Goal: Task Accomplishment & Management: Use online tool/utility

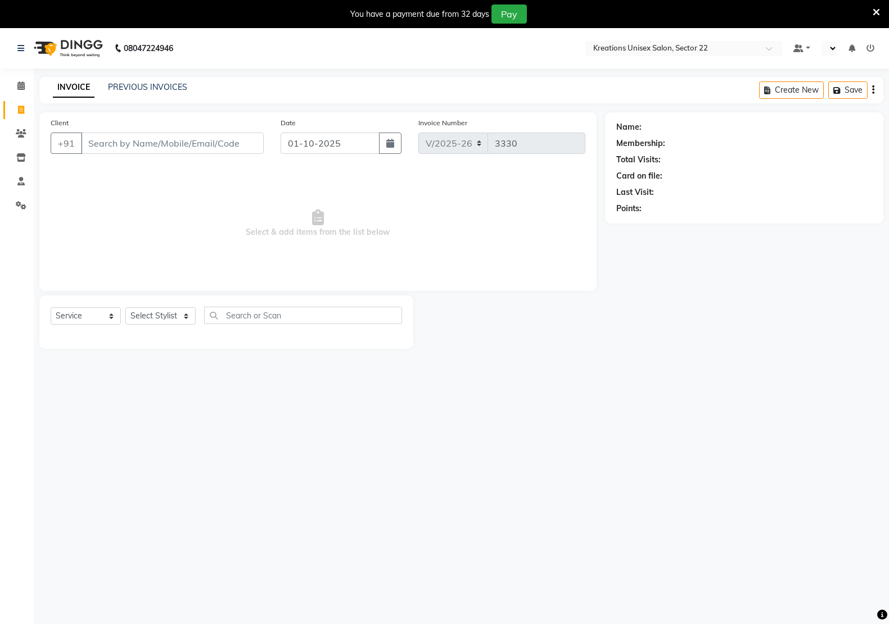
select select "6170"
select select "service"
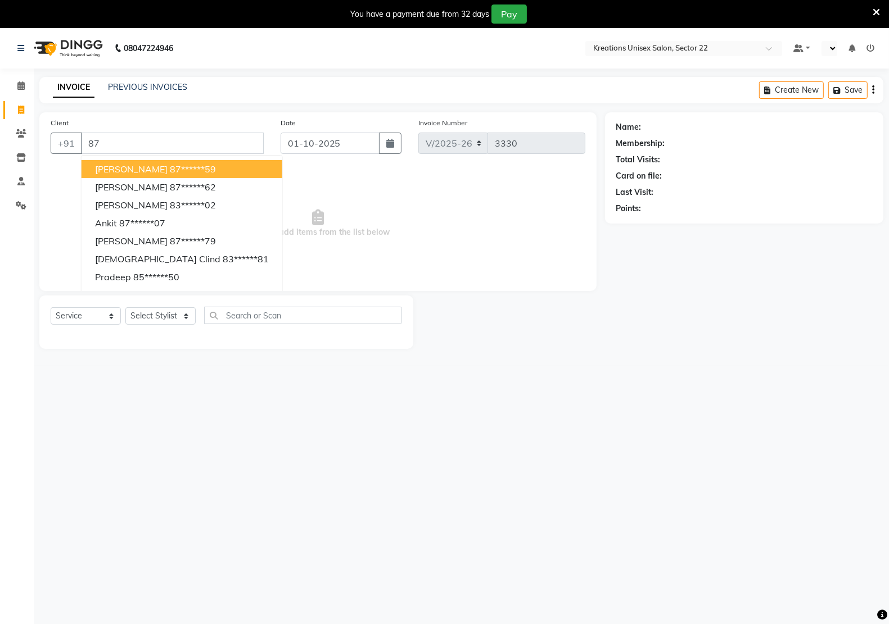
type input "8"
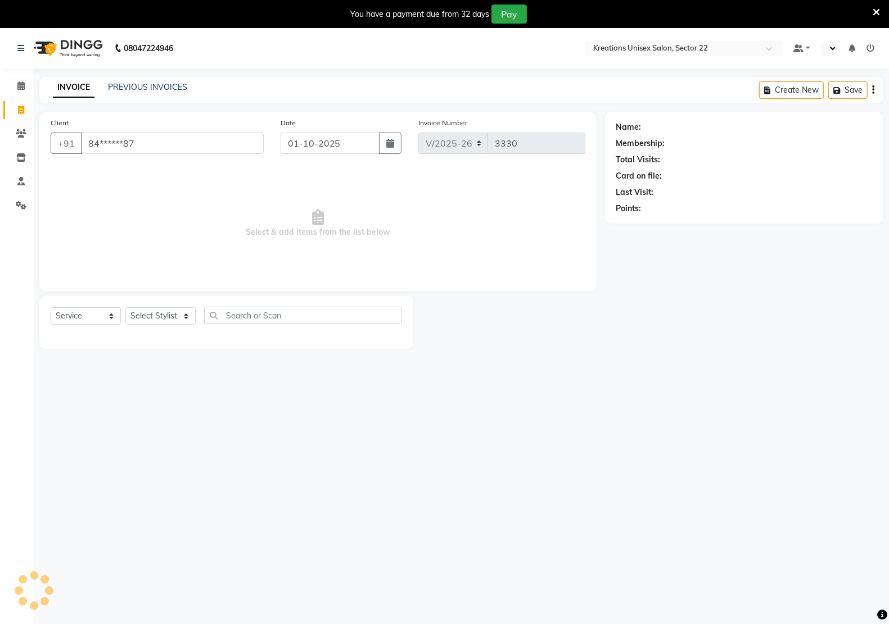
type input "84******87"
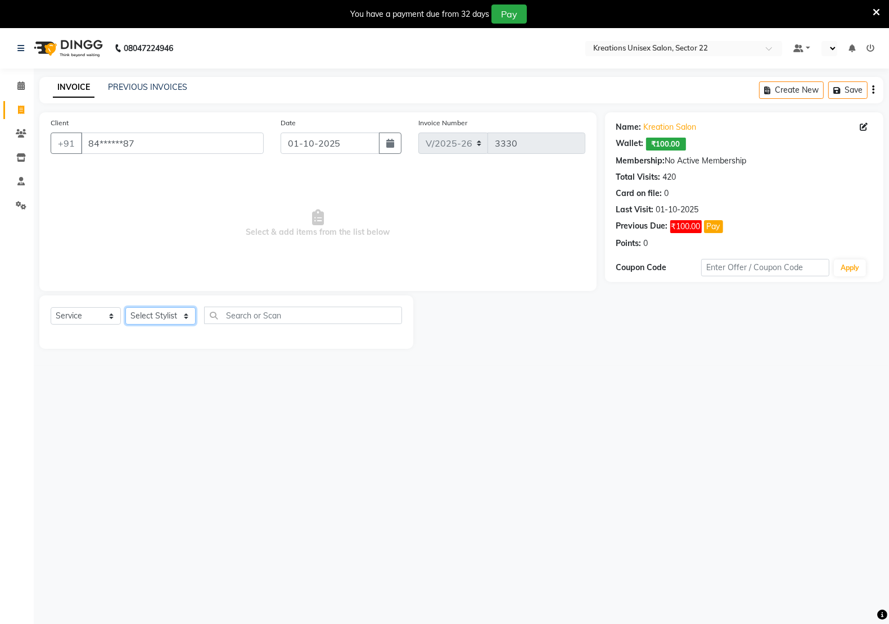
click at [164, 307] on select "Select Stylist [PERSON_NAME] Hidayat [PERSON_NAME] Manager [PERSON_NAME] [PERSO…" at bounding box center [160, 315] width 70 height 17
select select "92005"
click at [125, 307] on select "Select Stylist [PERSON_NAME] Hidayat [PERSON_NAME] Manager [PERSON_NAME] [PERSO…" at bounding box center [160, 315] width 70 height 17
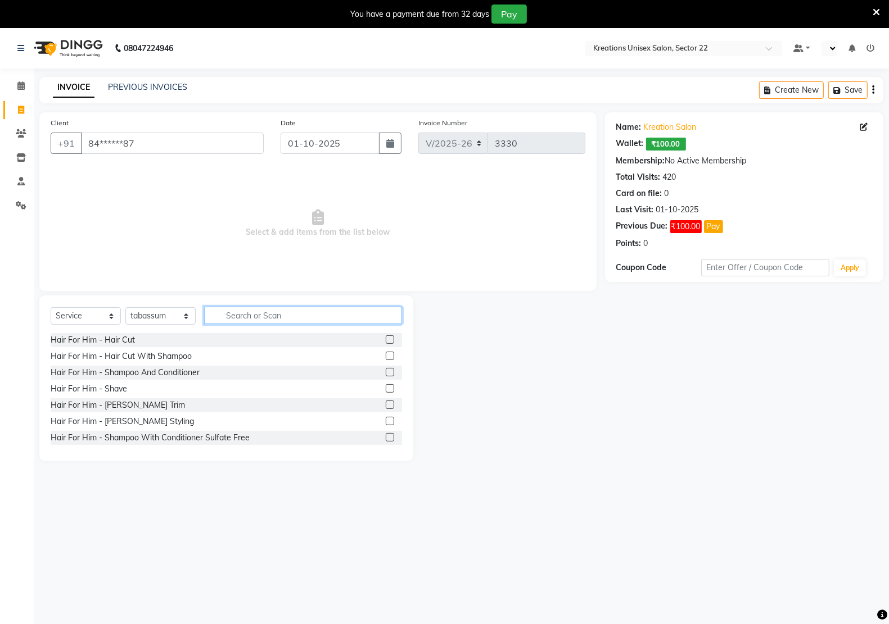
click at [240, 313] on input "text" at bounding box center [303, 315] width 198 height 17
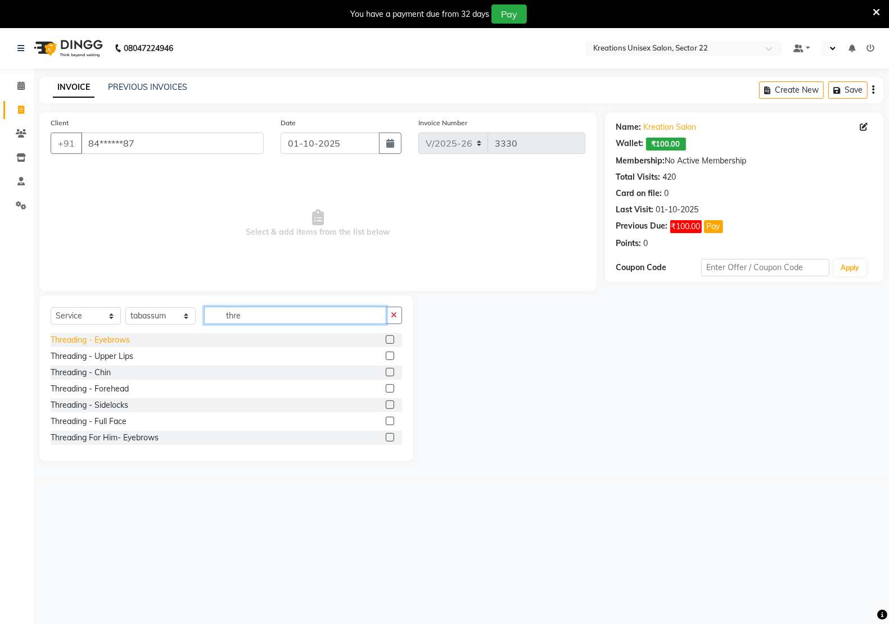
type input "thre"
click at [88, 341] on div "Threading - Eyebrows" at bounding box center [90, 340] width 79 height 12
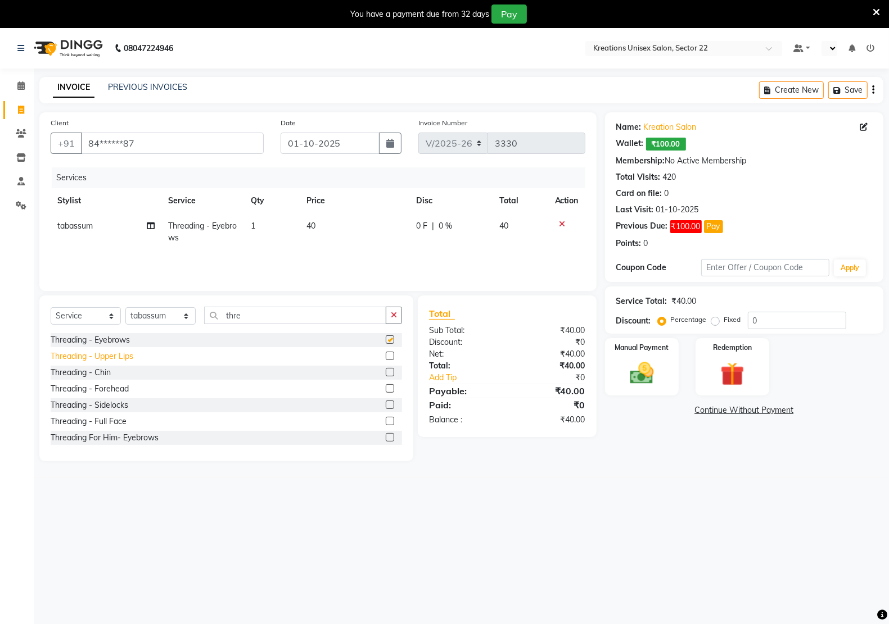
checkbox input "false"
click at [89, 356] on div "Threading - Upper Lips" at bounding box center [92, 357] width 83 height 12
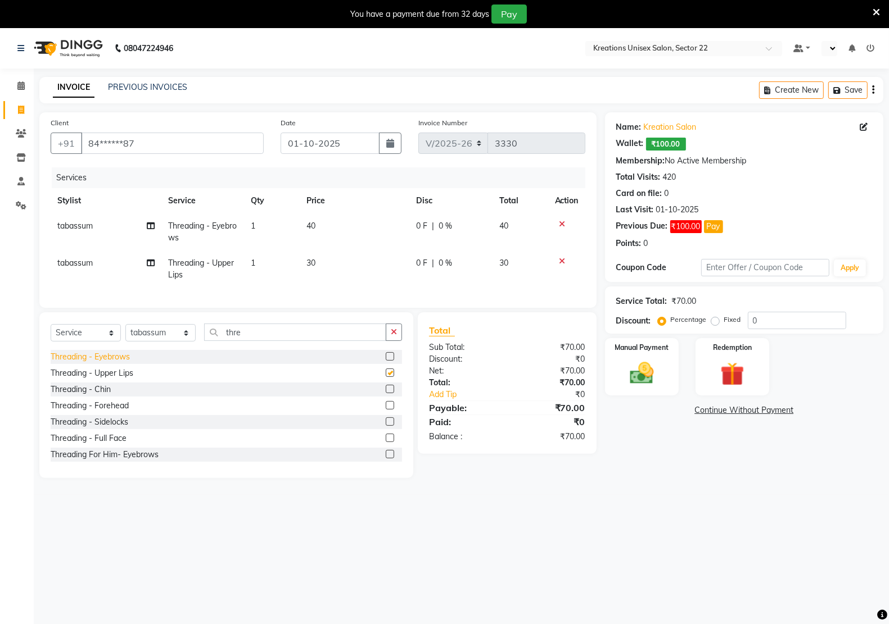
checkbox input "false"
click at [94, 396] on div "Threading - Chin" at bounding box center [81, 390] width 60 height 12
checkbox input "false"
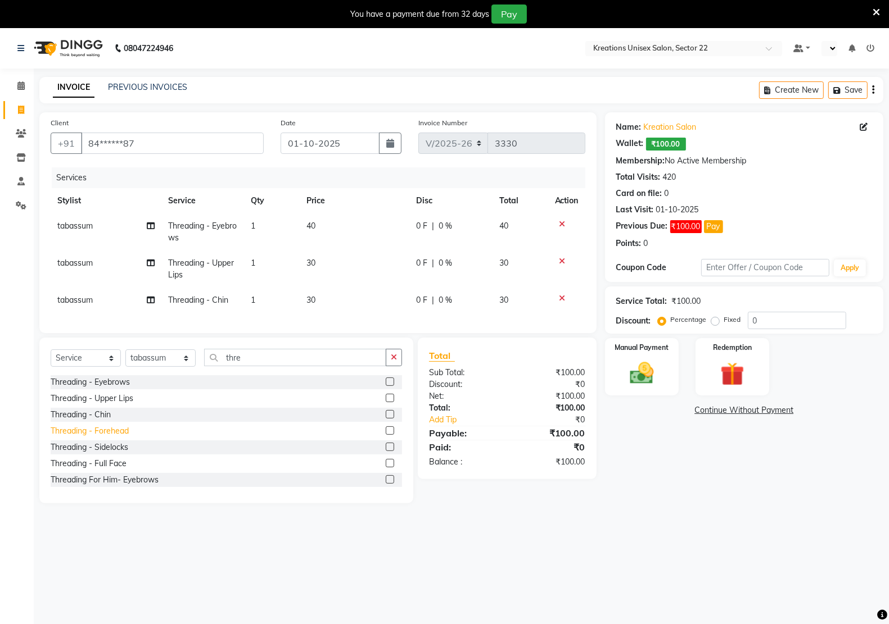
click at [96, 437] on div "Threading - Forehead" at bounding box center [90, 431] width 78 height 12
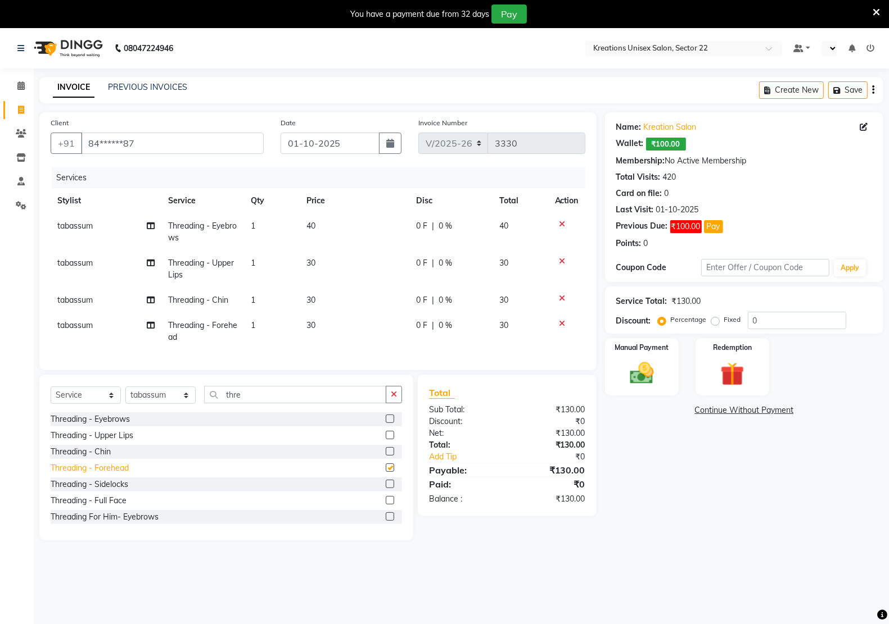
checkbox input "false"
click at [640, 387] on img at bounding box center [642, 373] width 40 height 28
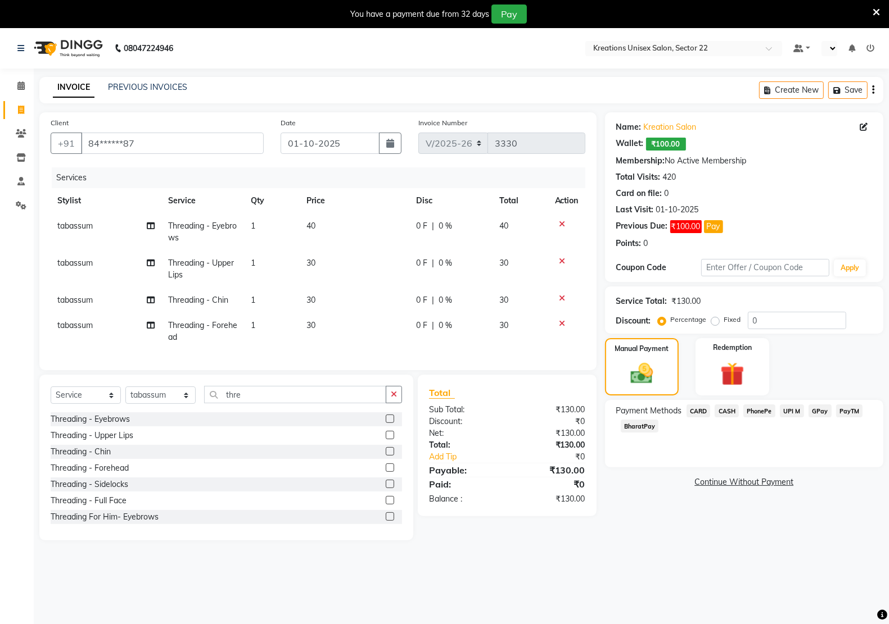
drag, startPoint x: 731, startPoint y: 409, endPoint x: 723, endPoint y: 433, distance: 25.6
click at [731, 410] on span "CASH" at bounding box center [726, 411] width 24 height 13
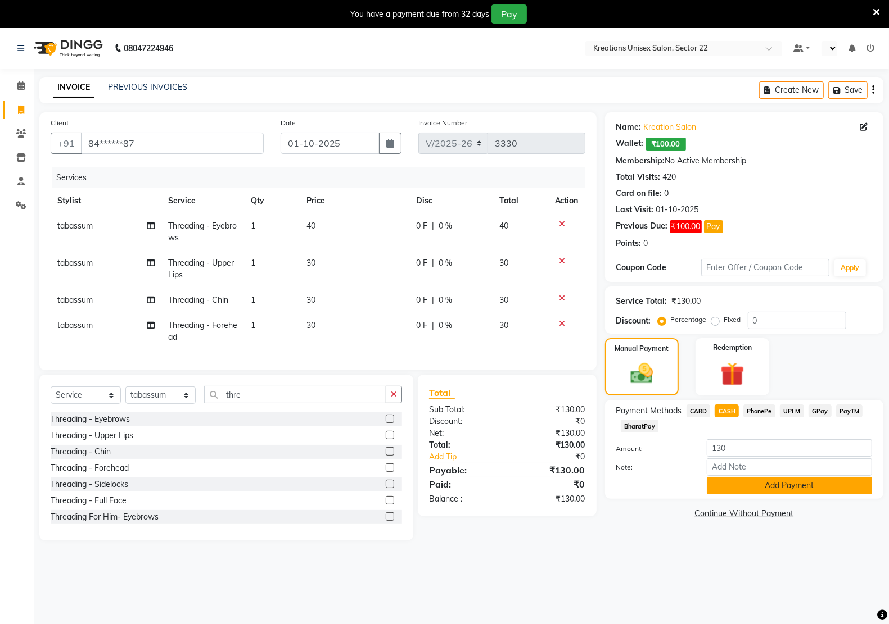
drag, startPoint x: 732, startPoint y: 489, endPoint x: 714, endPoint y: 567, distance: 79.5
click at [732, 491] on button "Add Payment" at bounding box center [789, 485] width 165 height 17
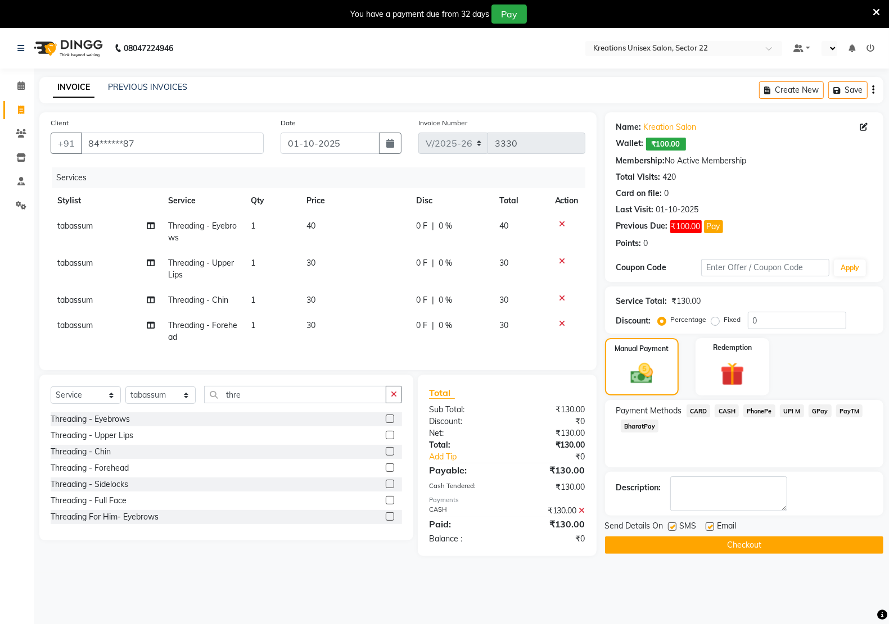
click at [709, 526] on label at bounding box center [709, 527] width 8 height 8
click at [709, 526] on input "checkbox" at bounding box center [708, 527] width 7 height 7
checkbox input "false"
click at [669, 524] on label at bounding box center [672, 527] width 8 height 8
click at [669, 524] on input "checkbox" at bounding box center [671, 527] width 7 height 7
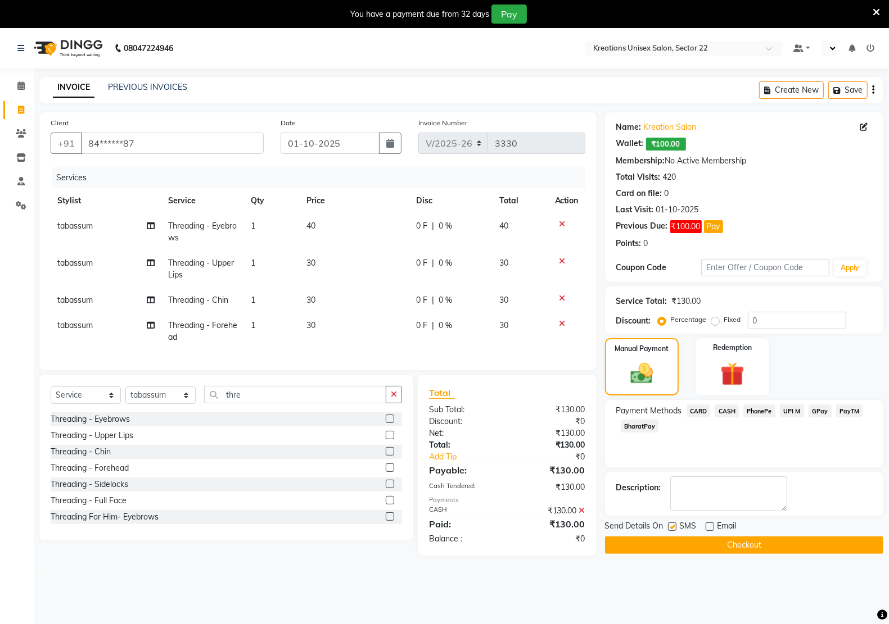
checkbox input "false"
click at [674, 543] on button "Checkout" at bounding box center [744, 545] width 278 height 17
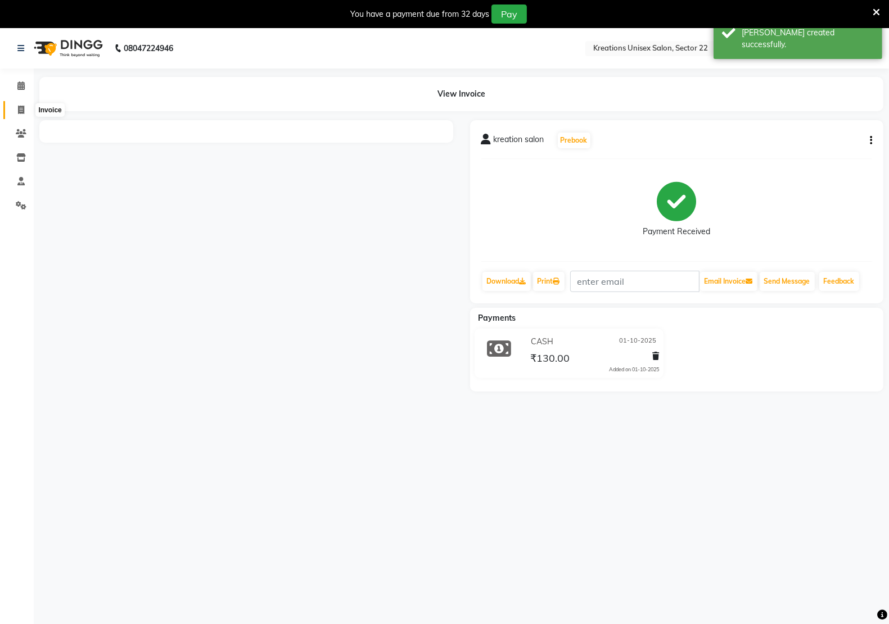
drag, startPoint x: 15, startPoint y: 111, endPoint x: 51, endPoint y: 111, distance: 36.0
click at [16, 111] on span at bounding box center [21, 110] width 20 height 13
select select "service"
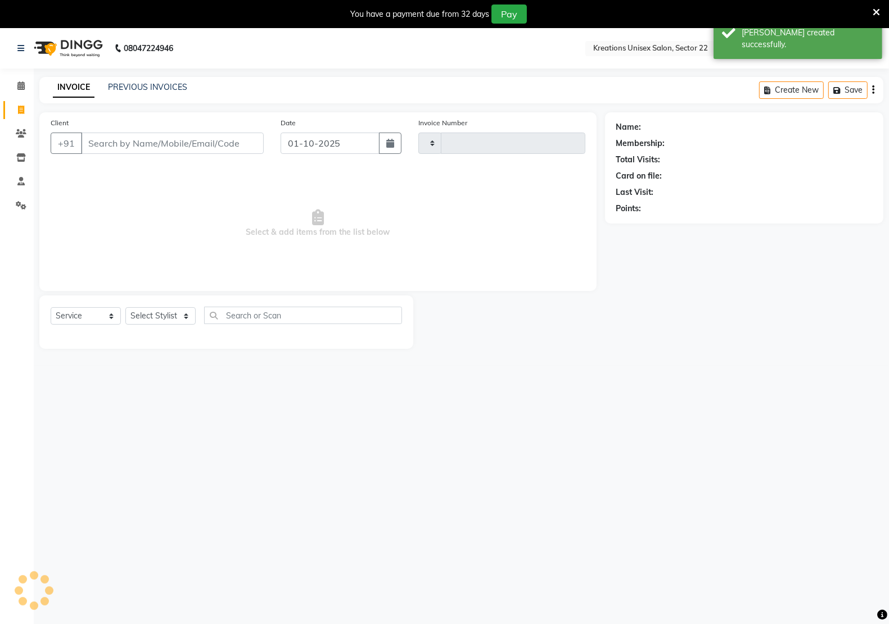
type input "3331"
select select "6170"
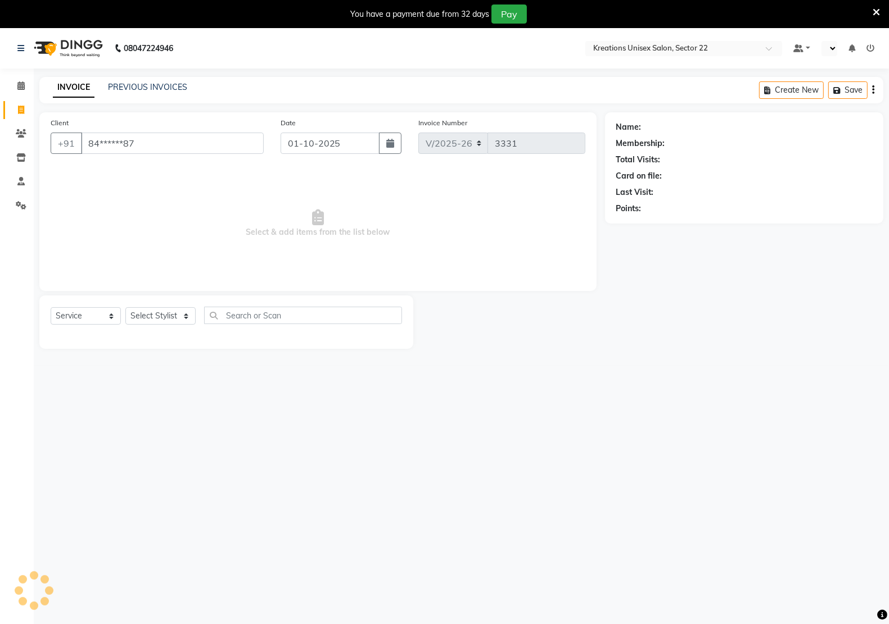
type input "84******87"
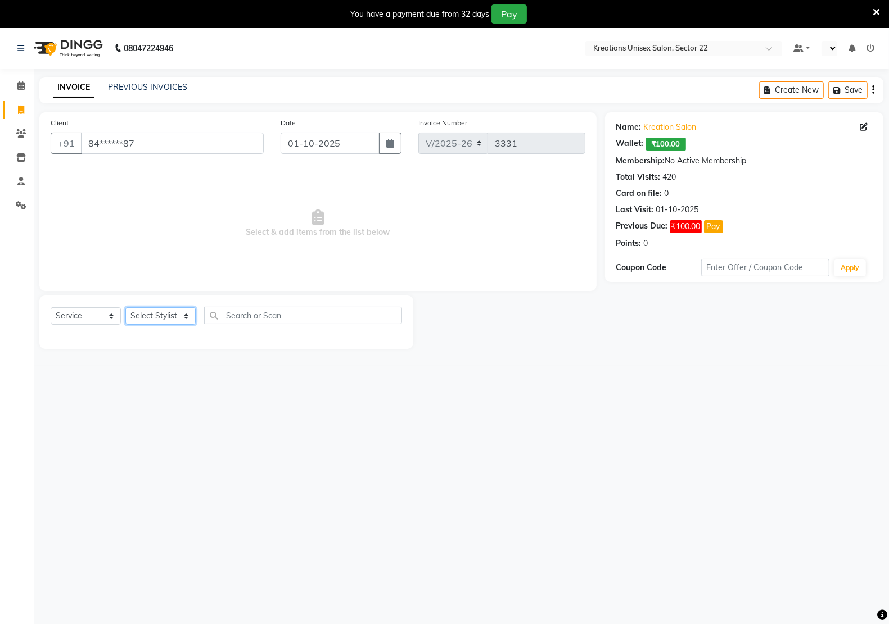
click at [180, 311] on select "Select Stylist [PERSON_NAME] Hidayat [PERSON_NAME] Manager [PERSON_NAME] [PERSO…" at bounding box center [160, 315] width 70 height 17
select select "88231"
click at [125, 307] on select "Select Stylist [PERSON_NAME] Hidayat [PERSON_NAME] Manager [PERSON_NAME] [PERSO…" at bounding box center [160, 315] width 70 height 17
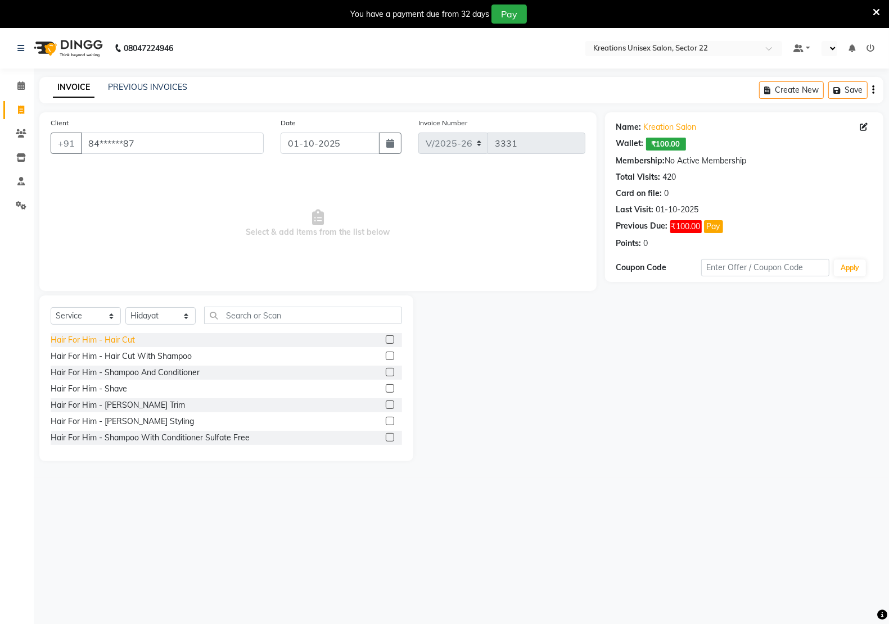
click at [97, 338] on div "Hair For Him - Hair Cut" at bounding box center [93, 340] width 84 height 12
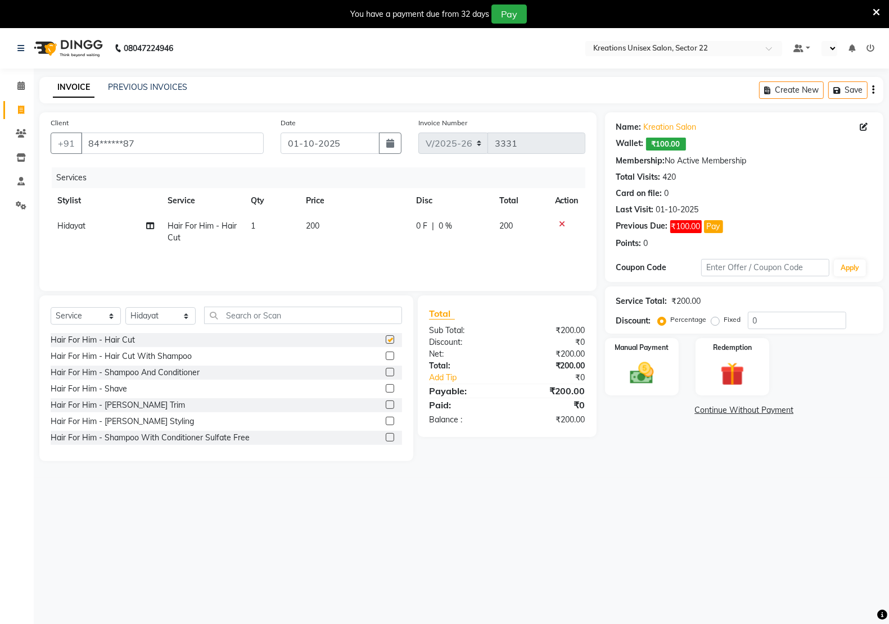
checkbox input "false"
click at [645, 374] on img at bounding box center [642, 373] width 40 height 28
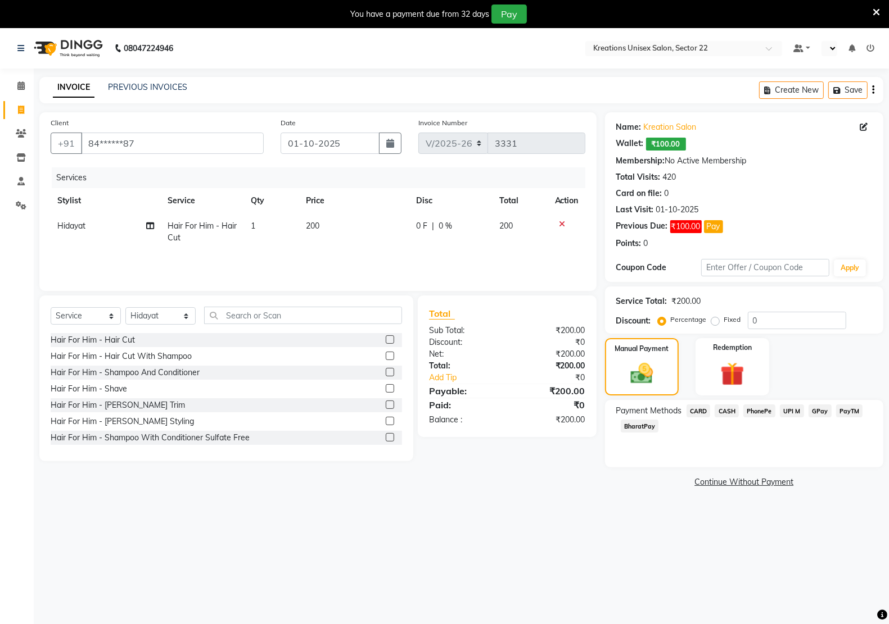
click at [734, 409] on span "CASH" at bounding box center [726, 411] width 24 height 13
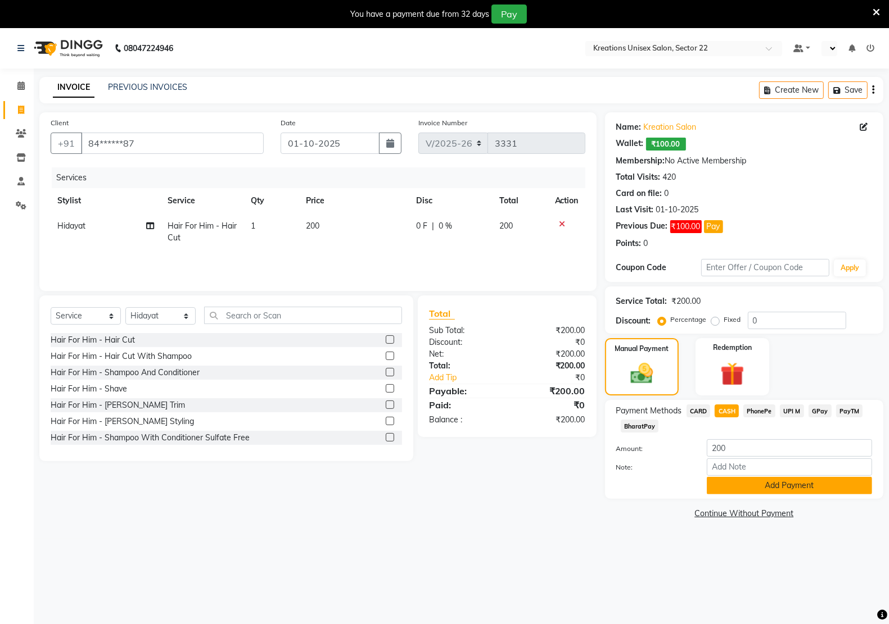
click at [732, 484] on button "Add Payment" at bounding box center [789, 485] width 165 height 17
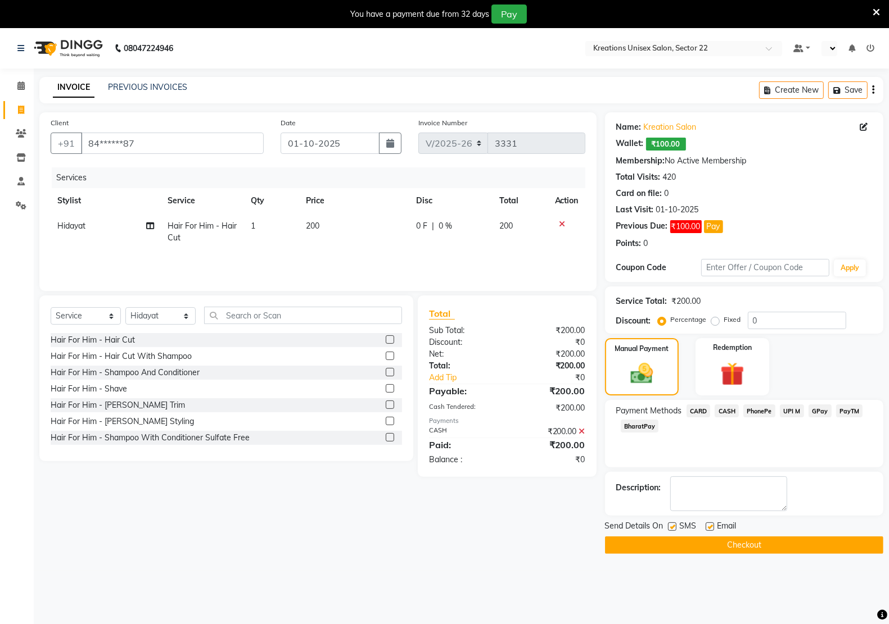
click at [707, 529] on label at bounding box center [709, 527] width 8 height 8
click at [707, 529] on input "checkbox" at bounding box center [708, 527] width 7 height 7
checkbox input "false"
click at [670, 529] on label at bounding box center [672, 527] width 8 height 8
click at [670, 529] on input "checkbox" at bounding box center [671, 527] width 7 height 7
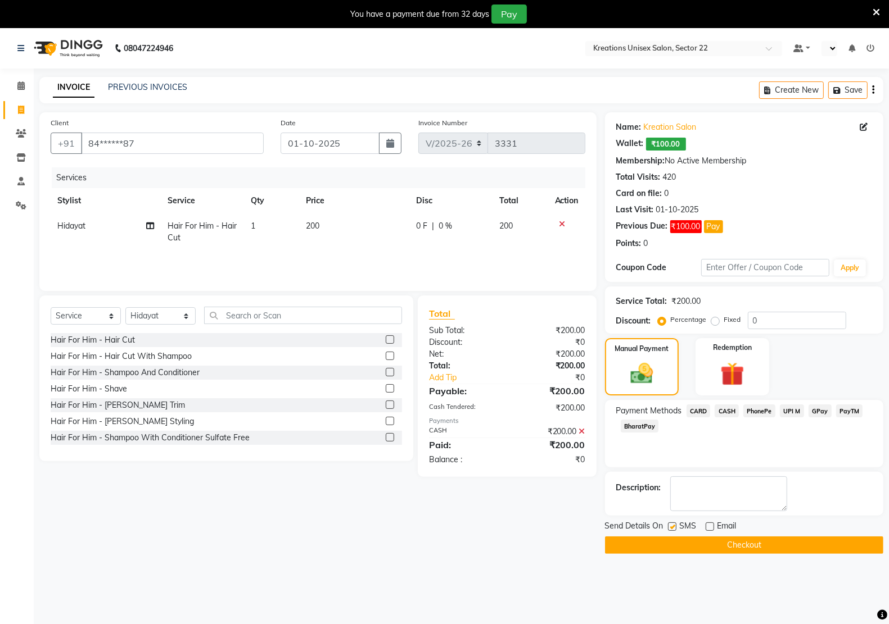
checkbox input "false"
click at [672, 554] on button "Checkout" at bounding box center [744, 545] width 278 height 17
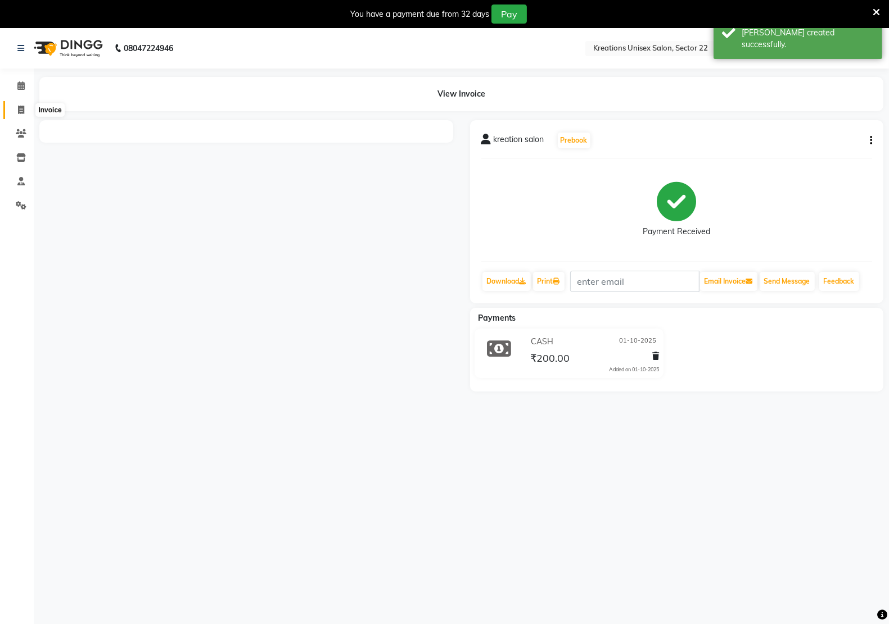
click at [20, 106] on icon at bounding box center [21, 110] width 6 height 8
select select "service"
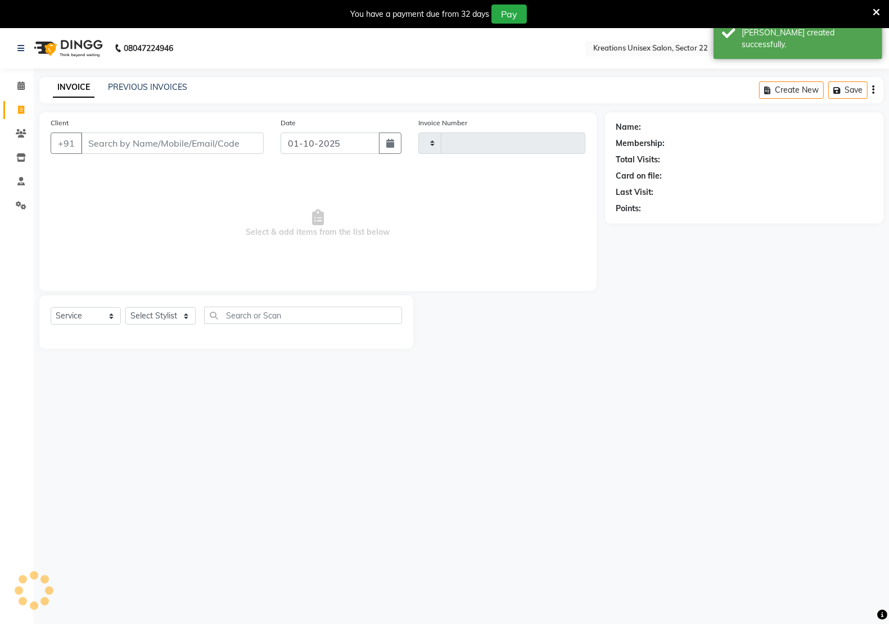
type input "3332"
select select "6170"
click at [166, 85] on link "PREVIOUS INVOICES" at bounding box center [147, 87] width 79 height 10
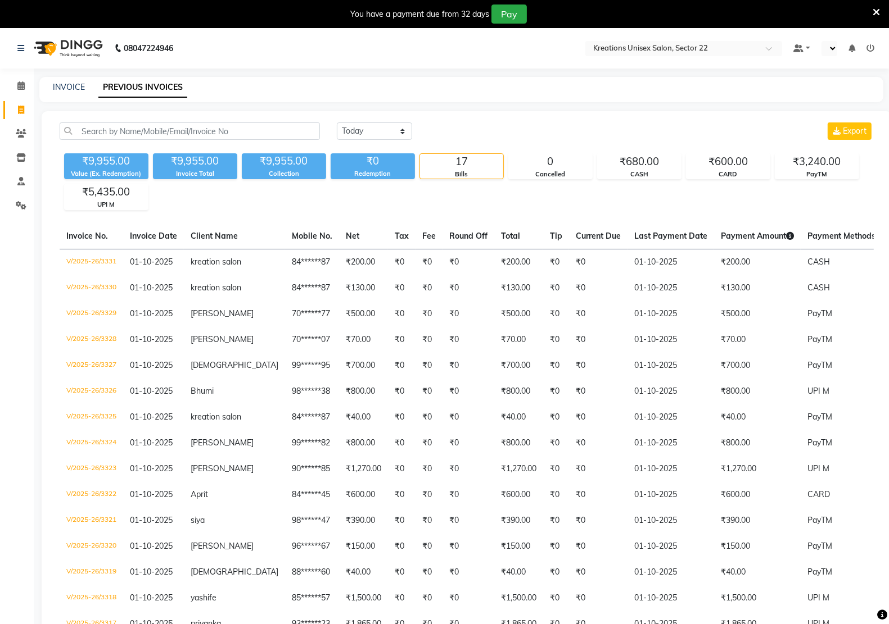
click at [68, 80] on div "INVOICE PREVIOUS INVOICES" at bounding box center [461, 89] width 844 height 25
click at [79, 88] on link "INVOICE" at bounding box center [69, 87] width 32 height 10
select select "service"
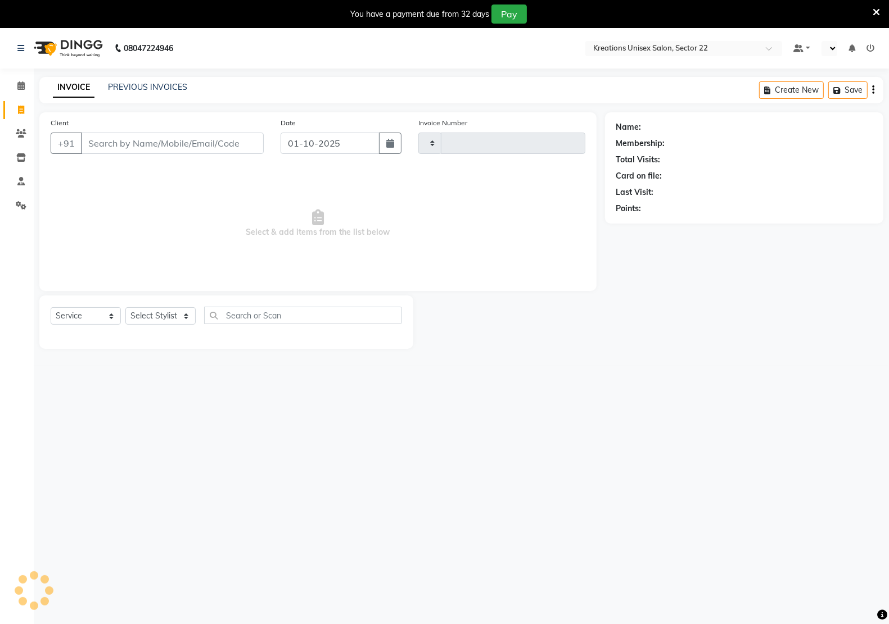
scroll to position [28, 0]
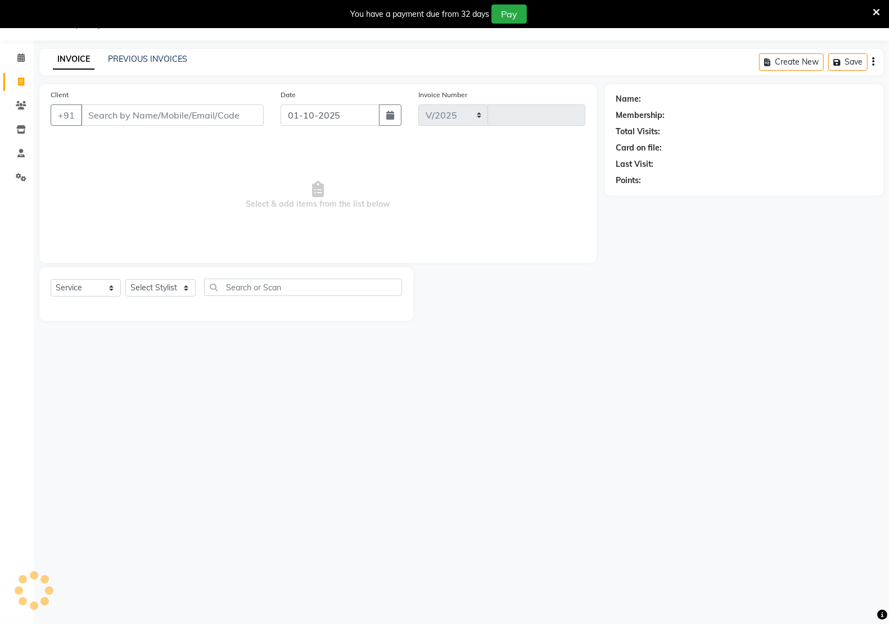
select select "6170"
type input "3332"
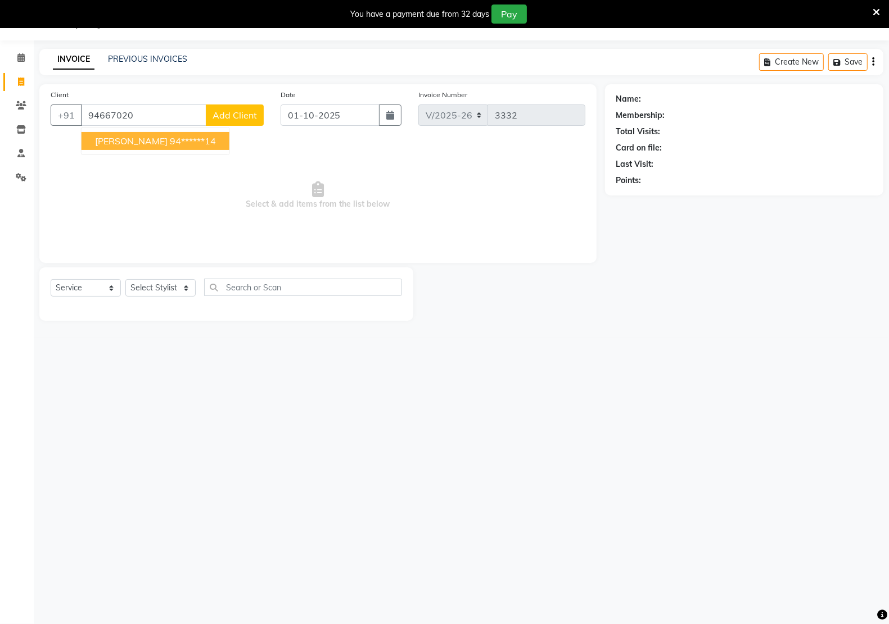
click at [125, 138] on span "[PERSON_NAME]" at bounding box center [131, 140] width 73 height 11
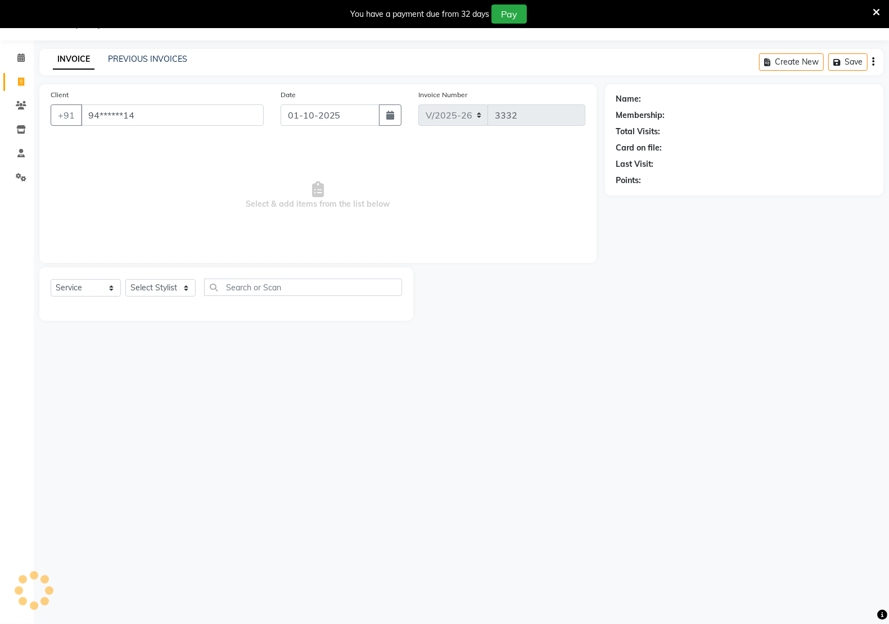
type input "94******14"
click at [137, 280] on select "Select Stylist [PERSON_NAME] Hidayat [PERSON_NAME] Manager [PERSON_NAME] [PERSO…" at bounding box center [160, 287] width 70 height 17
select select "90989"
click at [125, 279] on select "Select Stylist [PERSON_NAME] Hidayat [PERSON_NAME] Manager [PERSON_NAME] [PERSO…" at bounding box center [160, 287] width 70 height 17
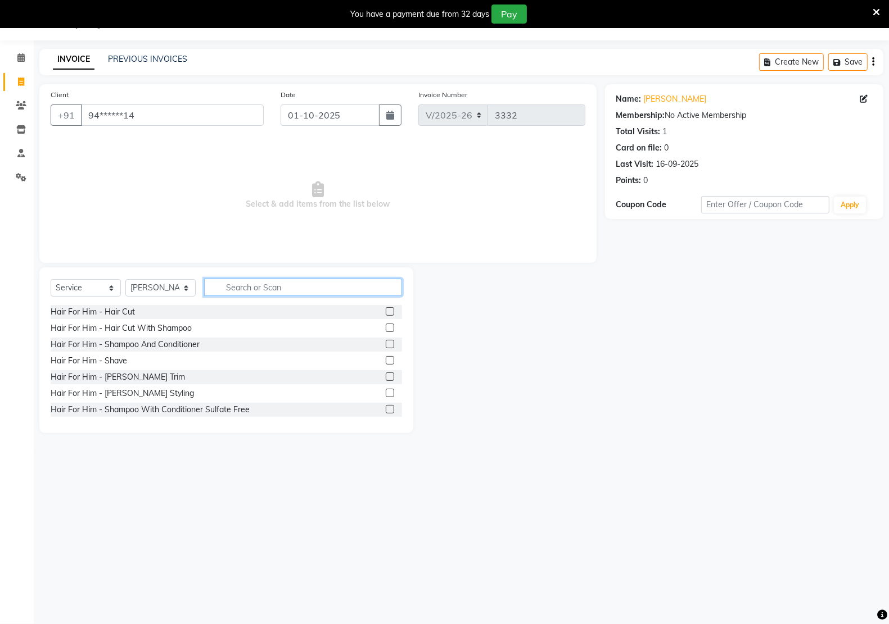
click at [267, 284] on input "text" at bounding box center [303, 287] width 198 height 17
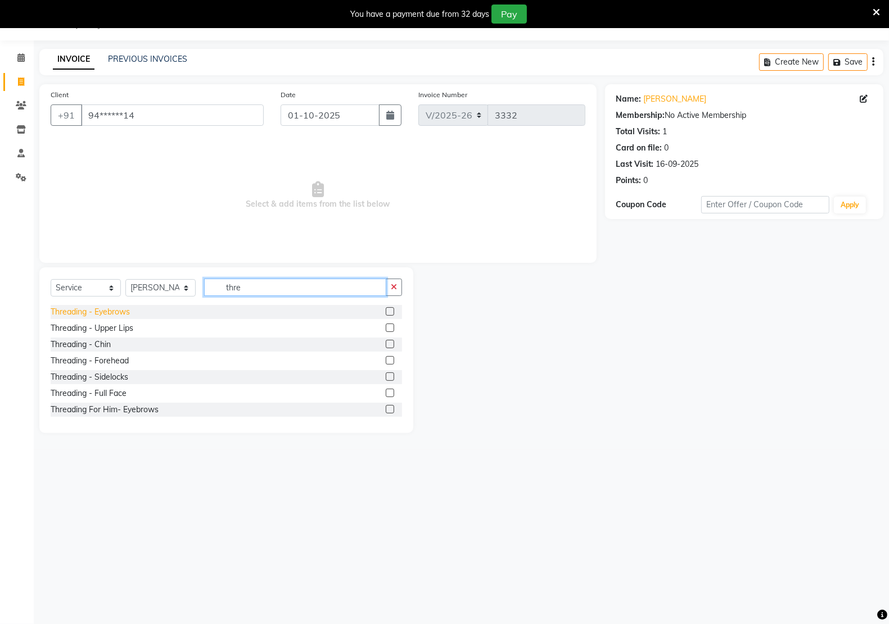
type input "thre"
click at [89, 313] on div "Threading - Eyebrows" at bounding box center [90, 312] width 79 height 12
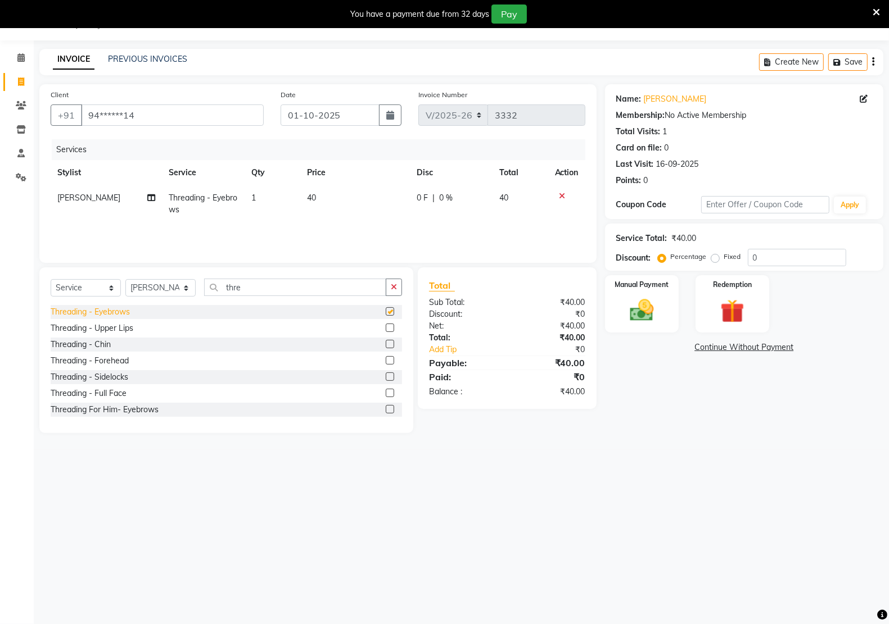
checkbox input "false"
click at [100, 332] on div "Threading - Upper Lips" at bounding box center [92, 329] width 83 height 12
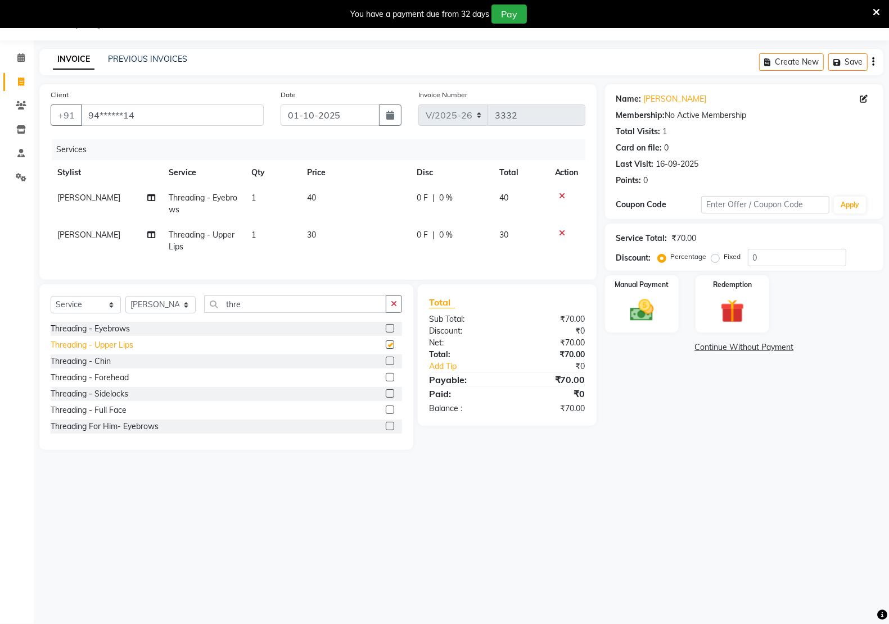
checkbox input "false"
click at [627, 299] on img at bounding box center [642, 310] width 40 height 28
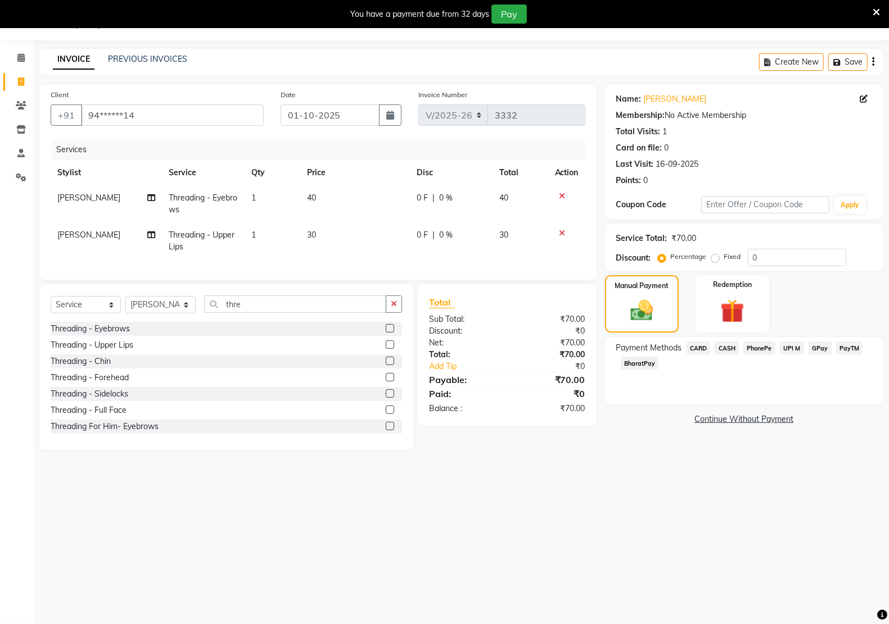
click at [840, 348] on span "PayTM" at bounding box center [849, 348] width 27 height 13
click at [801, 419] on button "Add Payment" at bounding box center [789, 422] width 165 height 17
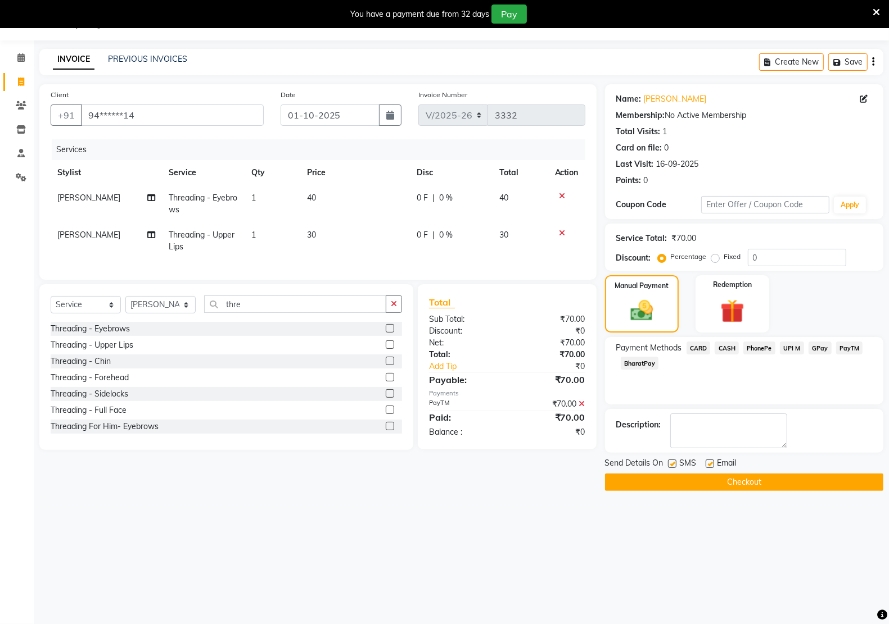
click at [705, 464] on label at bounding box center [709, 464] width 8 height 8
click at [705, 464] on input "checkbox" at bounding box center [708, 464] width 7 height 7
checkbox input "false"
click at [671, 464] on label at bounding box center [672, 464] width 8 height 8
click at [671, 464] on input "checkbox" at bounding box center [671, 464] width 7 height 7
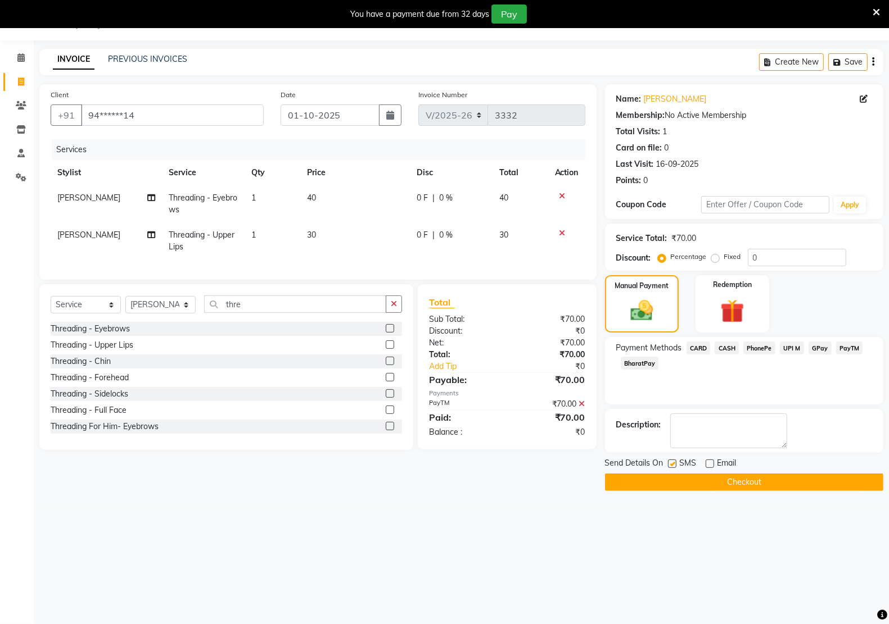
checkbox input "false"
click at [678, 482] on button "Checkout" at bounding box center [744, 482] width 278 height 17
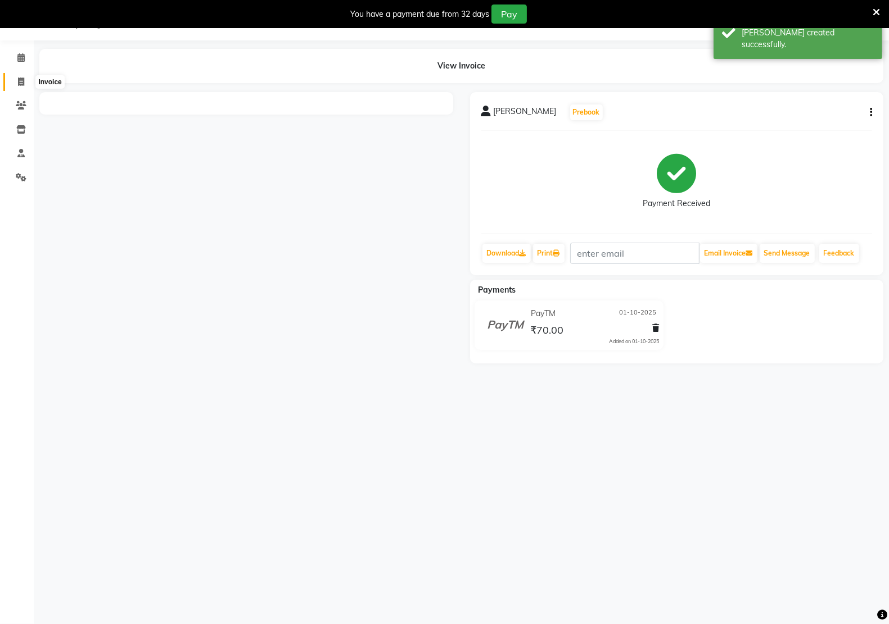
click at [19, 84] on icon at bounding box center [21, 82] width 6 height 8
select select "service"
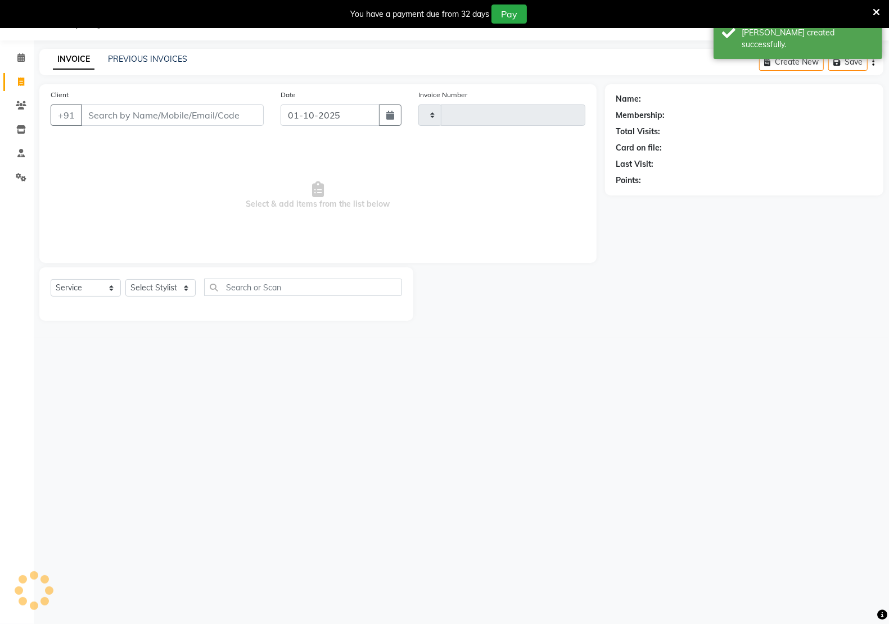
type input "3333"
select select "6170"
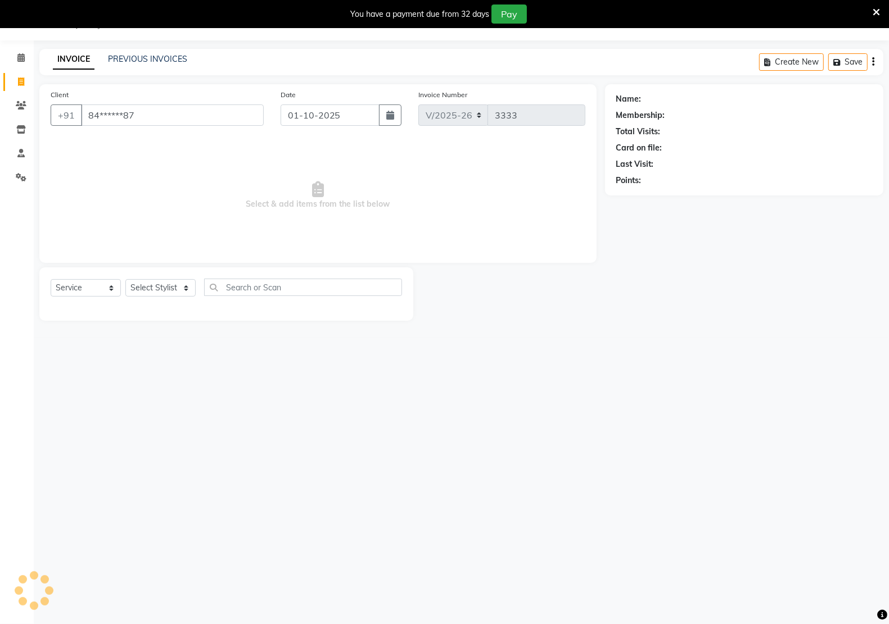
type input "84******87"
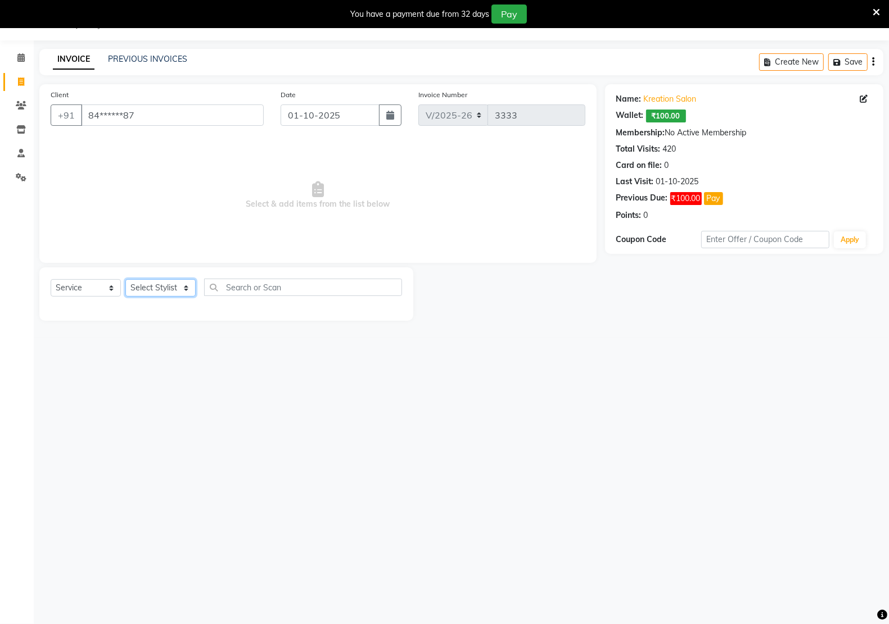
click at [159, 282] on select "Select Stylist [PERSON_NAME] Hidayat [PERSON_NAME] Manager [PERSON_NAME] [PERSO…" at bounding box center [160, 287] width 70 height 17
select select "92005"
click at [125, 279] on select "Select Stylist [PERSON_NAME] Hidayat [PERSON_NAME] Manager [PERSON_NAME] [PERSO…" at bounding box center [160, 287] width 70 height 17
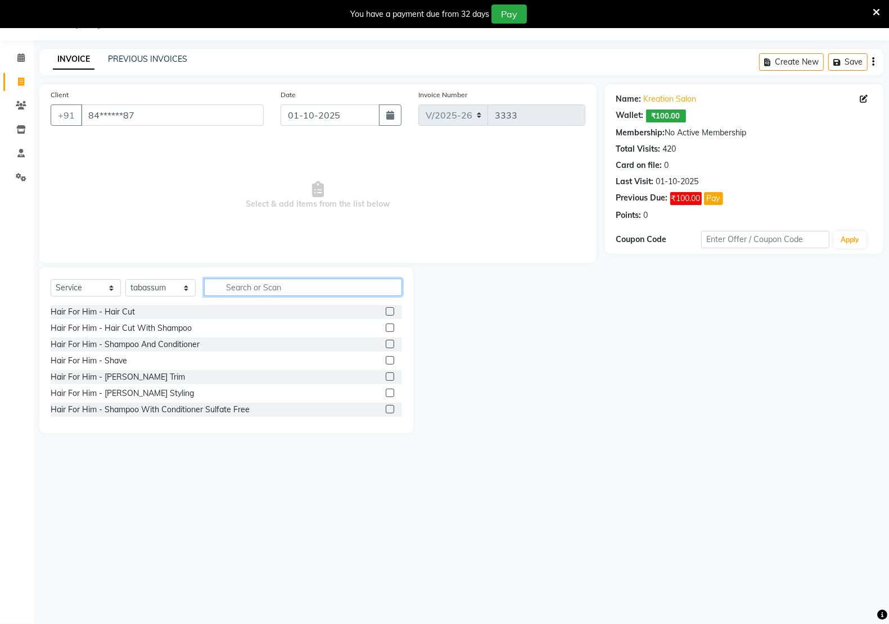
click at [256, 280] on input "text" at bounding box center [303, 287] width 198 height 17
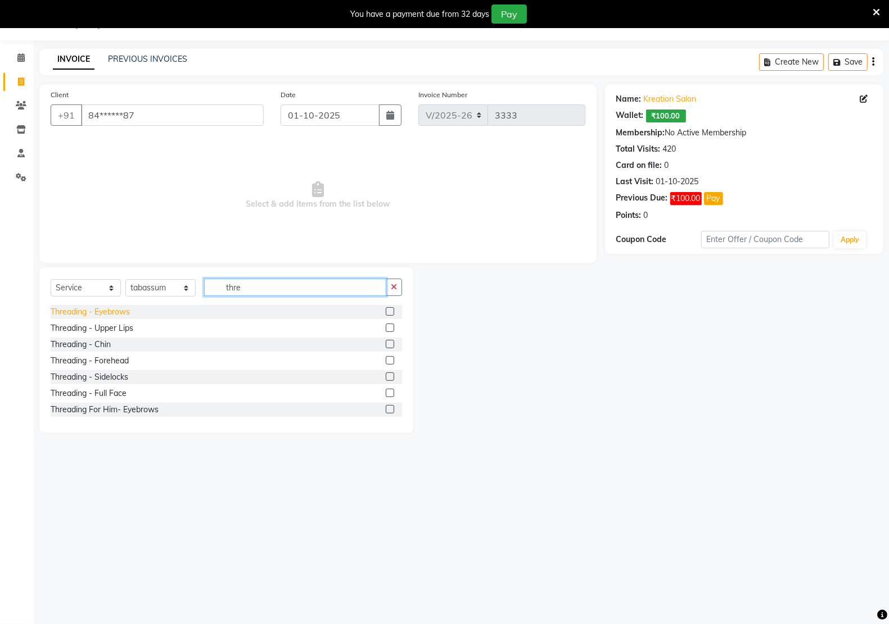
type input "thre"
click at [116, 315] on div "Threading - Eyebrows" at bounding box center [90, 312] width 79 height 12
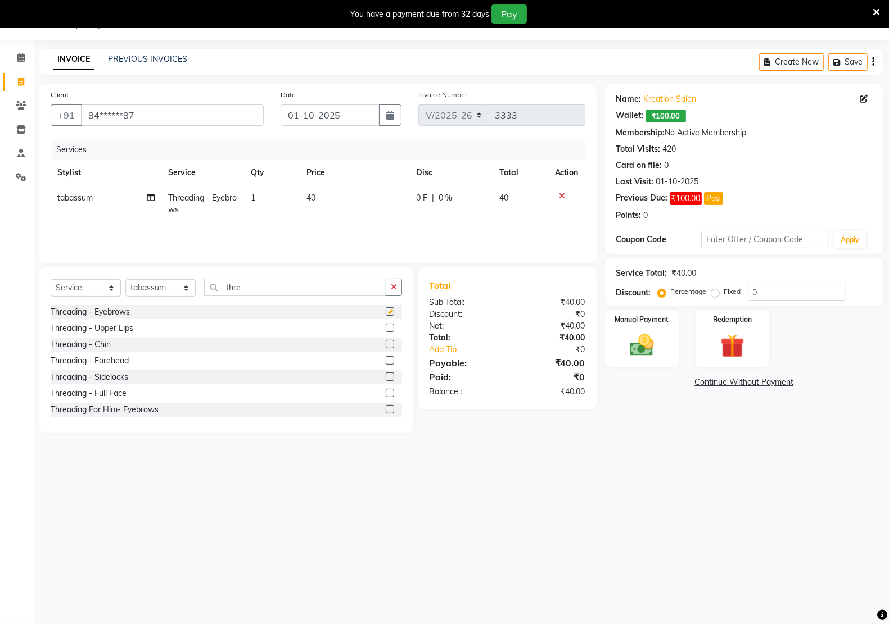
checkbox input "false"
click at [124, 323] on div "Threading - Upper Lips" at bounding box center [92, 329] width 83 height 12
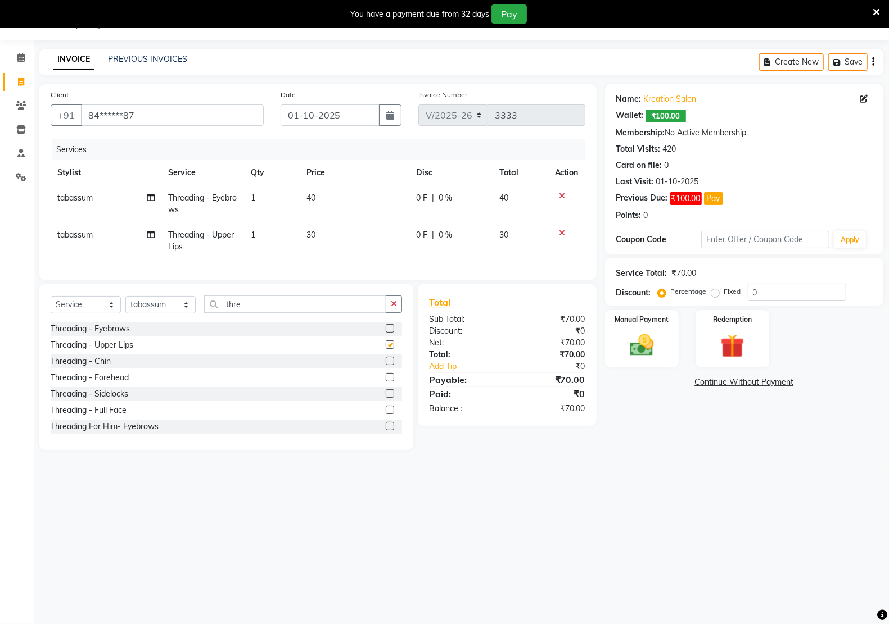
checkbox input "false"
click at [559, 194] on icon at bounding box center [562, 196] width 6 height 8
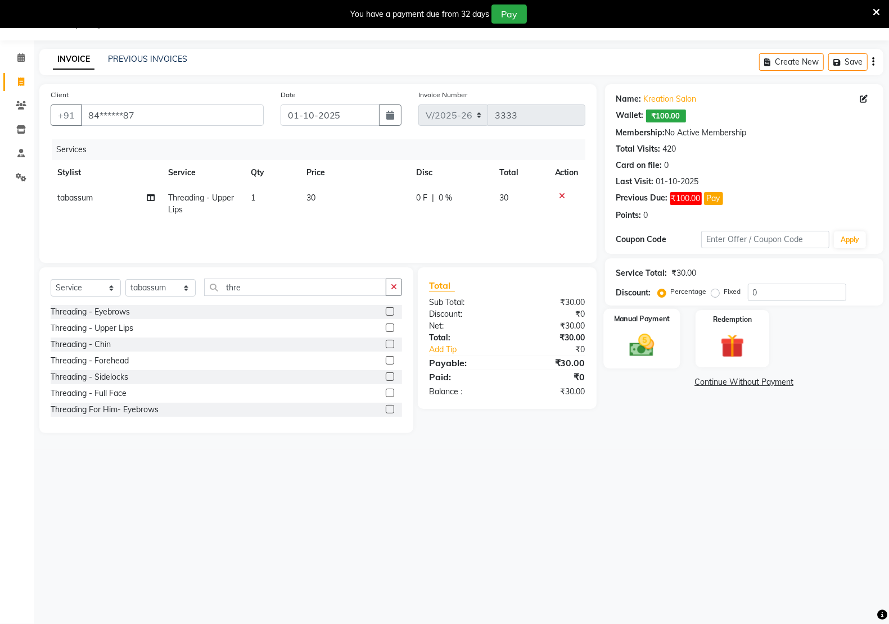
click at [642, 352] on img at bounding box center [642, 345] width 40 height 28
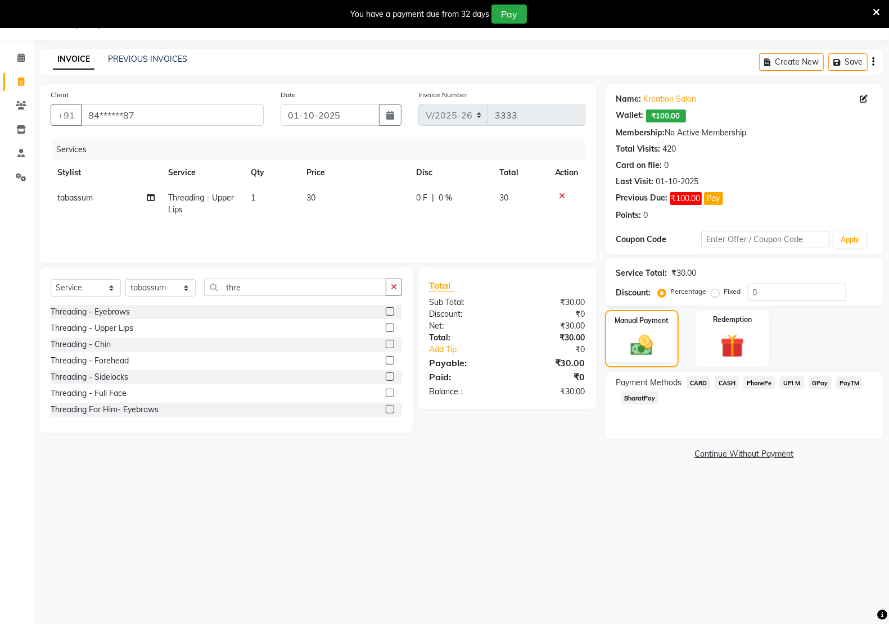
click at [849, 378] on span "PayTM" at bounding box center [849, 383] width 27 height 13
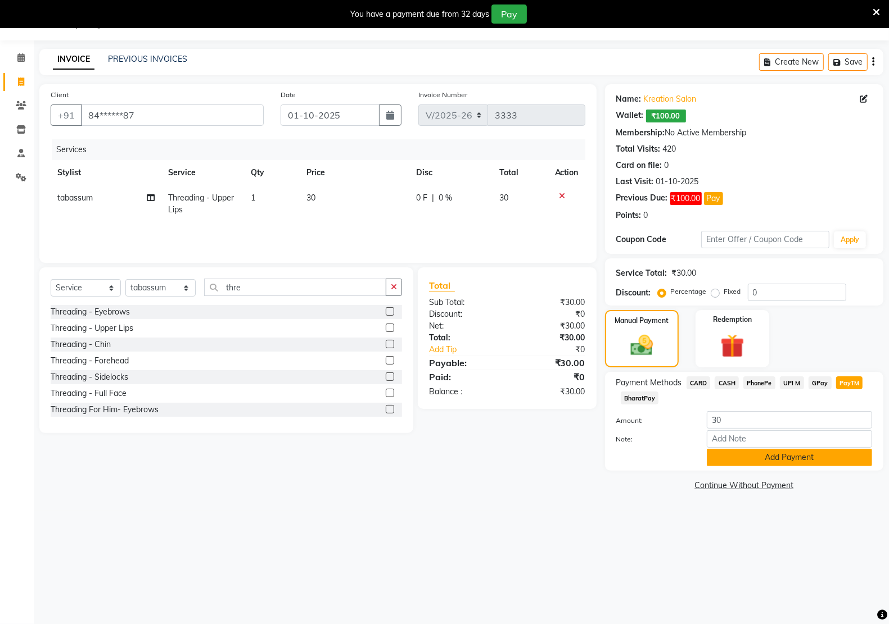
click at [814, 457] on button "Add Payment" at bounding box center [789, 457] width 165 height 17
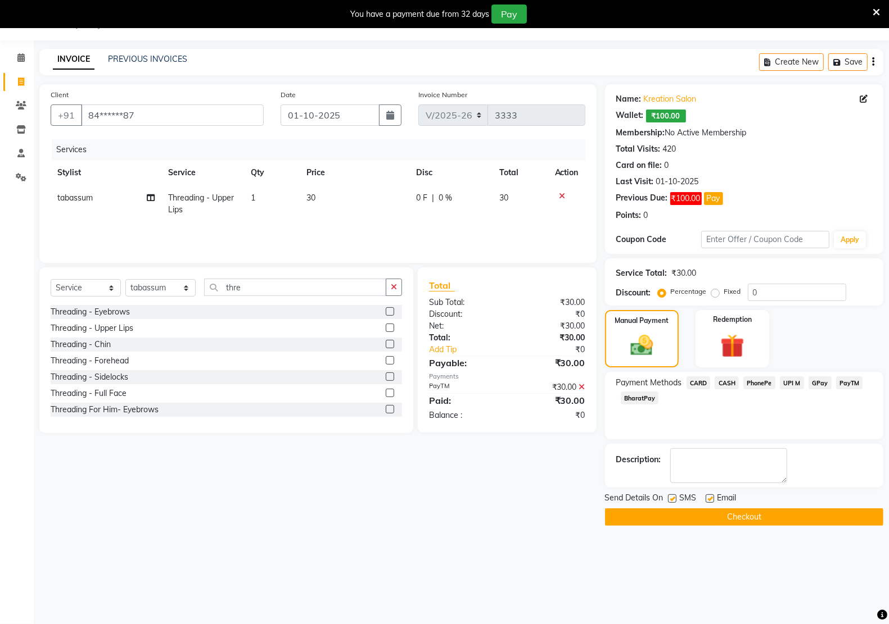
click at [709, 499] on label at bounding box center [709, 499] width 8 height 8
click at [709, 499] on input "checkbox" at bounding box center [708, 499] width 7 height 7
checkbox input "false"
click at [669, 501] on label at bounding box center [672, 499] width 8 height 8
click at [669, 501] on input "checkbox" at bounding box center [671, 499] width 7 height 7
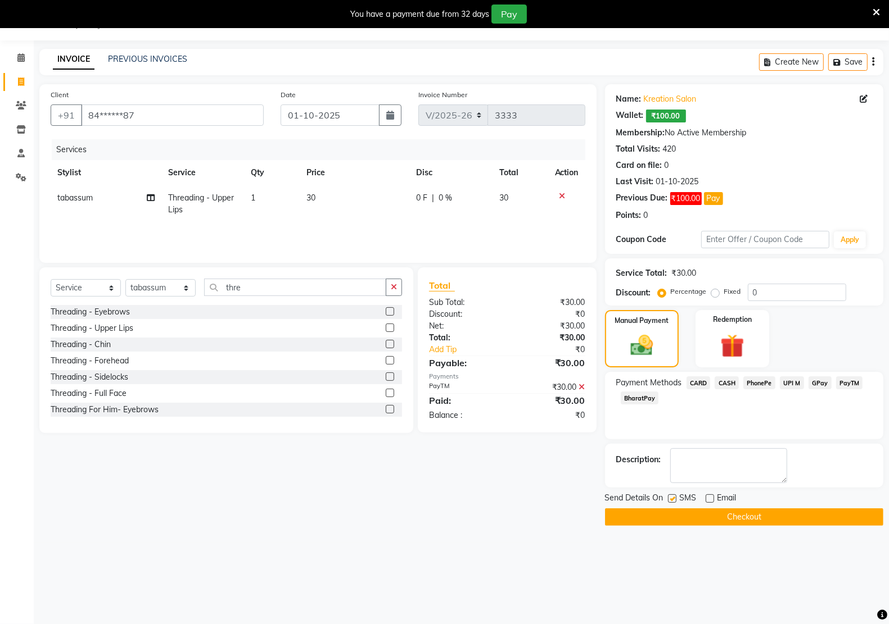
checkbox input "false"
drag, startPoint x: 692, startPoint y: 514, endPoint x: 730, endPoint y: 515, distance: 37.1
click at [692, 515] on button "Checkout" at bounding box center [744, 517] width 278 height 17
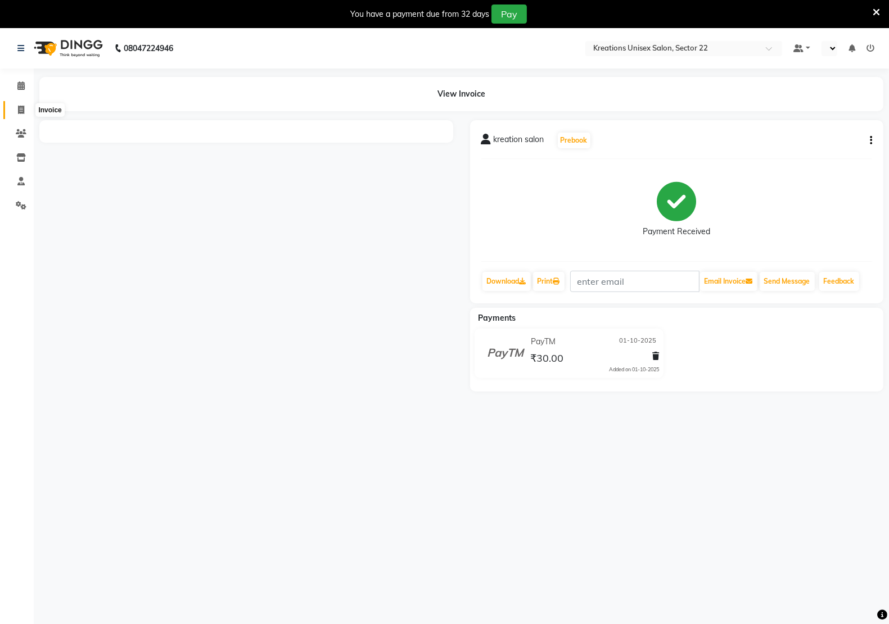
click at [20, 107] on icon at bounding box center [21, 110] width 6 height 8
select select "service"
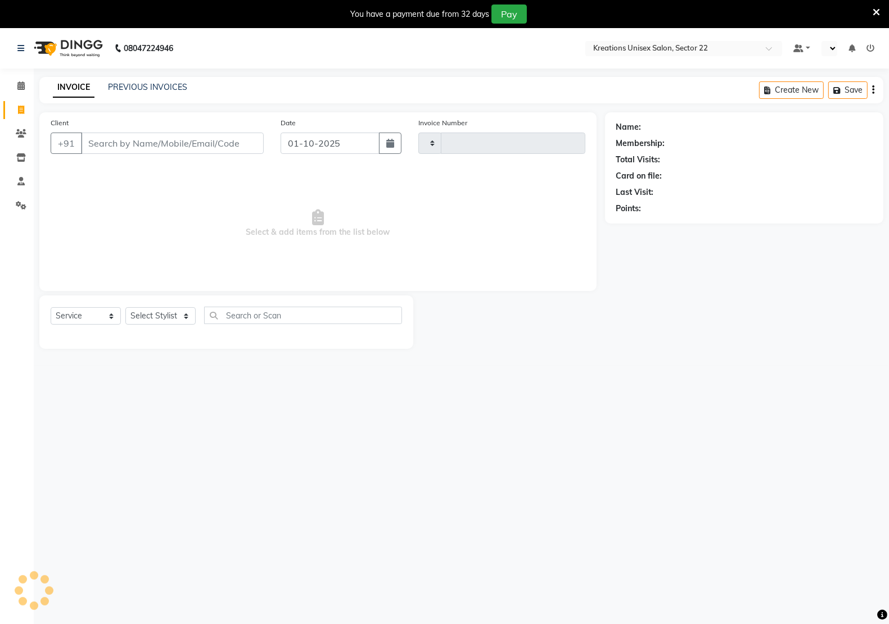
type input "3334"
select select "6170"
click at [162, 83] on link "PREVIOUS INVOICES" at bounding box center [147, 87] width 79 height 10
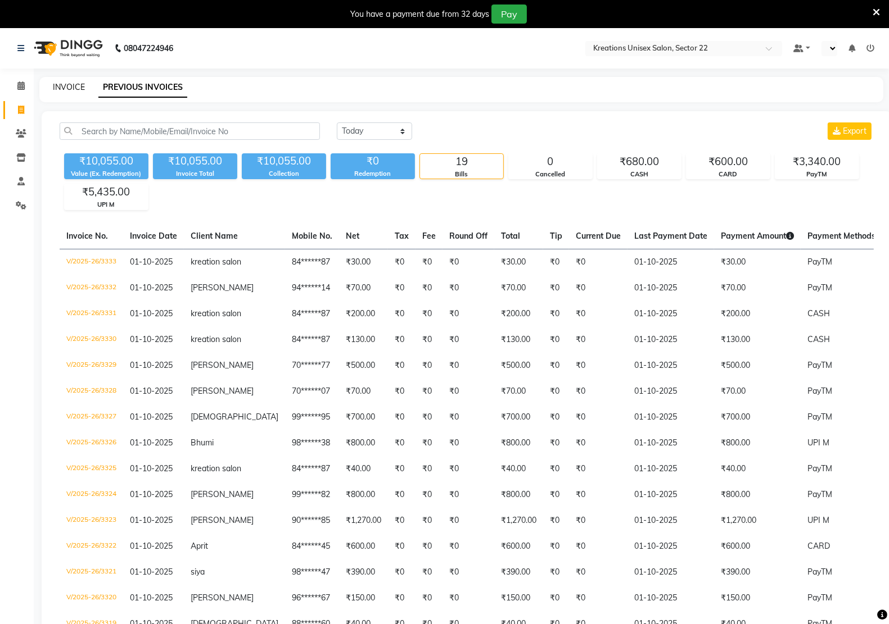
click at [70, 87] on link "INVOICE" at bounding box center [69, 87] width 32 height 10
select select "service"
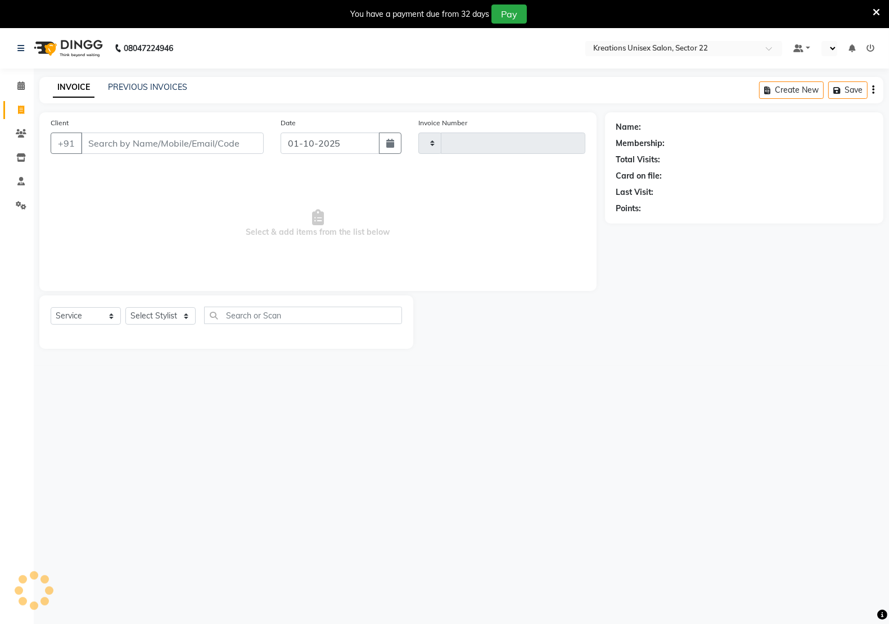
type input "3334"
select select "6170"
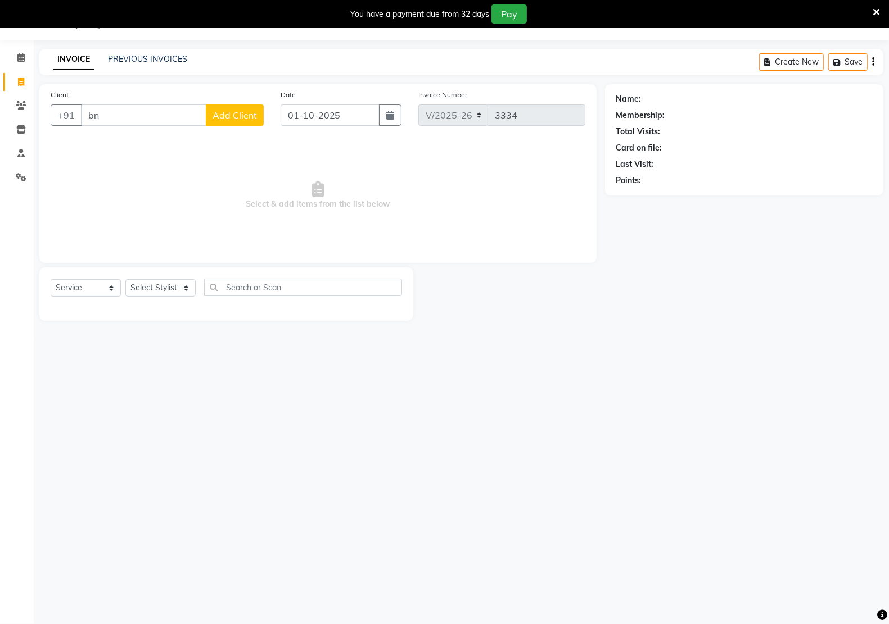
type input "b"
click at [138, 56] on link "PREVIOUS INVOICES" at bounding box center [147, 59] width 79 height 10
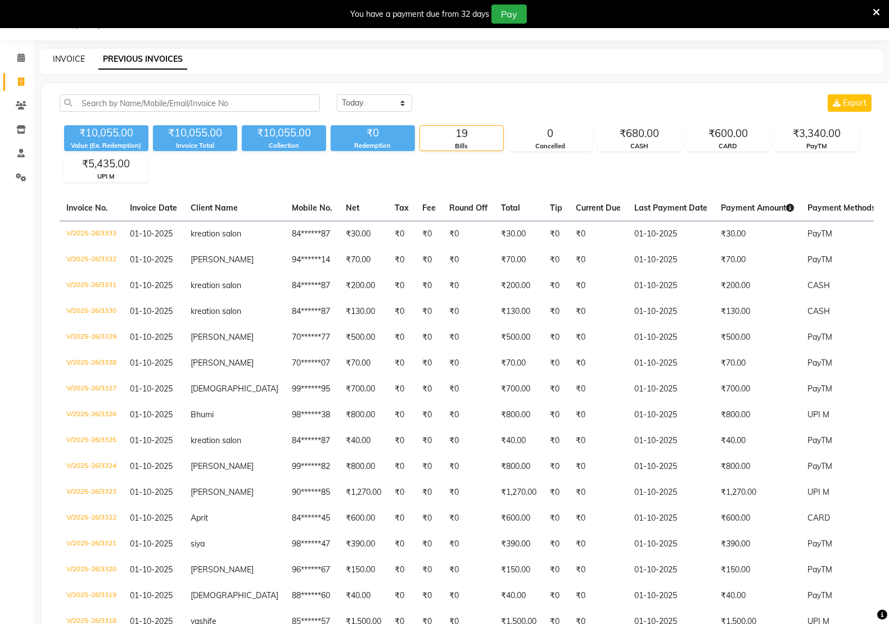
click at [59, 59] on link "INVOICE" at bounding box center [69, 59] width 32 height 10
select select "service"
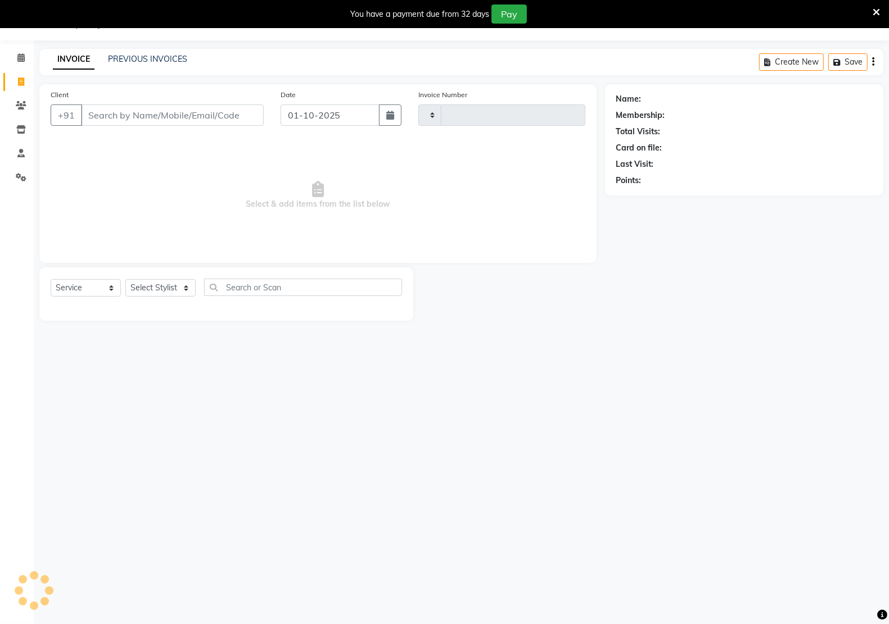
type input "3334"
select select "6170"
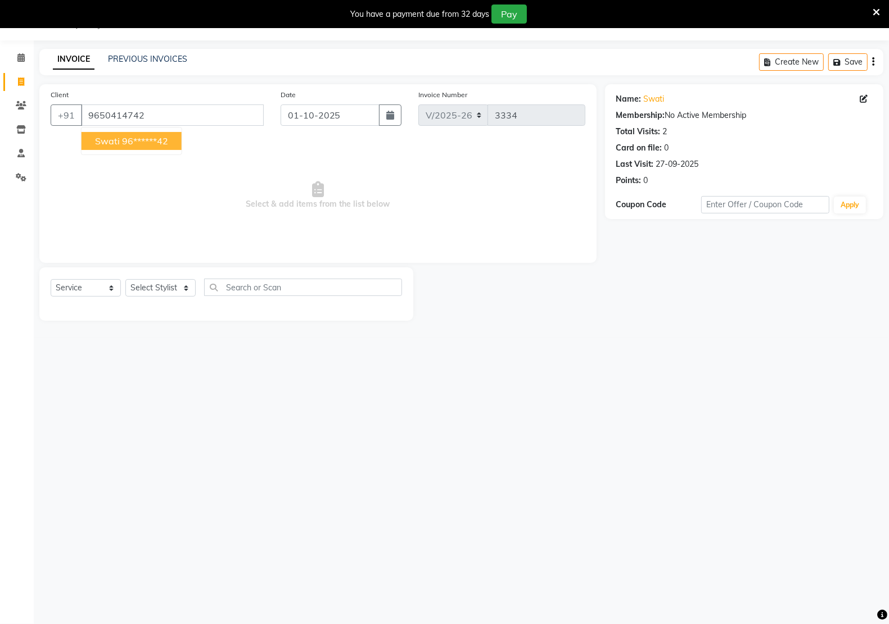
click at [173, 141] on button "Swati 96******42" at bounding box center [132, 141] width 100 height 18
type input "96******42"
click at [157, 293] on select "Select Stylist [PERSON_NAME] Hidayat [PERSON_NAME] Manager [PERSON_NAME] [PERSO…" at bounding box center [160, 287] width 70 height 17
select select "59480"
click at [125, 279] on select "Select Stylist [PERSON_NAME] Hidayat [PERSON_NAME] Manager [PERSON_NAME] [PERSO…" at bounding box center [160, 287] width 70 height 17
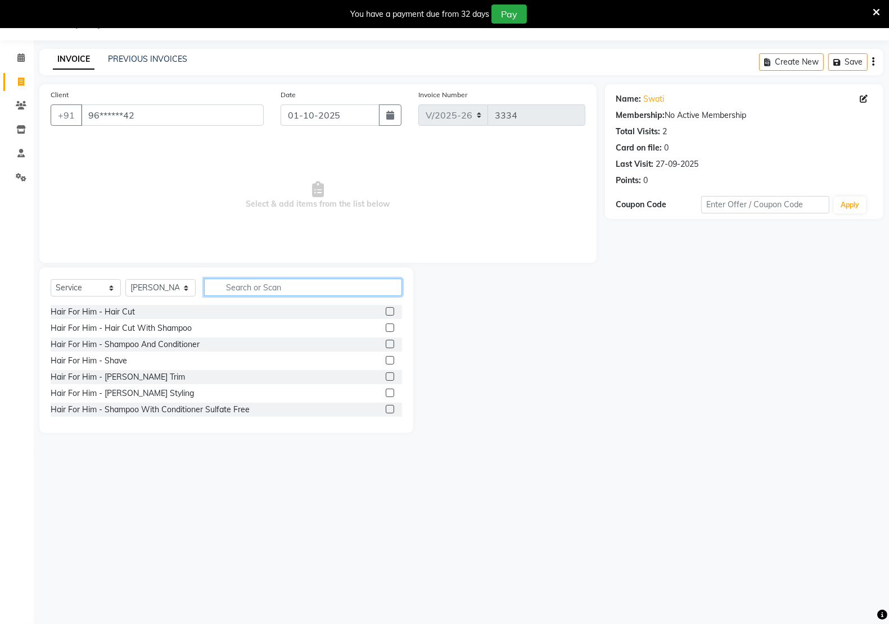
click at [253, 286] on input "text" at bounding box center [303, 287] width 198 height 17
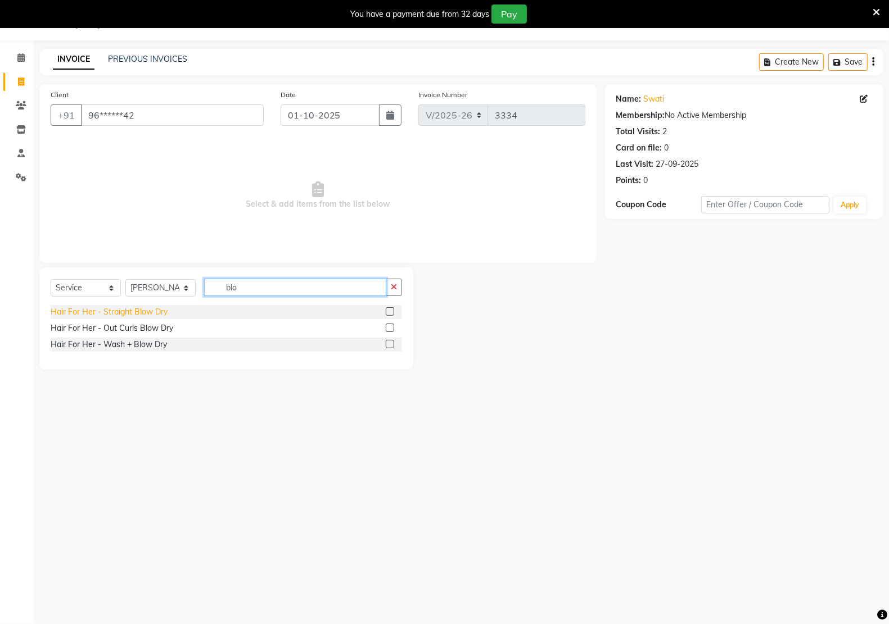
type input "blo"
click at [153, 310] on div "Hair For Her - Straight Blow Dry" at bounding box center [109, 312] width 117 height 12
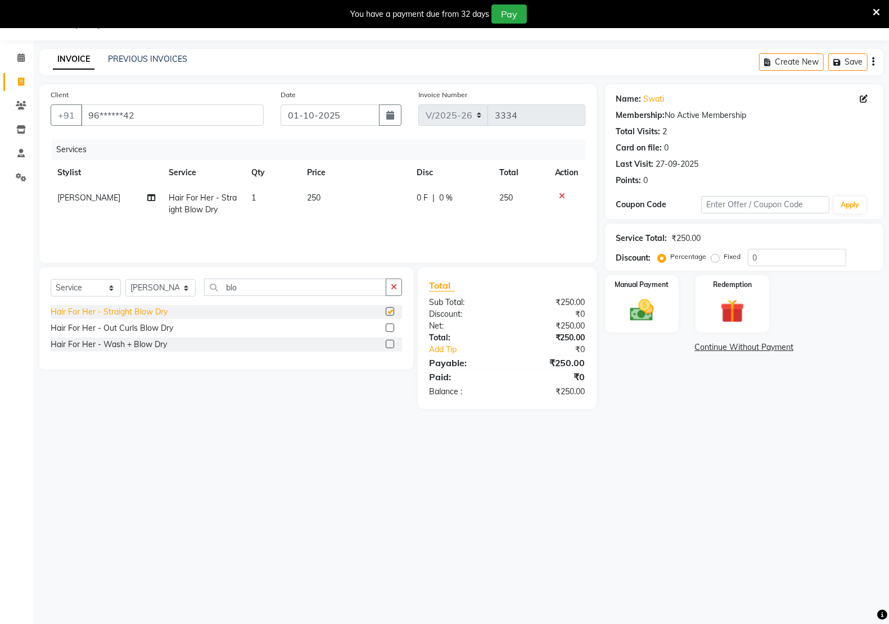
checkbox input "false"
click at [153, 332] on div "Hair For Her - Out Curls Blow Dry" at bounding box center [112, 329] width 123 height 12
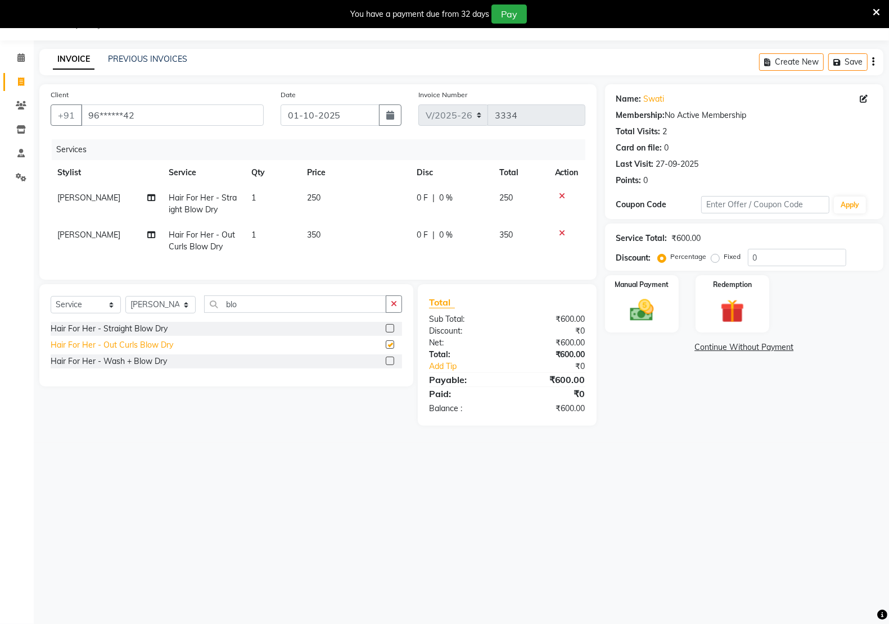
checkbox input "false"
click at [139, 368] on div "Hair For Her - Wash + Blow Dry" at bounding box center [109, 362] width 116 height 12
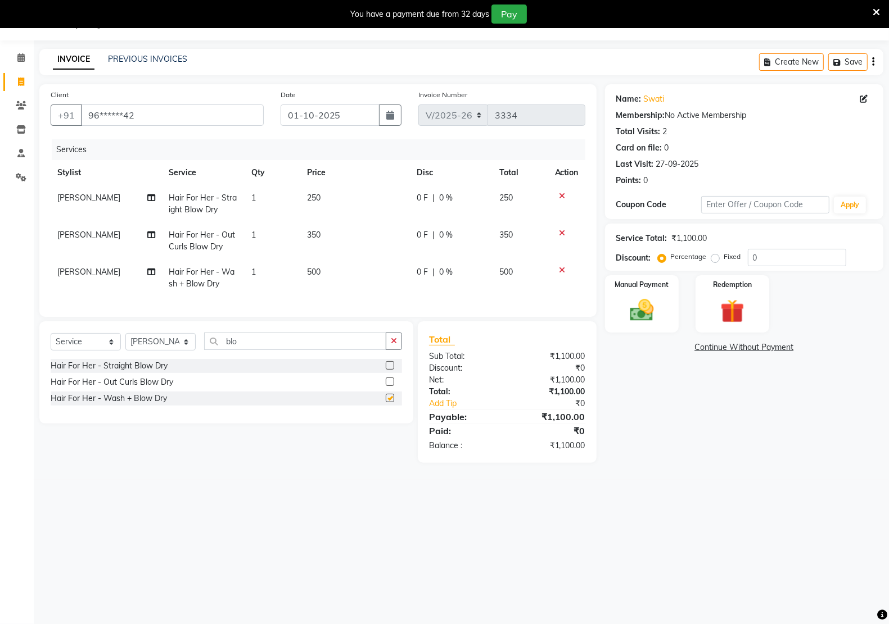
checkbox input "false"
drag, startPoint x: 560, startPoint y: 234, endPoint x: 580, endPoint y: 192, distance: 46.8
click at [560, 232] on icon at bounding box center [562, 233] width 6 height 8
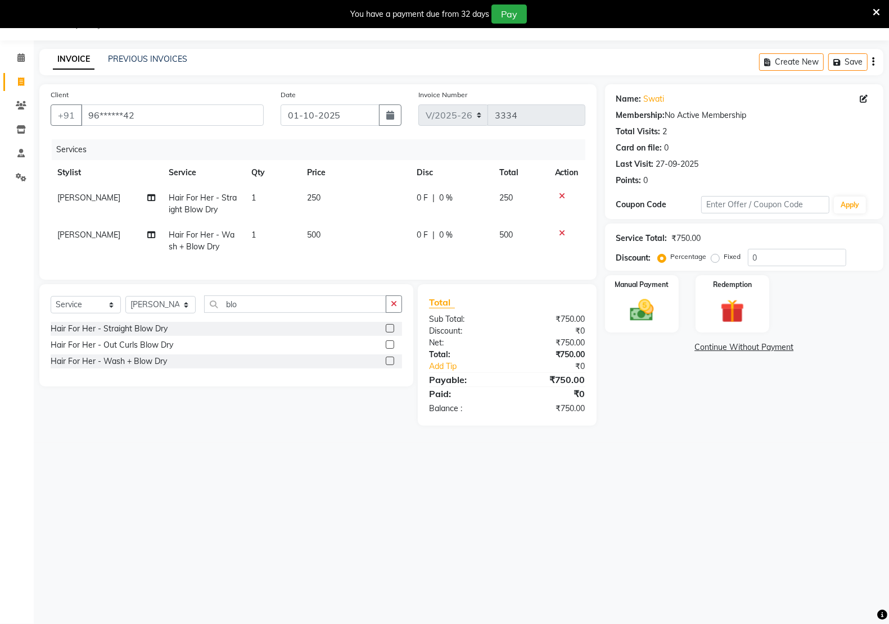
click at [555, 194] on div at bounding box center [567, 196] width 24 height 8
click at [563, 194] on icon at bounding box center [562, 196] width 6 height 8
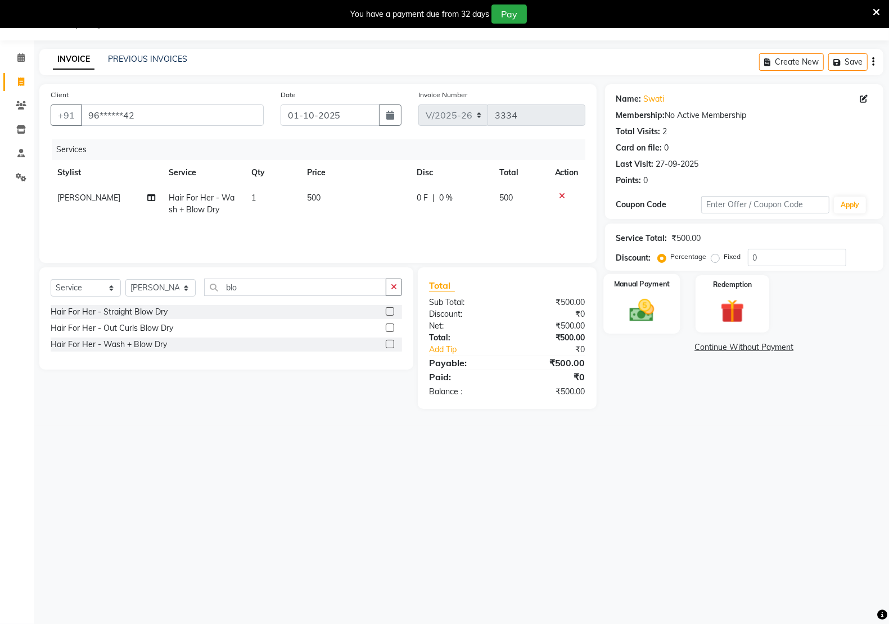
click at [630, 323] on img at bounding box center [642, 310] width 40 height 28
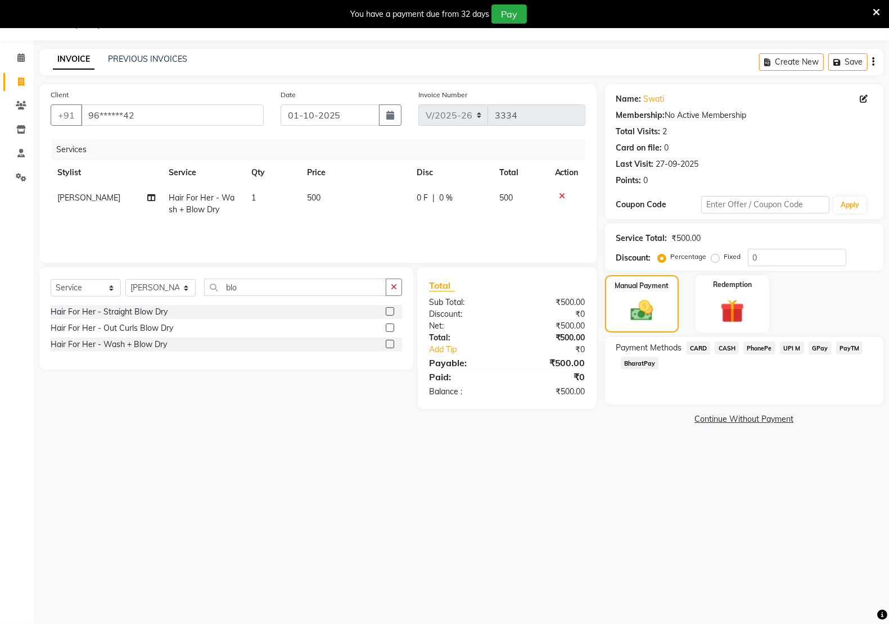
click at [855, 350] on span "PayTM" at bounding box center [849, 348] width 27 height 13
click at [751, 423] on button "Add Payment" at bounding box center [789, 422] width 165 height 17
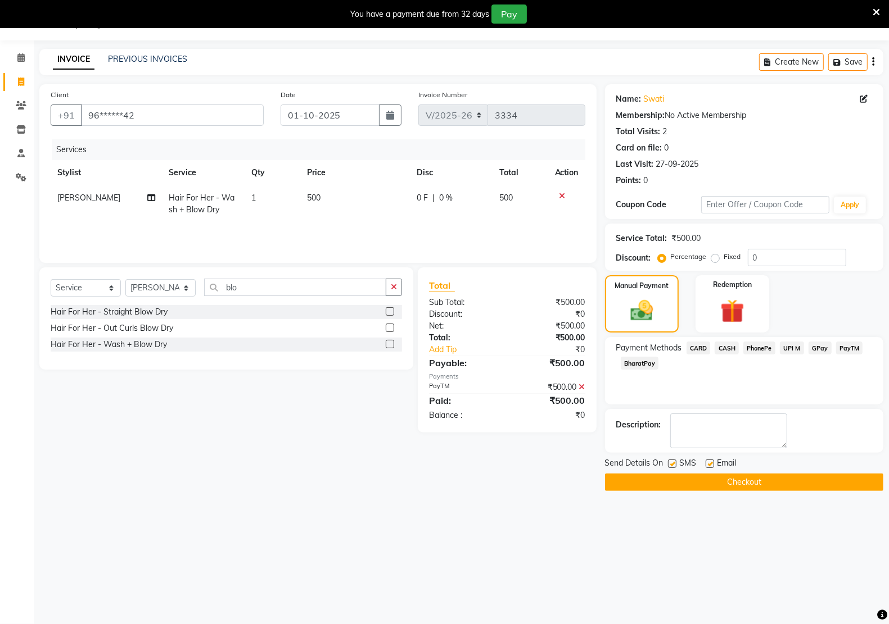
click at [709, 465] on label at bounding box center [709, 464] width 8 height 8
click at [709, 465] on input "checkbox" at bounding box center [708, 464] width 7 height 7
checkbox input "false"
click at [674, 465] on label at bounding box center [672, 464] width 8 height 8
click at [674, 465] on input "checkbox" at bounding box center [671, 464] width 7 height 7
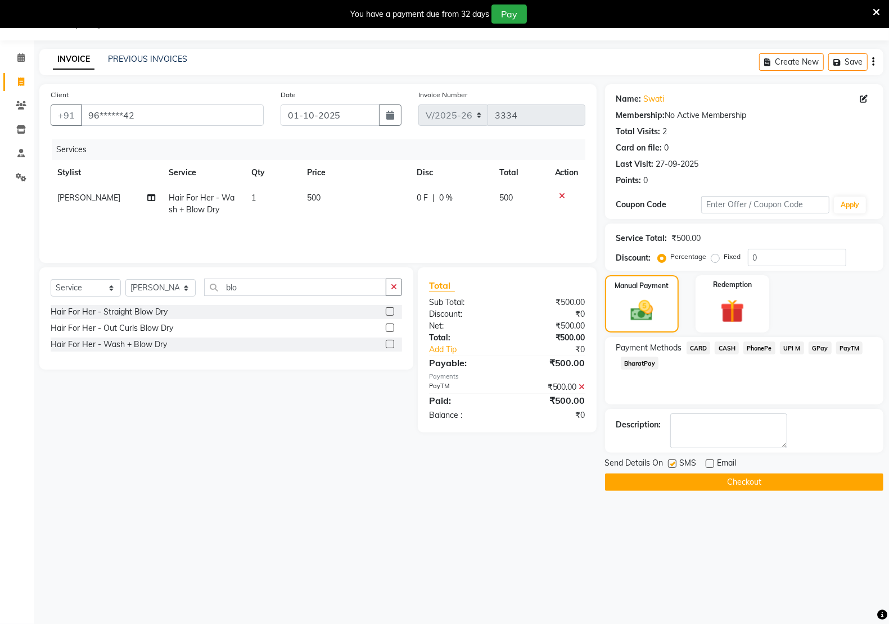
checkbox input "false"
click at [681, 478] on button "Checkout" at bounding box center [744, 482] width 278 height 17
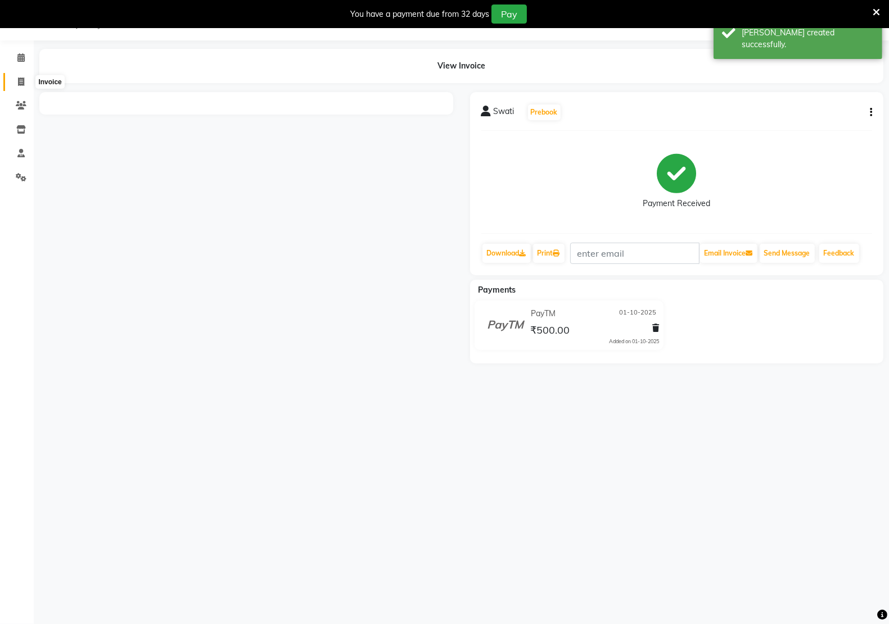
click at [20, 79] on icon at bounding box center [21, 82] width 6 height 8
select select "service"
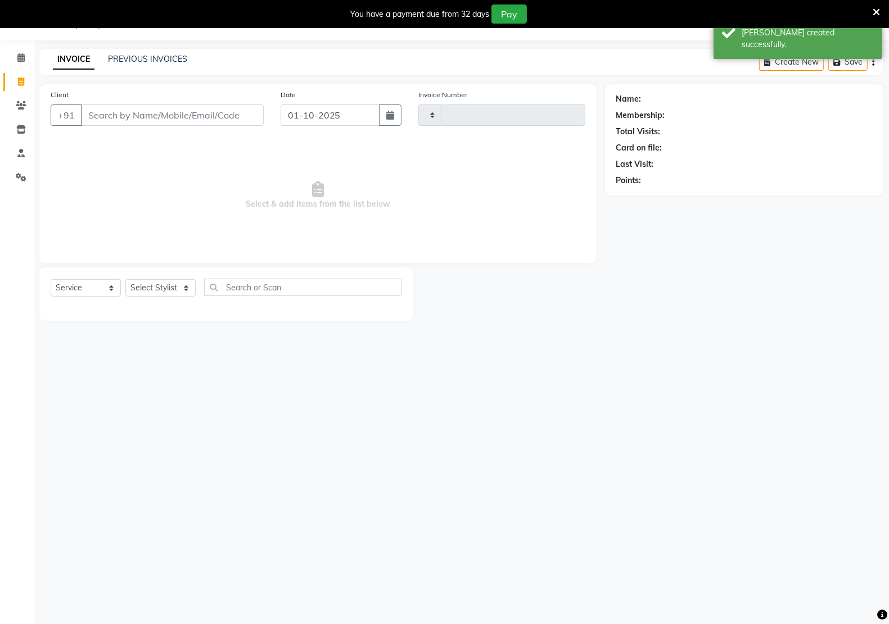
type input "3335"
select select "6170"
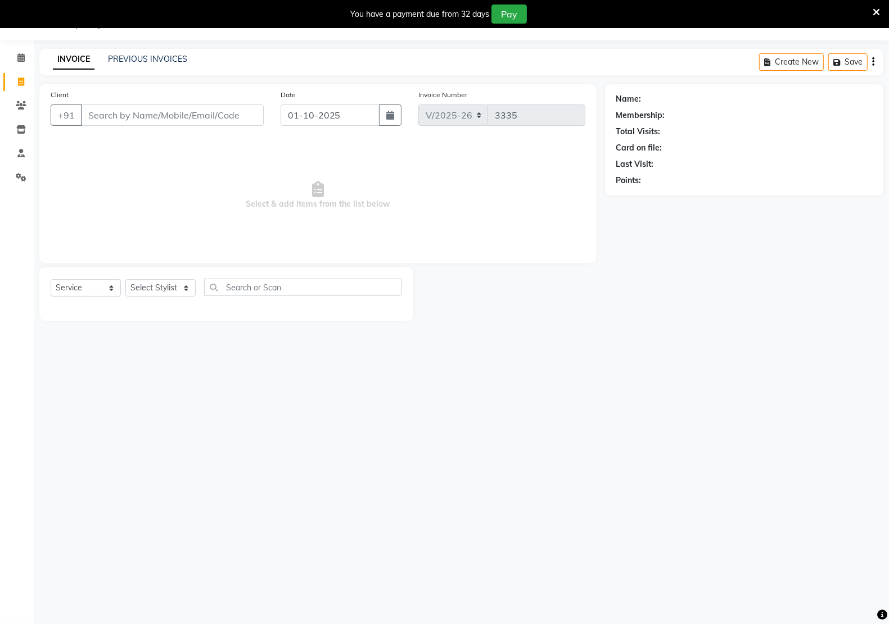
click at [152, 64] on div "PREVIOUS INVOICES" at bounding box center [147, 59] width 79 height 12
click at [175, 55] on link "PREVIOUS INVOICES" at bounding box center [147, 59] width 79 height 10
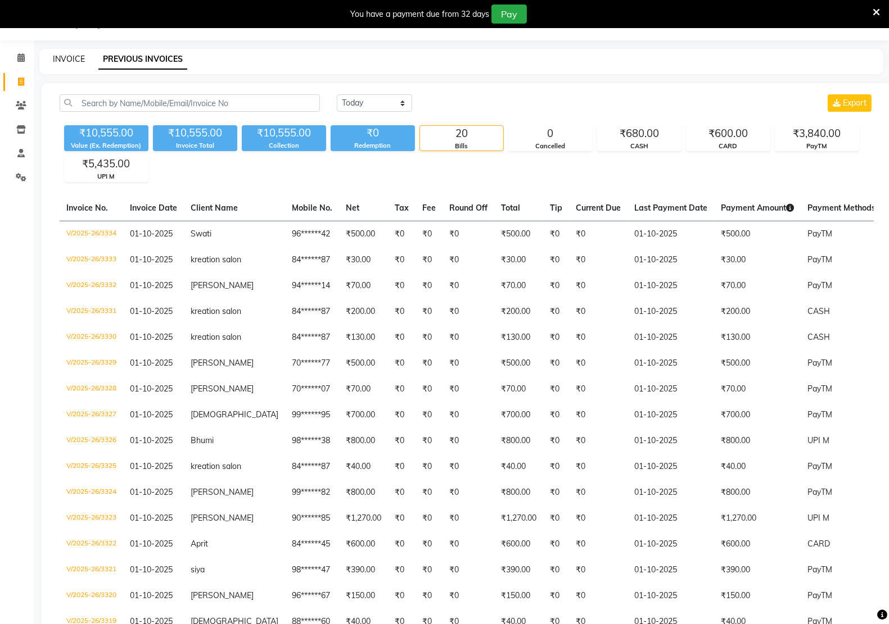
click at [71, 56] on link "INVOICE" at bounding box center [69, 59] width 32 height 10
select select "service"
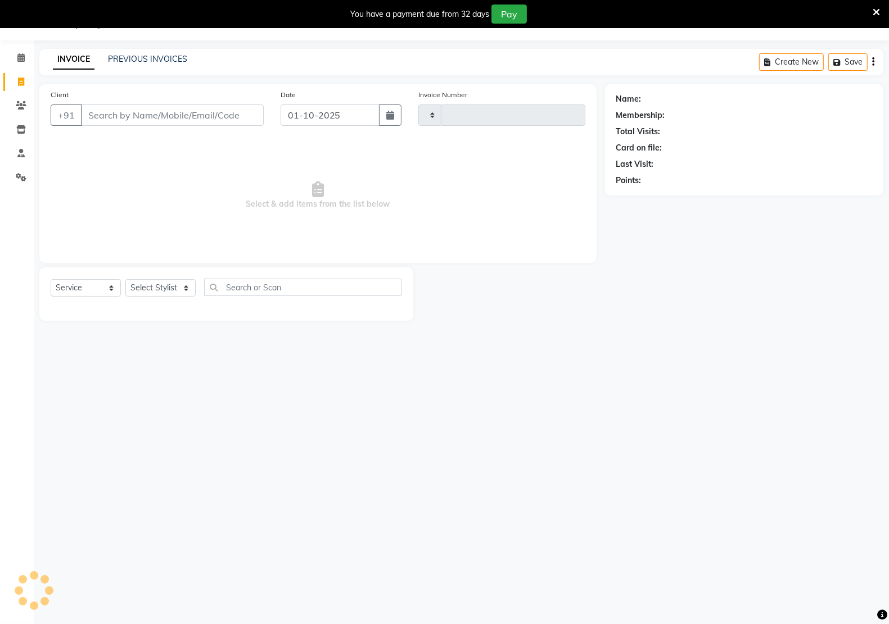
type input "3335"
select select "6170"
type input "84******87"
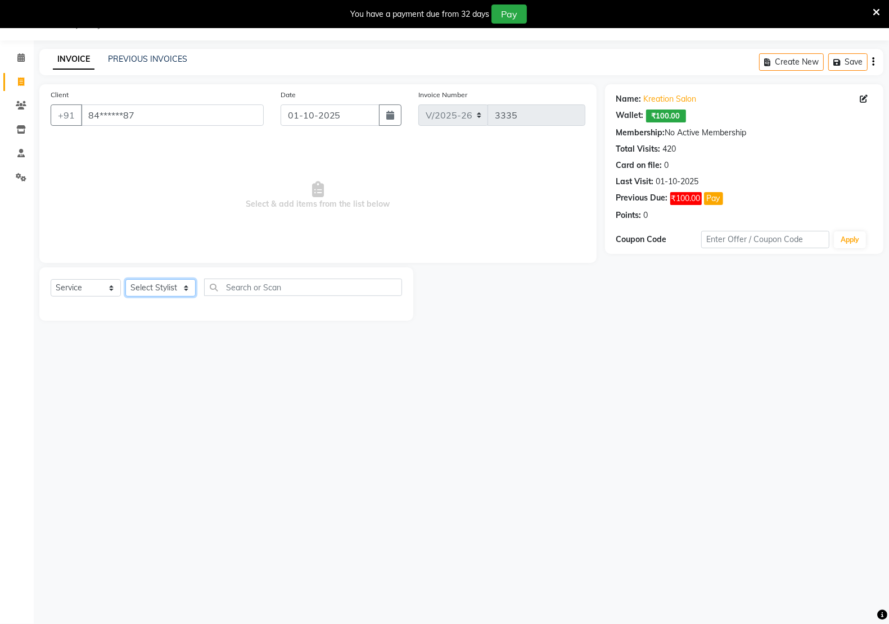
click at [166, 285] on select "Select Stylist [PERSON_NAME] Hidayat [PERSON_NAME] Manager [PERSON_NAME] [PERSO…" at bounding box center [160, 287] width 70 height 17
select select "92005"
click at [125, 279] on select "Select Stylist [PERSON_NAME] Hidayat [PERSON_NAME] Manager [PERSON_NAME] [PERSO…" at bounding box center [160, 287] width 70 height 17
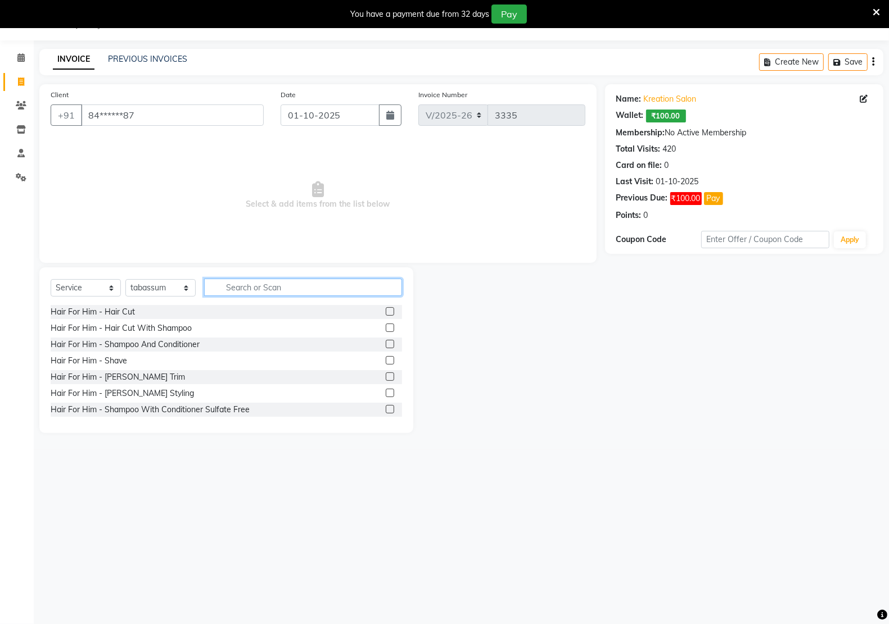
click at [270, 282] on input "text" at bounding box center [303, 287] width 198 height 17
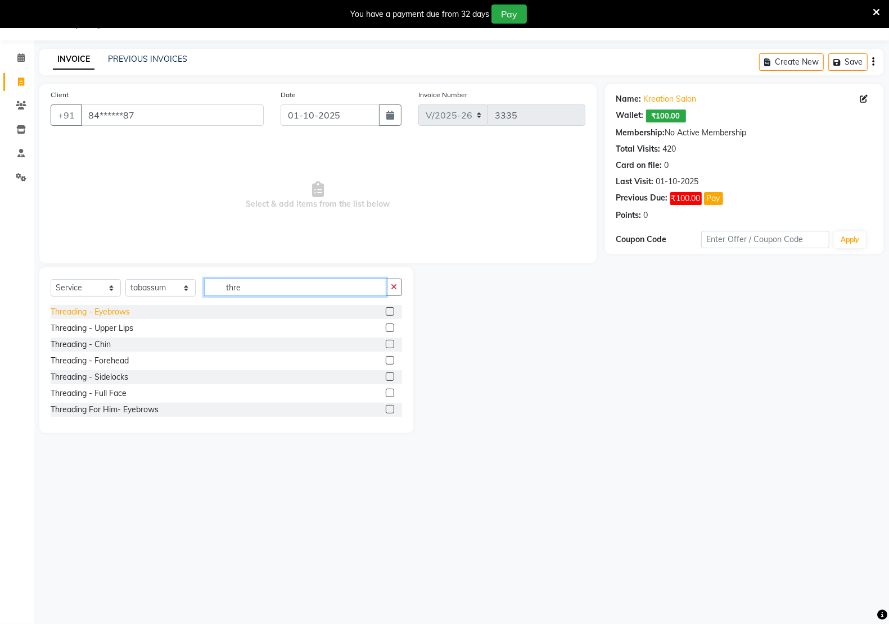
type input "thre"
click at [102, 309] on div "Threading - Eyebrows" at bounding box center [90, 312] width 79 height 12
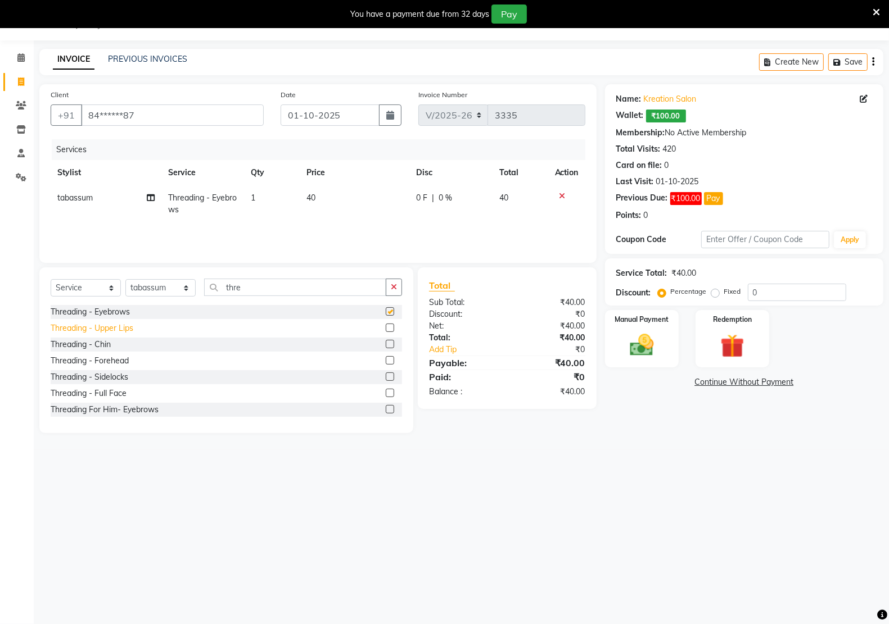
checkbox input "false"
click at [97, 332] on div "Threading - Upper Lips" at bounding box center [92, 329] width 83 height 12
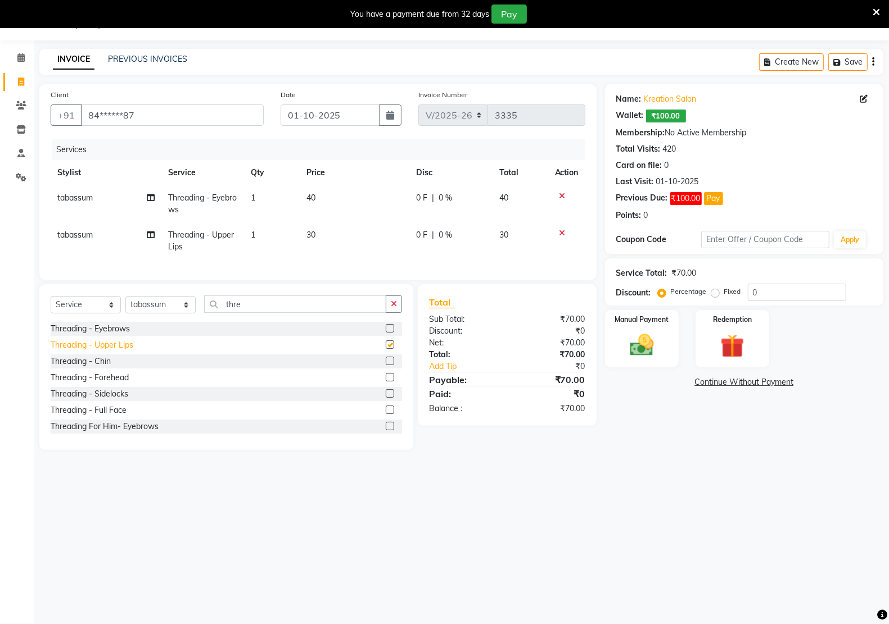
checkbox input "false"
click at [113, 384] on div "Threading - Forehead" at bounding box center [90, 378] width 78 height 12
checkbox input "false"
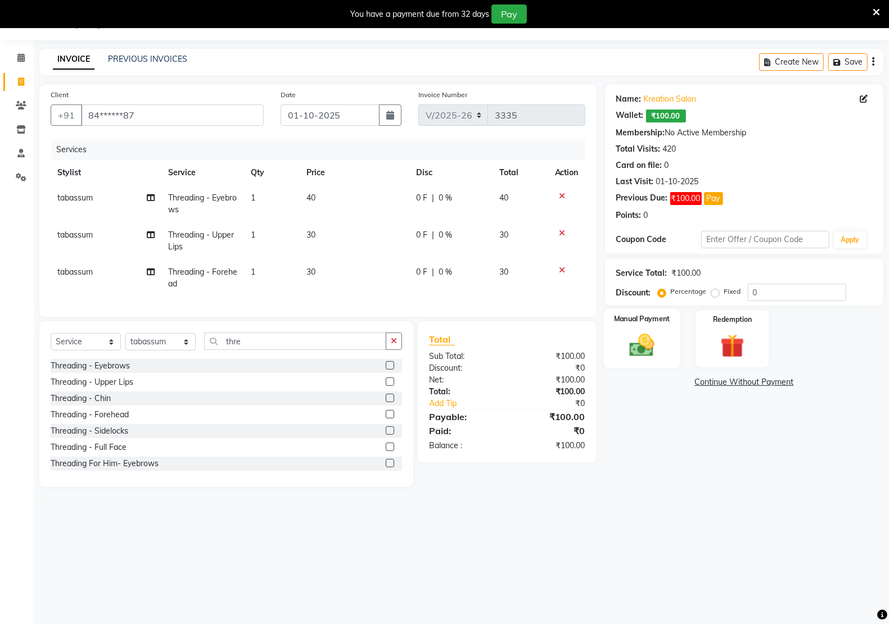
click at [656, 340] on img at bounding box center [642, 345] width 40 height 28
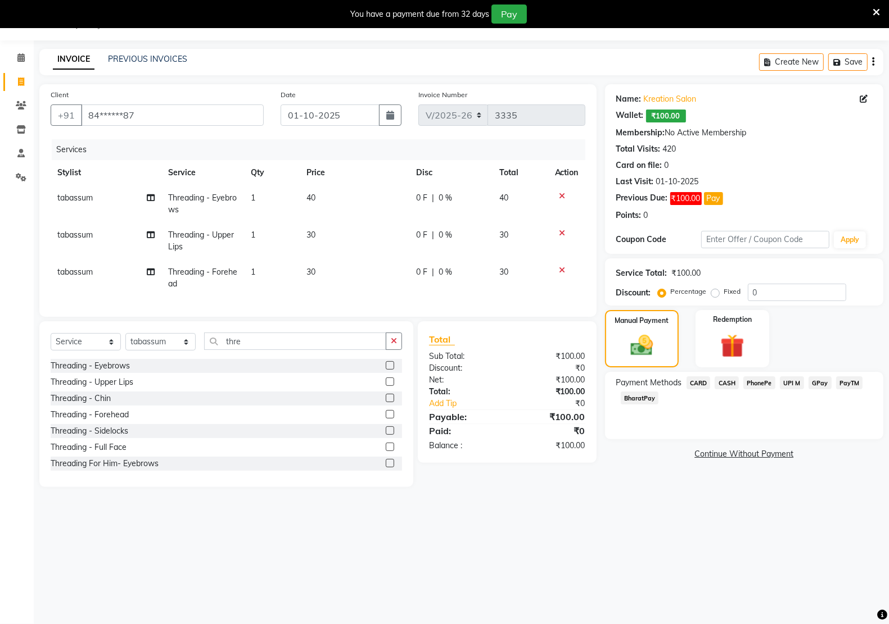
click at [844, 381] on span "PayTM" at bounding box center [849, 383] width 27 height 13
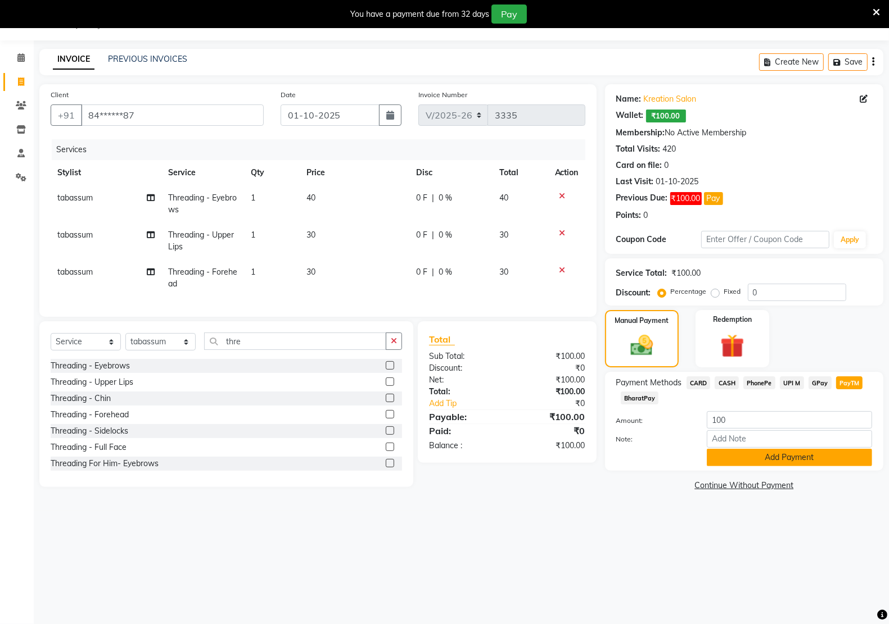
click at [794, 451] on button "Add Payment" at bounding box center [789, 457] width 165 height 17
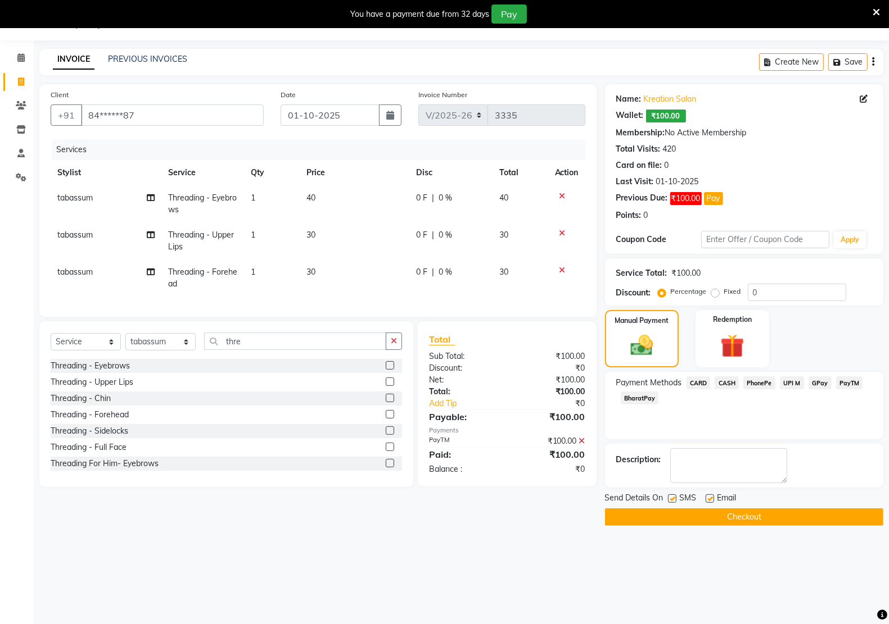
click at [706, 496] on label at bounding box center [709, 499] width 8 height 8
click at [706, 496] on input "checkbox" at bounding box center [708, 499] width 7 height 7
checkbox input "false"
click at [672, 496] on label at bounding box center [672, 499] width 8 height 8
click at [672, 496] on input "checkbox" at bounding box center [671, 499] width 7 height 7
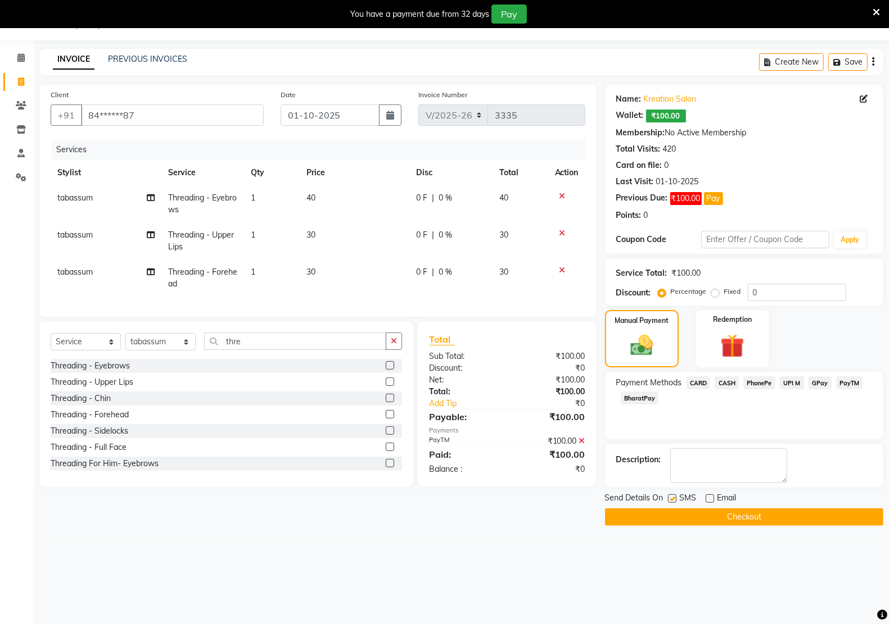
checkbox input "false"
click at [672, 513] on button "Checkout" at bounding box center [744, 517] width 278 height 17
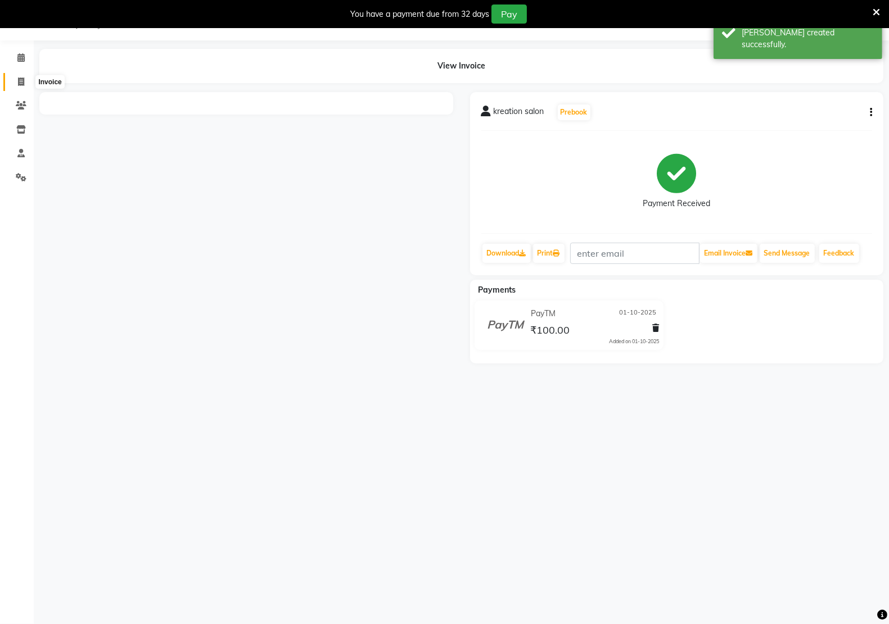
click at [20, 83] on icon at bounding box center [21, 82] width 6 height 8
select select "service"
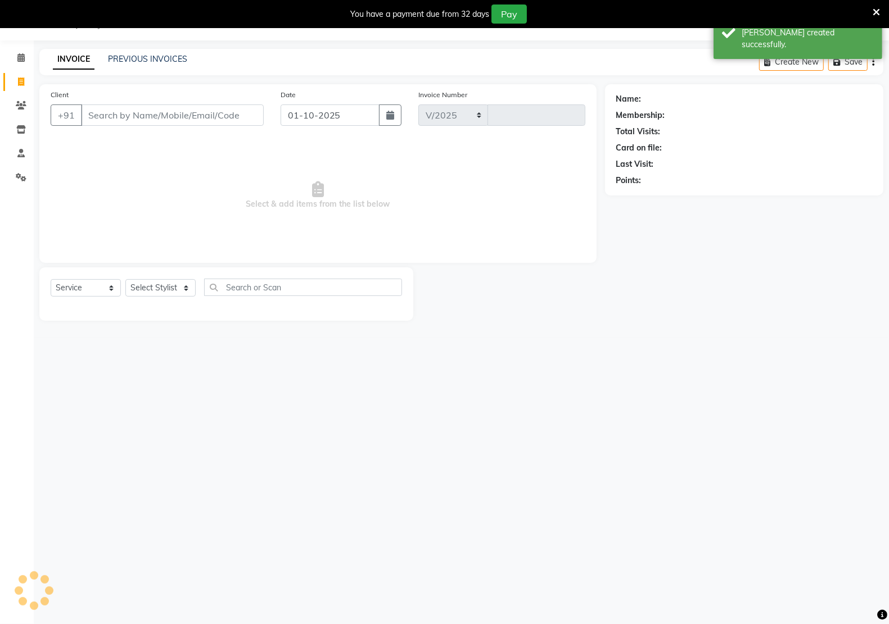
select select "6170"
type input "3336"
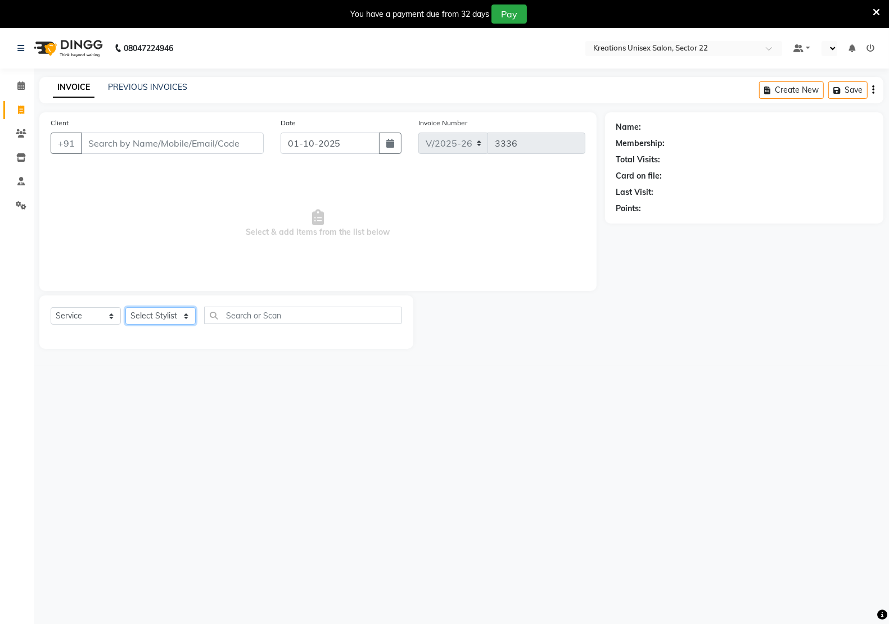
click at [144, 313] on select "Select Stylist [PERSON_NAME] Hidayat [PERSON_NAME] Manager [PERSON_NAME] [PERSO…" at bounding box center [160, 315] width 70 height 17
select select "88231"
click at [125, 307] on select "Select Stylist [PERSON_NAME] Hidayat [PERSON_NAME] Manager [PERSON_NAME] [PERSO…" at bounding box center [160, 315] width 70 height 17
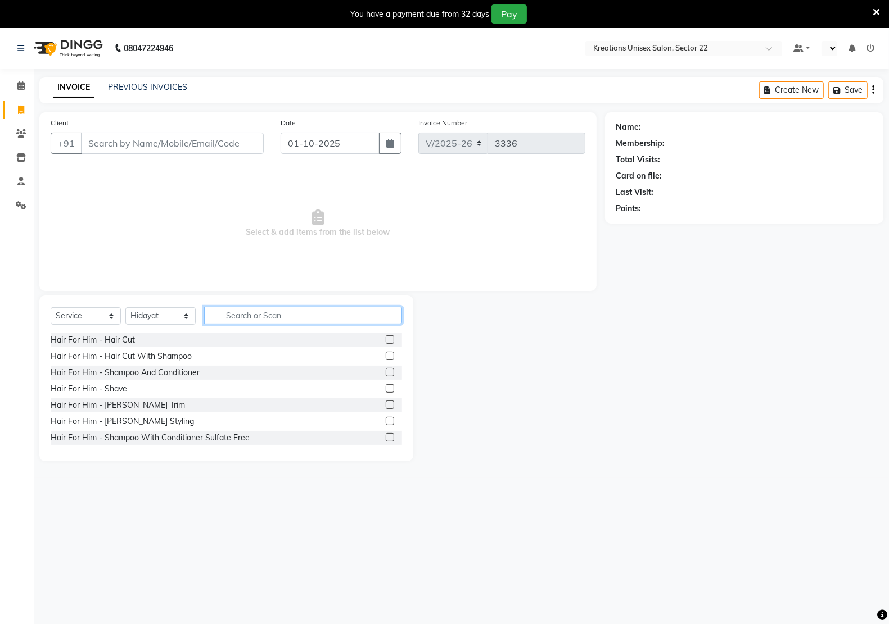
click at [253, 315] on input "text" at bounding box center [303, 315] width 198 height 17
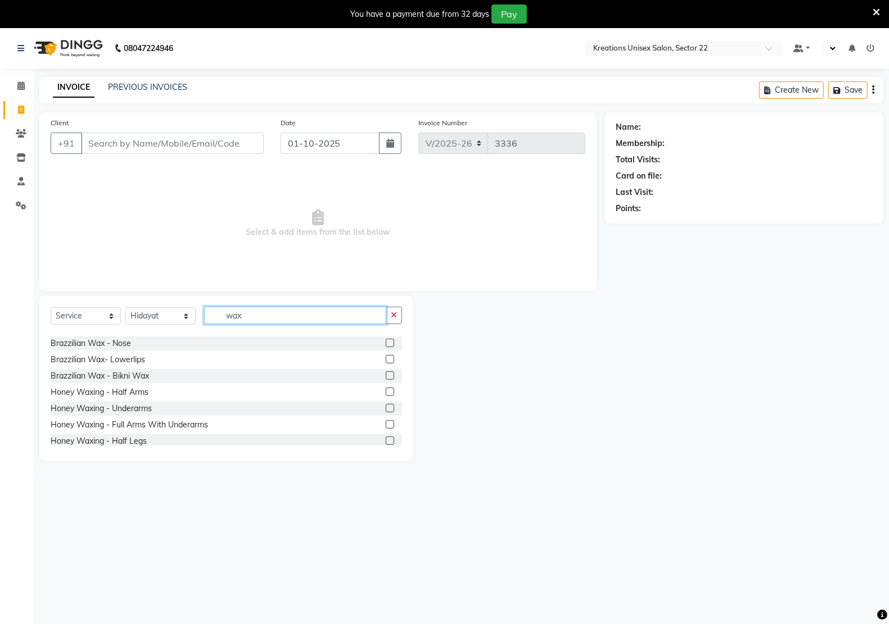
scroll to position [70, 0]
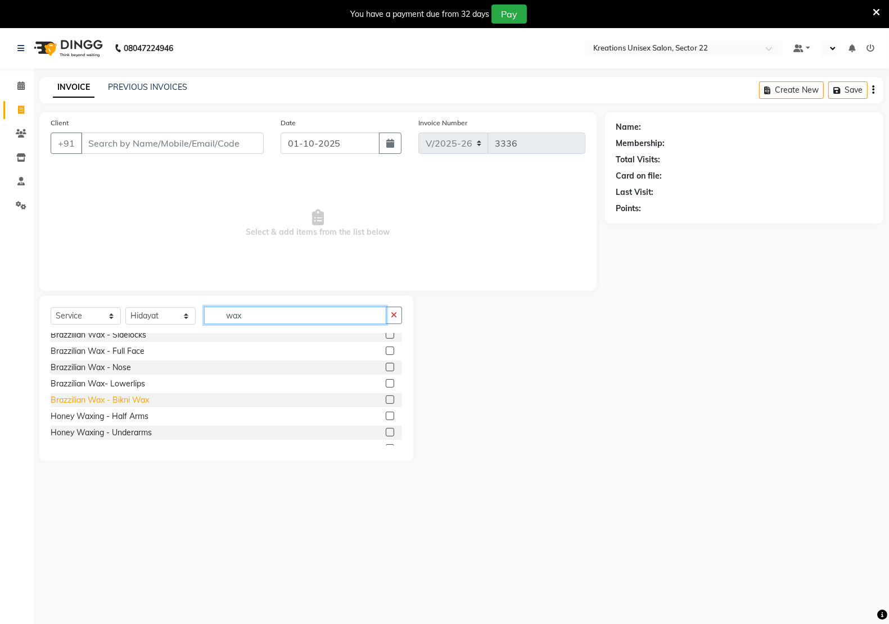
type input "wax"
click at [99, 398] on div "Brazzilian Wax - Bikni Wax" at bounding box center [100, 401] width 98 height 12
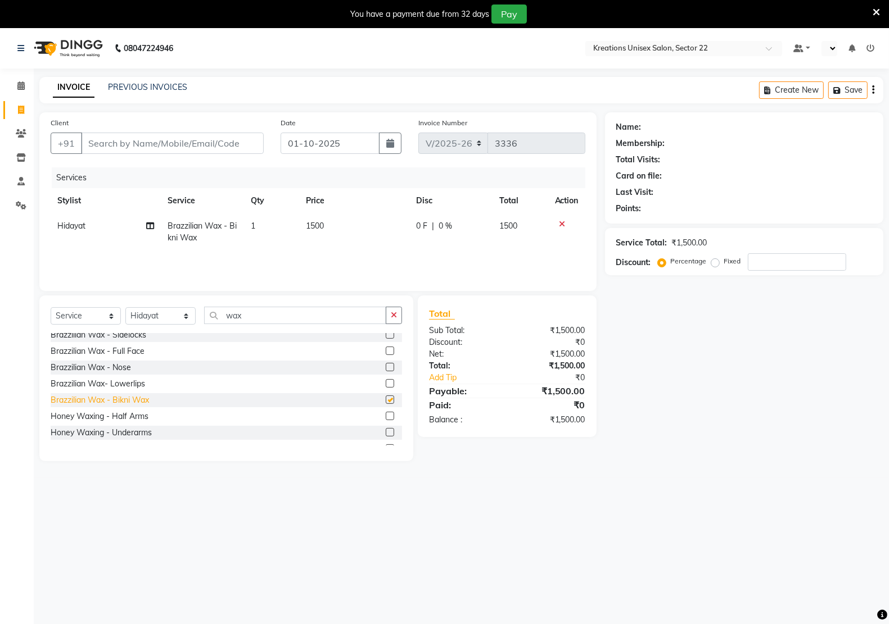
checkbox input "false"
click at [397, 307] on button "button" at bounding box center [394, 315] width 16 height 17
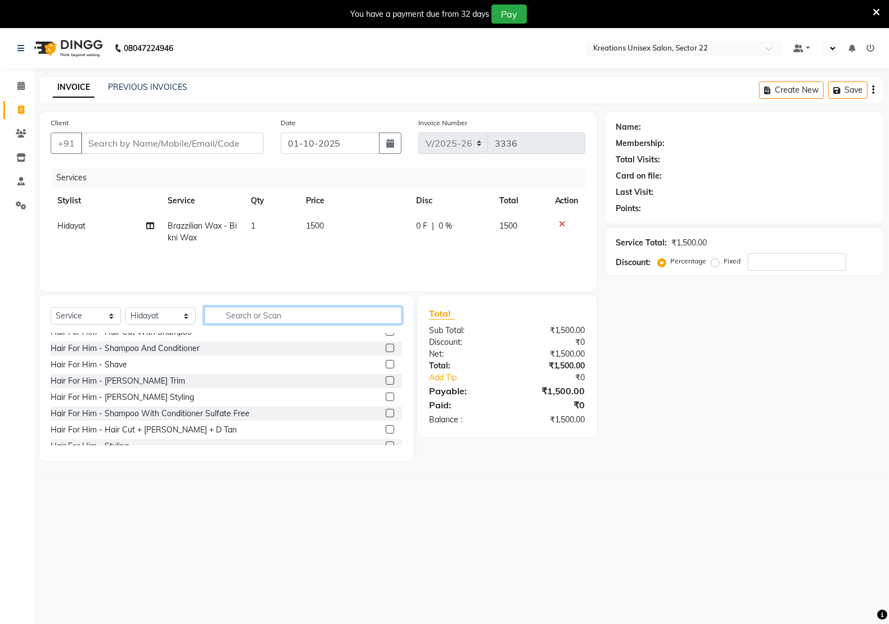
scroll to position [0, 0]
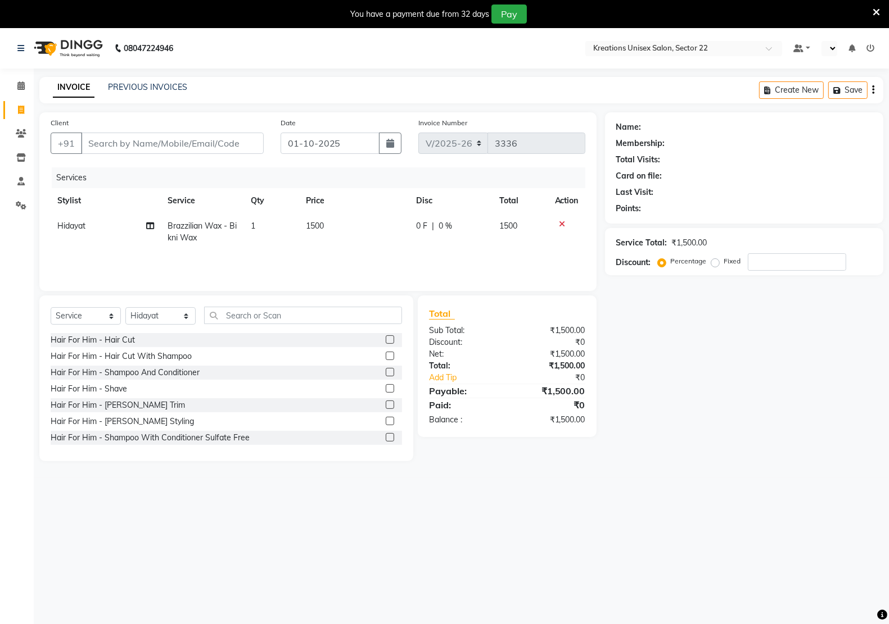
click at [560, 220] on icon at bounding box center [562, 224] width 6 height 8
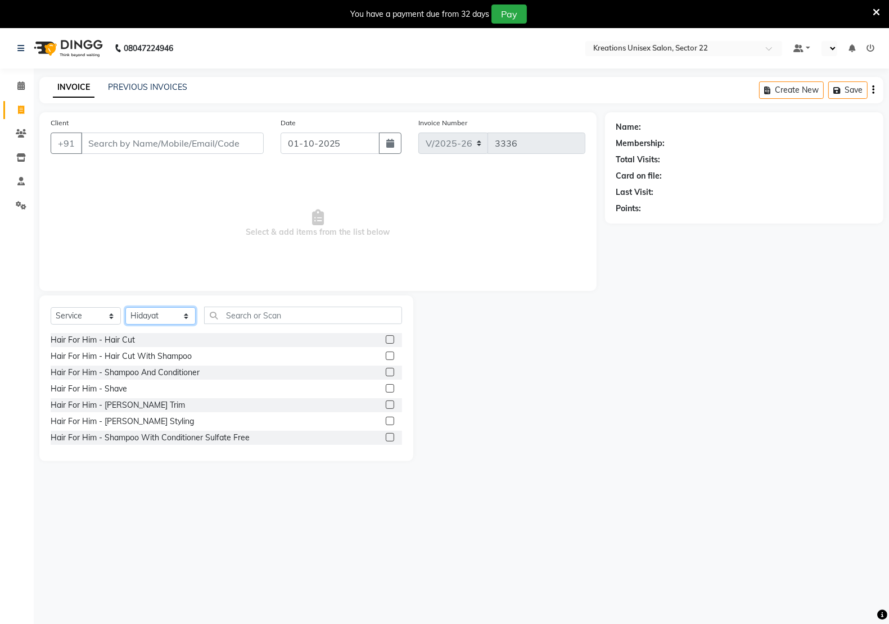
click at [167, 319] on select "Select Stylist [PERSON_NAME] Hidayat [PERSON_NAME] Manager [PERSON_NAME] [PERSO…" at bounding box center [160, 315] width 70 height 17
select select
click at [125, 307] on select "Select Stylist [PERSON_NAME] Hidayat [PERSON_NAME] Manager [PERSON_NAME] [PERSO…" at bounding box center [160, 315] width 70 height 17
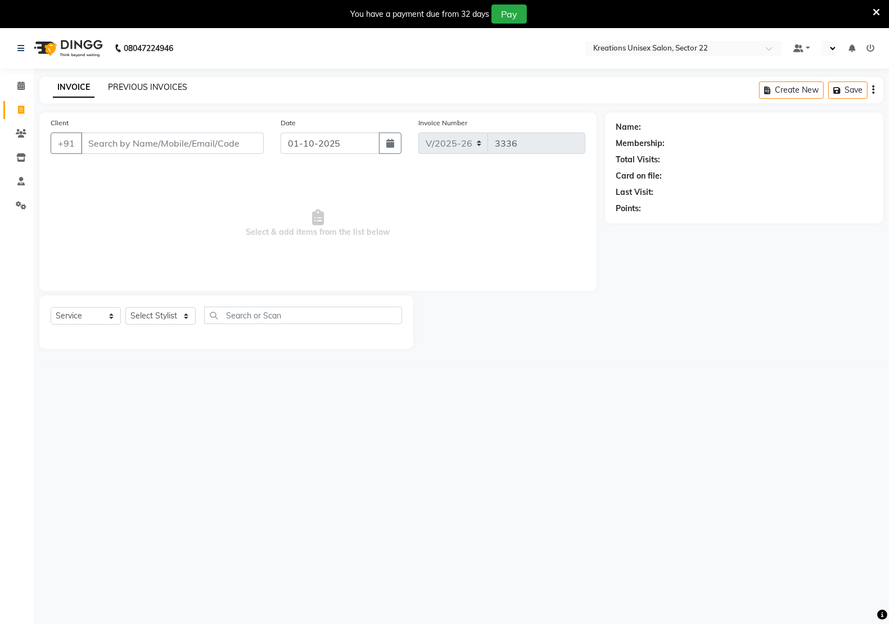
click at [169, 88] on link "PREVIOUS INVOICES" at bounding box center [147, 87] width 79 height 10
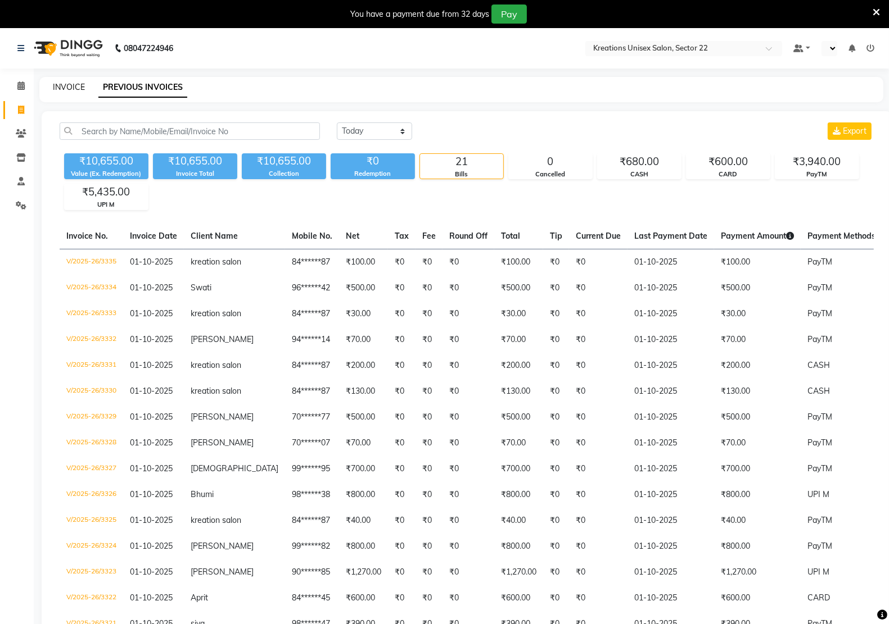
click at [76, 85] on link "INVOICE" at bounding box center [69, 87] width 32 height 10
select select "service"
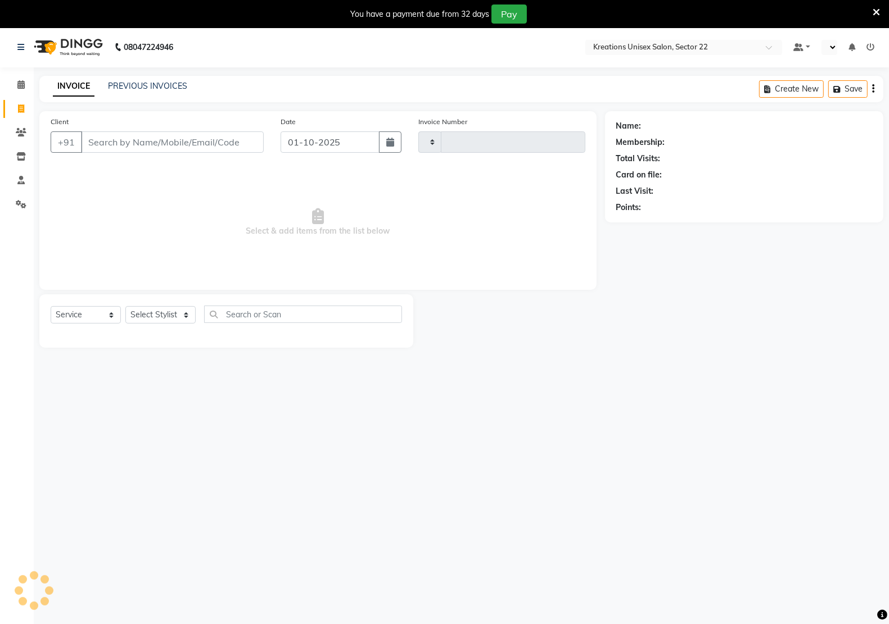
type input "3336"
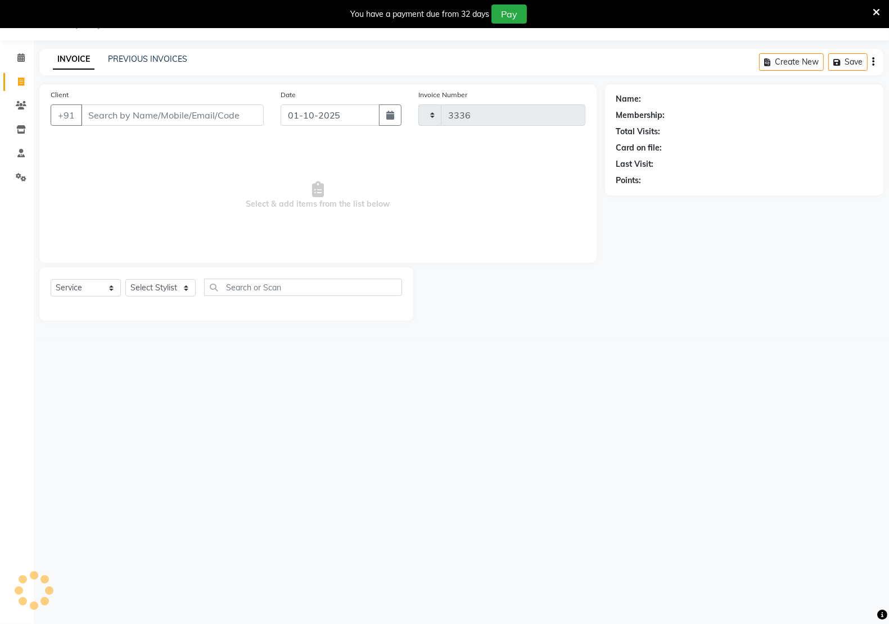
select select "6170"
type input "84******87"
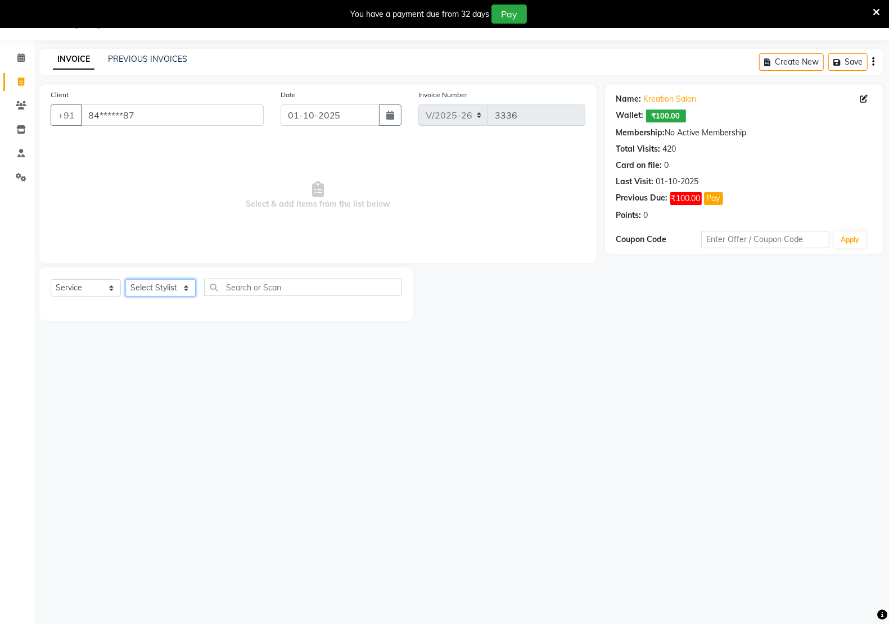
click at [174, 291] on select "Select Stylist [PERSON_NAME] Hidayat [PERSON_NAME] Manager [PERSON_NAME] [PERSO…" at bounding box center [160, 287] width 70 height 17
select select "59480"
click at [125, 279] on select "Select Stylist [PERSON_NAME] Hidayat [PERSON_NAME] Manager [PERSON_NAME] [PERSO…" at bounding box center [160, 287] width 70 height 17
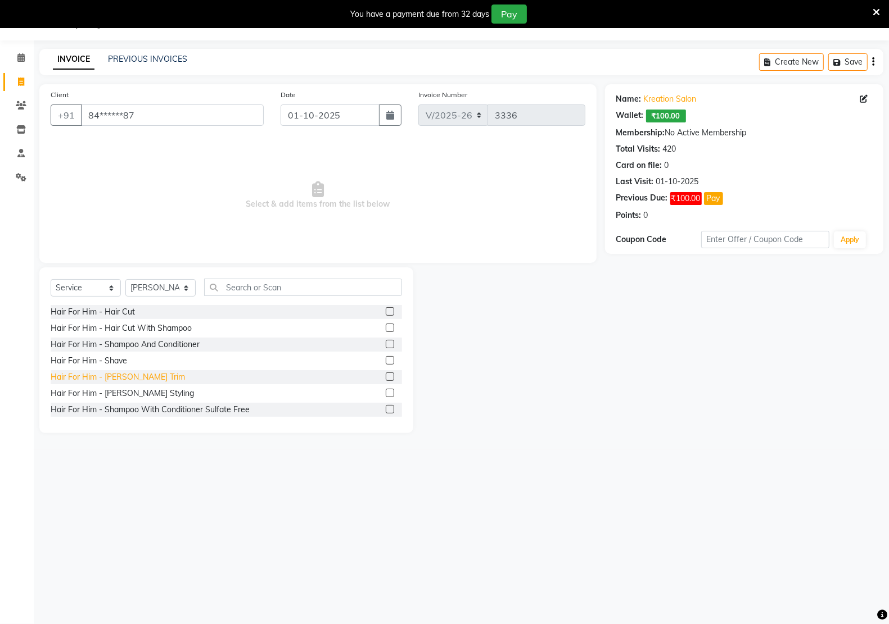
click at [124, 378] on div "Hair For Him - [PERSON_NAME] Trim" at bounding box center [118, 378] width 134 height 12
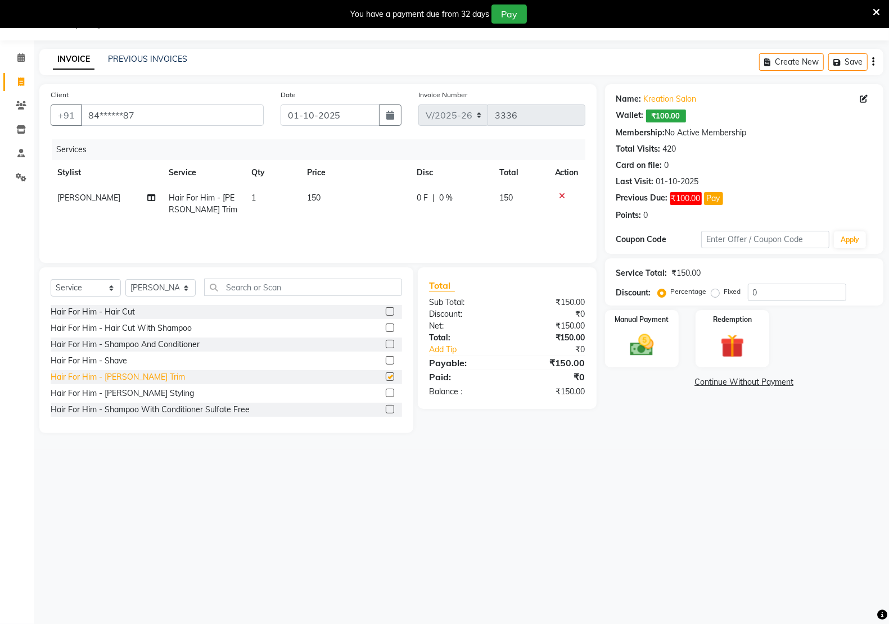
checkbox input "false"
click at [627, 327] on div "Manual Payment" at bounding box center [641, 339] width 77 height 60
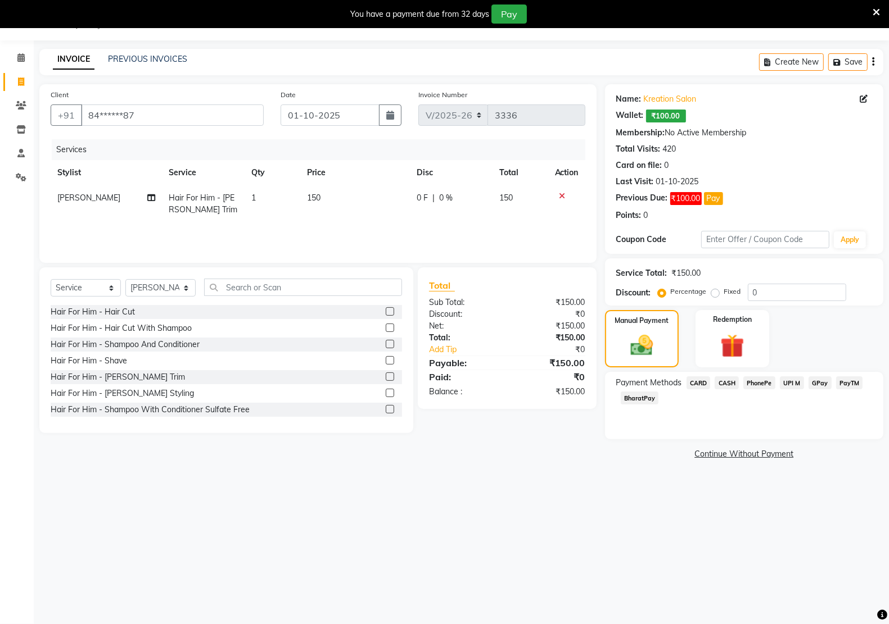
click at [854, 383] on span "PayTM" at bounding box center [849, 383] width 27 height 13
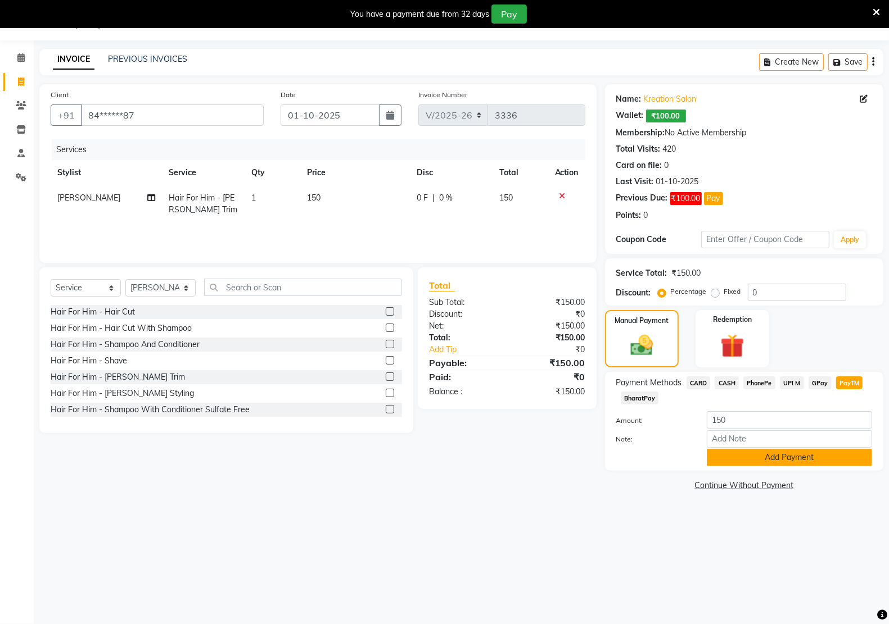
click at [790, 459] on button "Add Payment" at bounding box center [789, 457] width 165 height 17
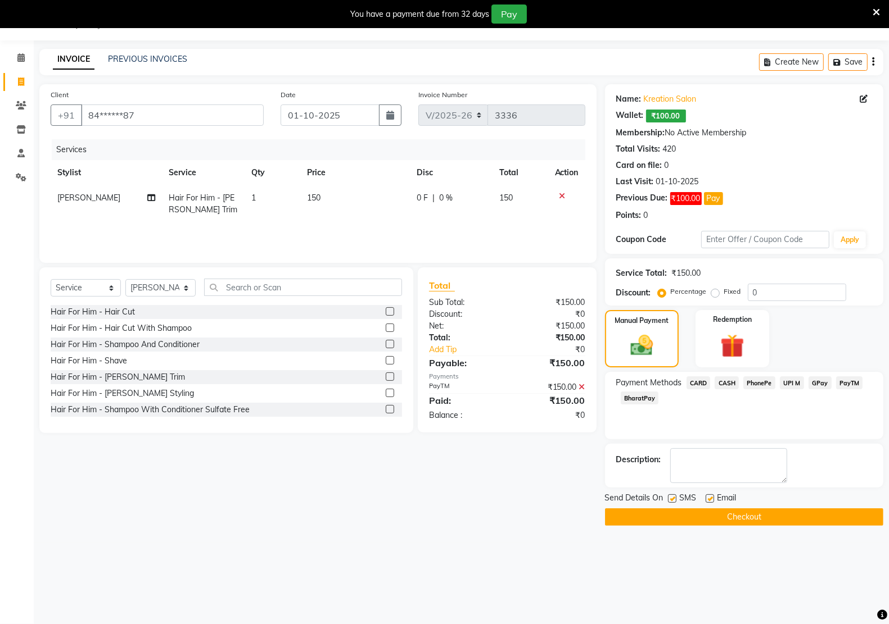
click at [707, 499] on label at bounding box center [709, 499] width 8 height 8
click at [707, 499] on input "checkbox" at bounding box center [708, 499] width 7 height 7
checkbox input "false"
click at [672, 503] on label at bounding box center [672, 499] width 8 height 8
click at [672, 503] on input "checkbox" at bounding box center [671, 499] width 7 height 7
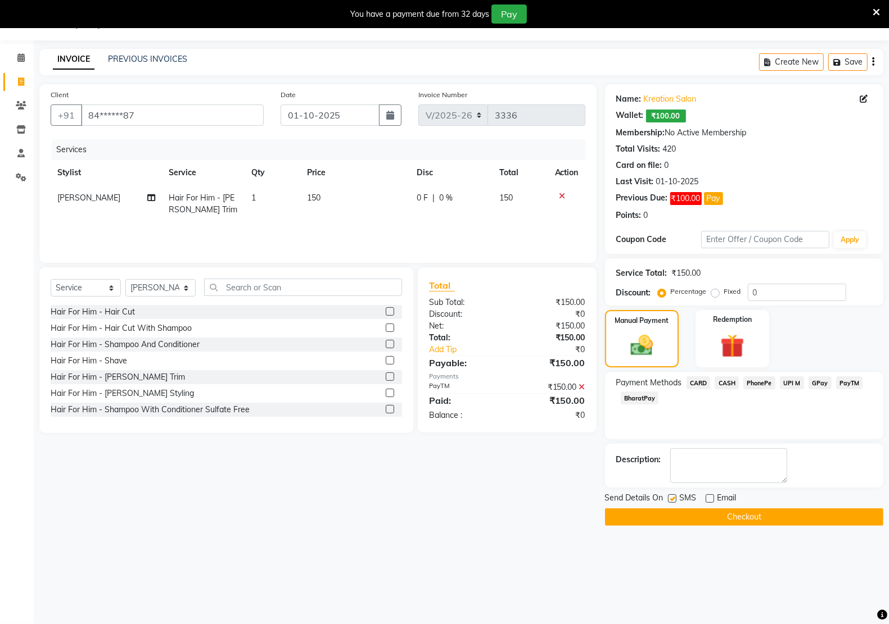
checkbox input "false"
click at [691, 516] on button "Checkout" at bounding box center [744, 517] width 278 height 17
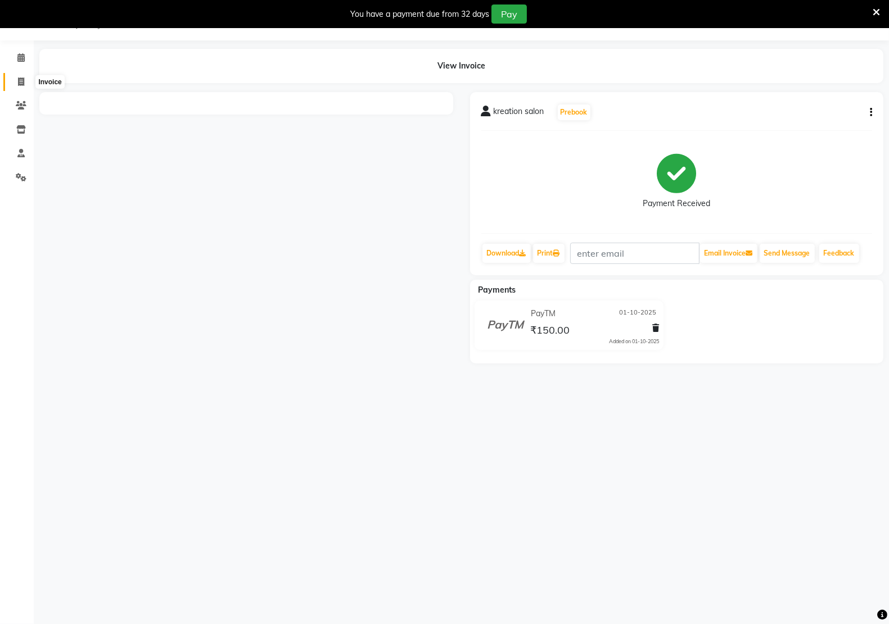
click at [15, 76] on span at bounding box center [21, 82] width 20 height 13
select select "service"
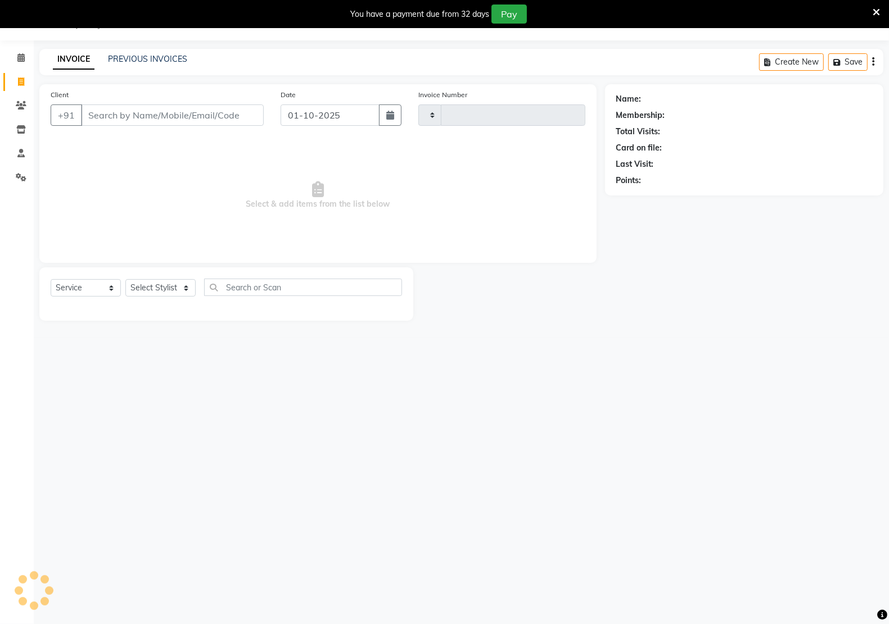
type input "3337"
select select "6170"
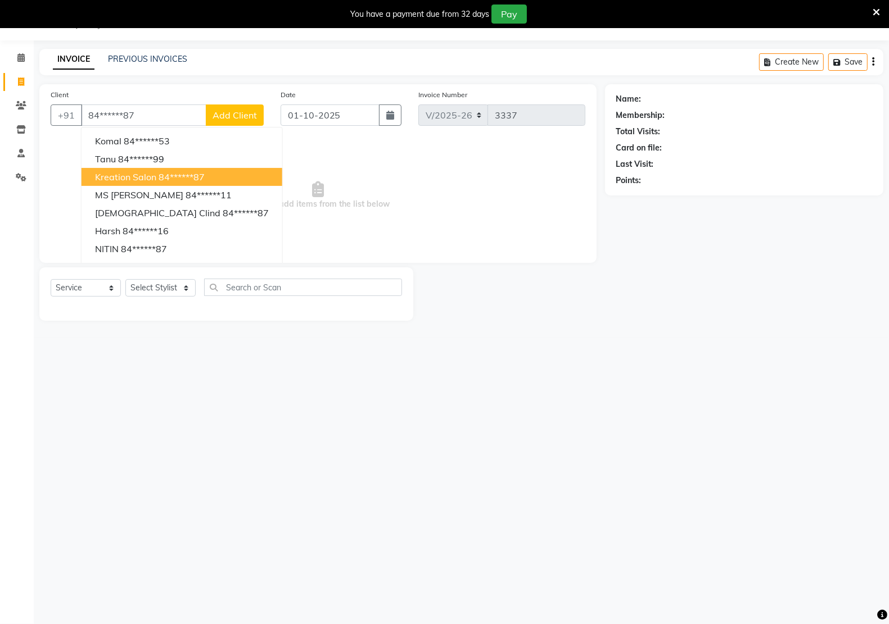
type input "84******87"
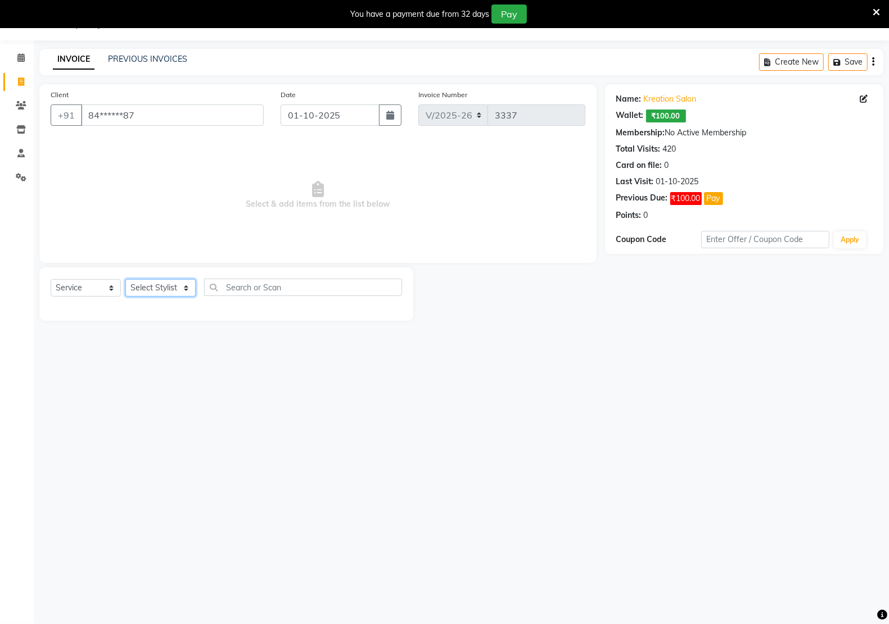
click at [159, 289] on select "Select Stylist [PERSON_NAME] Hidayat [PERSON_NAME] Manager [PERSON_NAME] [PERSO…" at bounding box center [160, 287] width 70 height 17
select select "88231"
click at [125, 279] on select "Select Stylist [PERSON_NAME] Hidayat [PERSON_NAME] Manager [PERSON_NAME] [PERSO…" at bounding box center [160, 287] width 70 height 17
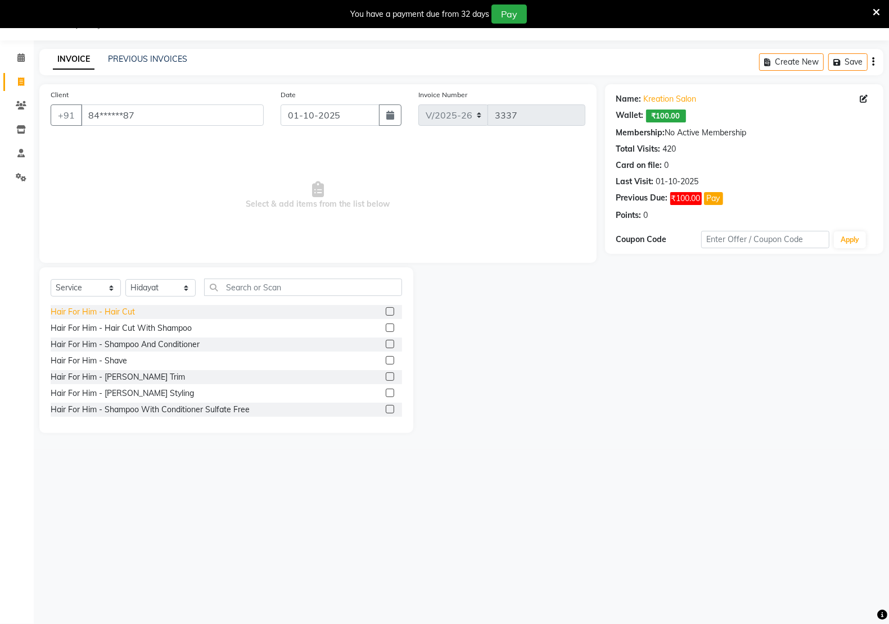
click at [94, 312] on div "Hair For Him - Hair Cut" at bounding box center [93, 312] width 84 height 12
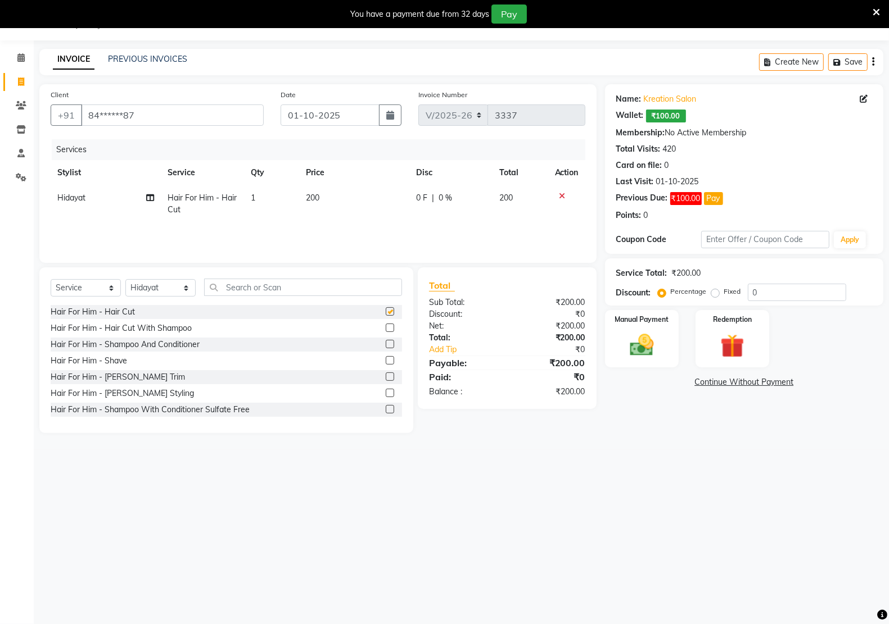
checkbox input "false"
click at [108, 392] on div "Hair For Him - [PERSON_NAME] Styling" at bounding box center [122, 394] width 143 height 12
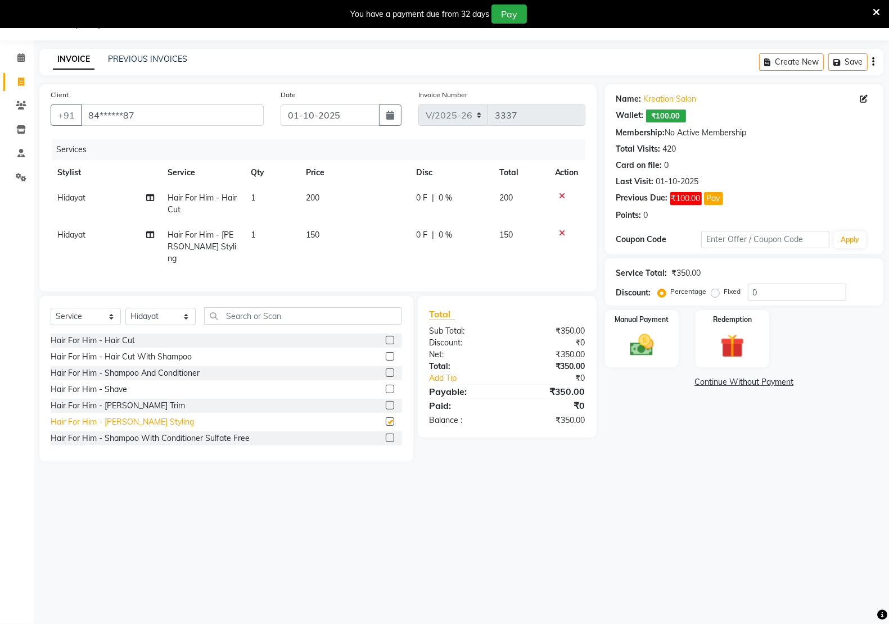
checkbox input "false"
click at [647, 344] on img at bounding box center [642, 345] width 40 height 28
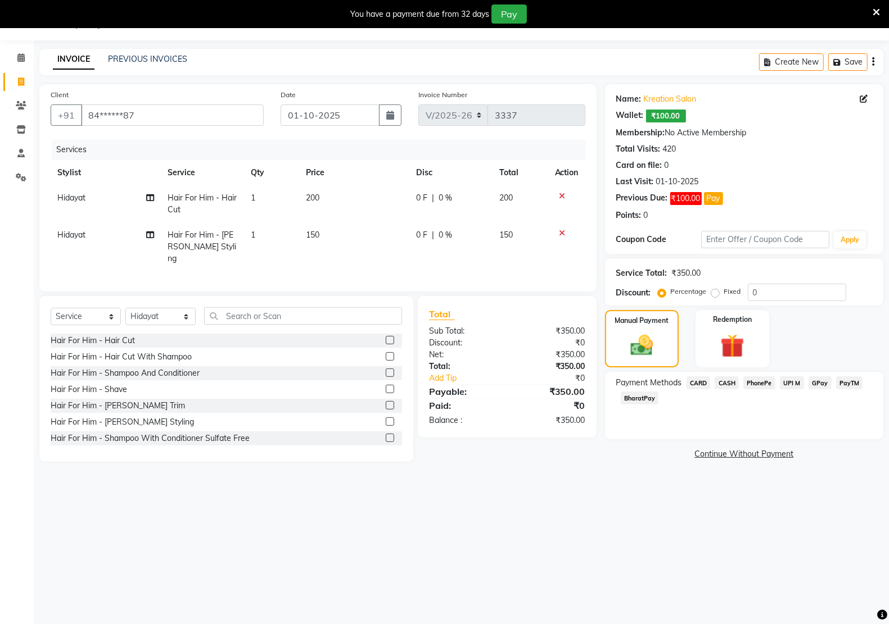
click at [852, 383] on span "PayTM" at bounding box center [849, 383] width 27 height 13
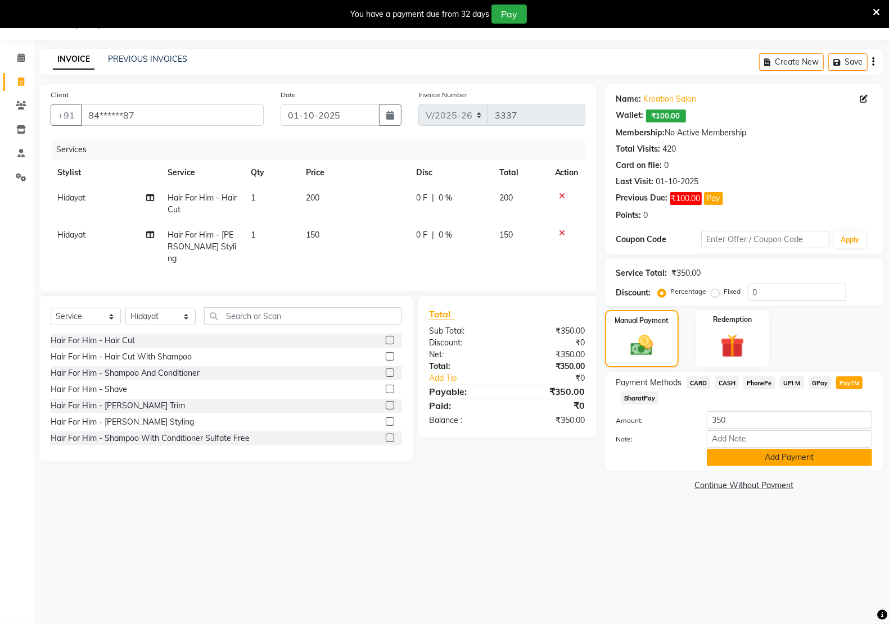
click at [797, 457] on button "Add Payment" at bounding box center [789, 457] width 165 height 17
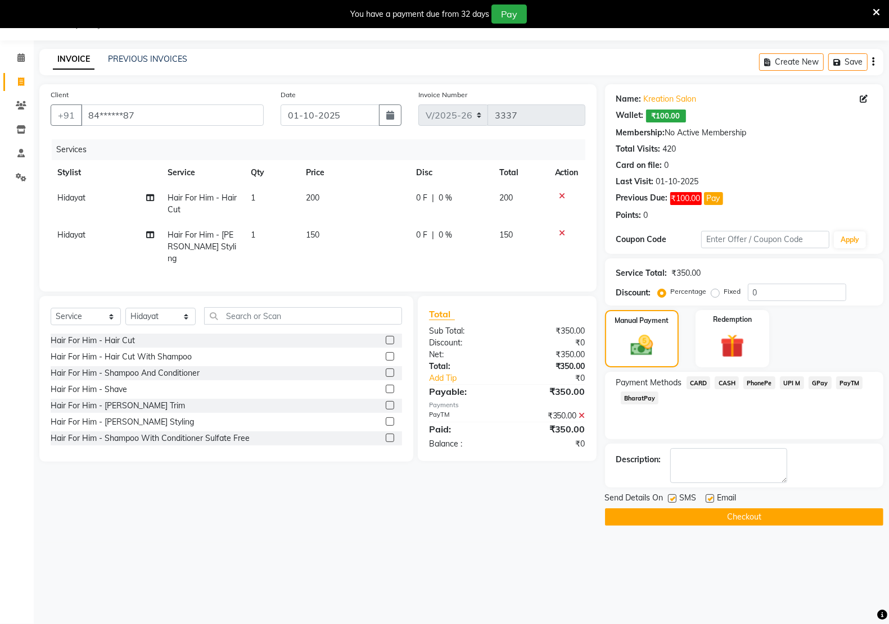
click at [707, 499] on label at bounding box center [709, 499] width 8 height 8
click at [707, 499] on input "checkbox" at bounding box center [708, 499] width 7 height 7
checkbox input "false"
click at [672, 500] on label at bounding box center [672, 499] width 8 height 8
click at [672, 500] on input "checkbox" at bounding box center [671, 499] width 7 height 7
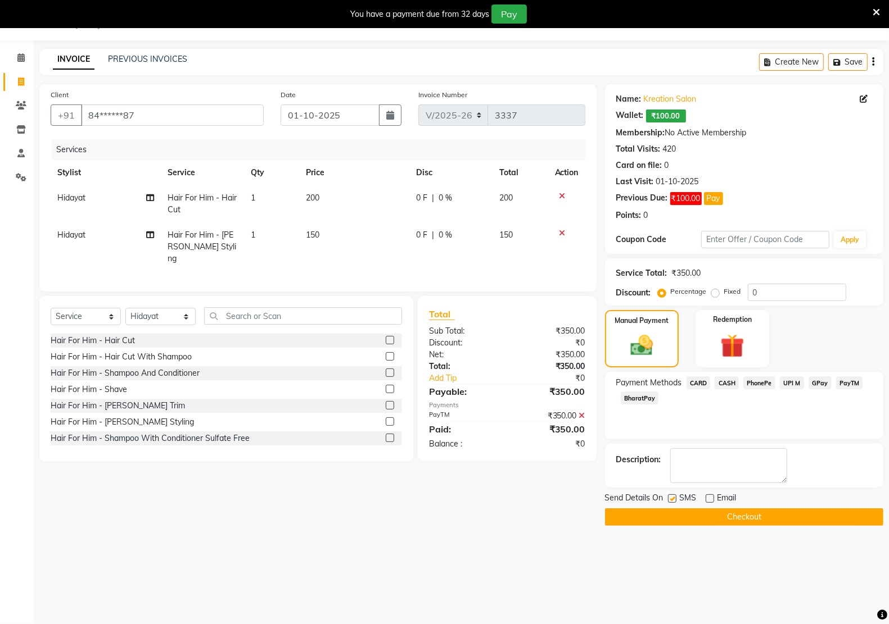
checkbox input "false"
click at [675, 526] on button "Checkout" at bounding box center [744, 517] width 278 height 17
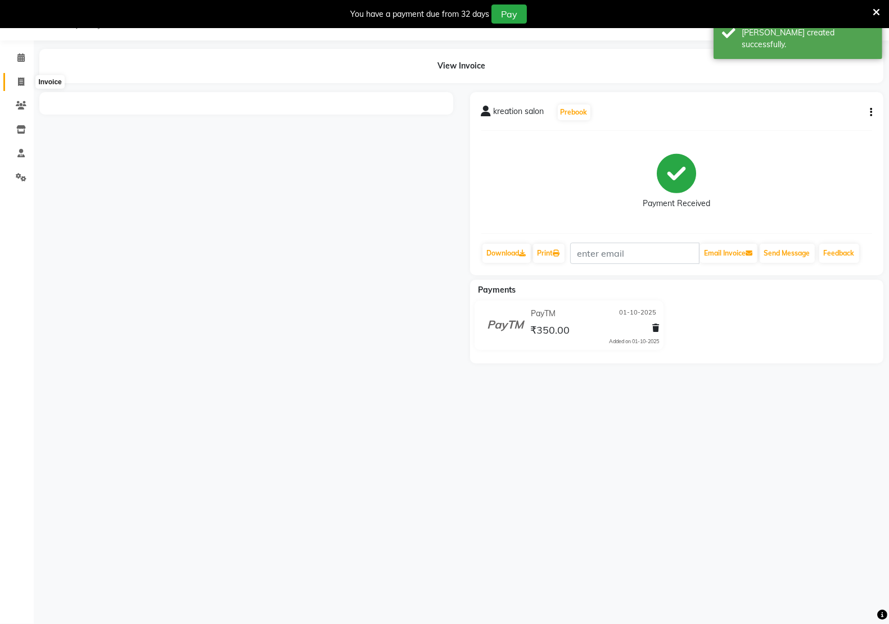
click at [25, 85] on span at bounding box center [21, 82] width 20 height 13
select select "6170"
select select "service"
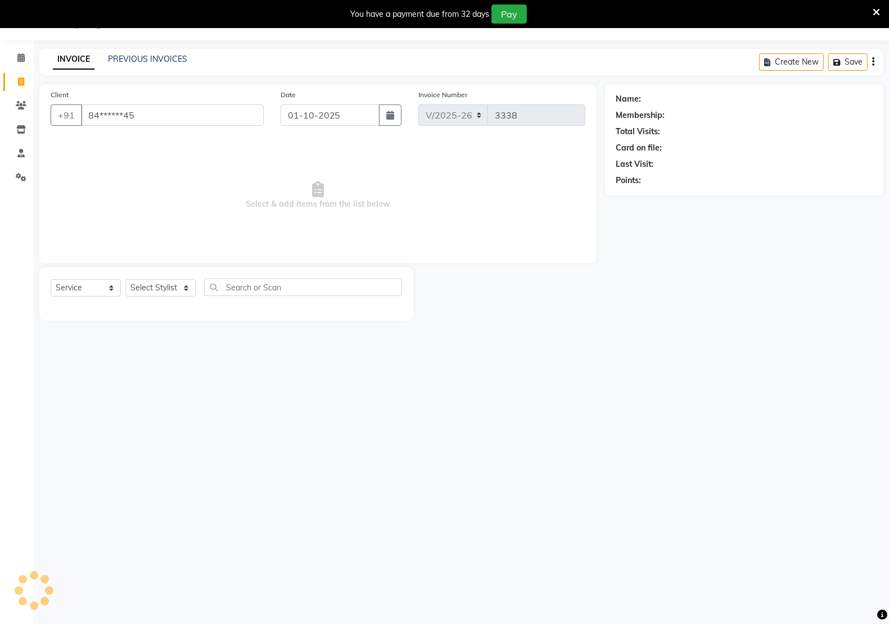
type input "84******45"
click at [159, 279] on select "Select Stylist [PERSON_NAME] Hidayat [PERSON_NAME] Manager [PERSON_NAME] [PERSO…" at bounding box center [160, 287] width 70 height 17
select select "46531"
click at [125, 279] on select "Select Stylist [PERSON_NAME] Hidayat [PERSON_NAME] Manager [PERSON_NAME] [PERSO…" at bounding box center [160, 287] width 70 height 17
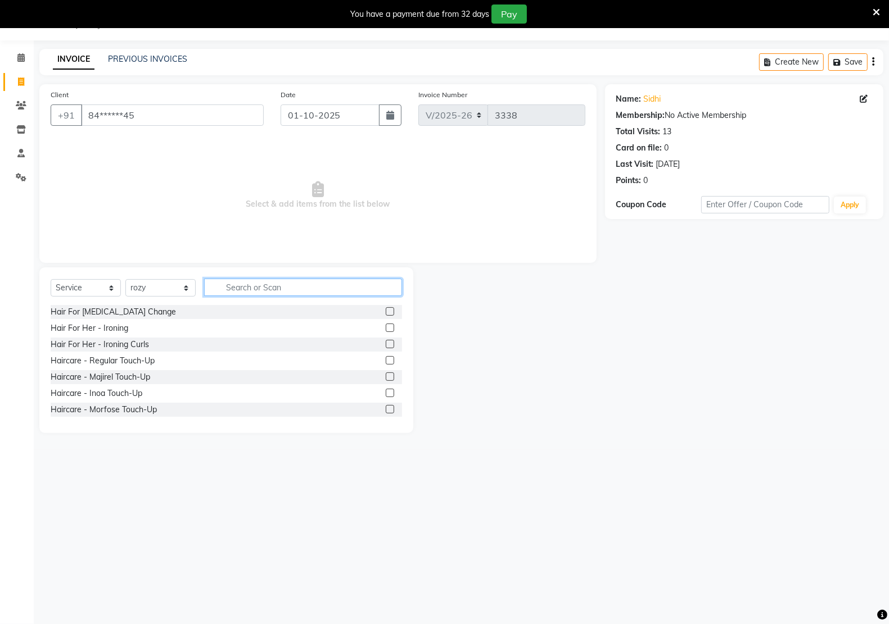
click at [281, 291] on input "text" at bounding box center [303, 287] width 198 height 17
type input "thre"
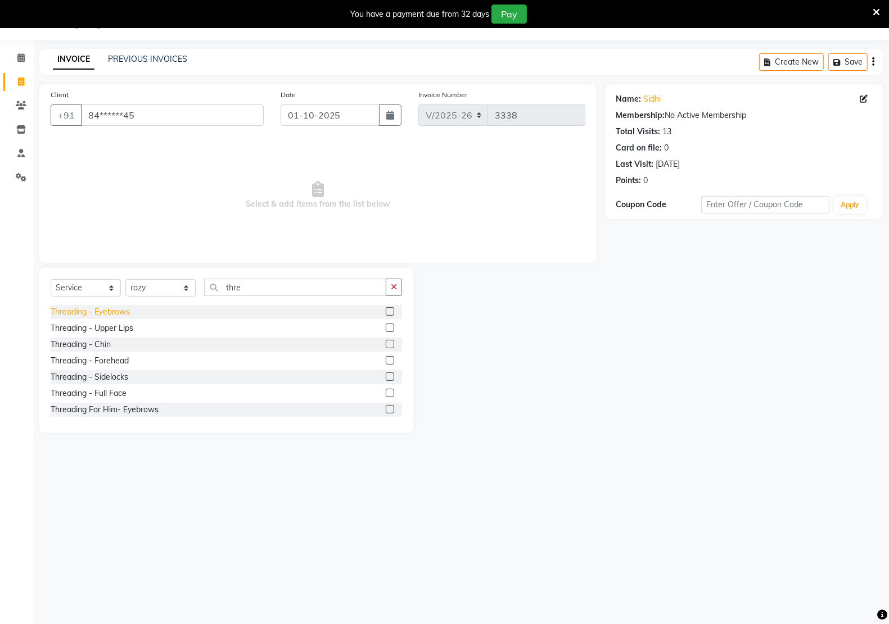
click at [110, 313] on div "Threading - Eyebrows" at bounding box center [90, 312] width 79 height 12
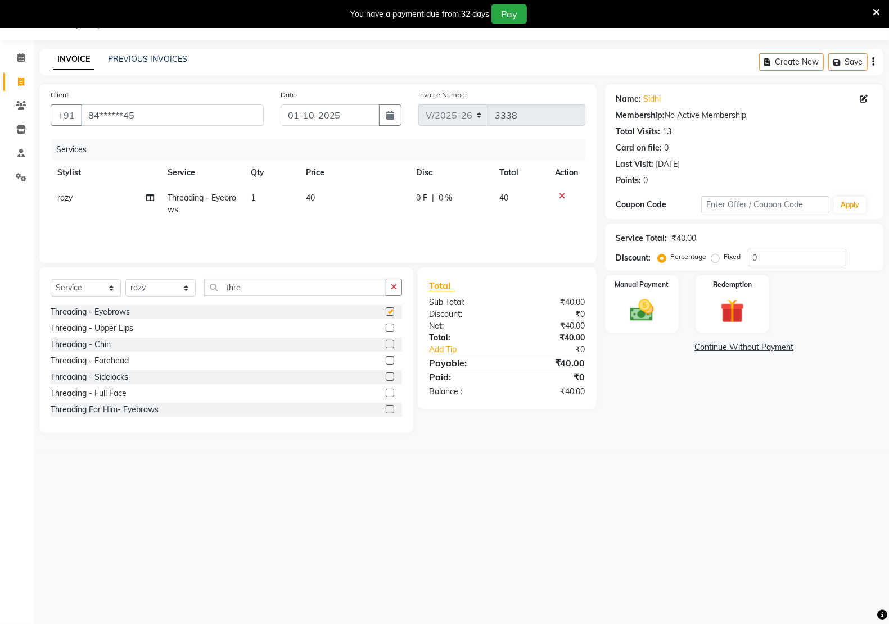
checkbox input "false"
click at [112, 327] on div "Threading - Upper Lips" at bounding box center [92, 329] width 83 height 12
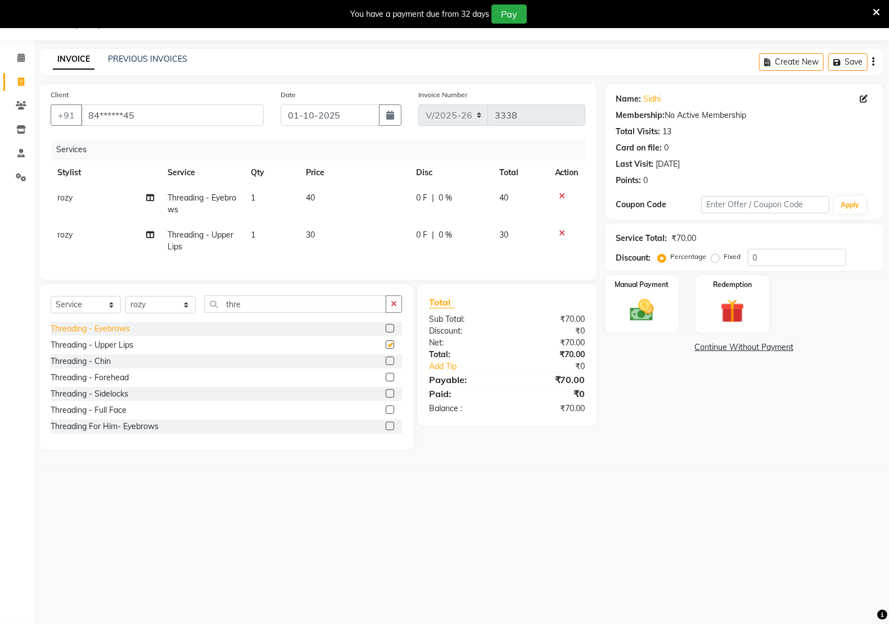
checkbox input "false"
click at [111, 384] on div "Threading - Forehead" at bounding box center [90, 378] width 78 height 12
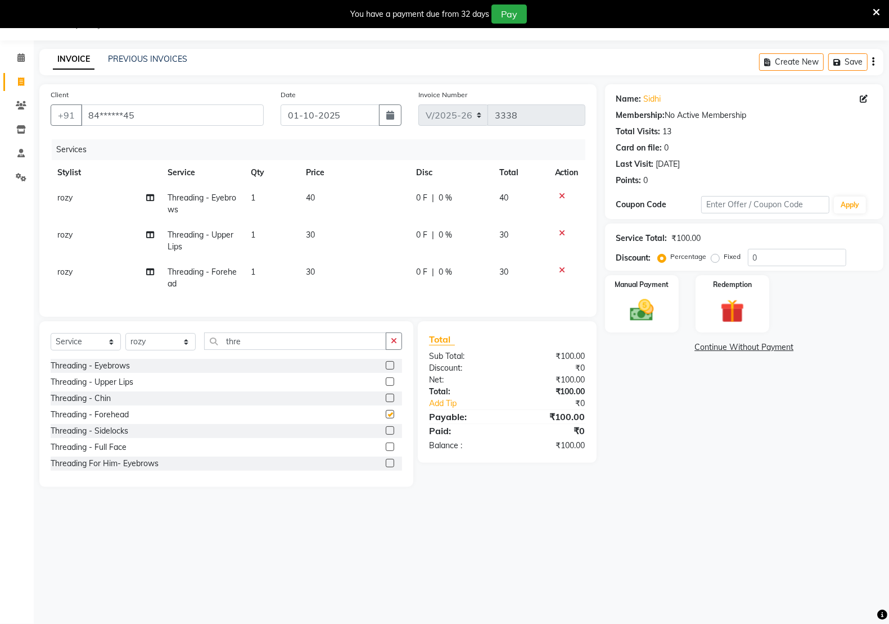
checkbox input "false"
click at [642, 305] on img at bounding box center [642, 310] width 40 height 28
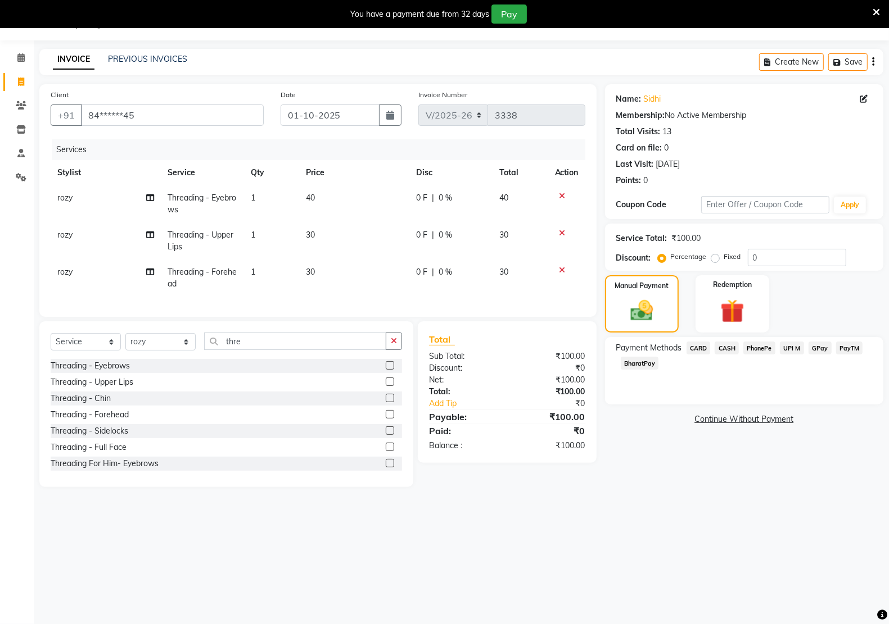
click at [850, 344] on span "PayTM" at bounding box center [849, 348] width 27 height 13
click at [768, 423] on button "Add Payment" at bounding box center [789, 422] width 165 height 17
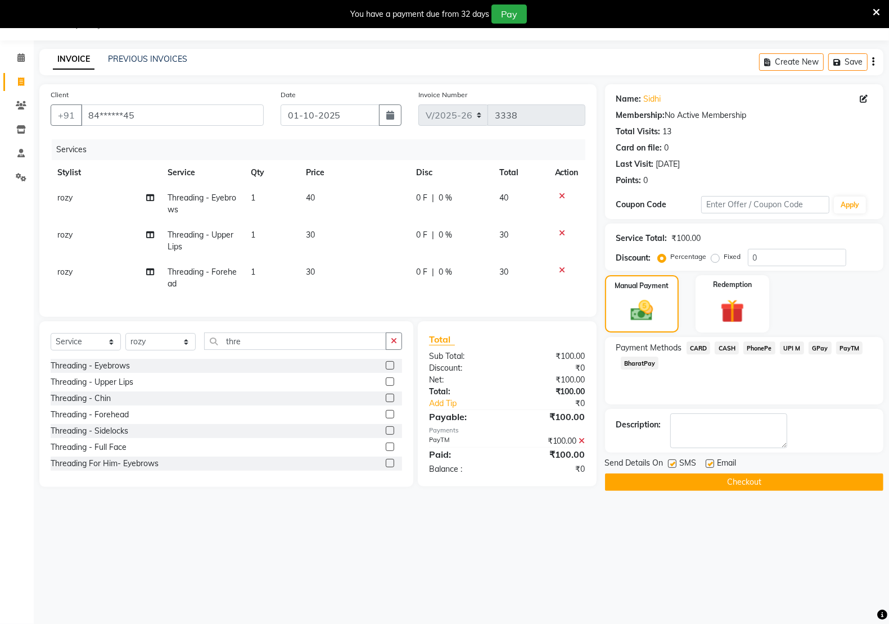
click at [706, 456] on div "Name: Sidhi Membership: No Active Membership Total Visits: 13 Card on file: 0 L…" at bounding box center [748, 287] width 287 height 407
click at [669, 461] on label at bounding box center [672, 464] width 8 height 8
click at [669, 461] on input "checkbox" at bounding box center [671, 464] width 7 height 7
checkbox input "false"
click at [709, 464] on label at bounding box center [709, 464] width 8 height 8
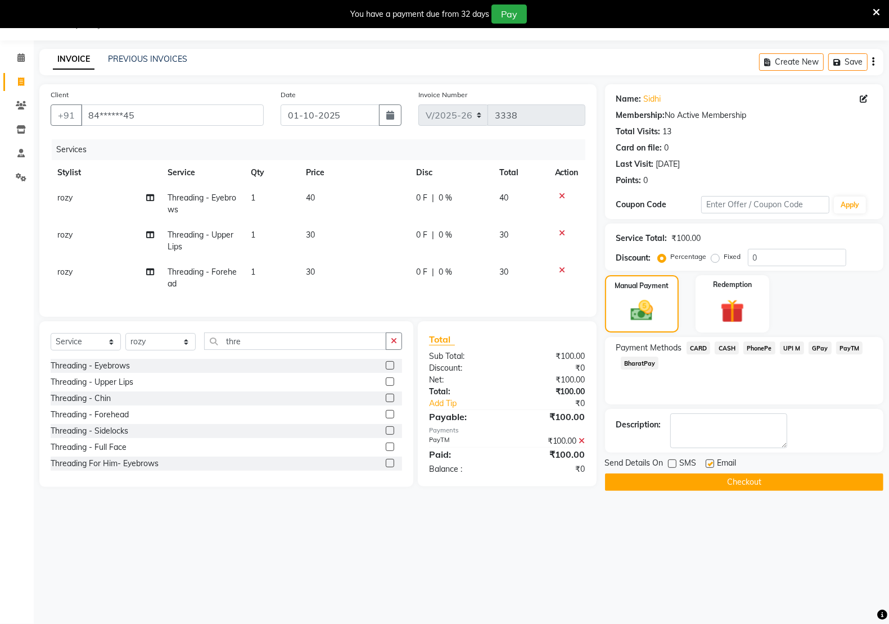
click at [709, 464] on input "checkbox" at bounding box center [708, 464] width 7 height 7
checkbox input "false"
click at [708, 482] on button "Checkout" at bounding box center [744, 482] width 278 height 17
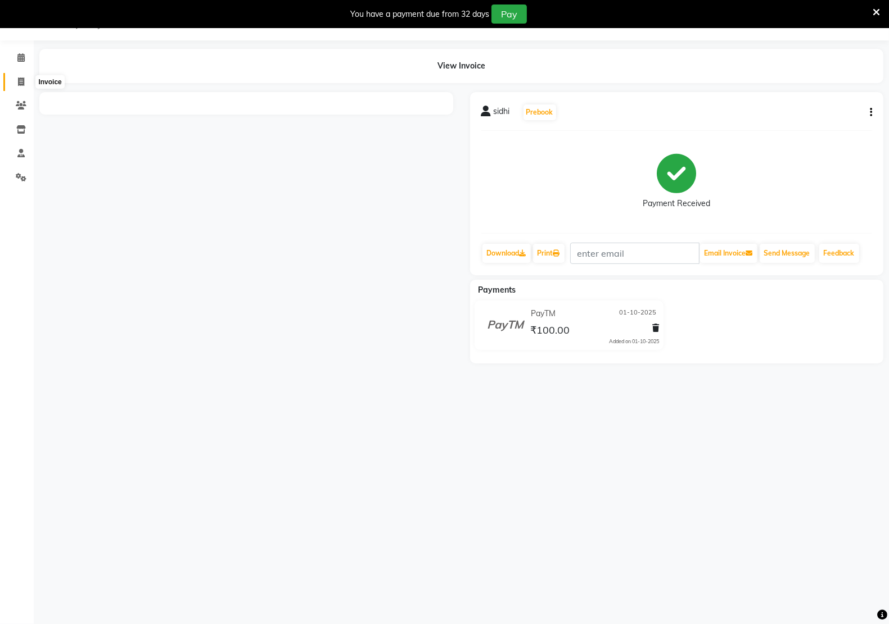
click at [24, 82] on icon at bounding box center [21, 82] width 6 height 8
select select "service"
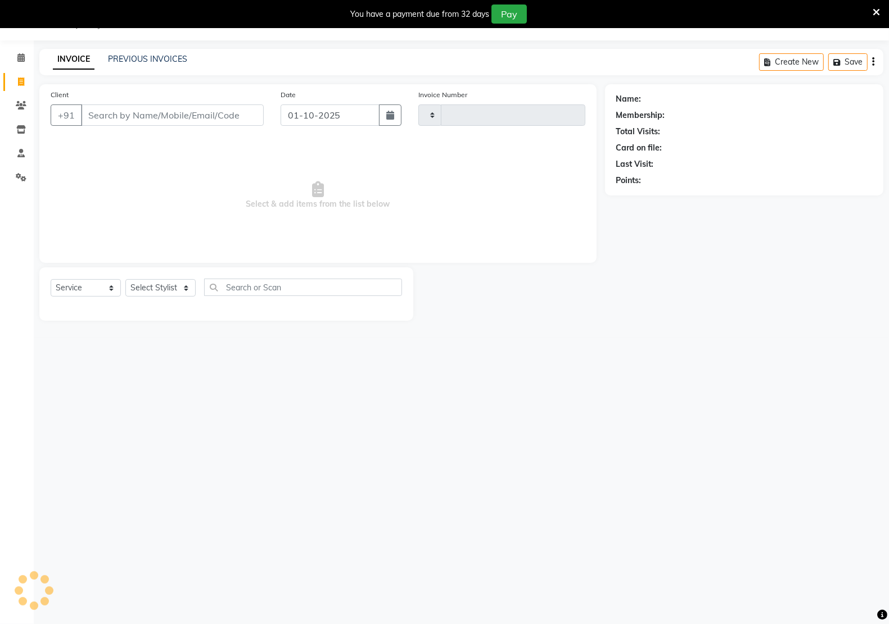
type input "3339"
select select "6170"
click at [149, 62] on link "PREVIOUS INVOICES" at bounding box center [147, 59] width 79 height 10
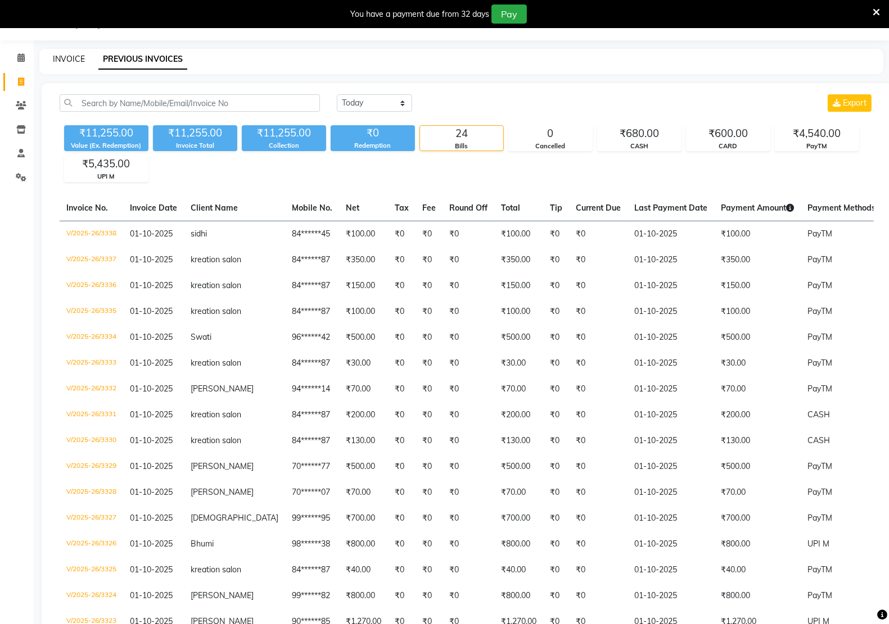
click at [66, 54] on link "INVOICE" at bounding box center [69, 59] width 32 height 10
select select "6170"
select select "service"
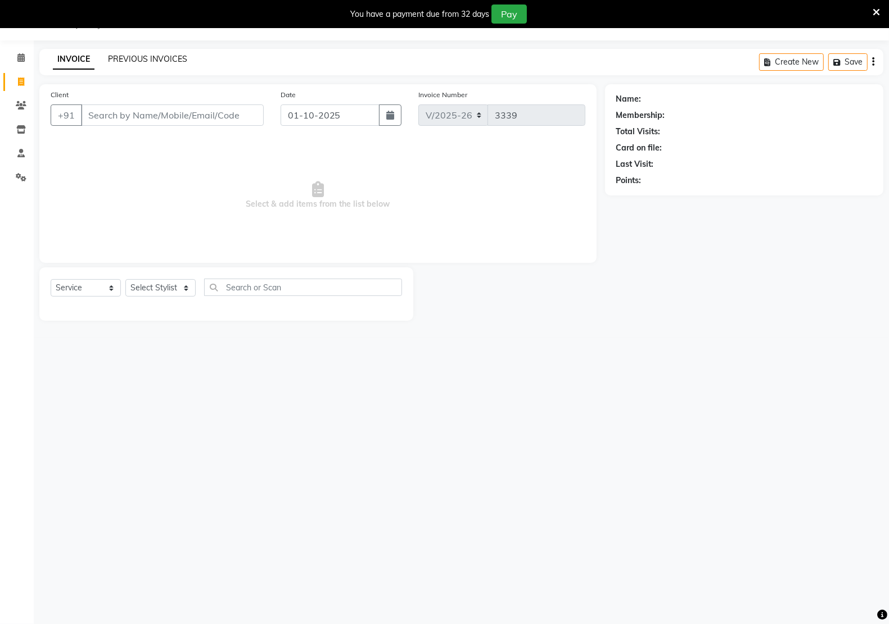
click at [147, 54] on link "PREVIOUS INVOICES" at bounding box center [147, 59] width 79 height 10
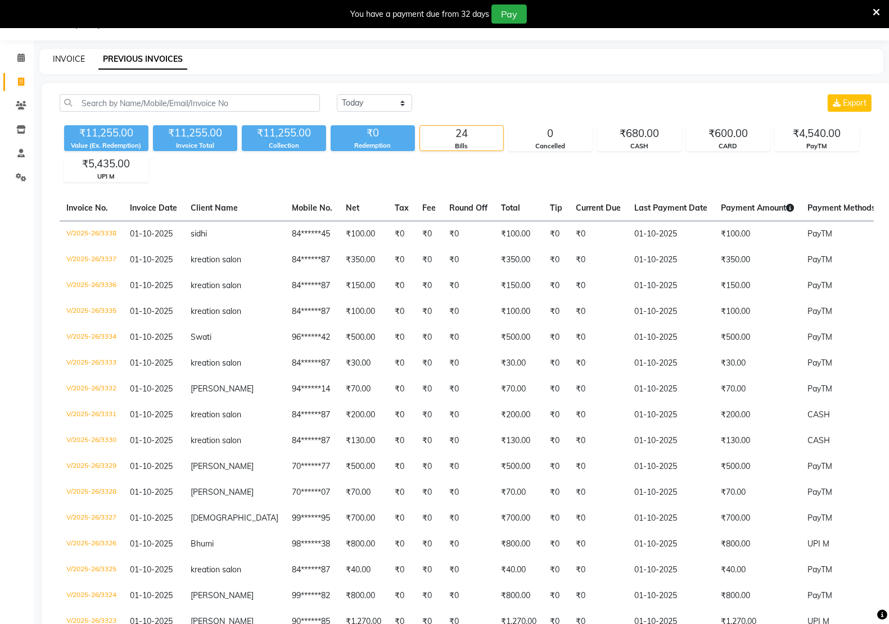
click at [82, 57] on link "INVOICE" at bounding box center [69, 59] width 32 height 10
select select "service"
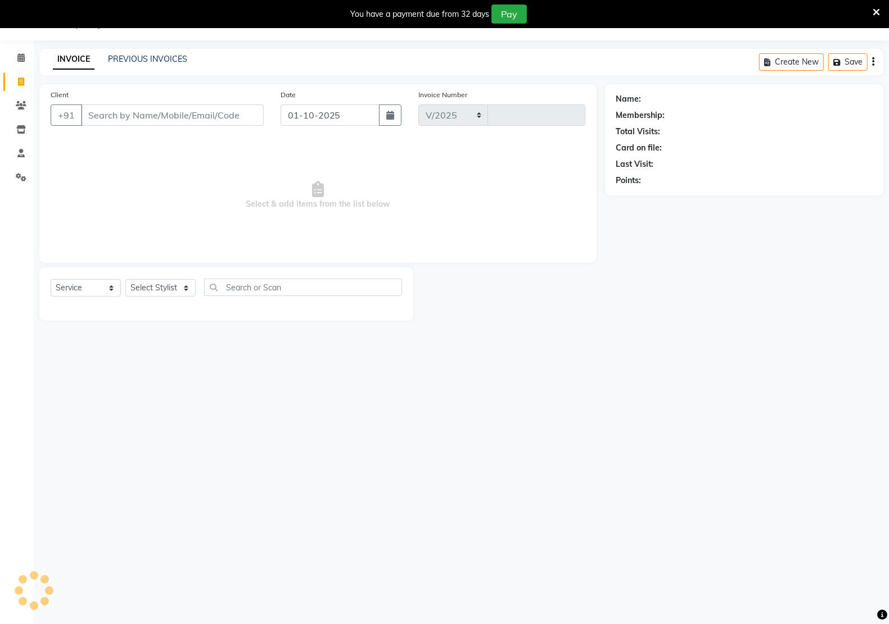
select select "6170"
type input "3339"
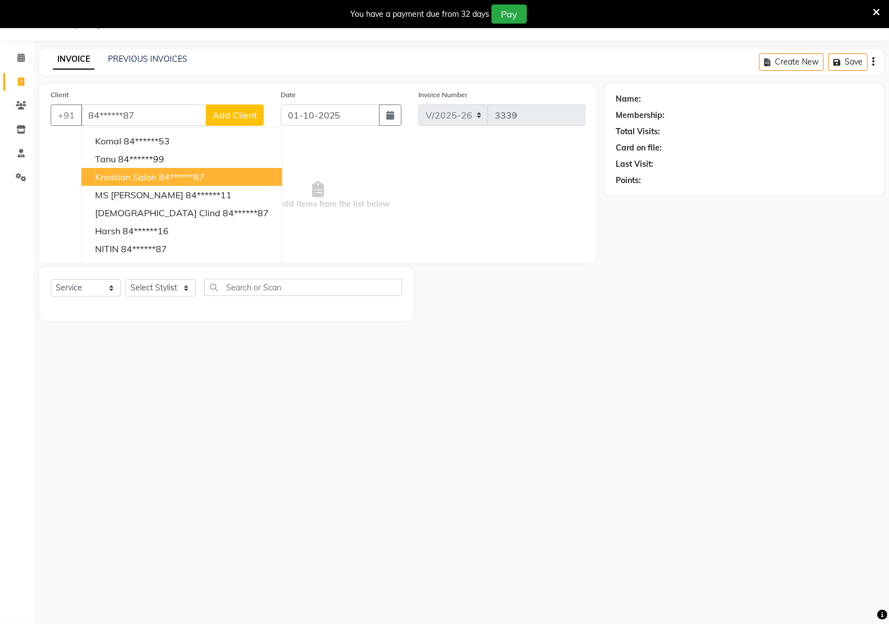
type input "84******87"
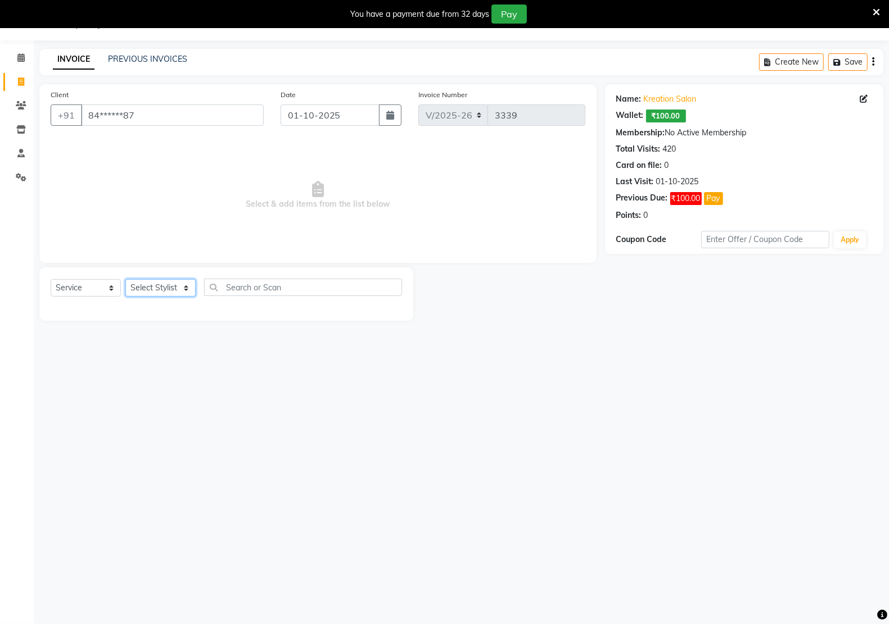
click at [133, 291] on select "Select Stylist [PERSON_NAME] Hidayat [PERSON_NAME] Manager [PERSON_NAME] [PERSO…" at bounding box center [160, 287] width 70 height 17
select select "92005"
click at [125, 279] on select "Select Stylist [PERSON_NAME] Hidayat [PERSON_NAME] Manager [PERSON_NAME] [PERSO…" at bounding box center [160, 287] width 70 height 17
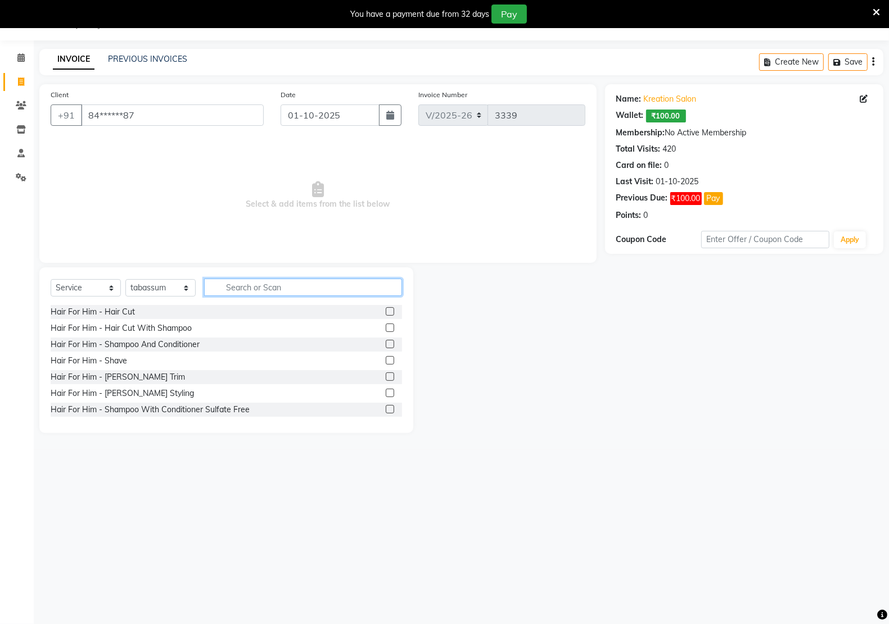
click at [218, 283] on input "text" at bounding box center [303, 287] width 198 height 17
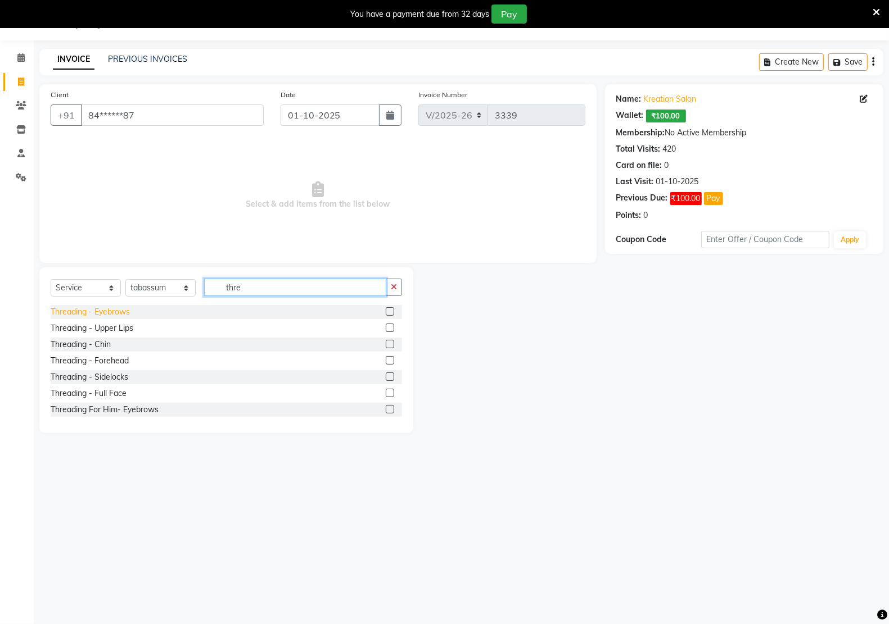
type input "thre"
click at [105, 312] on div "Threading - Eyebrows" at bounding box center [90, 312] width 79 height 12
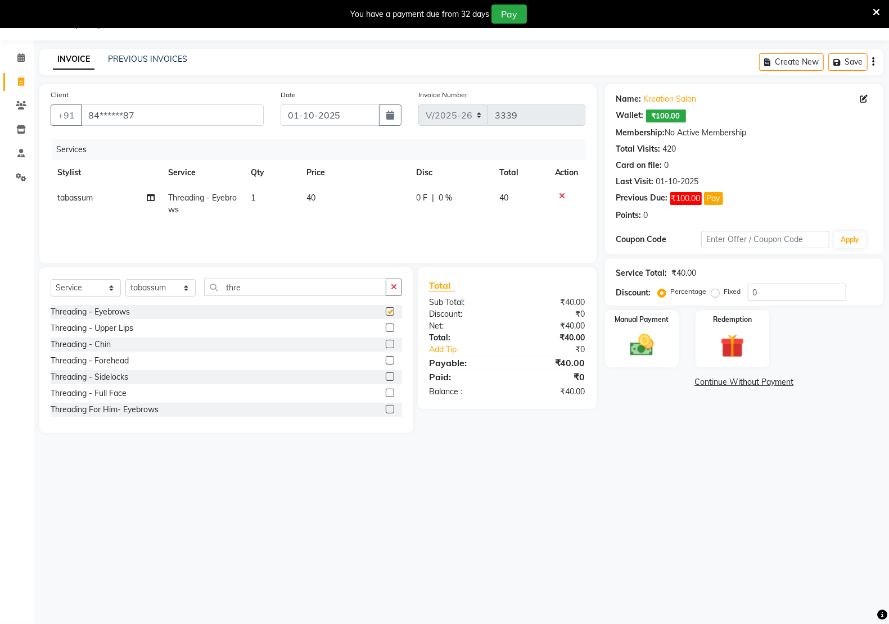
checkbox input "false"
click at [108, 325] on div "Threading - Upper Lips" at bounding box center [92, 329] width 83 height 12
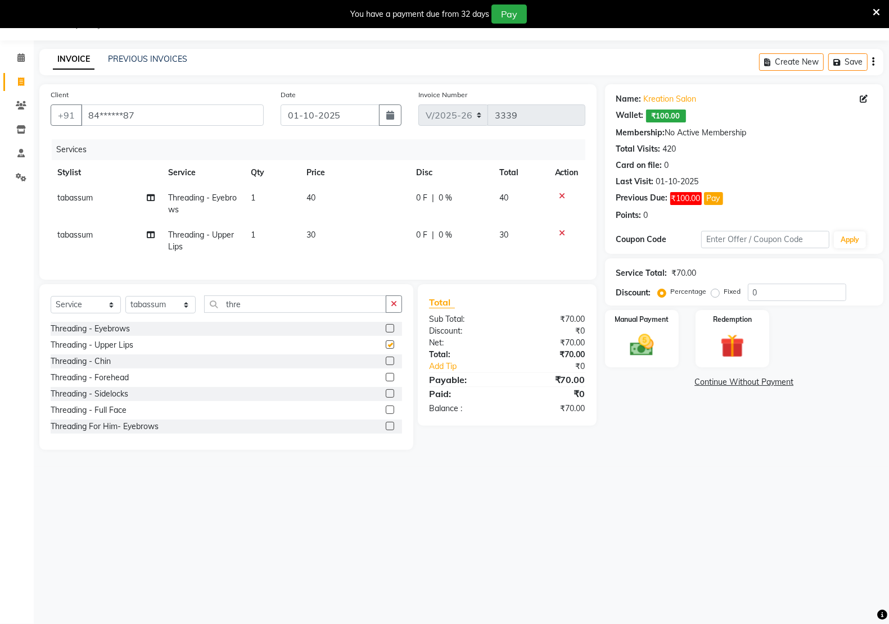
checkbox input "false"
click at [103, 368] on div "Threading - Chin" at bounding box center [81, 362] width 60 height 12
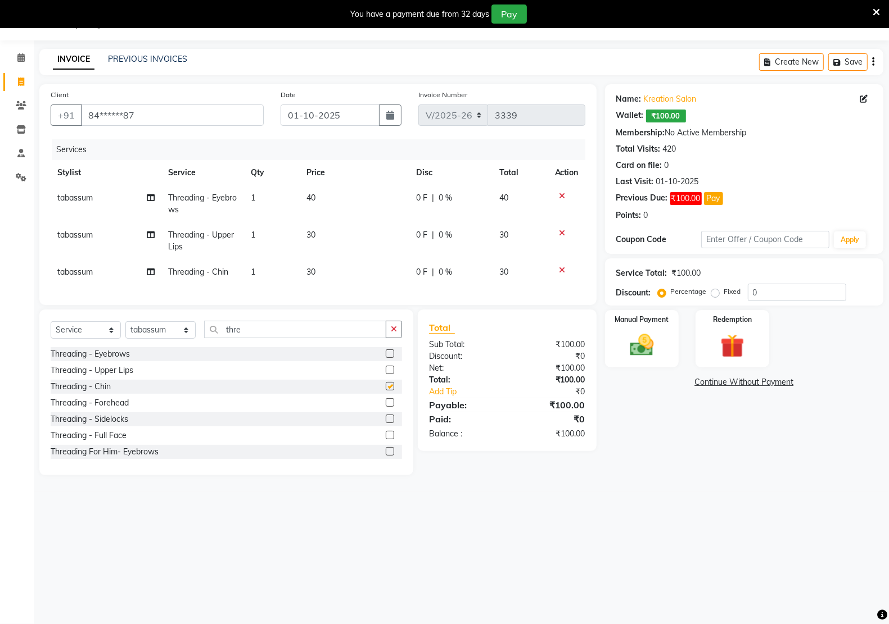
checkbox input "false"
click at [101, 409] on div "Threading - Forehead" at bounding box center [90, 403] width 78 height 12
checkbox input "false"
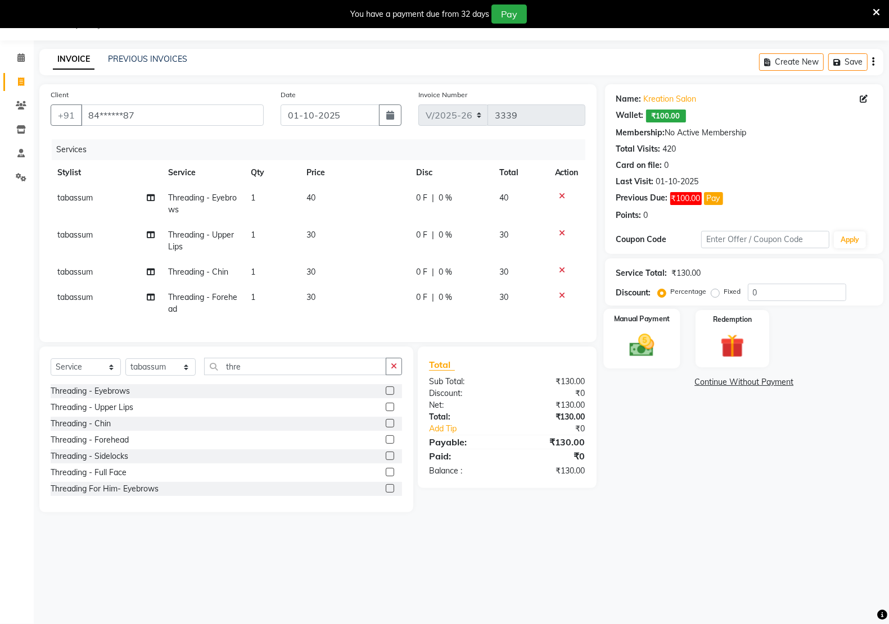
click at [641, 342] on img at bounding box center [642, 345] width 40 height 28
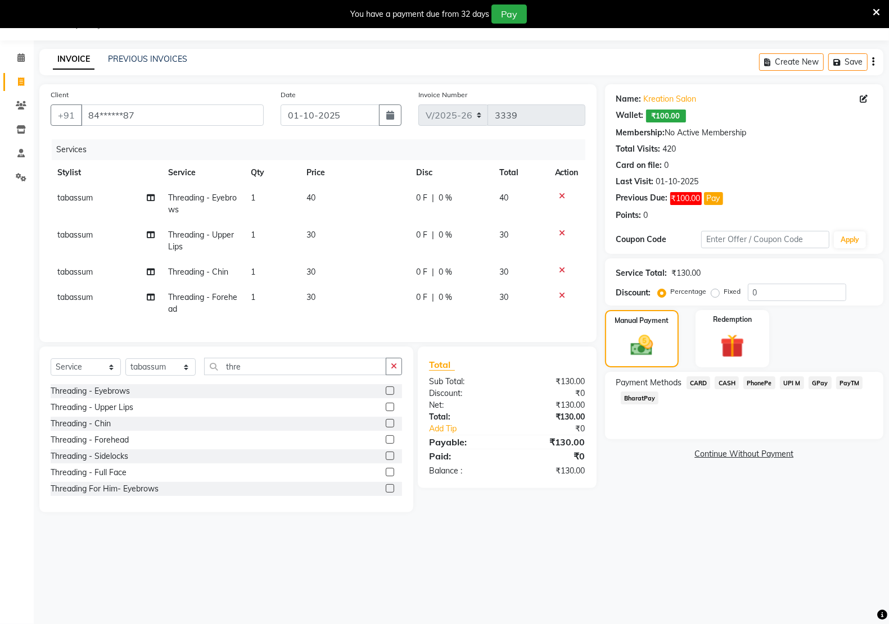
drag, startPoint x: 724, startPoint y: 381, endPoint x: 726, endPoint y: 408, distance: 27.1
click at [724, 383] on span "CASH" at bounding box center [726, 383] width 24 height 13
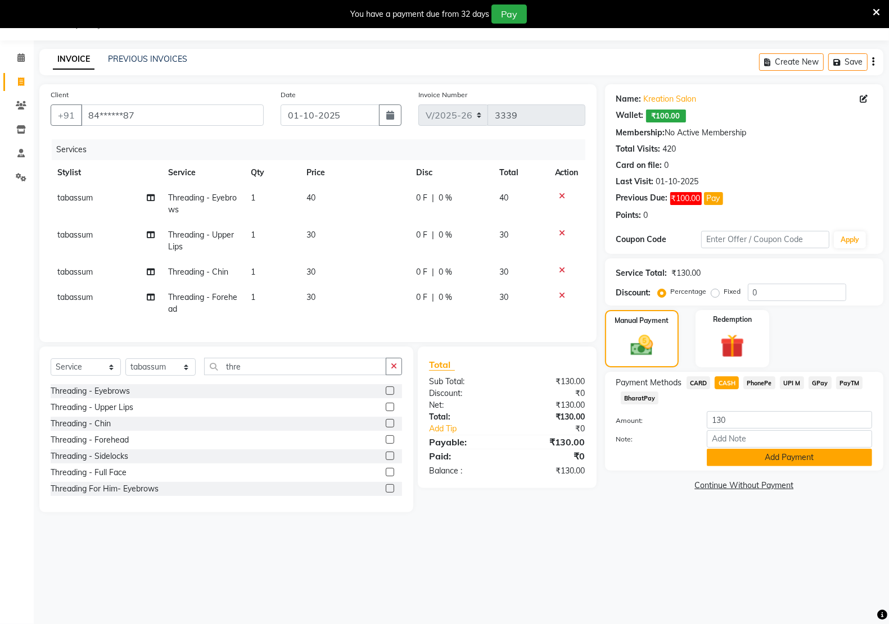
click at [739, 459] on button "Add Payment" at bounding box center [789, 457] width 165 height 17
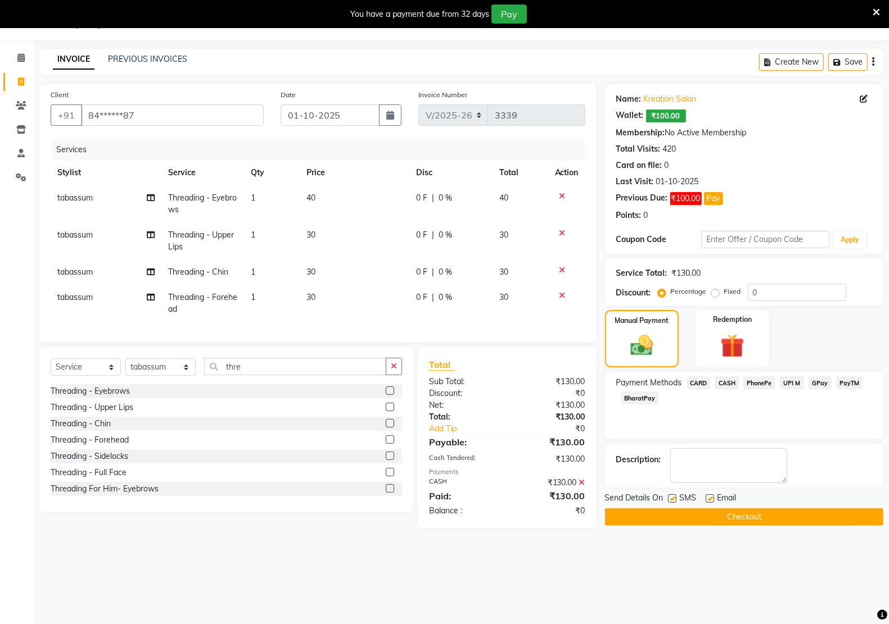
click at [705, 496] on label at bounding box center [709, 499] width 8 height 8
click at [705, 496] on input "checkbox" at bounding box center [708, 499] width 7 height 7
checkbox input "false"
click at [676, 499] on label at bounding box center [672, 499] width 8 height 8
click at [675, 499] on input "checkbox" at bounding box center [671, 499] width 7 height 7
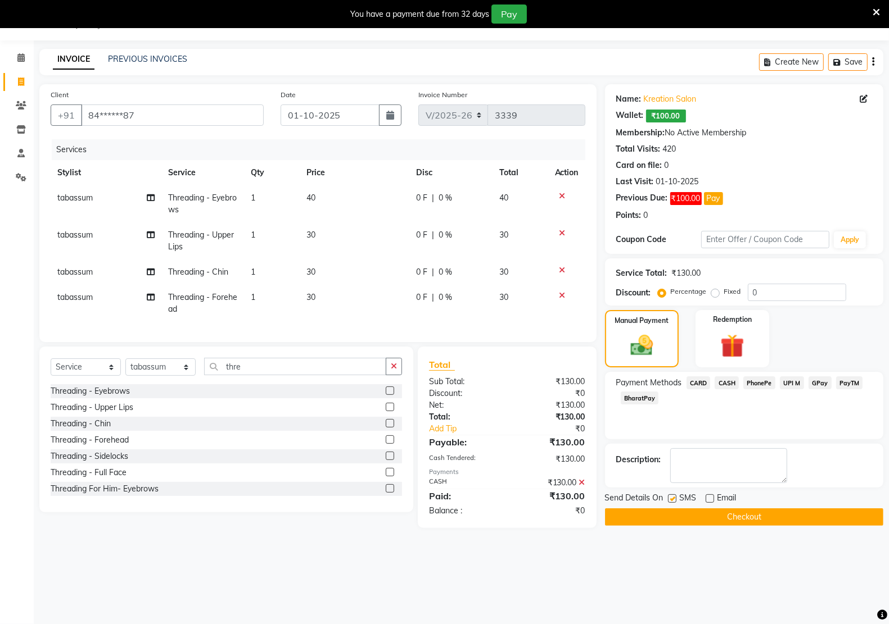
checkbox input "false"
click at [677, 519] on button "Checkout" at bounding box center [744, 517] width 278 height 17
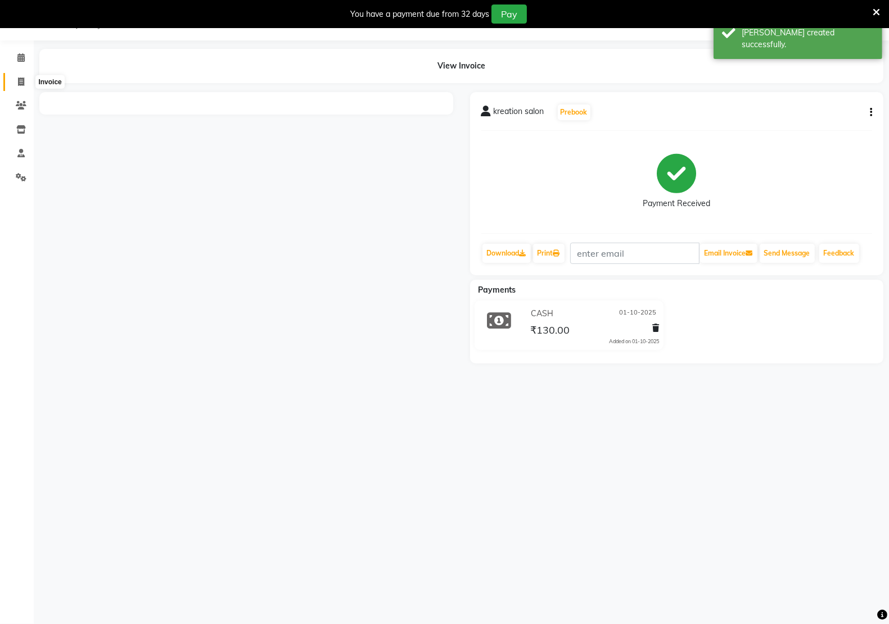
click at [21, 78] on icon at bounding box center [21, 82] width 6 height 8
select select "service"
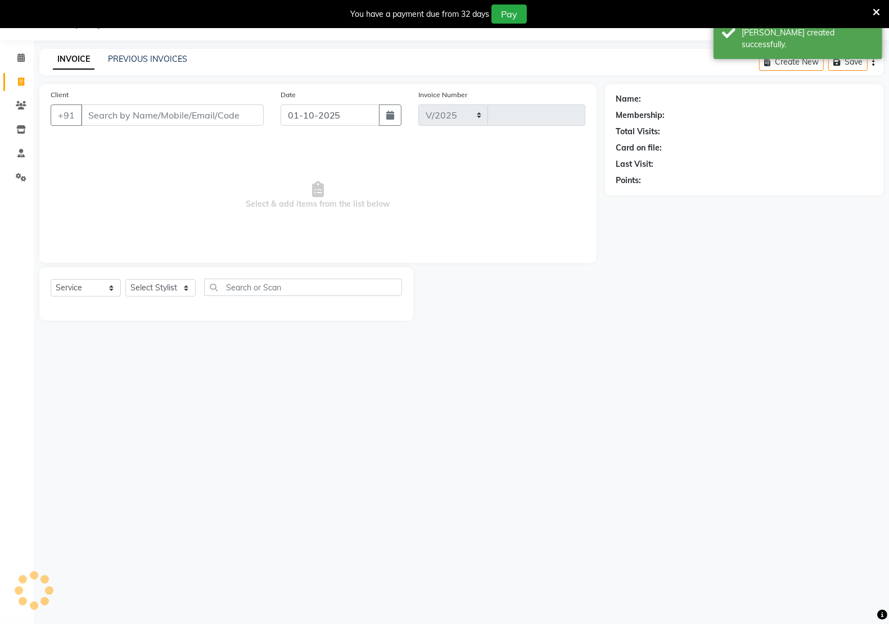
select select "6170"
type input "3340"
type input "84******87"
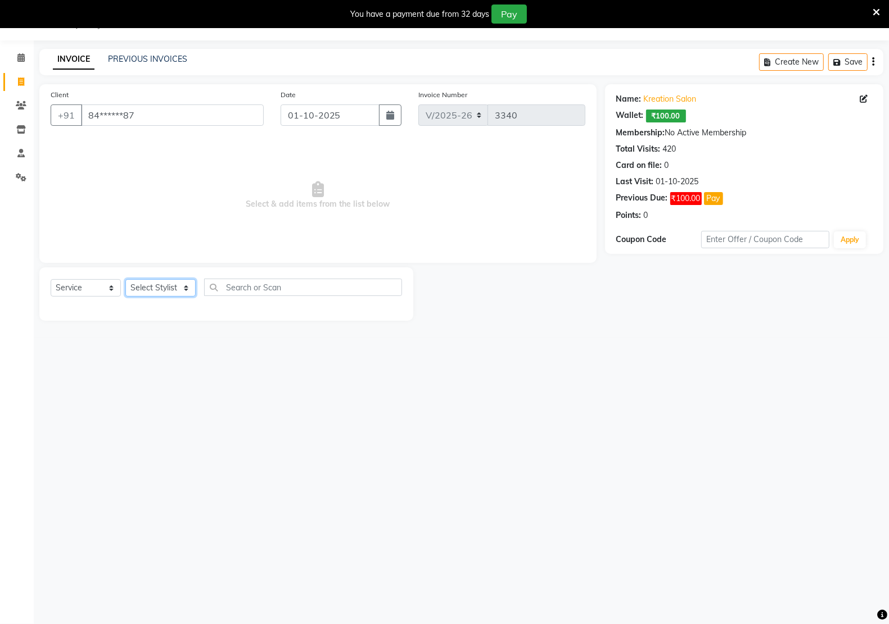
click at [164, 282] on select "Select Stylist [PERSON_NAME] Hidayat [PERSON_NAME] Manager [PERSON_NAME] [PERSO…" at bounding box center [160, 287] width 70 height 17
select select "46531"
click at [125, 279] on select "Select Stylist [PERSON_NAME] Hidayat [PERSON_NAME] Manager [PERSON_NAME] [PERSO…" at bounding box center [160, 287] width 70 height 17
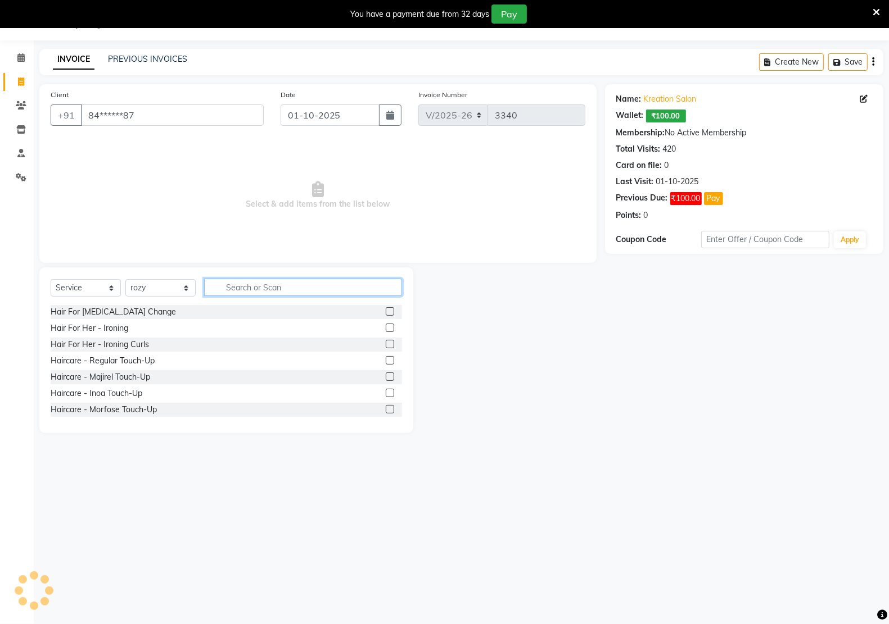
click at [255, 287] on input "text" at bounding box center [303, 287] width 198 height 17
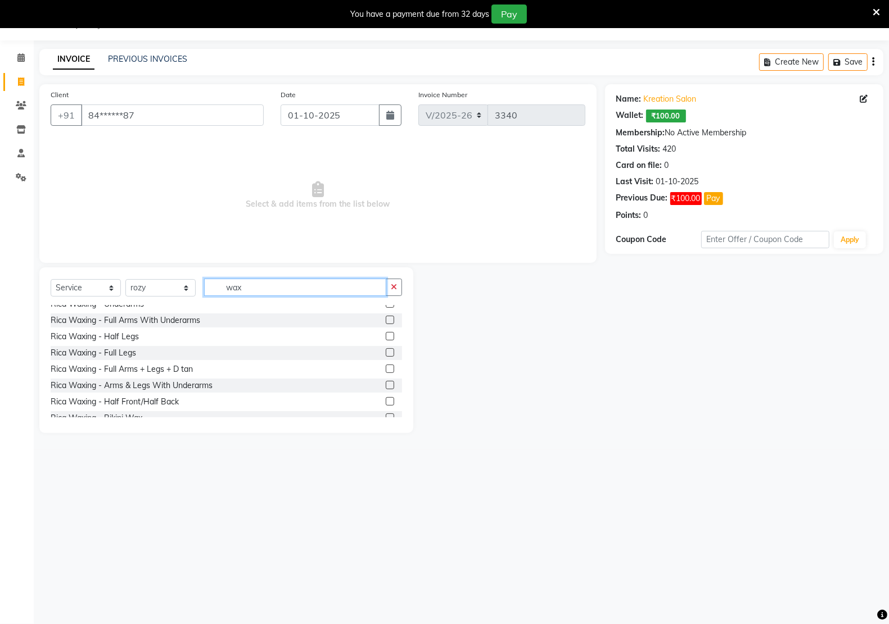
scroll to position [351, 0]
type input "wax"
click at [124, 388] on div "Rica Waxing - Arms & Legs With Underarms" at bounding box center [132, 385] width 162 height 12
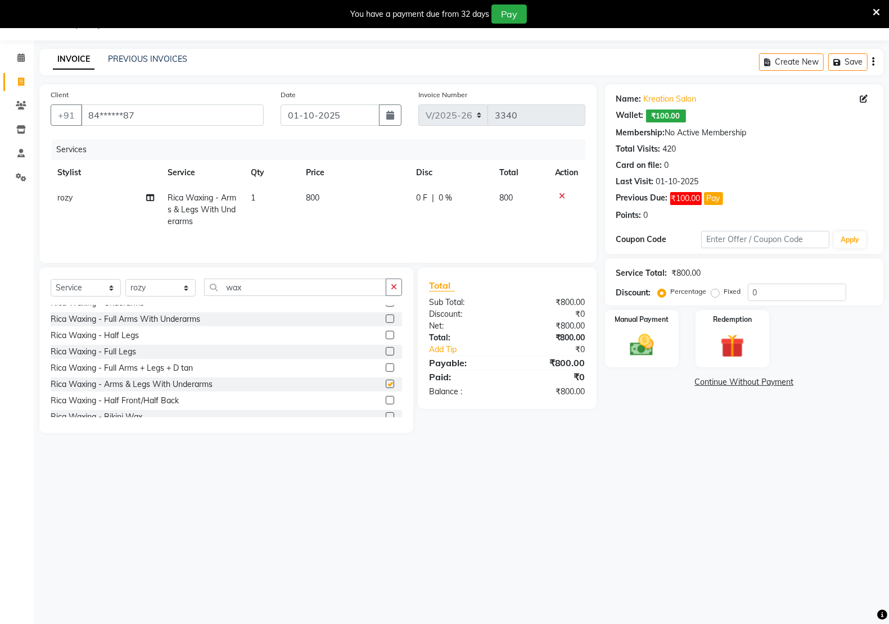
checkbox input "false"
click at [301, 283] on input "wax" at bounding box center [295, 287] width 182 height 17
type input "w"
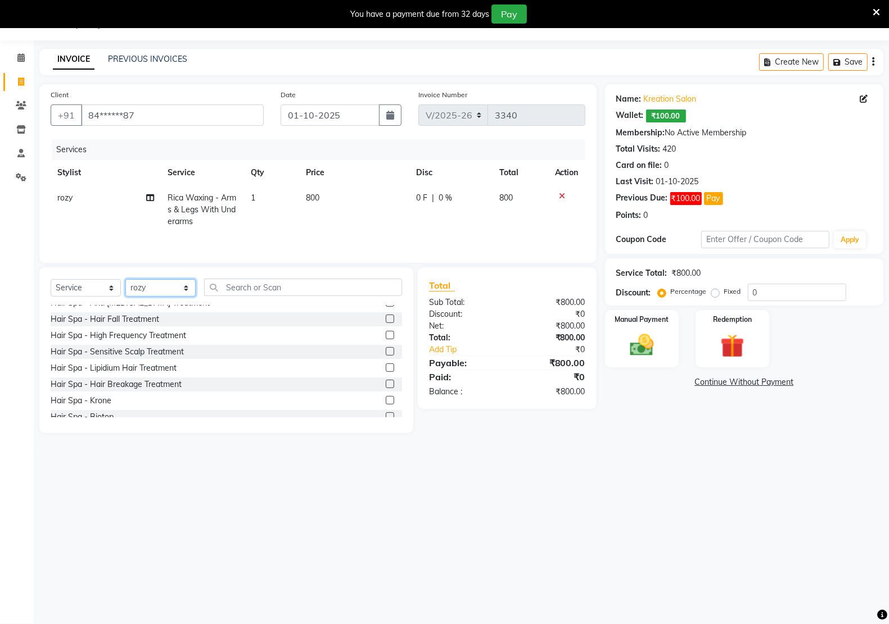
click at [142, 289] on select "Select Stylist [PERSON_NAME] Hidayat [PERSON_NAME] Manager [PERSON_NAME] [PERSO…" at bounding box center [160, 287] width 70 height 17
select select "92005"
click at [125, 281] on select "Select Stylist [PERSON_NAME] Hidayat [PERSON_NAME] Manager [PERSON_NAME] [PERSO…" at bounding box center [160, 287] width 70 height 17
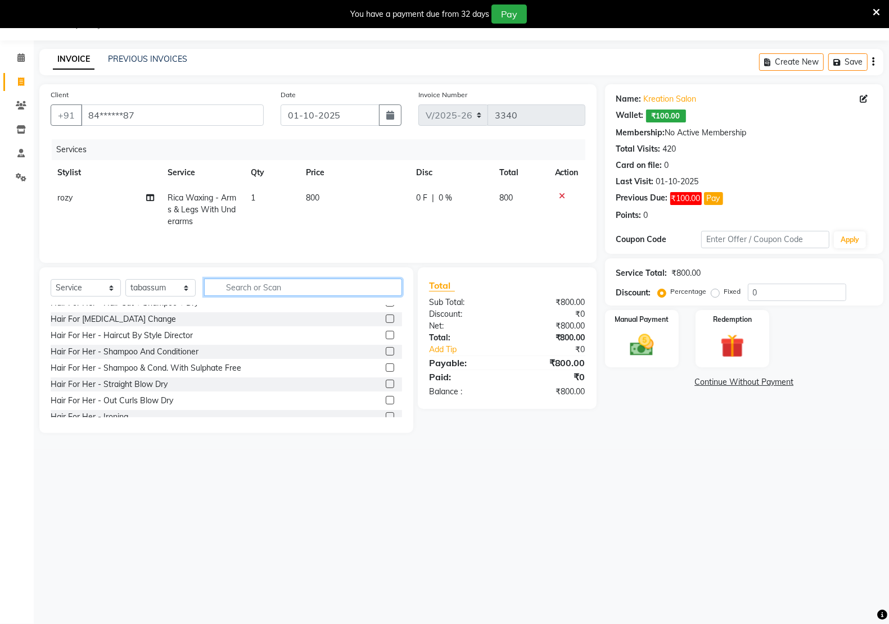
click at [263, 285] on input "text" at bounding box center [303, 287] width 198 height 17
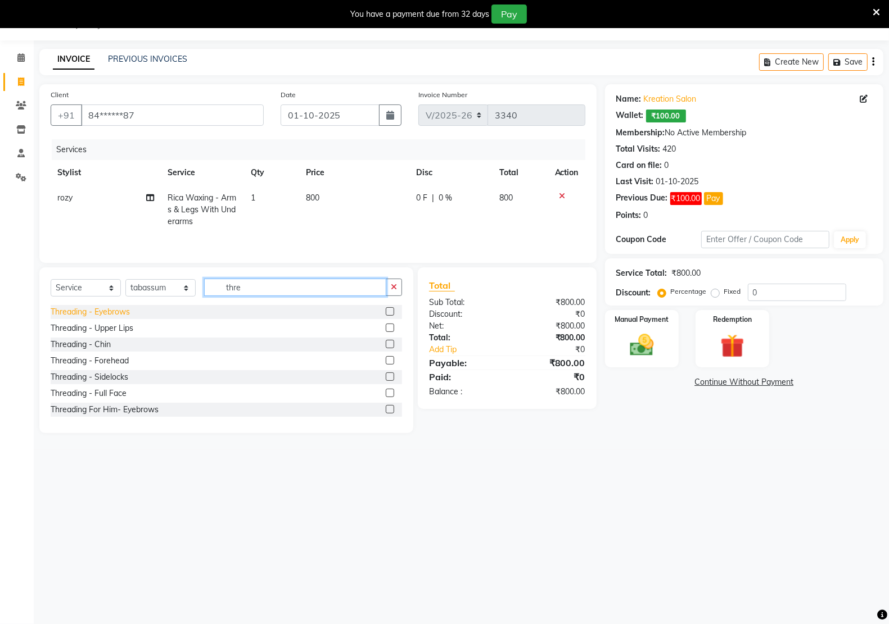
type input "thre"
click at [121, 314] on div "Threading - Eyebrows" at bounding box center [90, 312] width 79 height 12
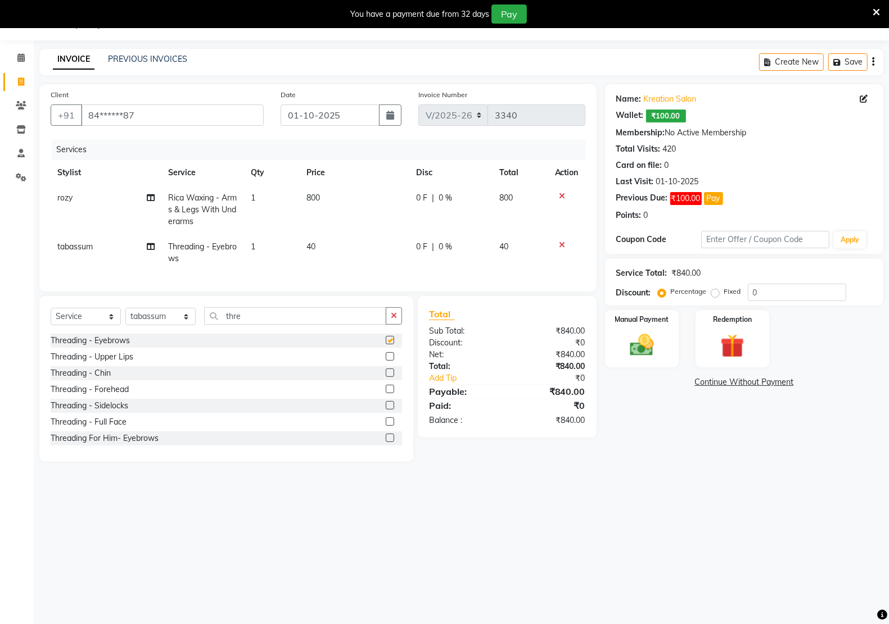
checkbox input "false"
click at [116, 363] on div "Threading - Upper Lips" at bounding box center [92, 357] width 83 height 12
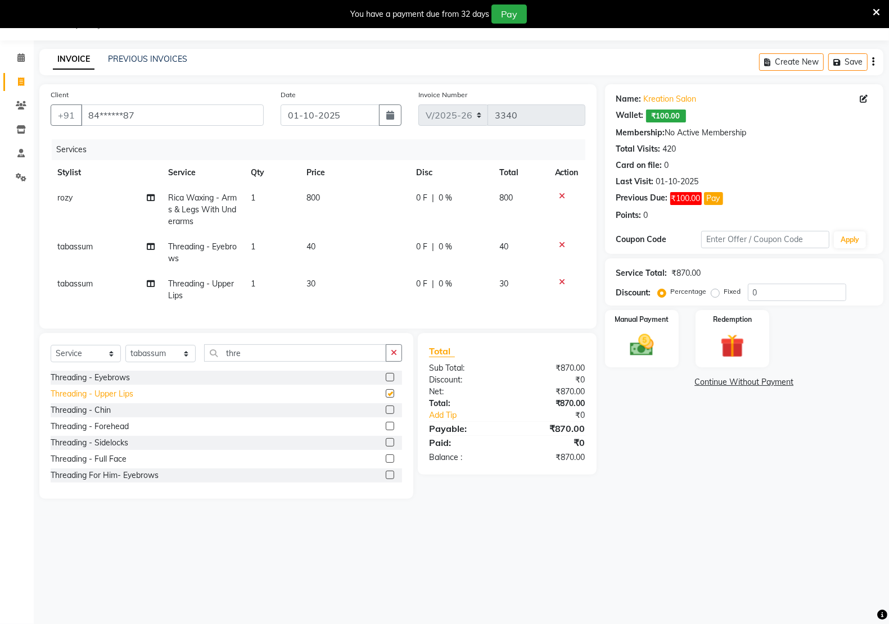
checkbox input "false"
click at [645, 366] on div "Manual Payment" at bounding box center [641, 339] width 77 height 60
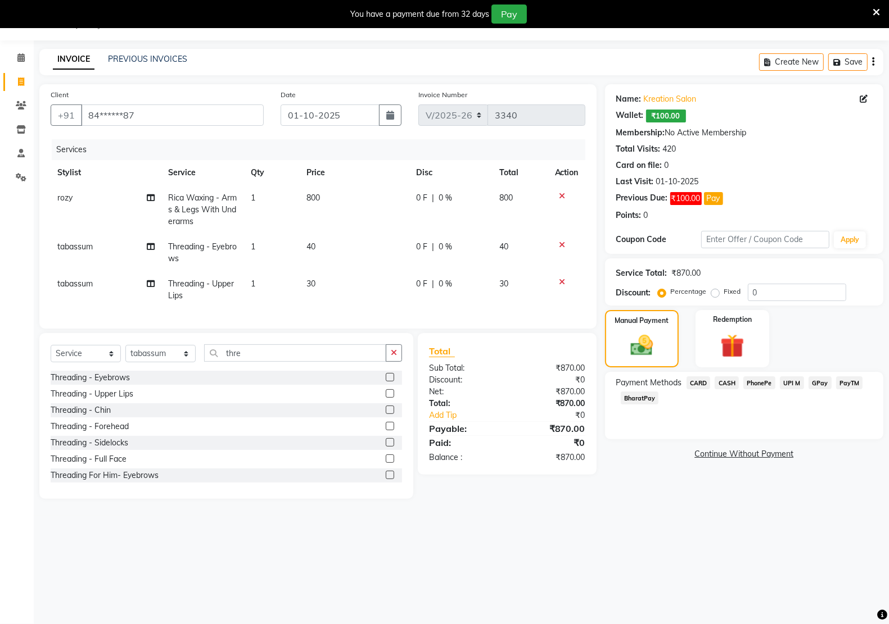
click at [795, 382] on span "UPI M" at bounding box center [792, 383] width 24 height 13
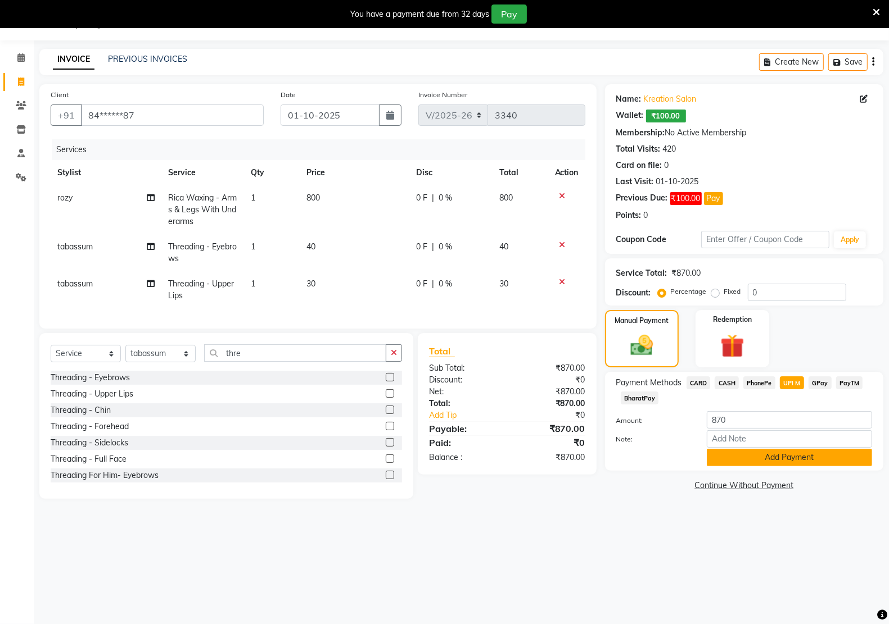
click at [772, 459] on button "Add Payment" at bounding box center [789, 457] width 165 height 17
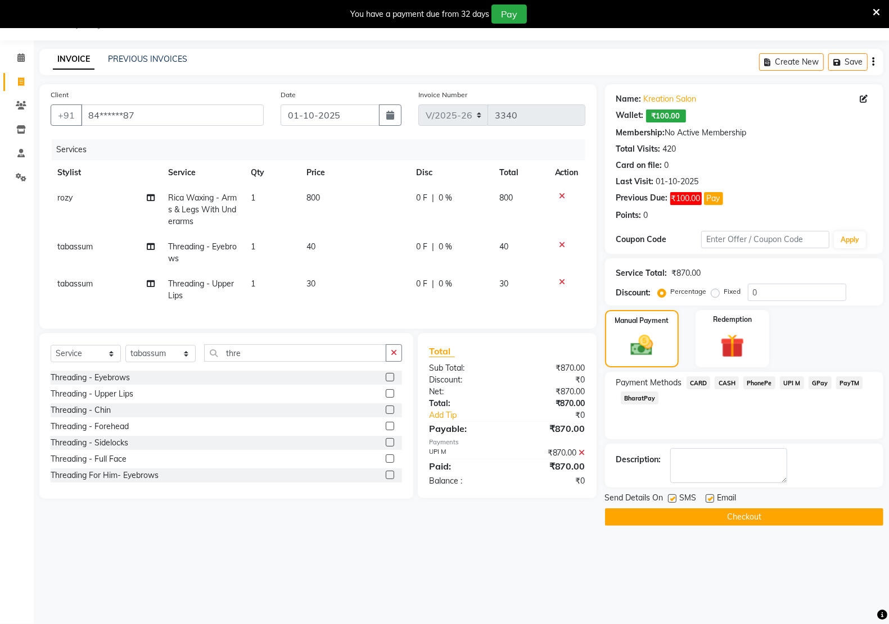
click at [709, 496] on label at bounding box center [709, 499] width 8 height 8
click at [709, 496] on input "checkbox" at bounding box center [708, 499] width 7 height 7
checkbox input "false"
click at [670, 500] on label at bounding box center [672, 499] width 8 height 8
click at [670, 500] on input "checkbox" at bounding box center [671, 499] width 7 height 7
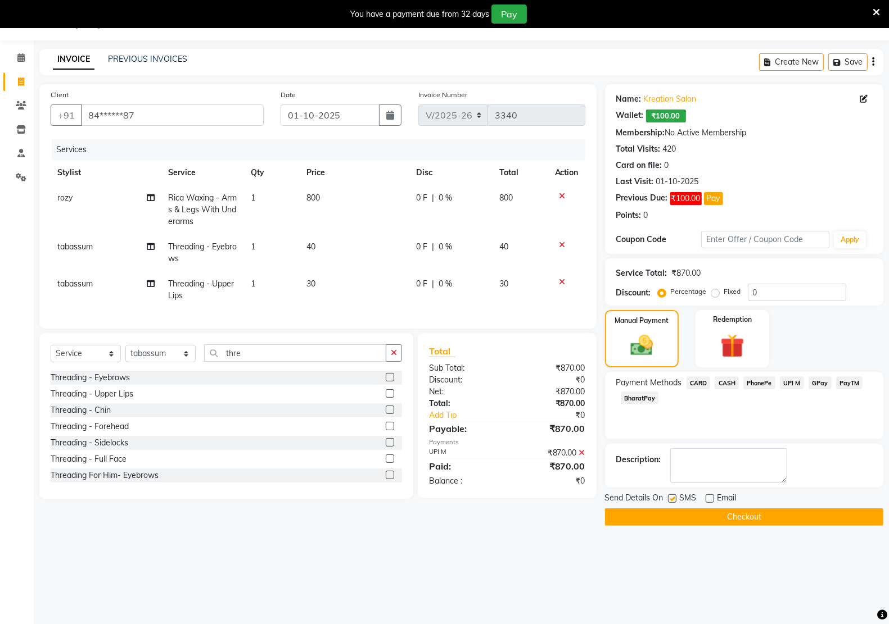
checkbox input "false"
click at [671, 513] on button "Checkout" at bounding box center [744, 517] width 278 height 17
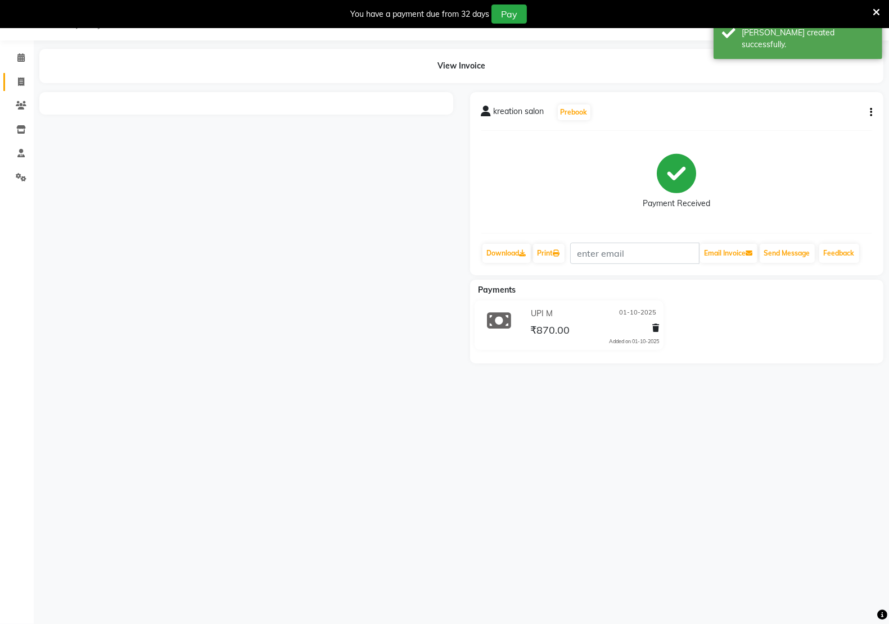
click at [21, 90] on link "Invoice" at bounding box center [16, 82] width 27 height 19
select select "6170"
select select "service"
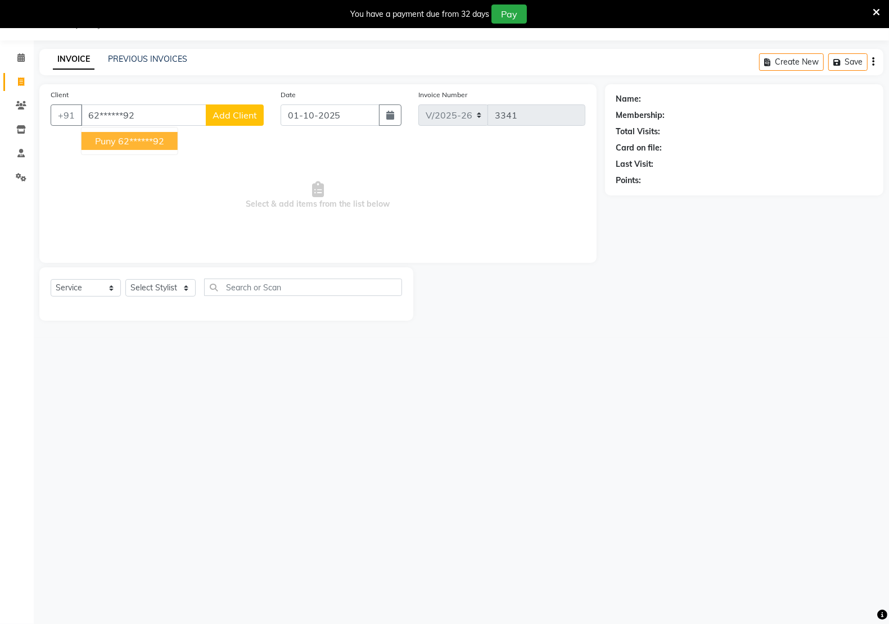
type input "62******92"
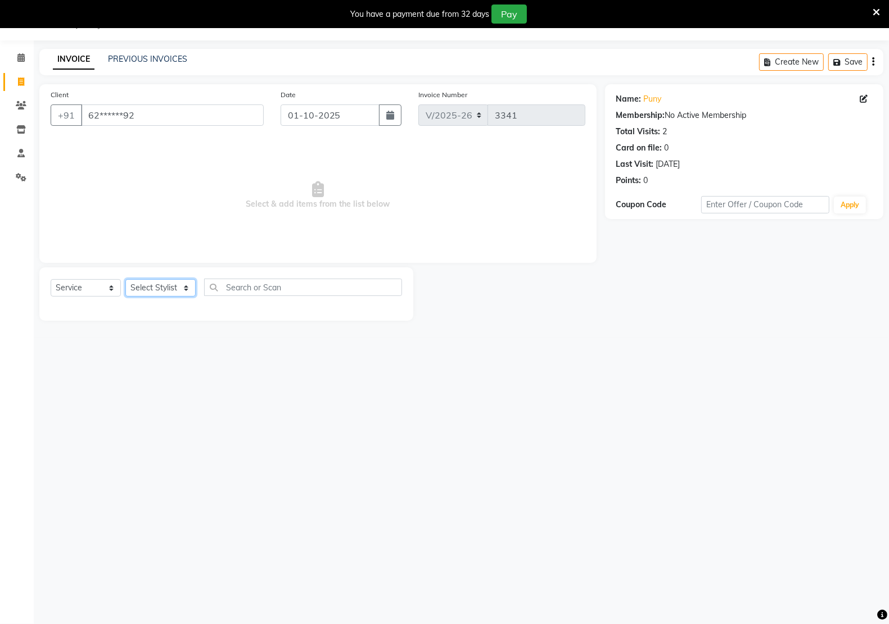
click at [174, 283] on select "Select Stylist [PERSON_NAME] Hidayat [PERSON_NAME] Manager [PERSON_NAME] [PERSO…" at bounding box center [160, 287] width 70 height 17
select select "59480"
click at [125, 279] on select "Select Stylist [PERSON_NAME] Hidayat [PERSON_NAME] Manager [PERSON_NAME] [PERSO…" at bounding box center [160, 287] width 70 height 17
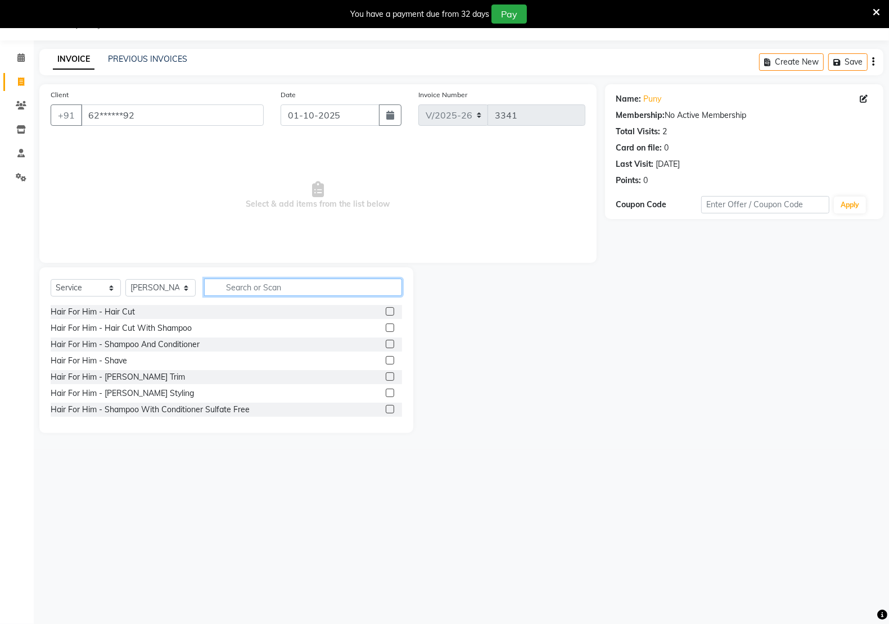
click at [268, 279] on input "text" at bounding box center [303, 287] width 198 height 17
type input "her"
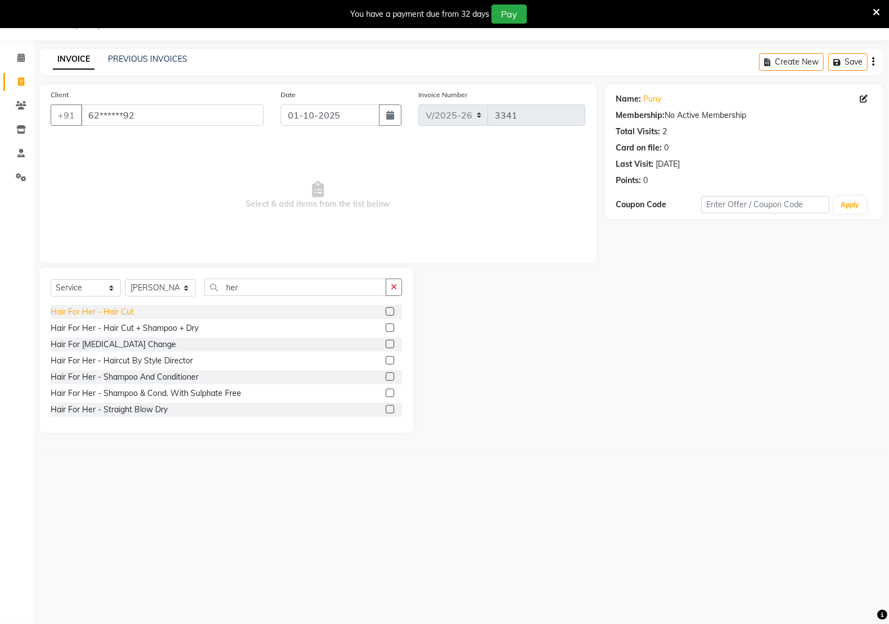
click at [119, 312] on div "Hair For Her - Hair Cut" at bounding box center [92, 312] width 83 height 12
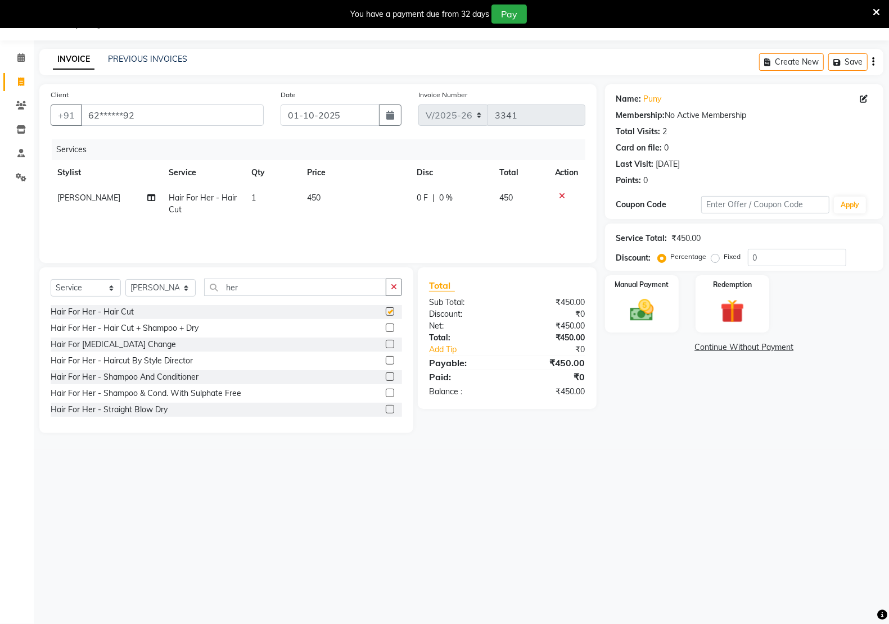
checkbox input "false"
click at [343, 195] on td "450" at bounding box center [355, 203] width 110 height 37
select select "59480"
click at [355, 196] on input "450" at bounding box center [357, 200] width 70 height 17
type input "4"
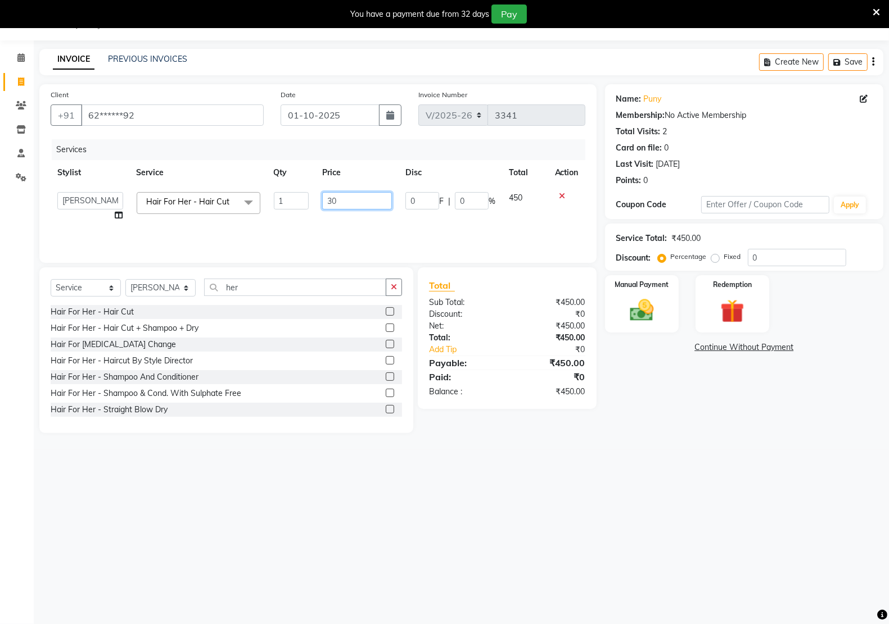
type input "300"
click at [633, 311] on img at bounding box center [642, 310] width 40 height 28
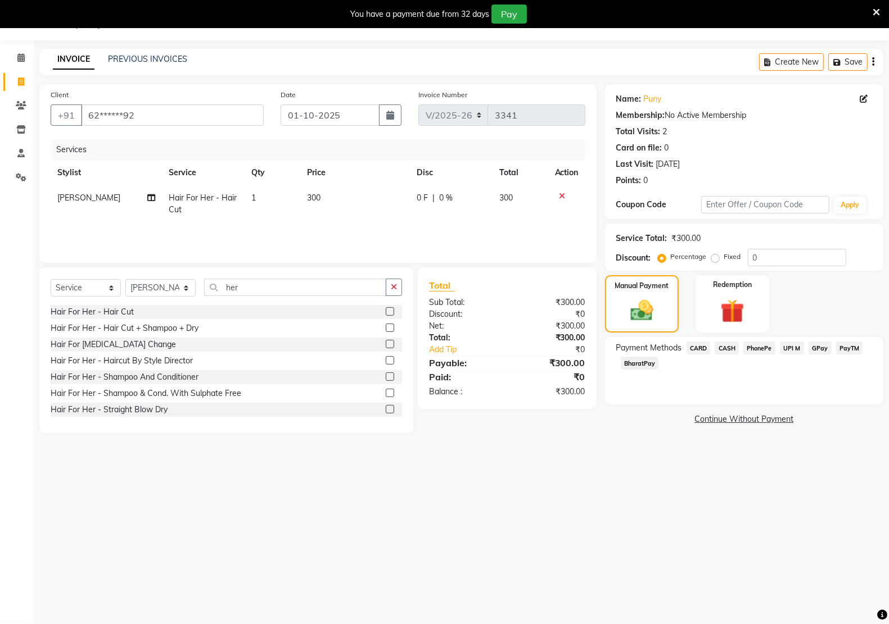
click at [728, 350] on span "CASH" at bounding box center [726, 348] width 24 height 13
click at [754, 418] on button "Add Payment" at bounding box center [789, 422] width 165 height 17
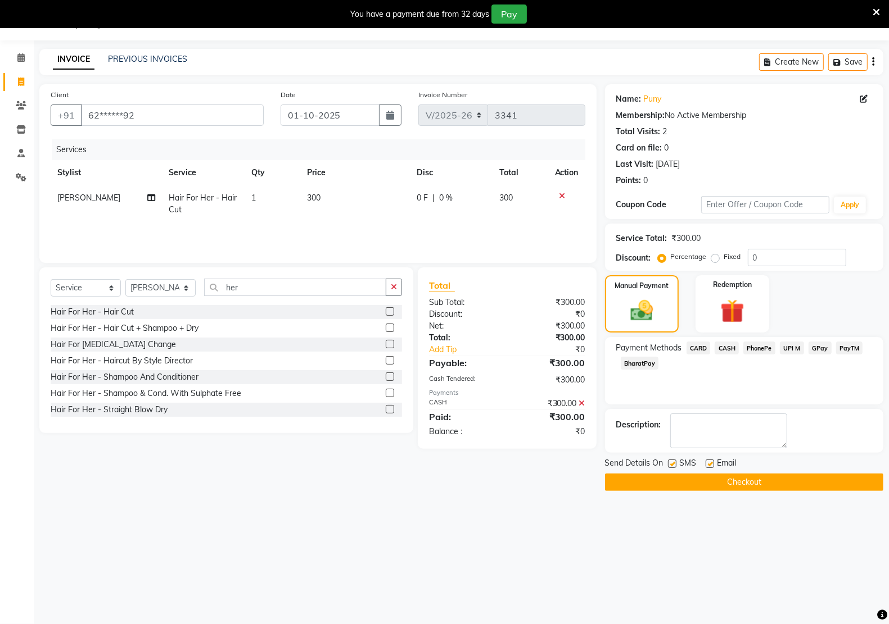
click at [707, 464] on label at bounding box center [709, 464] width 8 height 8
click at [707, 464] on input "checkbox" at bounding box center [708, 464] width 7 height 7
checkbox input "false"
click at [675, 465] on label at bounding box center [672, 464] width 8 height 8
click at [675, 465] on input "checkbox" at bounding box center [671, 464] width 7 height 7
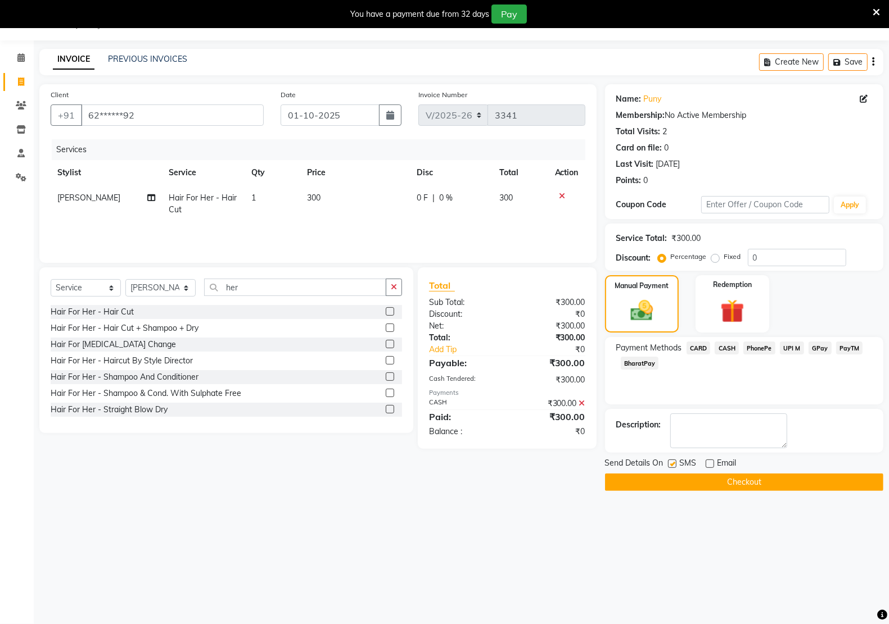
checkbox input "false"
click at [681, 476] on button "Checkout" at bounding box center [744, 482] width 278 height 17
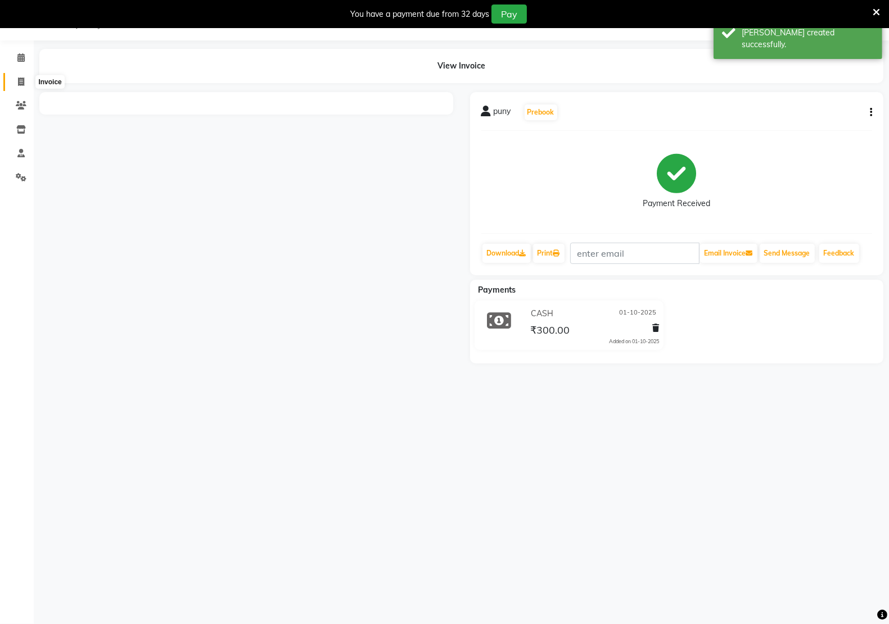
click at [24, 83] on icon at bounding box center [21, 82] width 6 height 8
select select "service"
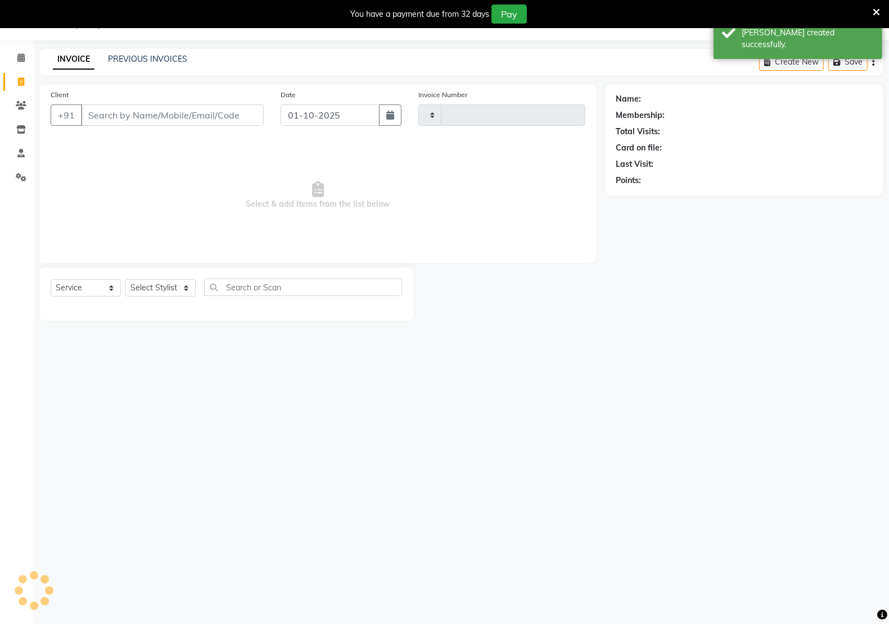
type input "3342"
select select "6170"
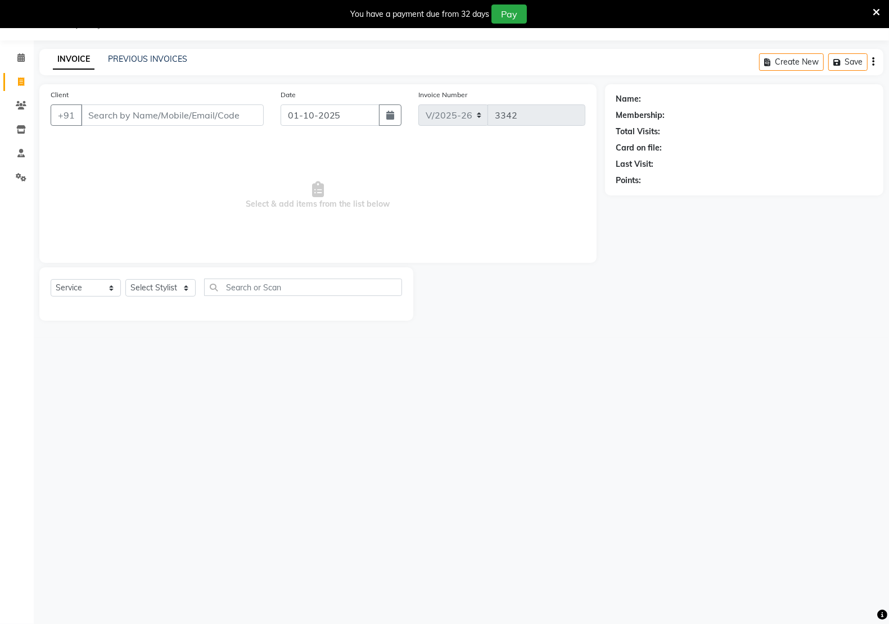
click at [169, 52] on div "INVOICE PREVIOUS INVOICES Create New Save" at bounding box center [461, 62] width 844 height 26
click at [169, 55] on link "PREVIOUS INVOICES" at bounding box center [147, 59] width 79 height 10
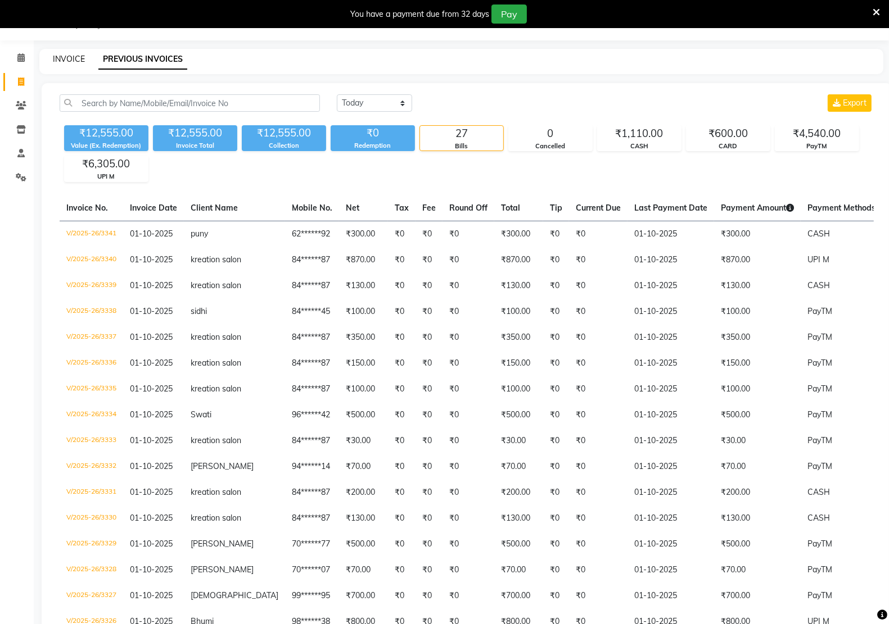
click at [60, 57] on link "INVOICE" at bounding box center [69, 59] width 32 height 10
select select "service"
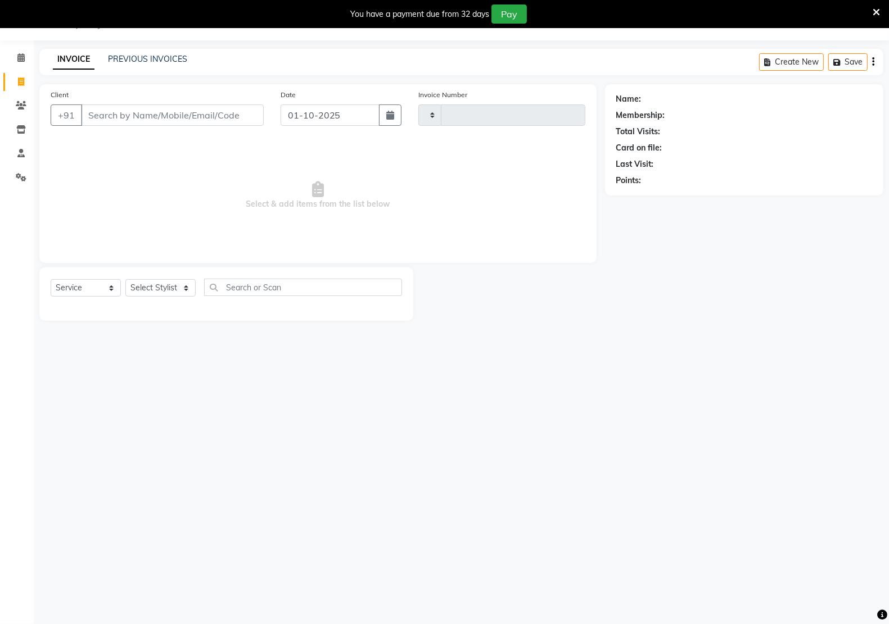
type input "3342"
select select "6170"
click at [169, 60] on link "PREVIOUS INVOICES" at bounding box center [147, 59] width 79 height 10
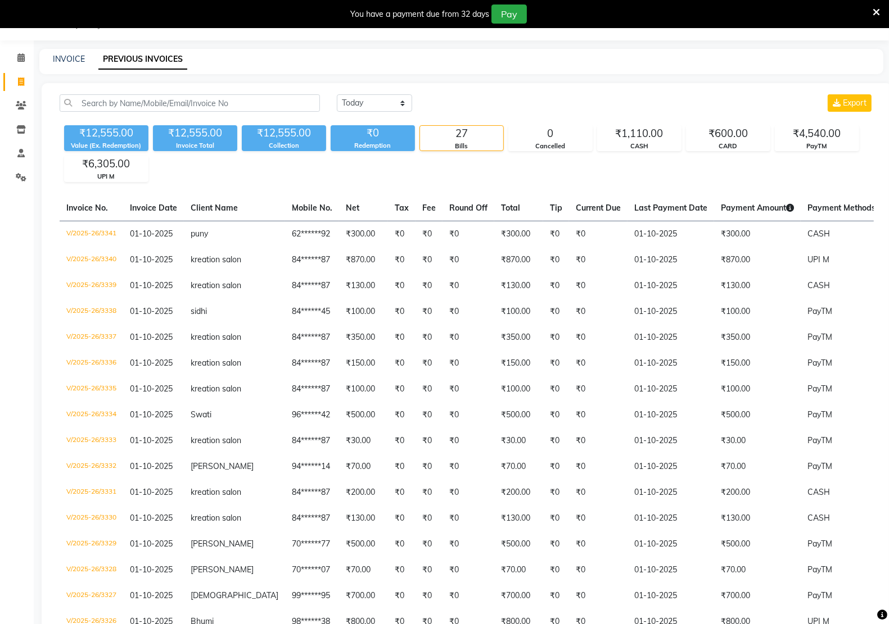
click at [68, 46] on div "08047224946 Select Location × Kreations Unisex Salon, Sector 22 Default Panel M…" at bounding box center [444, 490] width 889 height 981
click at [69, 58] on link "INVOICE" at bounding box center [69, 59] width 32 height 10
select select "6170"
select select "service"
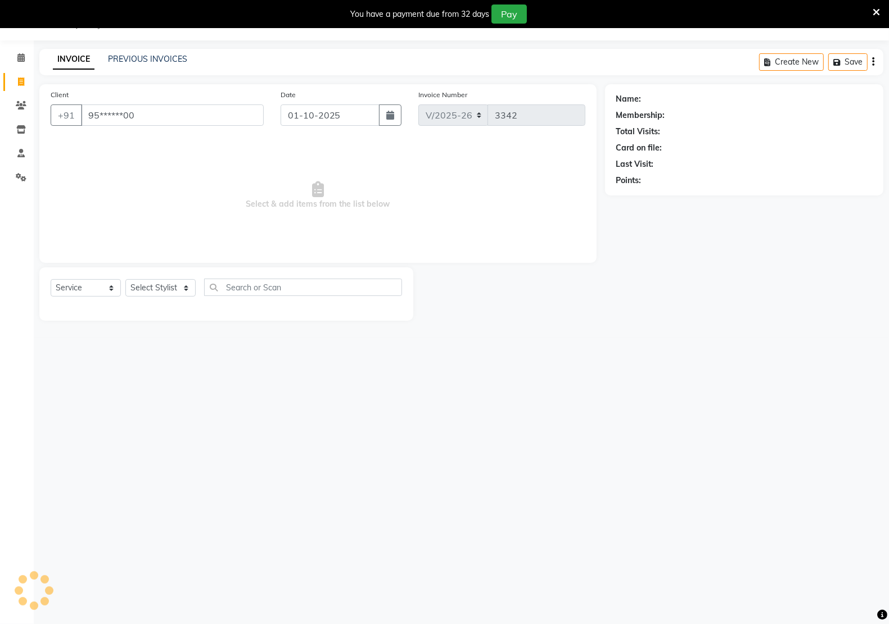
type input "95******00"
click at [144, 281] on select "Select Stylist [PERSON_NAME] Hidayat [PERSON_NAME] Manager [PERSON_NAME] [PERSO…" at bounding box center [160, 287] width 70 height 17
select select "46531"
click at [125, 279] on select "Select Stylist [PERSON_NAME] Hidayat [PERSON_NAME] Manager [PERSON_NAME] [PERSO…" at bounding box center [160, 287] width 70 height 17
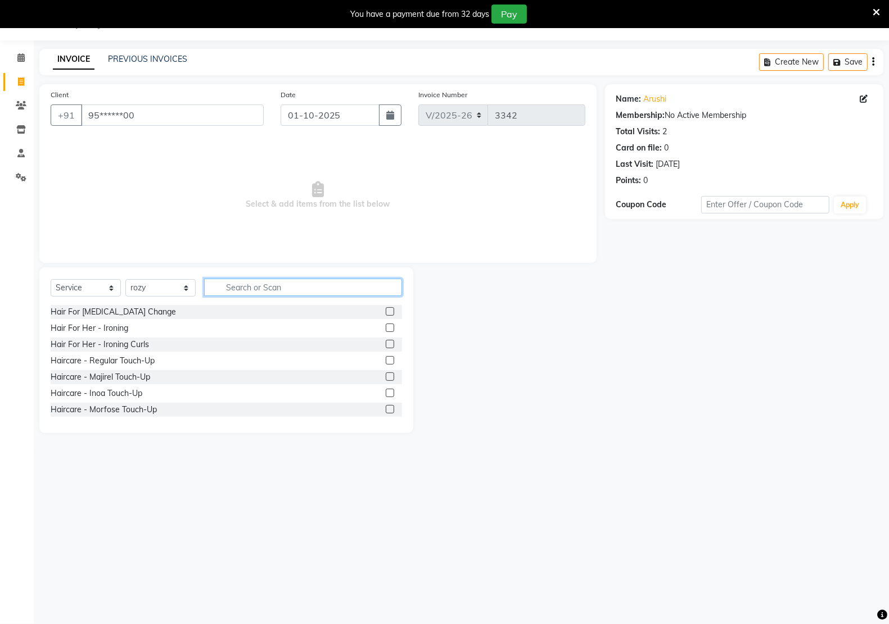
click at [276, 284] on input "text" at bounding box center [303, 287] width 198 height 17
type input "thre"
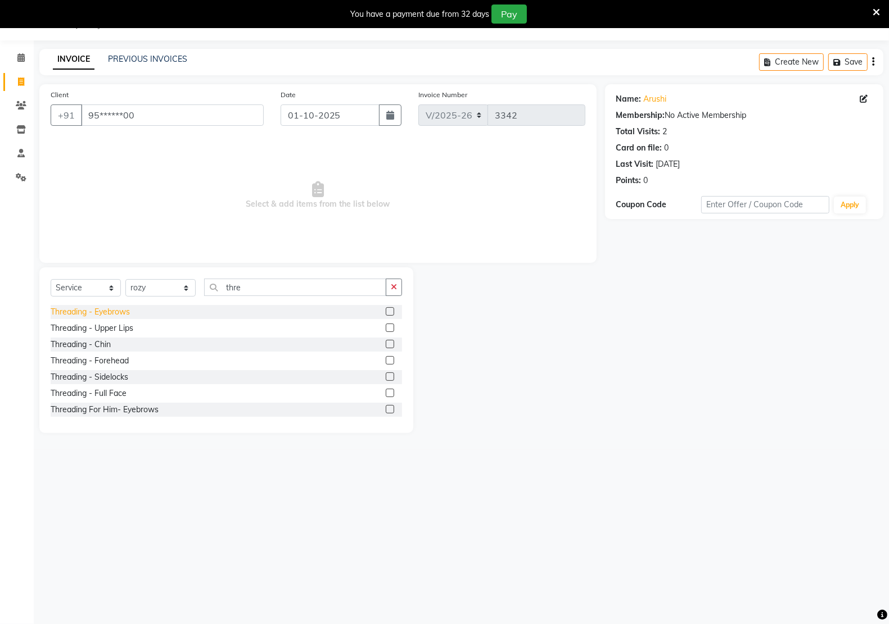
click at [121, 307] on div "Threading - Eyebrows" at bounding box center [90, 312] width 79 height 12
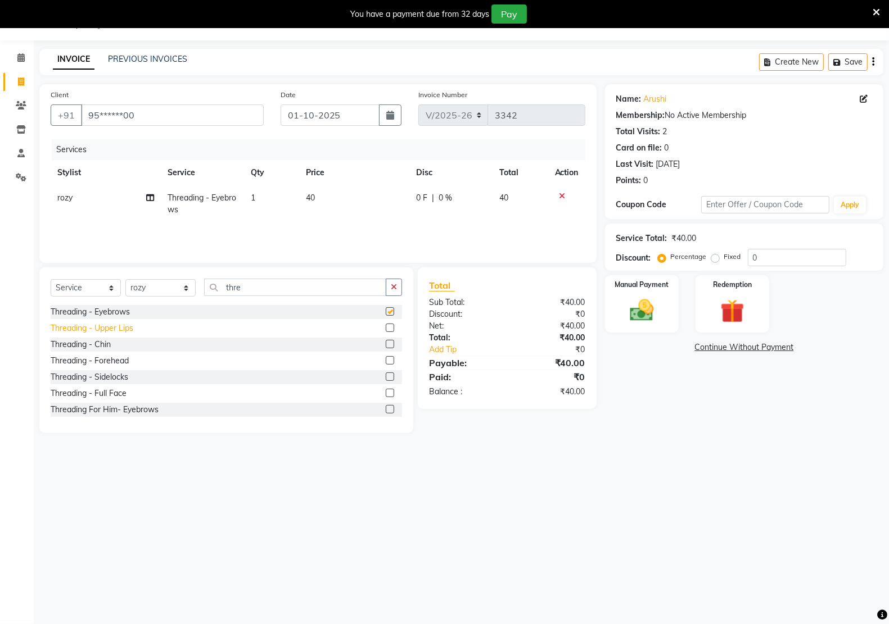
checkbox input "false"
click at [118, 332] on div "Threading - Upper Lips" at bounding box center [92, 329] width 83 height 12
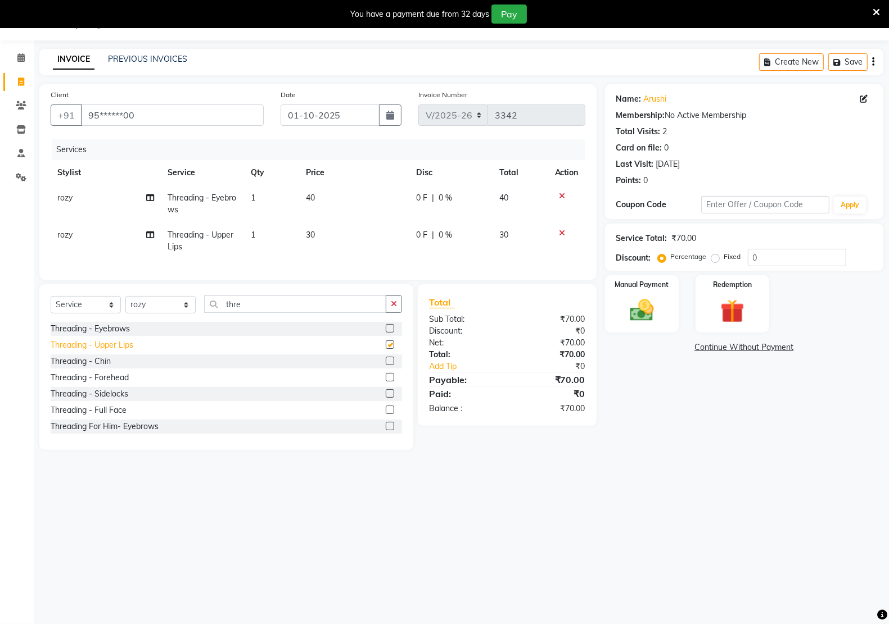
checkbox input "false"
click at [108, 368] on div "Threading - Chin" at bounding box center [81, 362] width 60 height 12
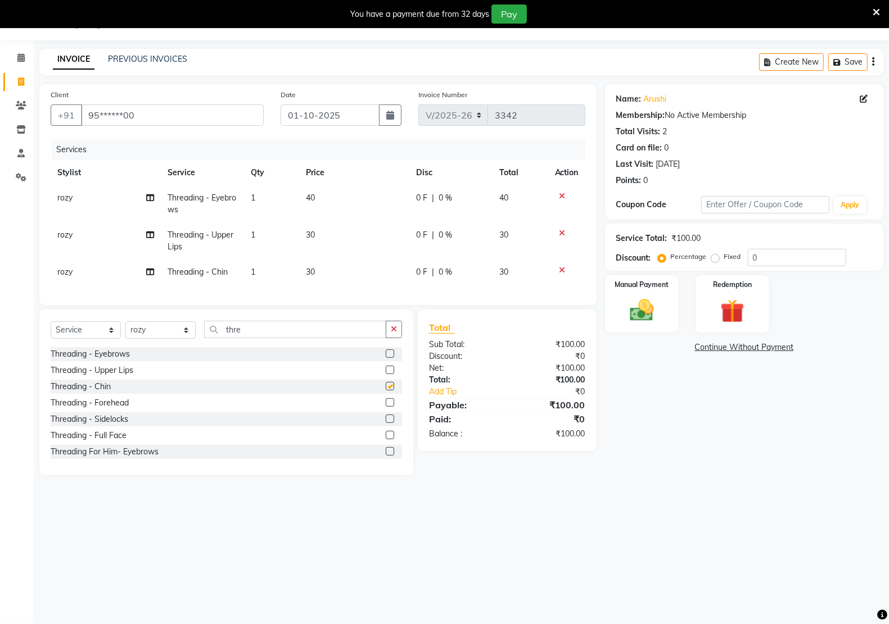
checkbox input "false"
click at [655, 321] on img at bounding box center [642, 310] width 40 height 28
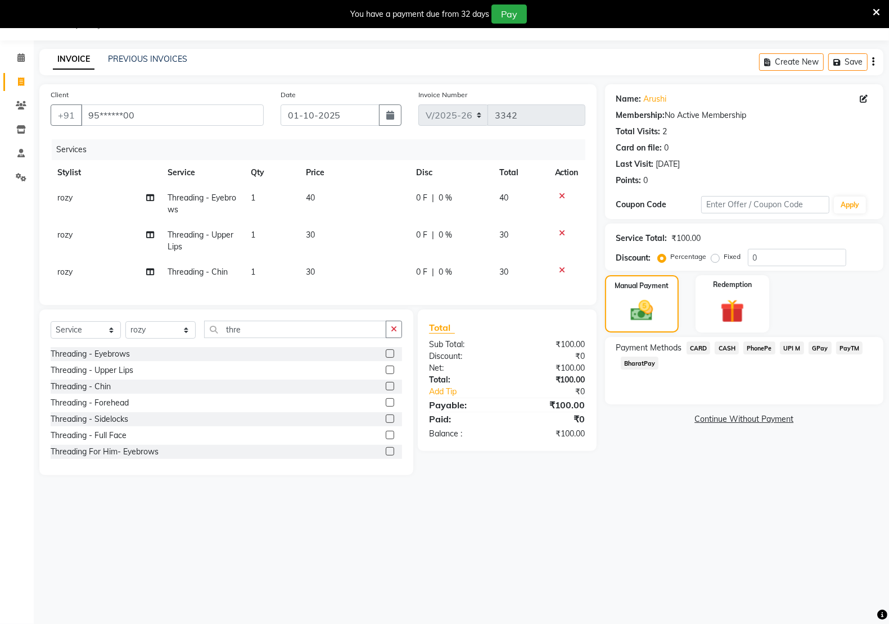
click at [853, 347] on span "PayTM" at bounding box center [849, 348] width 27 height 13
click at [785, 418] on button "Add Payment" at bounding box center [789, 422] width 165 height 17
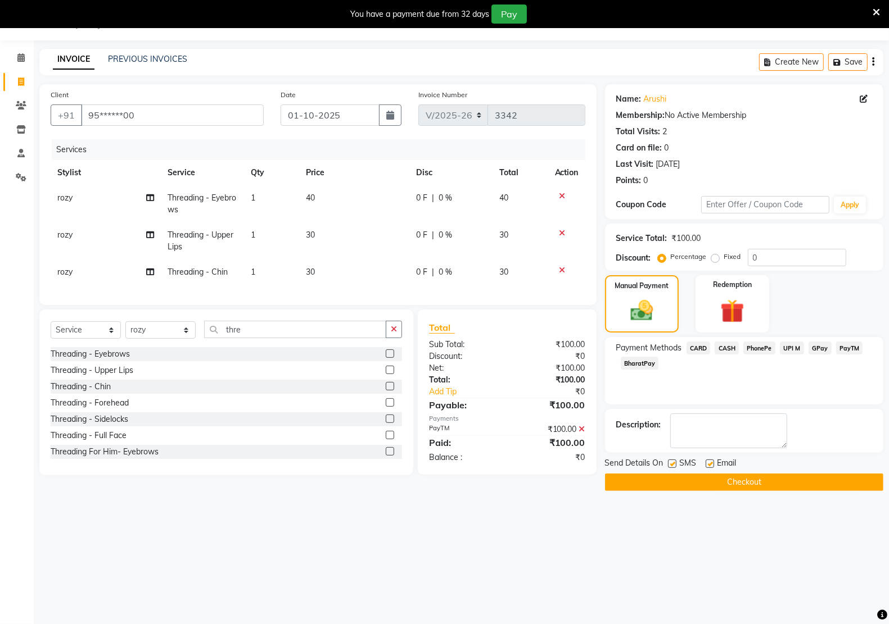
click at [711, 464] on label at bounding box center [709, 464] width 8 height 8
click at [711, 464] on input "checkbox" at bounding box center [708, 464] width 7 height 7
checkbox input "false"
click at [676, 464] on label at bounding box center [672, 464] width 8 height 8
click at [675, 464] on input "checkbox" at bounding box center [671, 464] width 7 height 7
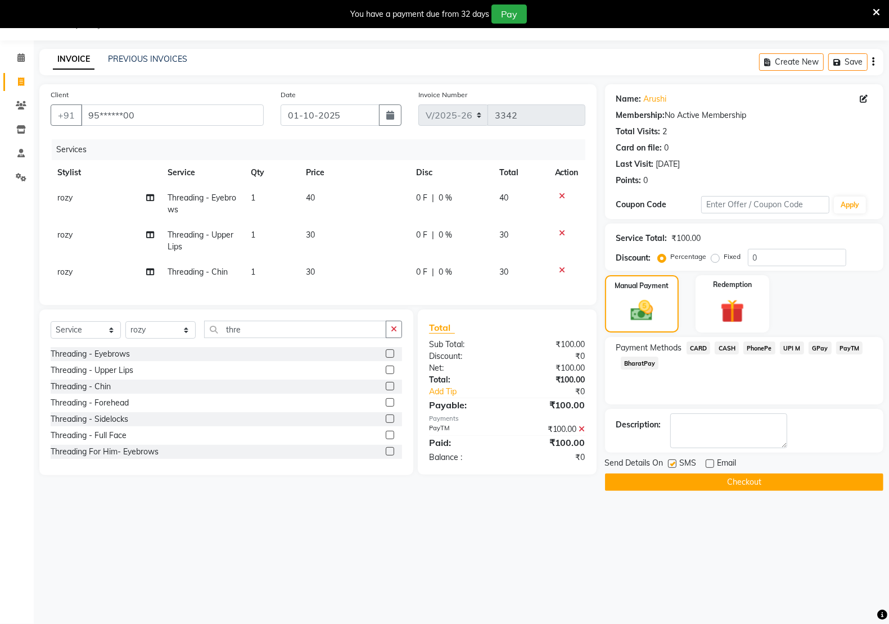
checkbox input "false"
click at [676, 476] on button "Checkout" at bounding box center [744, 482] width 278 height 17
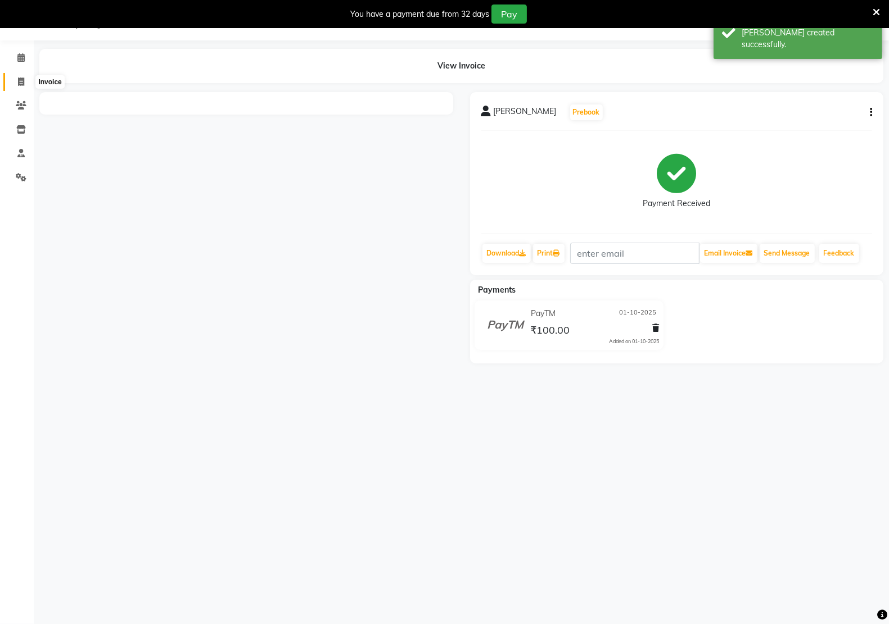
click at [20, 79] on icon at bounding box center [21, 82] width 6 height 8
select select "service"
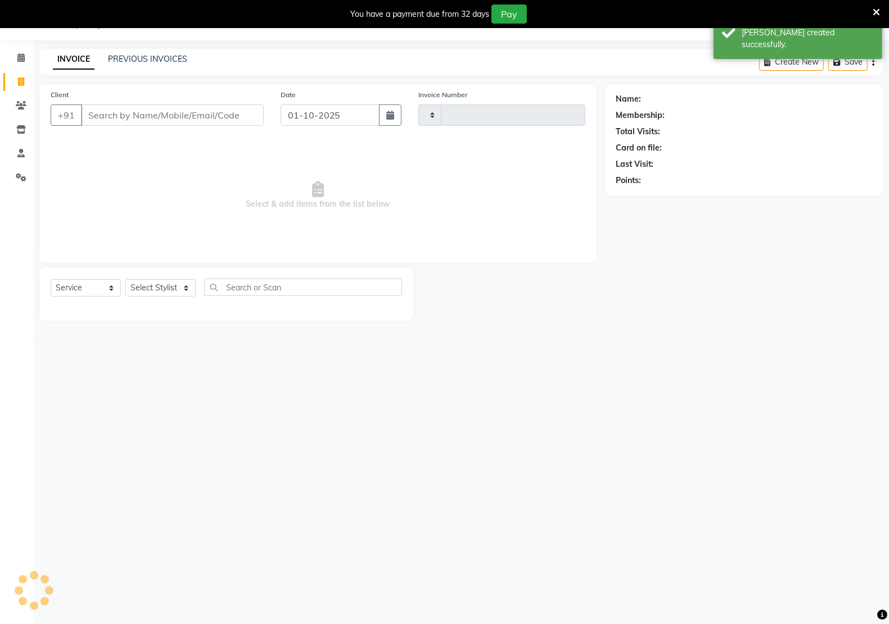
type input "3343"
select select "6170"
type input "84******87"
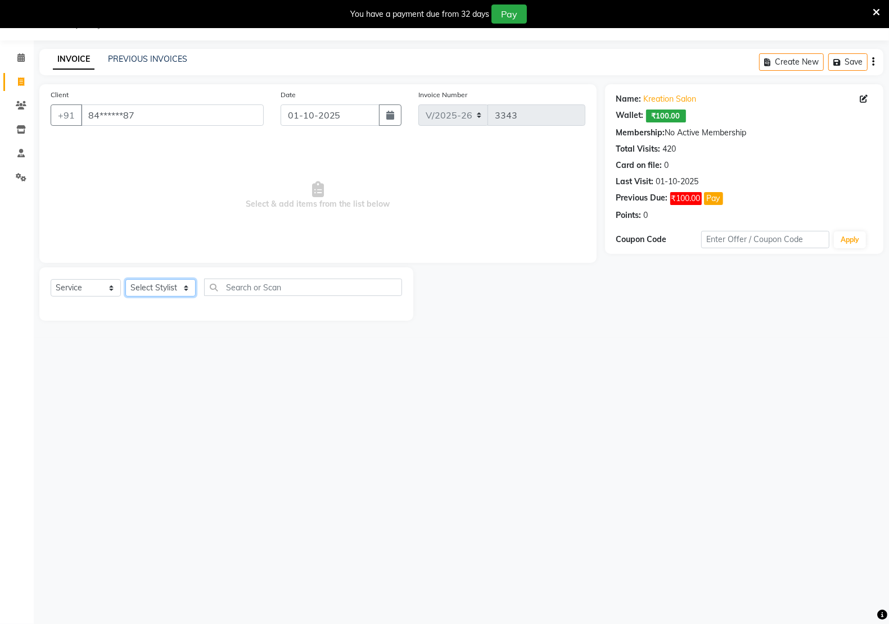
click at [163, 284] on select "Select Stylist [PERSON_NAME] Hidayat [PERSON_NAME] Manager [PERSON_NAME] [PERSO…" at bounding box center [160, 287] width 70 height 17
select select "46531"
click at [125, 279] on select "Select Stylist [PERSON_NAME] Hidayat [PERSON_NAME] Manager [PERSON_NAME] [PERSO…" at bounding box center [160, 287] width 70 height 17
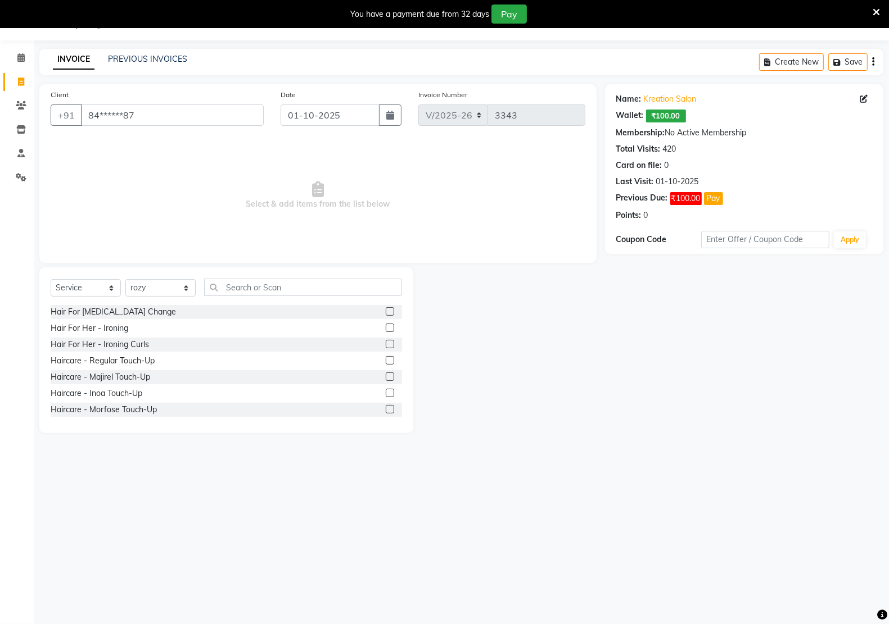
click at [260, 274] on div "Select Service Product Membership Package Voucher Prepaid Gift Card Select Styl…" at bounding box center [226, 351] width 374 height 166
click at [260, 279] on input "text" at bounding box center [303, 287] width 198 height 17
type input "thre"
click at [116, 312] on div "Threading - Eyebrows" at bounding box center [90, 312] width 79 height 12
checkbox input "false"
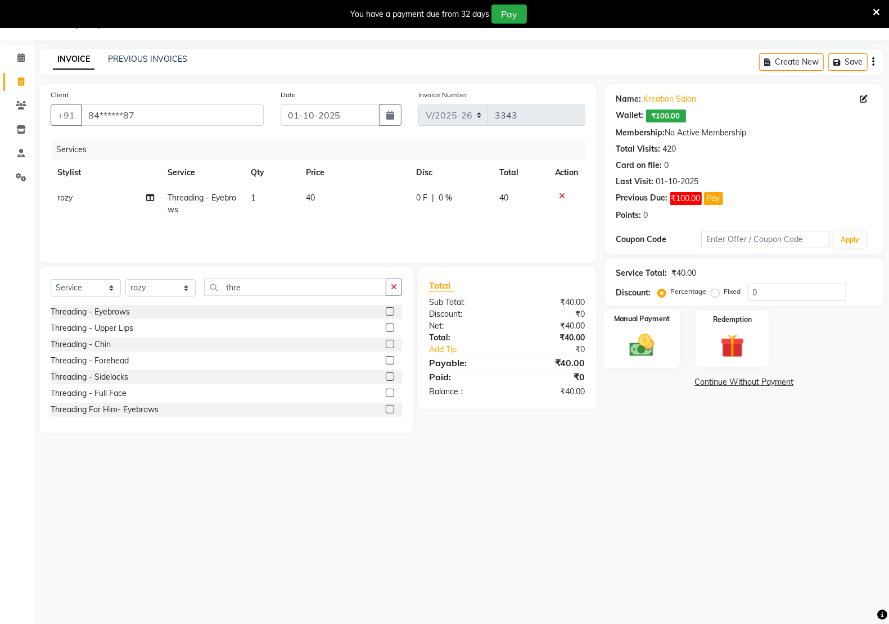
click at [658, 343] on img at bounding box center [642, 345] width 40 height 28
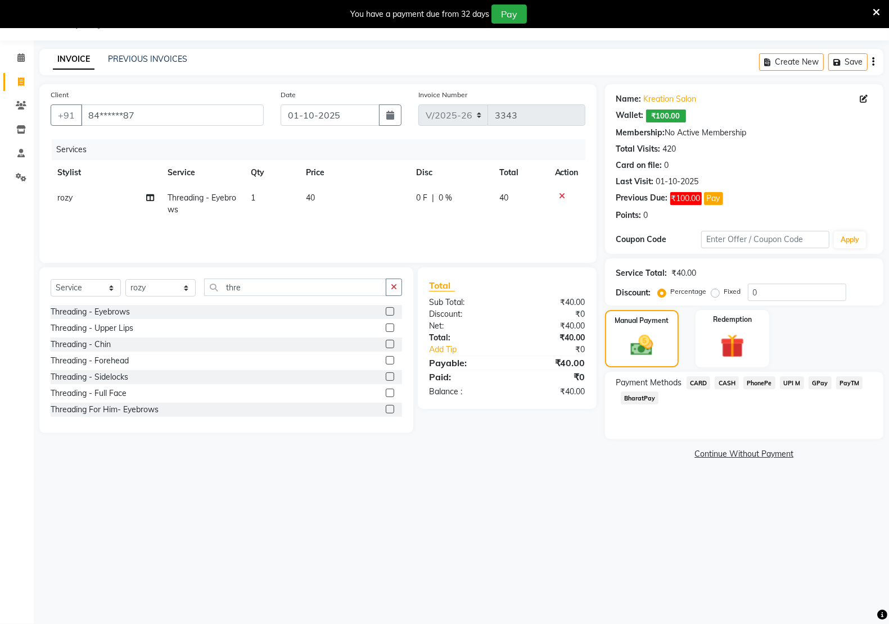
click at [847, 381] on span "PayTM" at bounding box center [849, 383] width 27 height 13
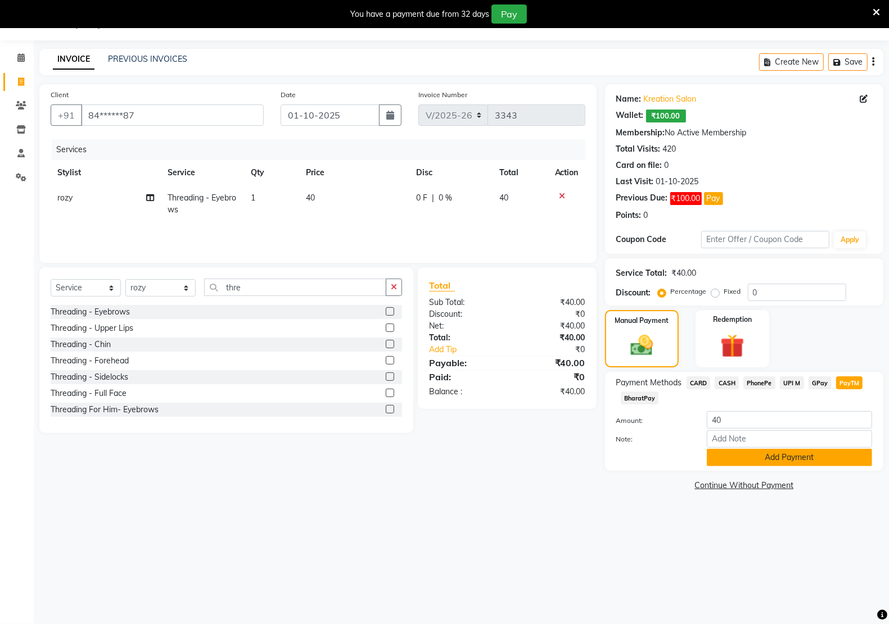
click at [783, 454] on button "Add Payment" at bounding box center [789, 457] width 165 height 17
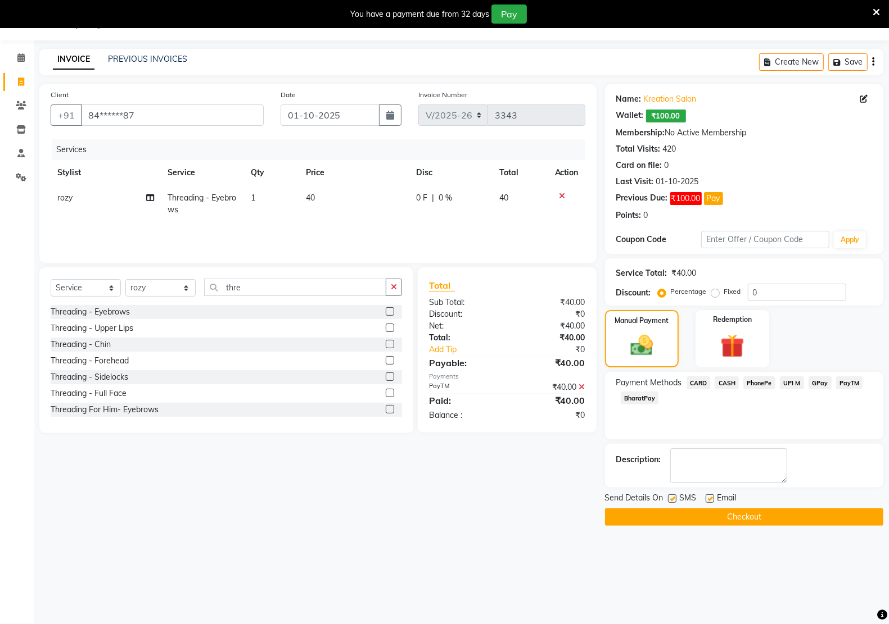
drag, startPoint x: 712, startPoint y: 496, endPoint x: 695, endPoint y: 496, distance: 16.3
click at [711, 496] on label at bounding box center [709, 499] width 8 height 8
click at [711, 496] on input "checkbox" at bounding box center [708, 499] width 7 height 7
checkbox input "false"
click at [673, 496] on label at bounding box center [672, 499] width 8 height 8
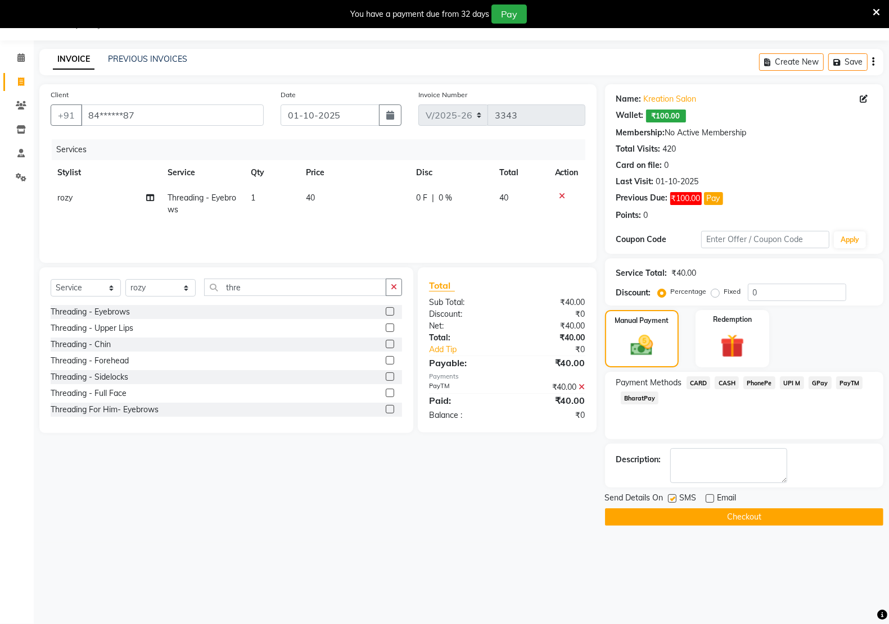
click at [673, 496] on input "checkbox" at bounding box center [671, 499] width 7 height 7
checkbox input "false"
click at [690, 514] on button "Checkout" at bounding box center [744, 517] width 278 height 17
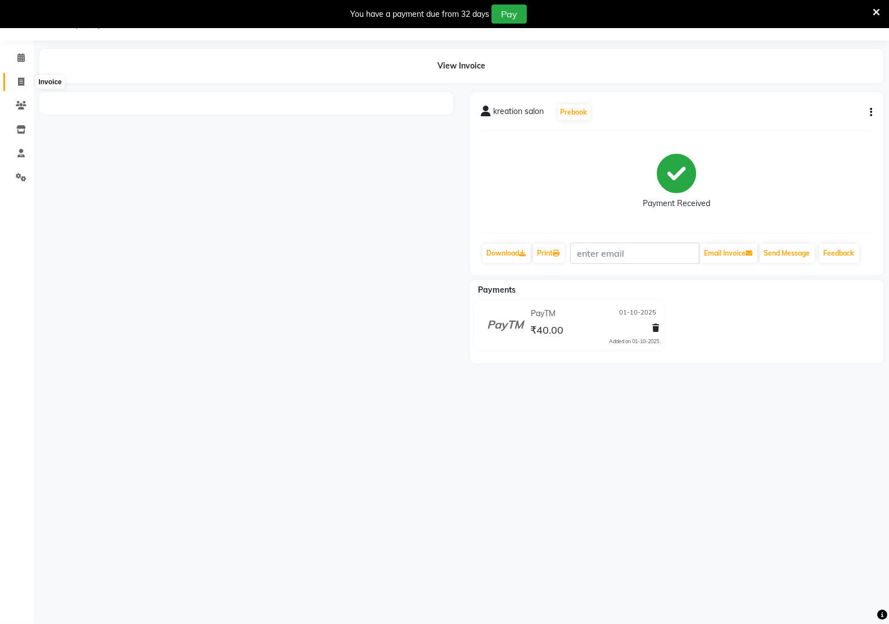
click at [17, 79] on span at bounding box center [21, 82] width 20 height 13
select select "service"
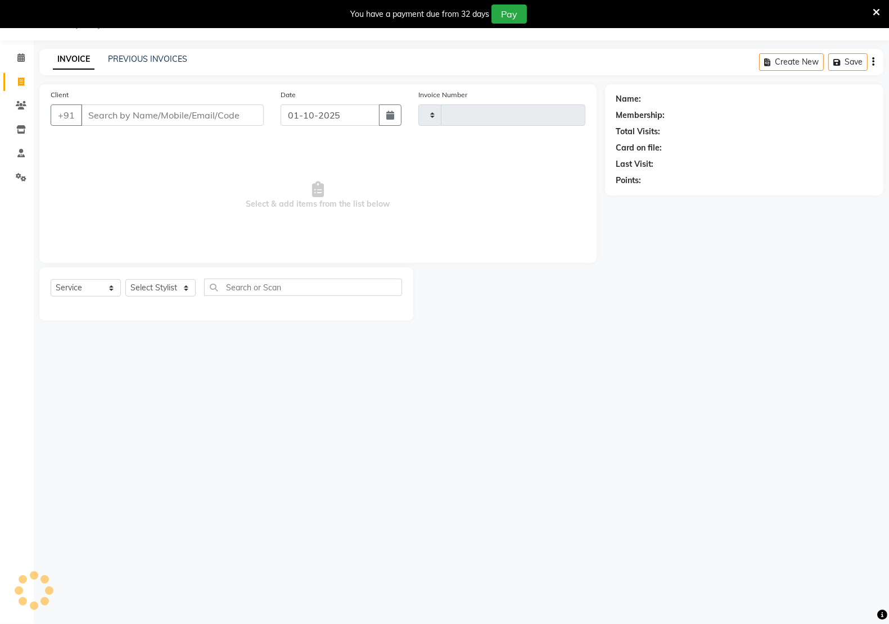
type input "3344"
select select "6170"
click at [151, 62] on link "PREVIOUS INVOICES" at bounding box center [147, 59] width 79 height 10
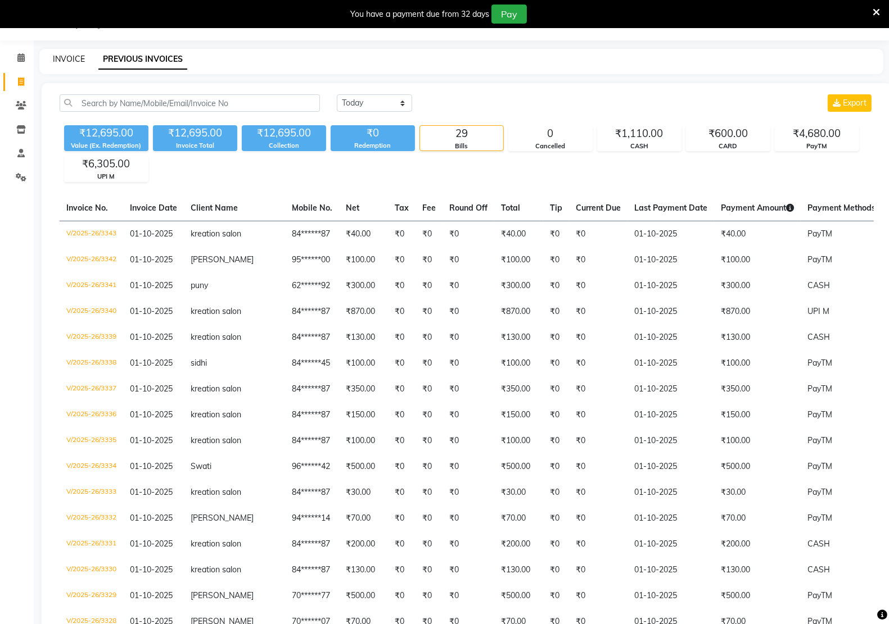
click at [72, 53] on div "INVOICE PREVIOUS INVOICES" at bounding box center [461, 61] width 844 height 25
click at [58, 58] on link "INVOICE" at bounding box center [69, 59] width 32 height 10
select select "6170"
select select "service"
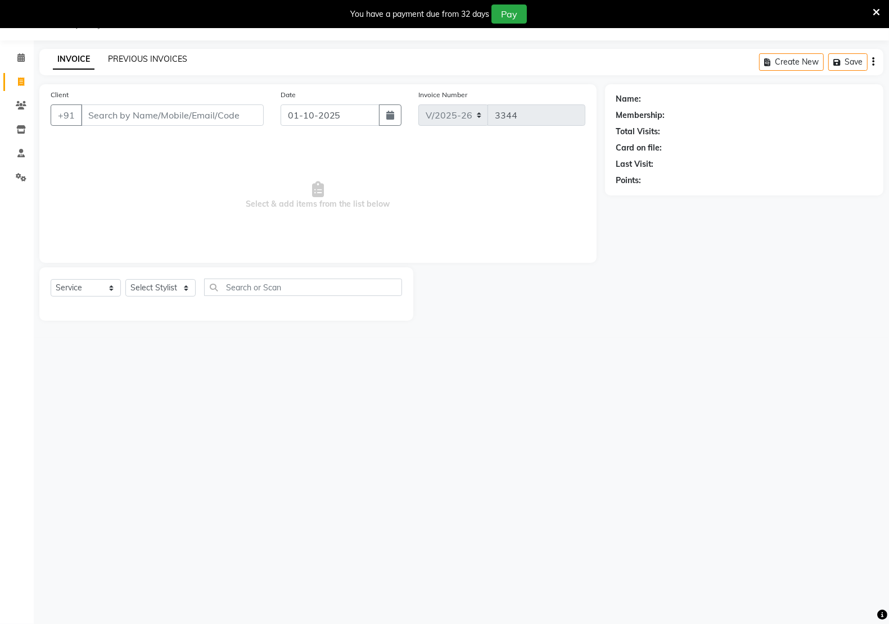
click at [169, 59] on link "PREVIOUS INVOICES" at bounding box center [147, 59] width 79 height 10
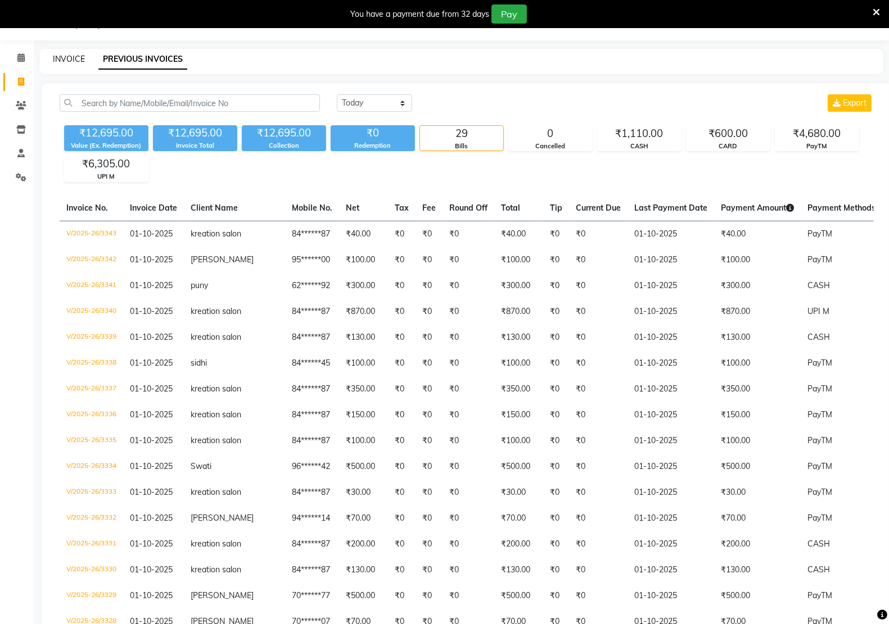
click at [72, 57] on link "INVOICE" at bounding box center [69, 59] width 32 height 10
select select "6170"
select select "service"
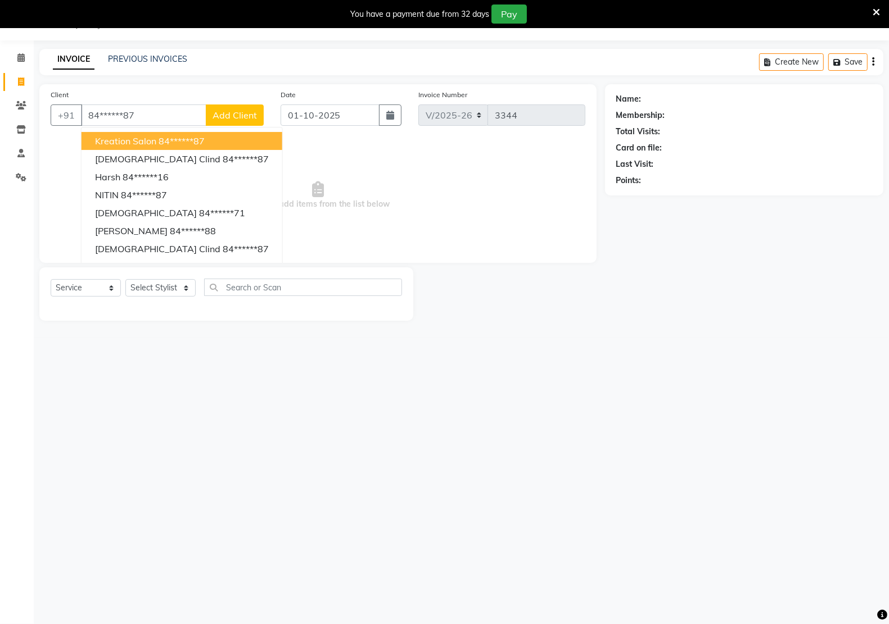
type input "84******87"
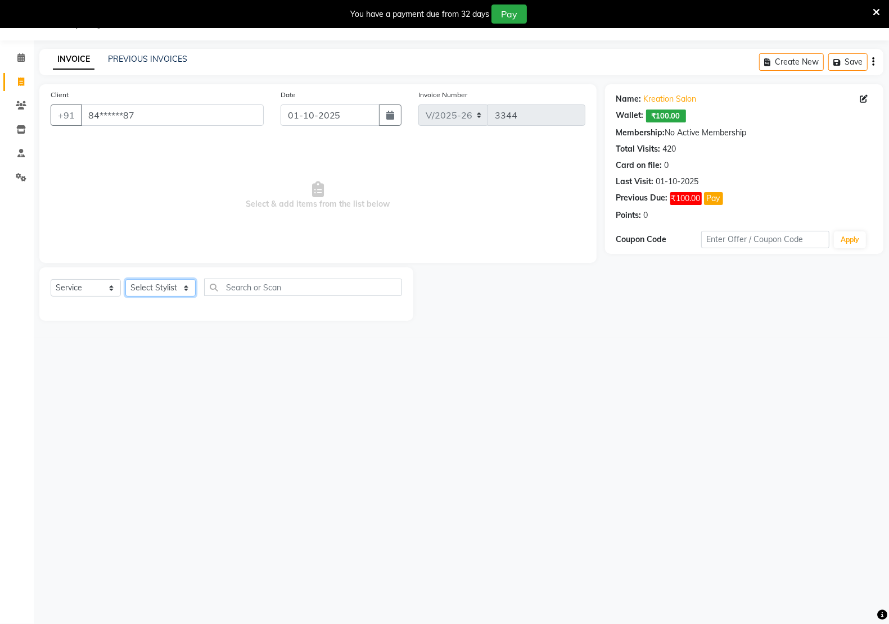
click at [156, 290] on select "Select Stylist [PERSON_NAME] Hidayat [PERSON_NAME] Manager [PERSON_NAME] [PERSO…" at bounding box center [160, 287] width 70 height 17
select select "92005"
click at [125, 279] on select "Select Stylist [PERSON_NAME] Hidayat [PERSON_NAME] Manager [PERSON_NAME] [PERSO…" at bounding box center [160, 287] width 70 height 17
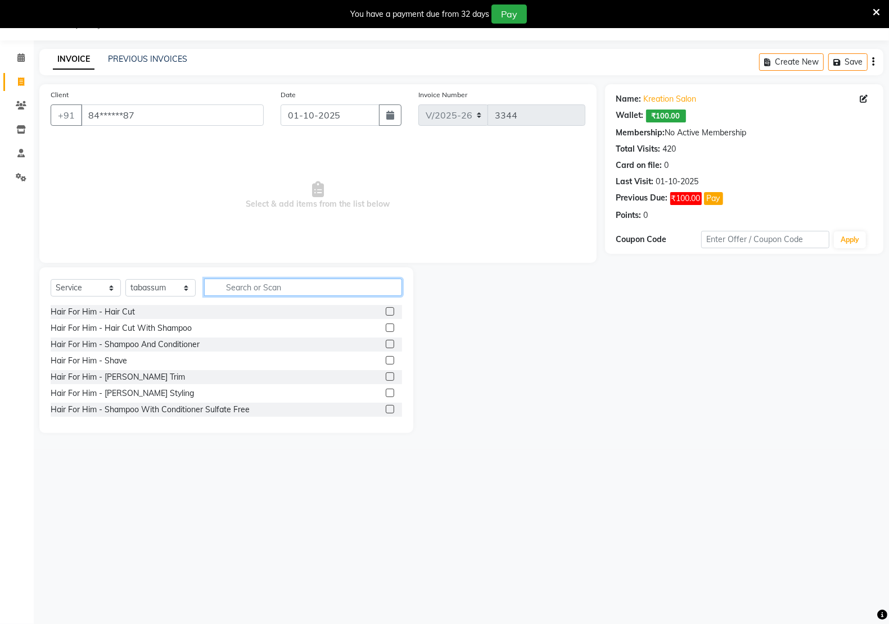
click at [305, 286] on input "text" at bounding box center [303, 287] width 198 height 17
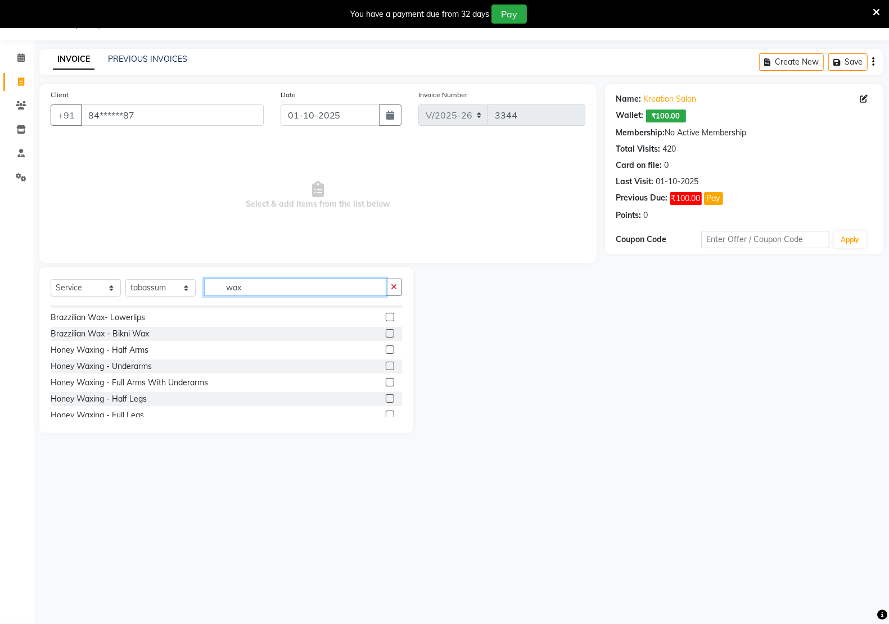
scroll to position [141, 0]
type input "wax"
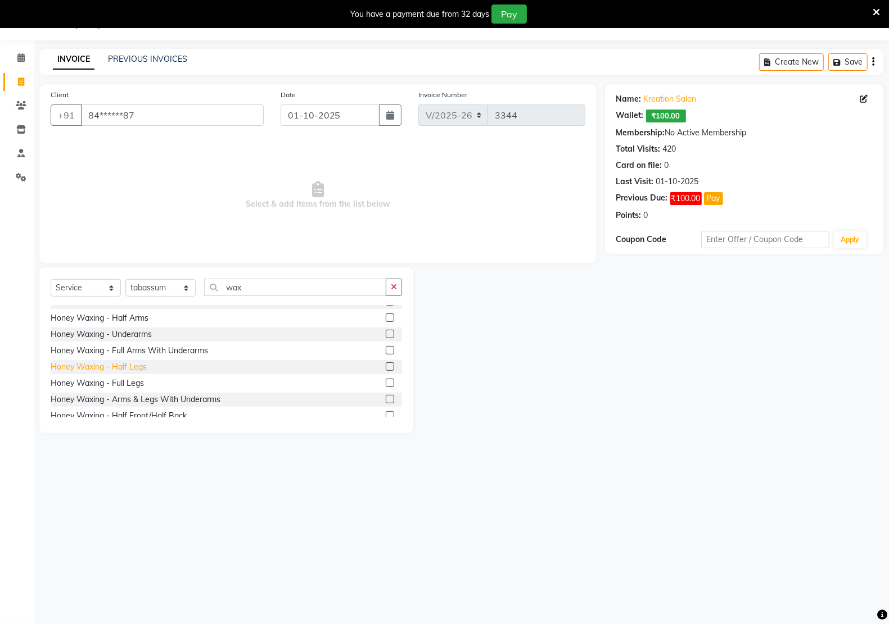
click at [123, 366] on div "Honey Waxing - Half Legs" at bounding box center [99, 367] width 96 height 12
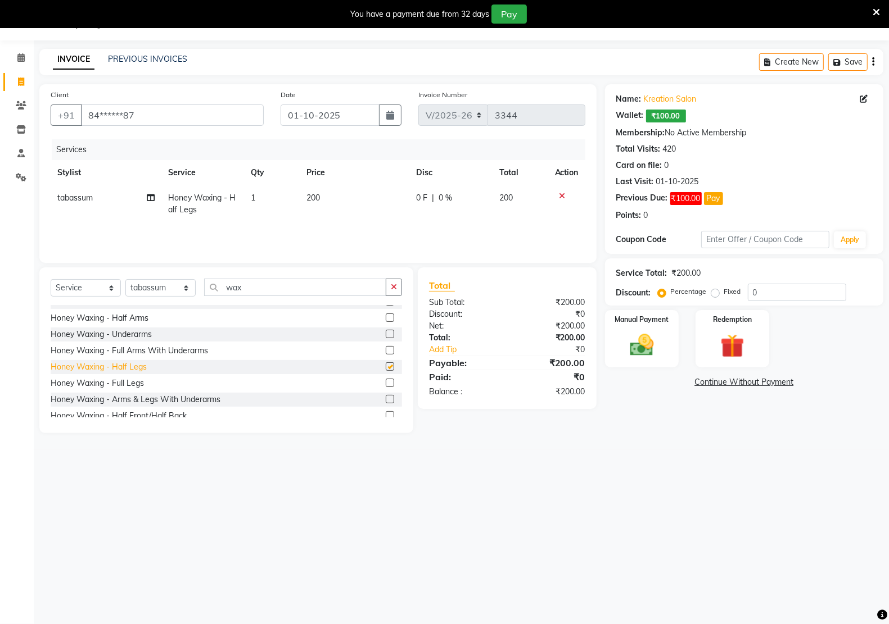
checkbox input "false"
click at [279, 284] on input "wax" at bounding box center [295, 287] width 182 height 17
type input "w"
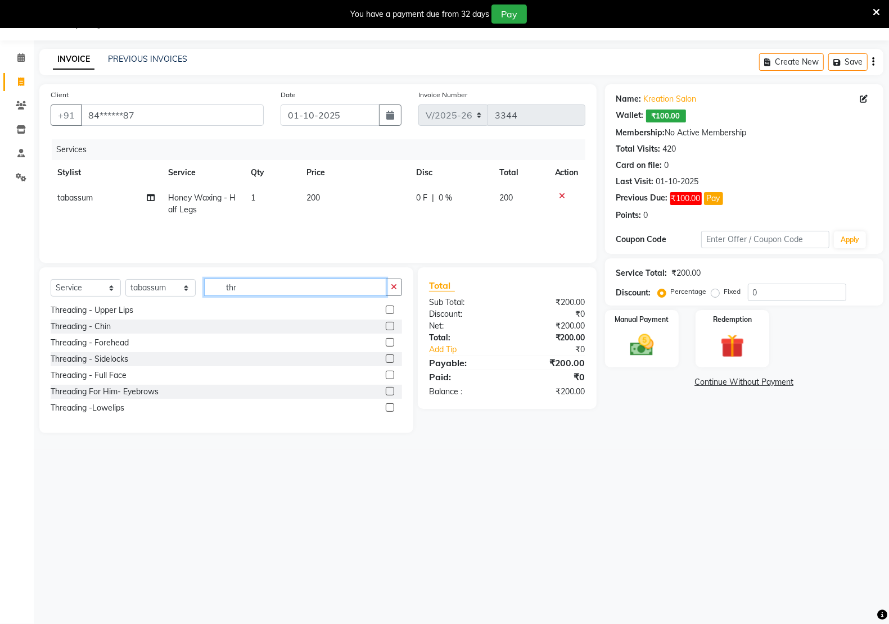
scroll to position [0, 0]
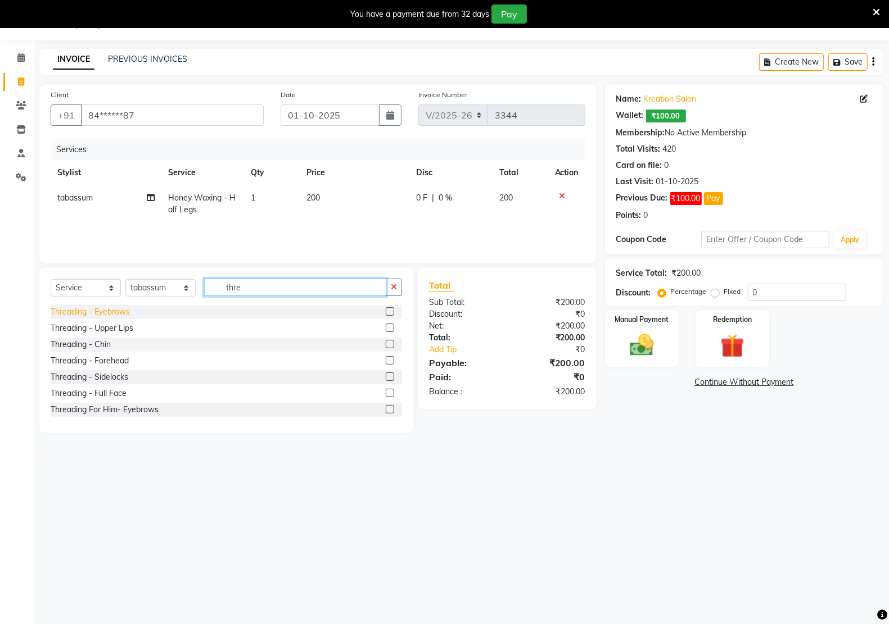
type input "thre"
click at [90, 311] on div "Threading - Eyebrows" at bounding box center [90, 312] width 79 height 12
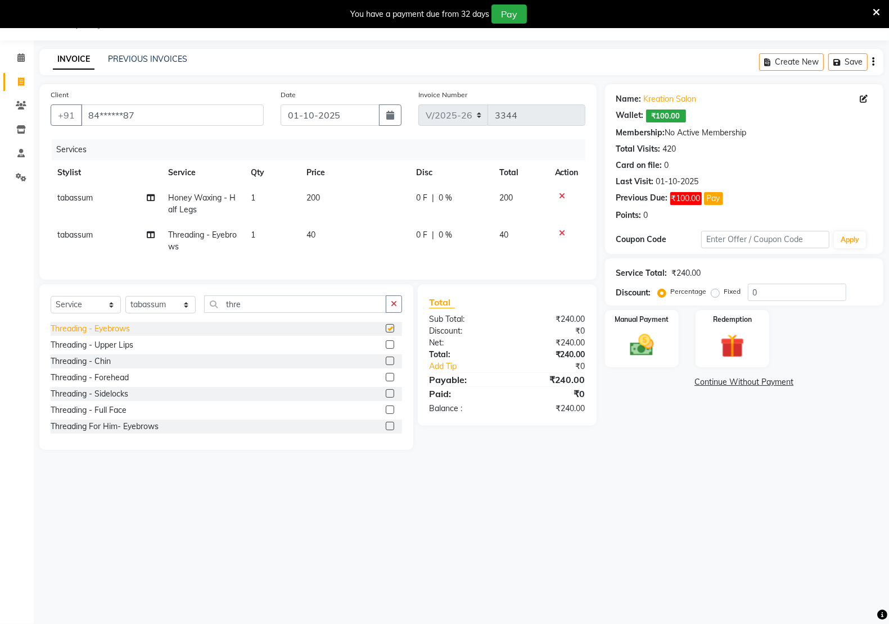
checkbox input "false"
click at [636, 363] on div "Manual Payment" at bounding box center [641, 339] width 77 height 60
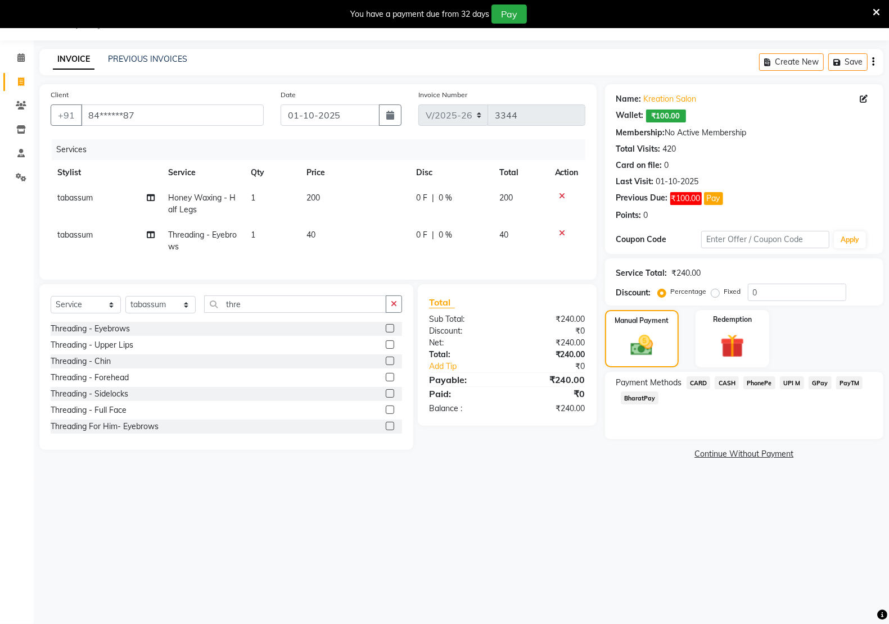
click at [847, 383] on span "PayTM" at bounding box center [849, 383] width 27 height 13
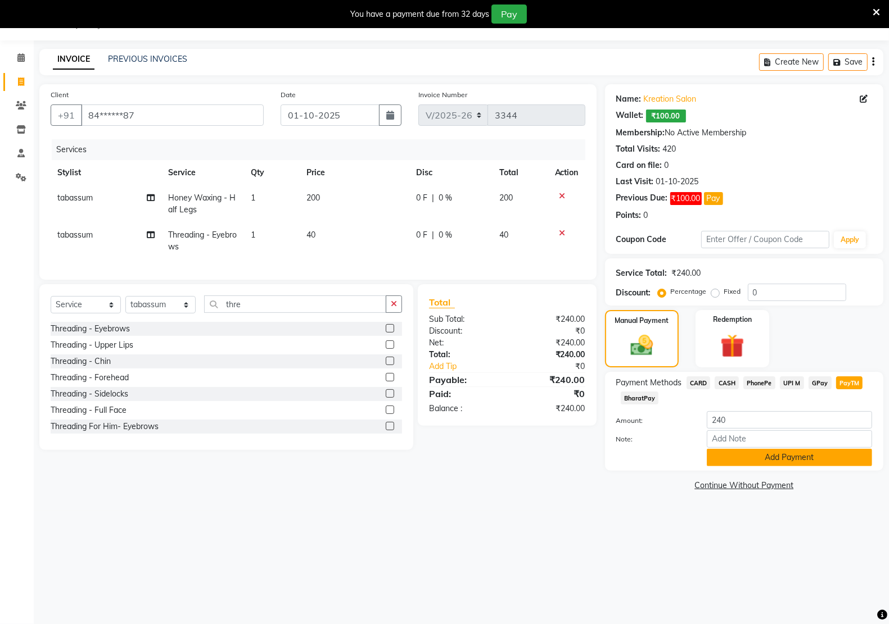
click at [748, 459] on button "Add Payment" at bounding box center [789, 457] width 165 height 17
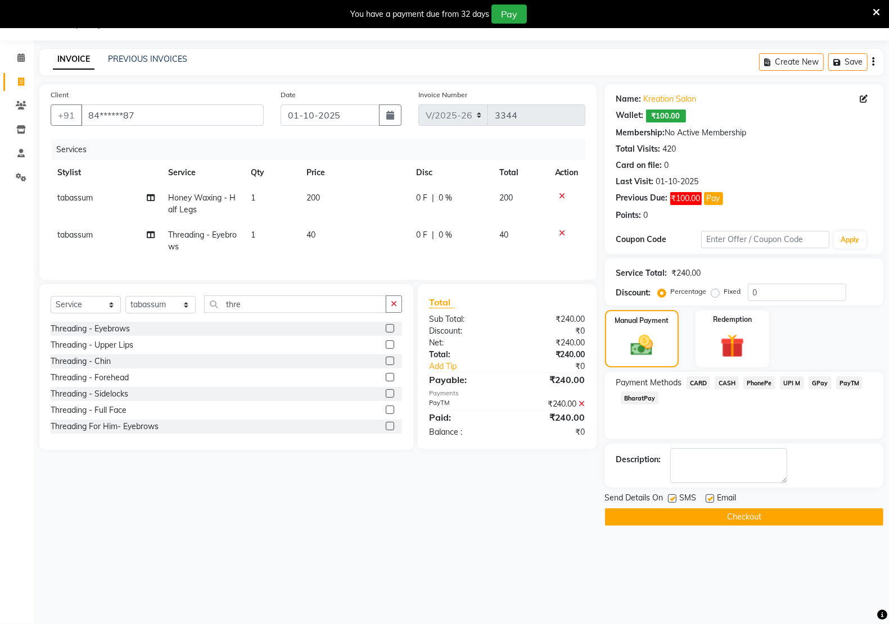
click at [710, 497] on label at bounding box center [709, 499] width 8 height 8
click at [710, 497] on input "checkbox" at bounding box center [708, 499] width 7 height 7
checkbox input "false"
drag, startPoint x: 672, startPoint y: 499, endPoint x: 671, endPoint y: 514, distance: 15.8
click at [672, 499] on label at bounding box center [672, 499] width 8 height 8
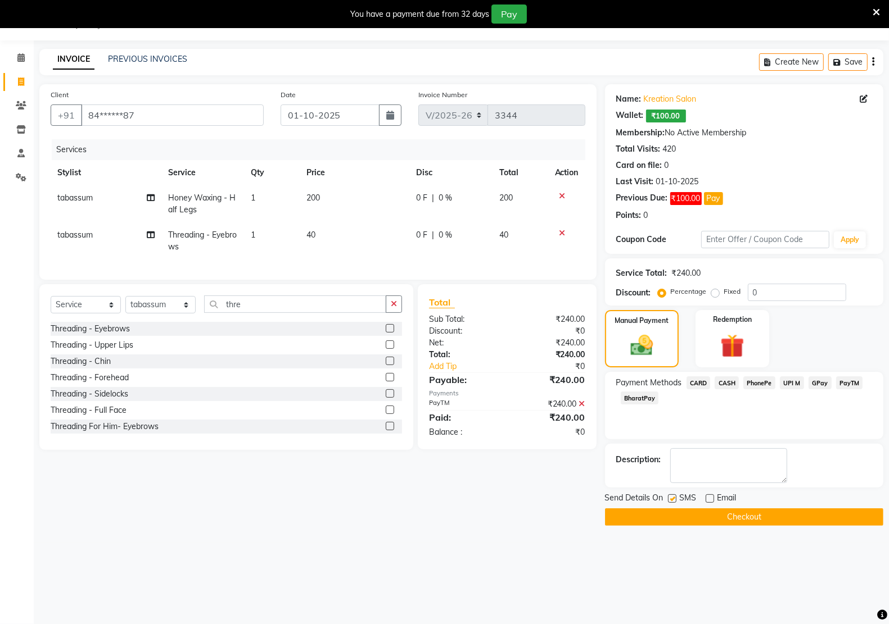
click at [672, 499] on input "checkbox" at bounding box center [671, 499] width 7 height 7
checkbox input "false"
click at [671, 520] on button "Checkout" at bounding box center [744, 517] width 278 height 17
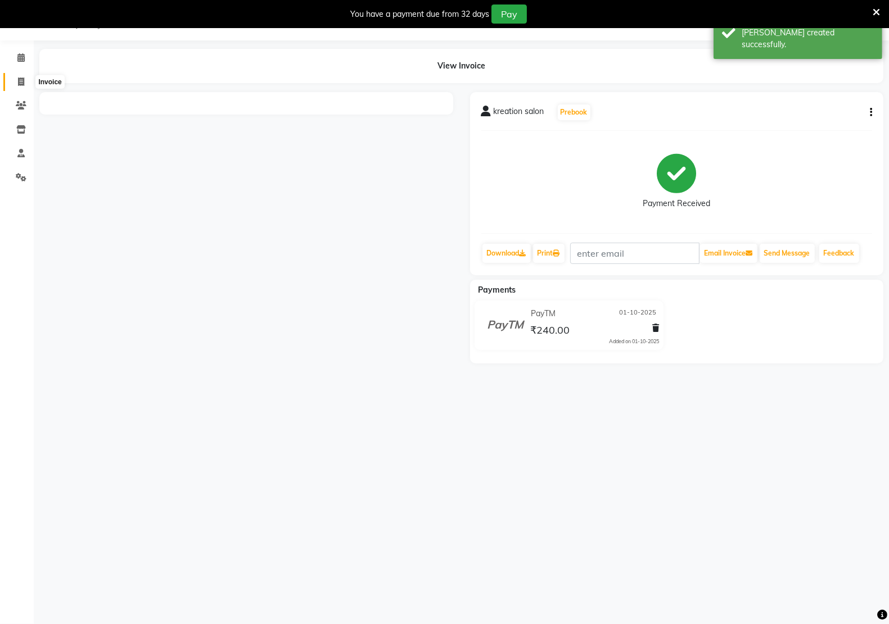
click at [25, 83] on span at bounding box center [21, 82] width 20 height 13
select select "service"
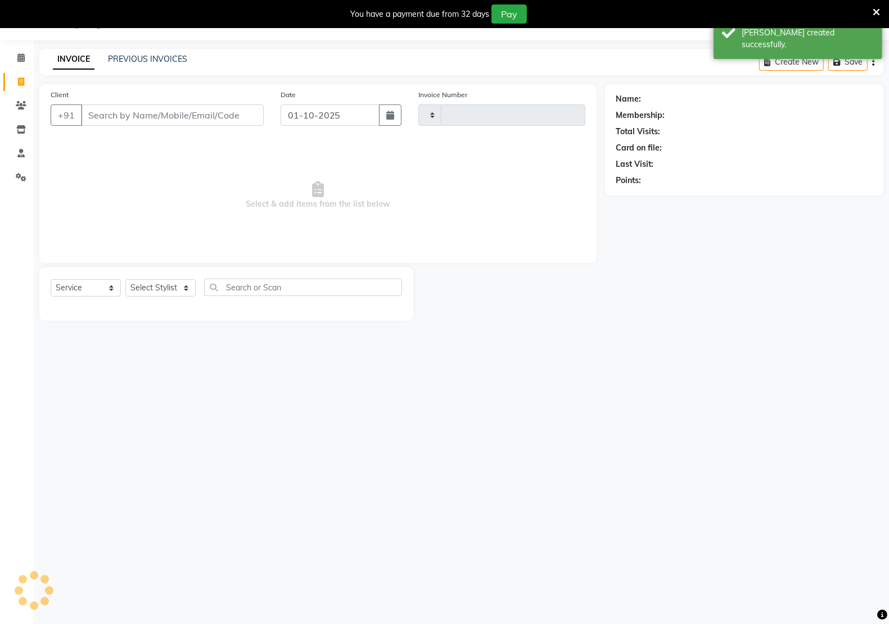
type input "3345"
select select "6170"
click at [172, 121] on input "Client" at bounding box center [172, 115] width 183 height 21
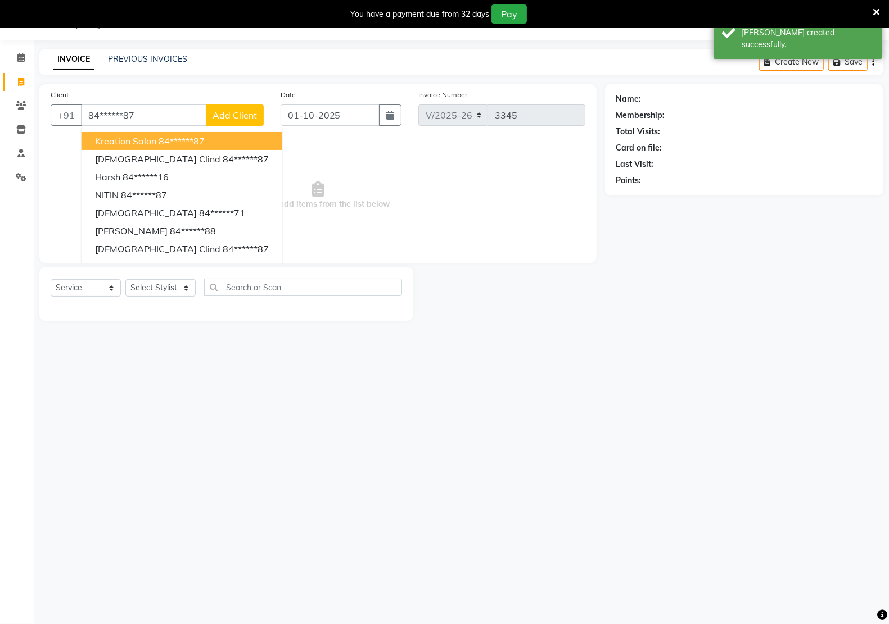
type input "84******87"
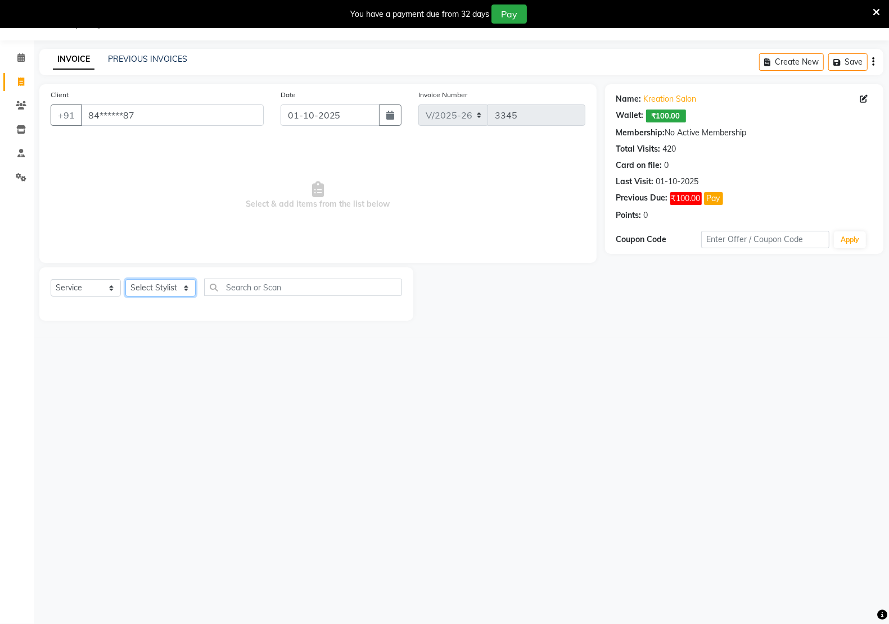
click at [150, 290] on select "Select Stylist [PERSON_NAME] Hidayat [PERSON_NAME] Manager [PERSON_NAME] [PERSO…" at bounding box center [160, 287] width 70 height 17
click at [125, 279] on select "Select Stylist [PERSON_NAME] Hidayat [PERSON_NAME] Manager [PERSON_NAME] [PERSO…" at bounding box center [160, 287] width 70 height 17
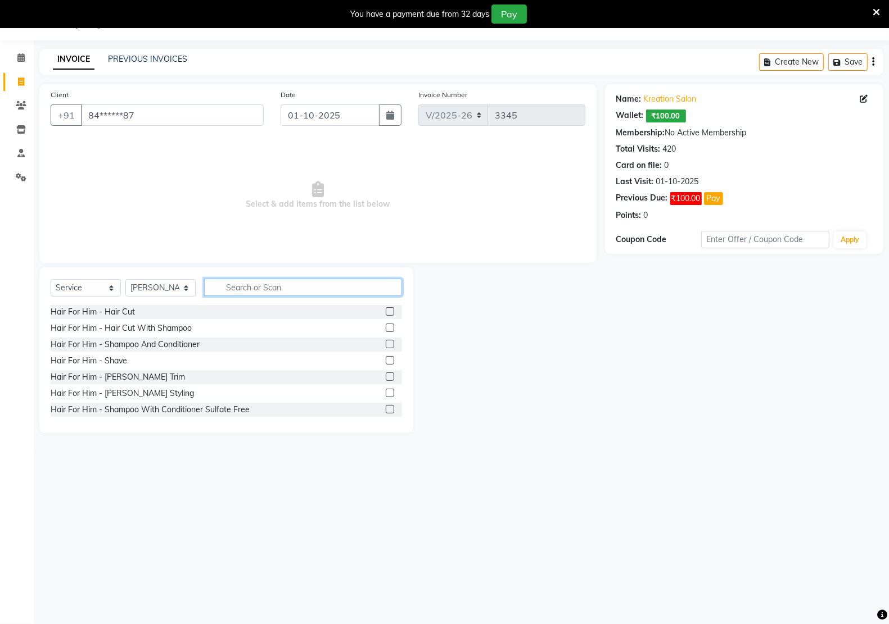
click at [273, 280] on input "text" at bounding box center [303, 287] width 198 height 17
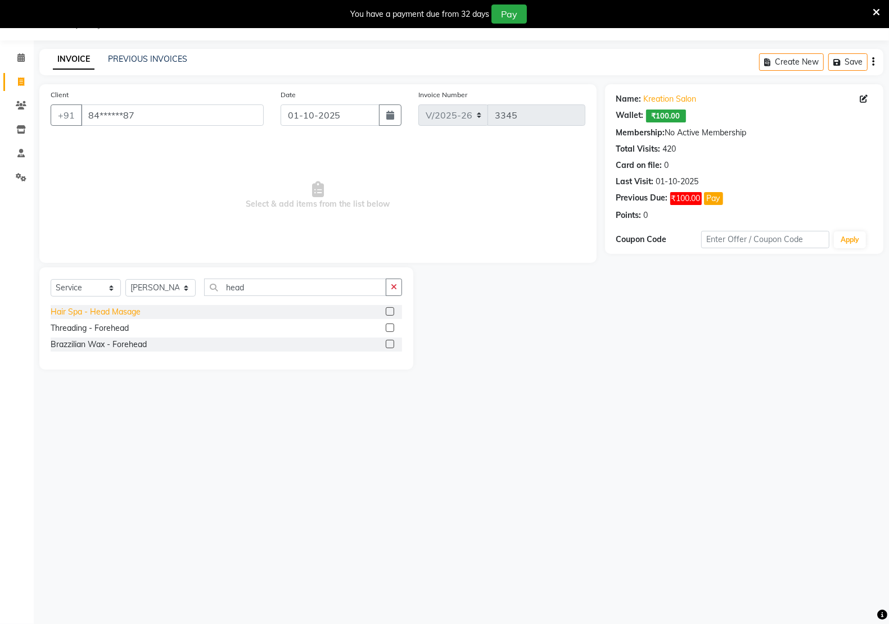
click at [138, 313] on div "Hair Spa - Head Masage" at bounding box center [96, 312] width 90 height 12
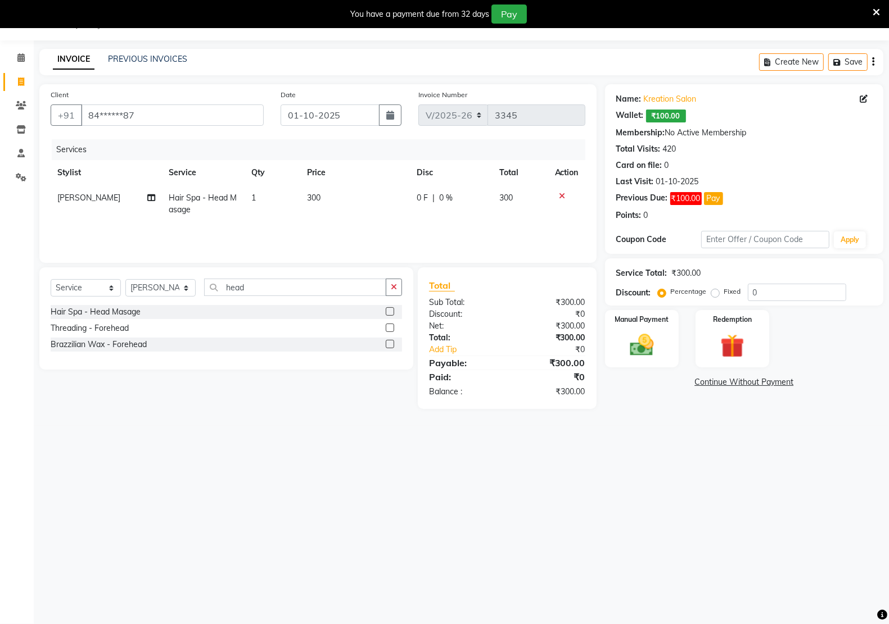
click at [337, 195] on td "300" at bounding box center [355, 203] width 110 height 37
click at [337, 195] on input "300" at bounding box center [357, 200] width 70 height 17
click at [356, 195] on input "300" at bounding box center [357, 200] width 70 height 17
click at [261, 288] on input "head" at bounding box center [295, 287] width 182 height 17
click at [102, 309] on div "Threading - Eyebrows" at bounding box center [90, 312] width 79 height 12
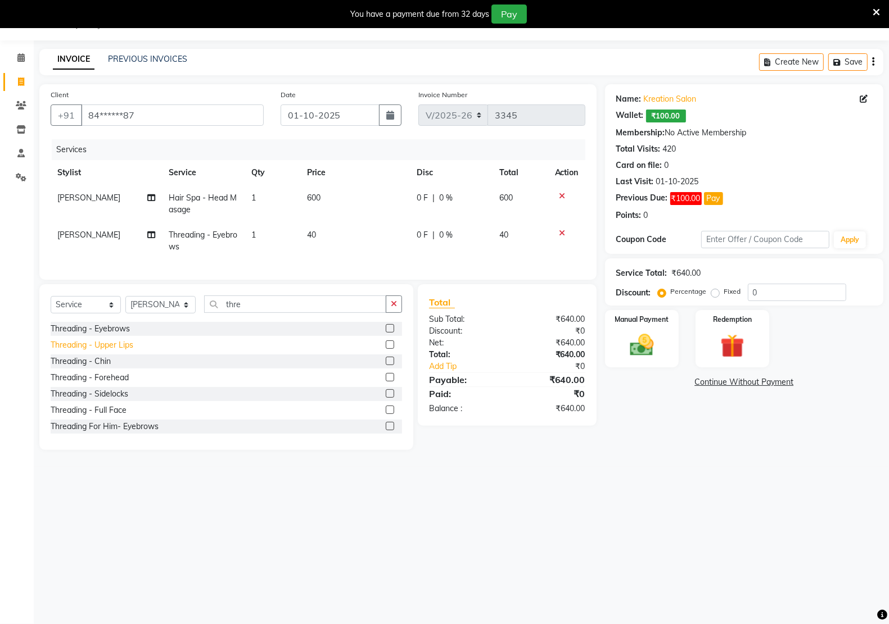
click at [111, 351] on div "Threading - Upper Lips" at bounding box center [92, 345] width 83 height 12
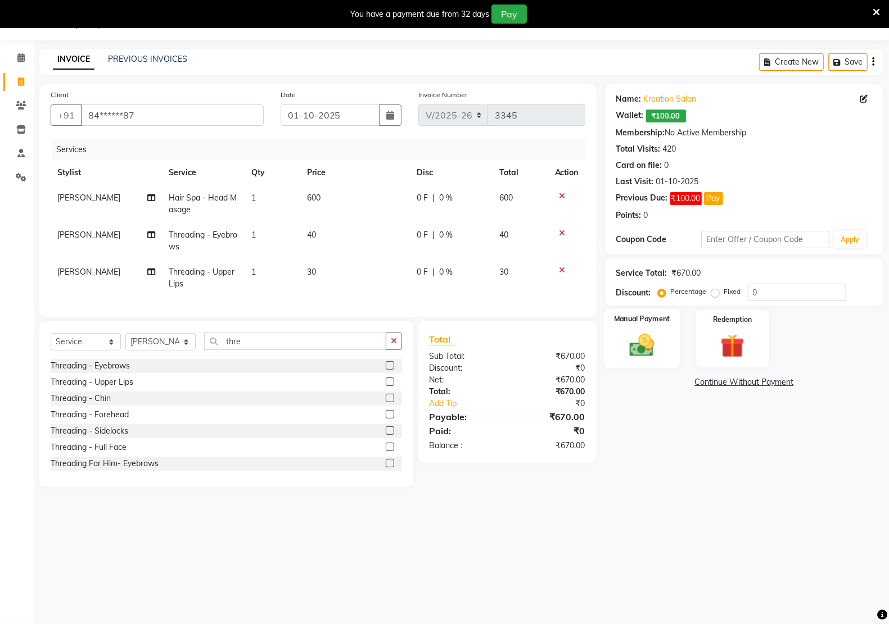
click at [642, 343] on img at bounding box center [642, 345] width 40 height 28
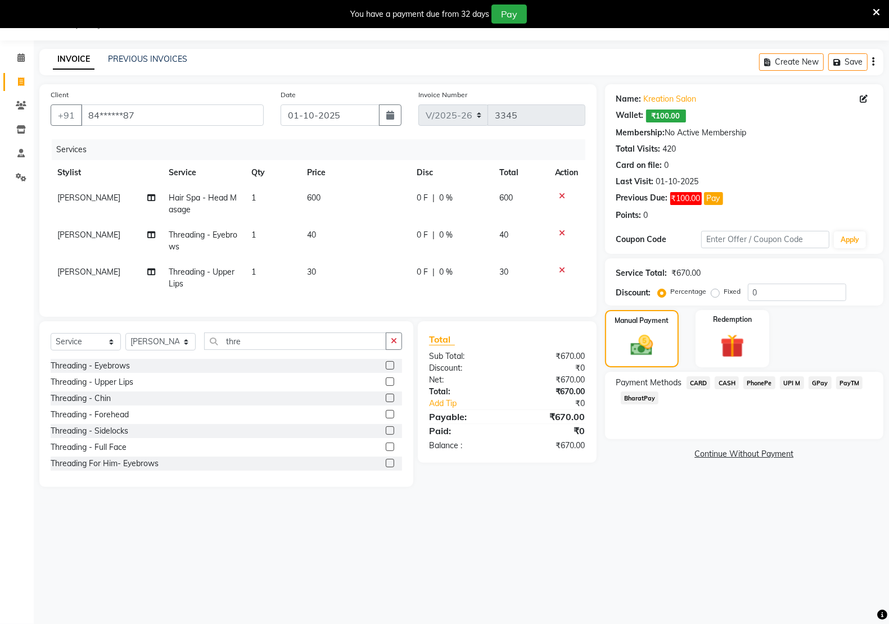
drag, startPoint x: 846, startPoint y: 383, endPoint x: 842, endPoint y: 402, distance: 19.5
click at [846, 384] on span "PayTM" at bounding box center [849, 383] width 27 height 13
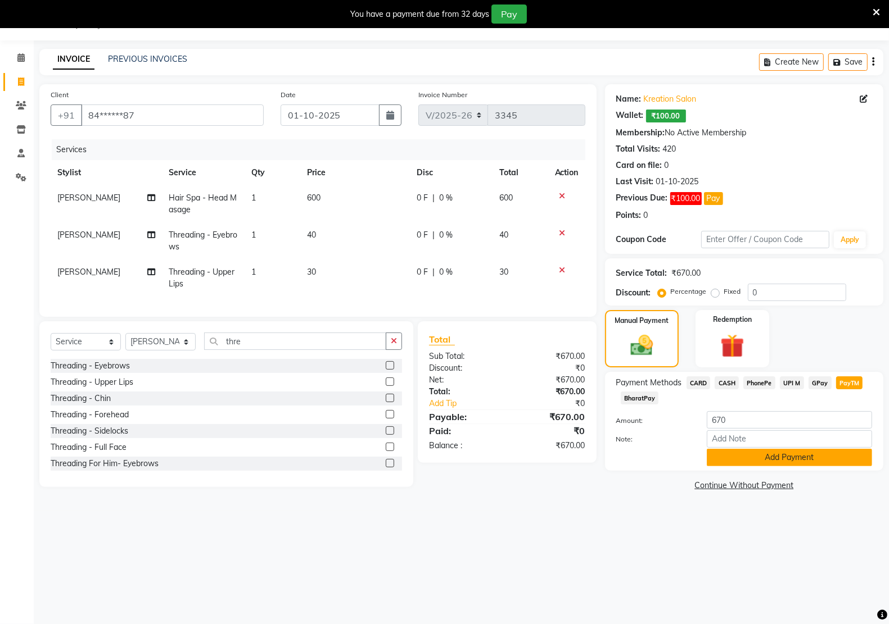
click at [809, 464] on button "Add Payment" at bounding box center [789, 457] width 165 height 17
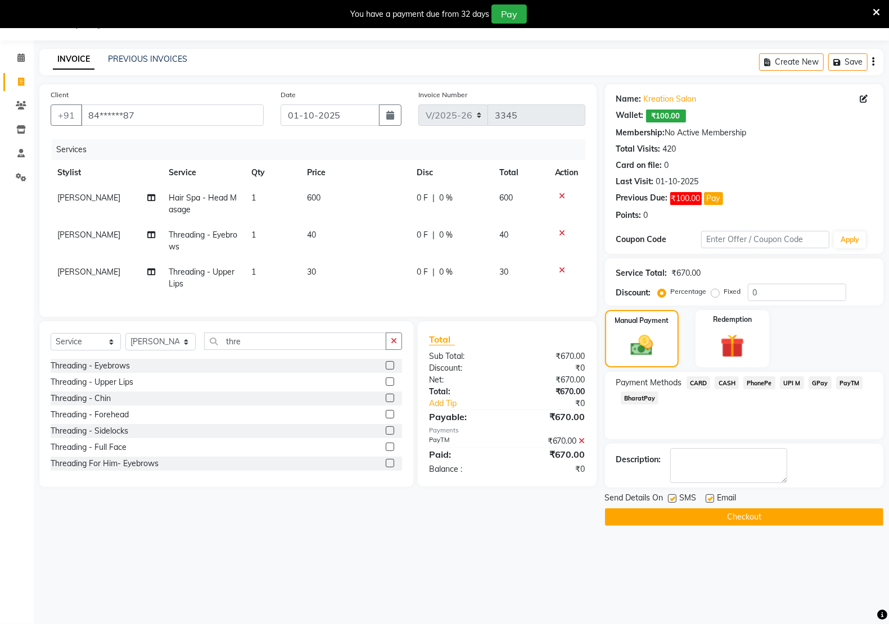
click at [707, 495] on label at bounding box center [709, 499] width 8 height 8
click at [707, 496] on input "checkbox" at bounding box center [708, 499] width 7 height 7
click at [670, 498] on label at bounding box center [672, 499] width 8 height 8
click at [670, 498] on input "checkbox" at bounding box center [671, 499] width 7 height 7
click at [669, 515] on button "Checkout" at bounding box center [744, 517] width 278 height 17
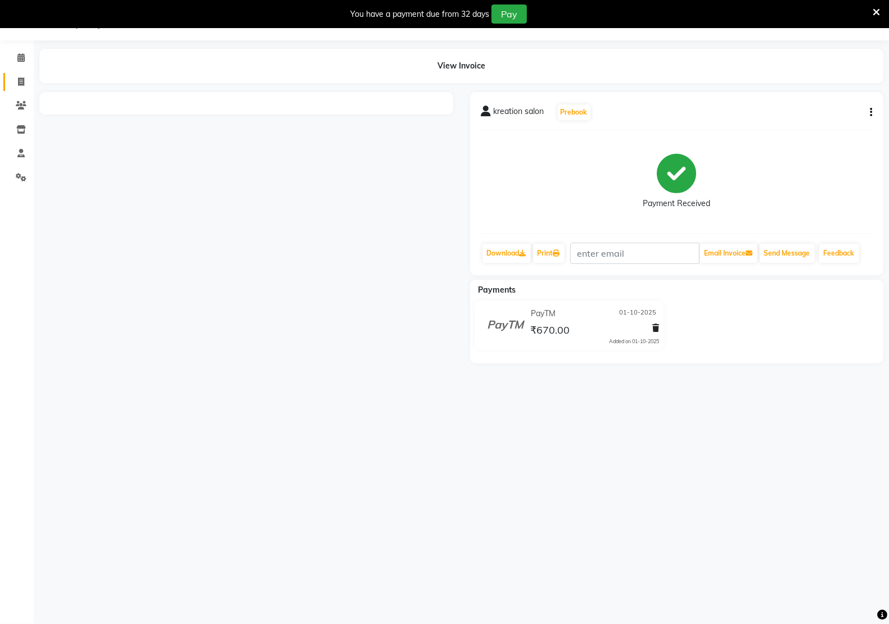
click at [16, 89] on link "Invoice" at bounding box center [16, 82] width 27 height 19
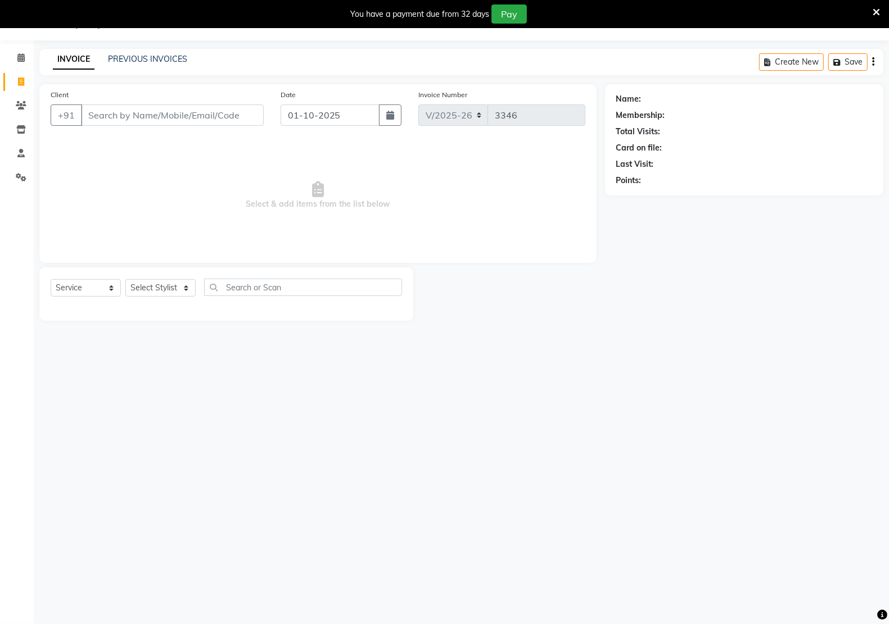
click at [178, 53] on div "PREVIOUS INVOICES" at bounding box center [147, 59] width 79 height 12
click at [169, 56] on link "PREVIOUS INVOICES" at bounding box center [147, 59] width 79 height 10
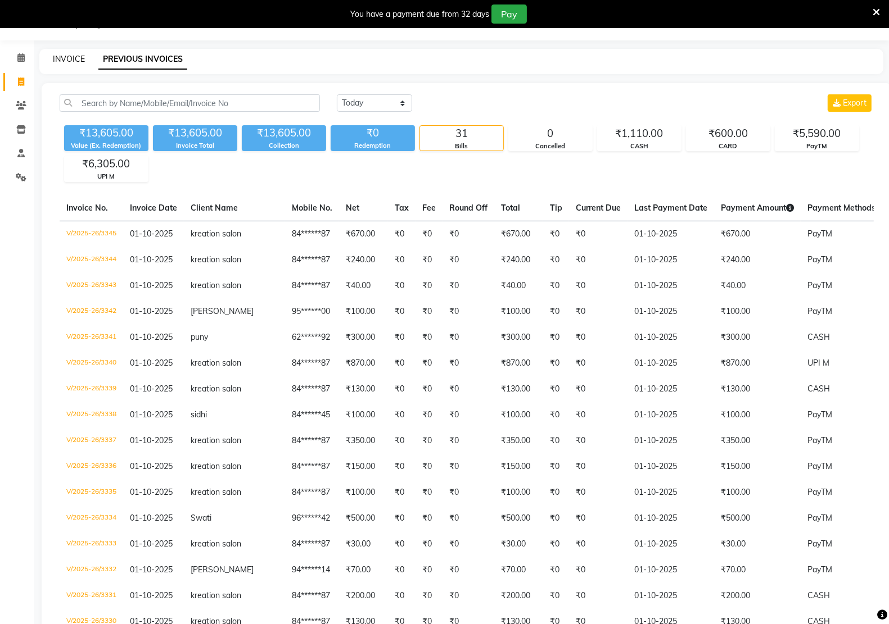
click at [59, 57] on link "INVOICE" at bounding box center [69, 59] width 32 height 10
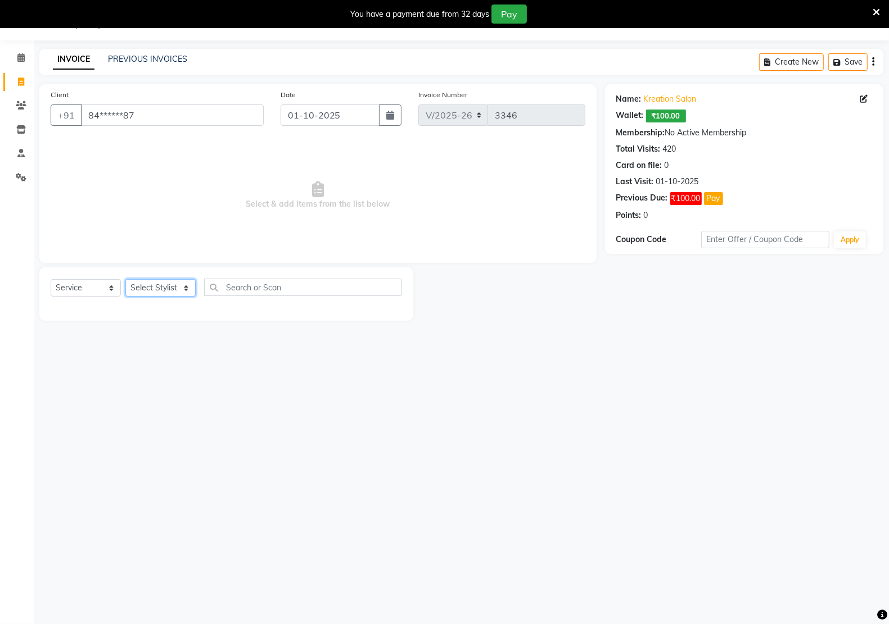
click at [169, 287] on select "Select Stylist [PERSON_NAME] Hidayat [PERSON_NAME] Manager [PERSON_NAME] [PERSO…" at bounding box center [160, 287] width 70 height 17
click at [125, 279] on select "Select Stylist [PERSON_NAME] Hidayat [PERSON_NAME] Manager [PERSON_NAME] [PERSO…" at bounding box center [160, 287] width 70 height 17
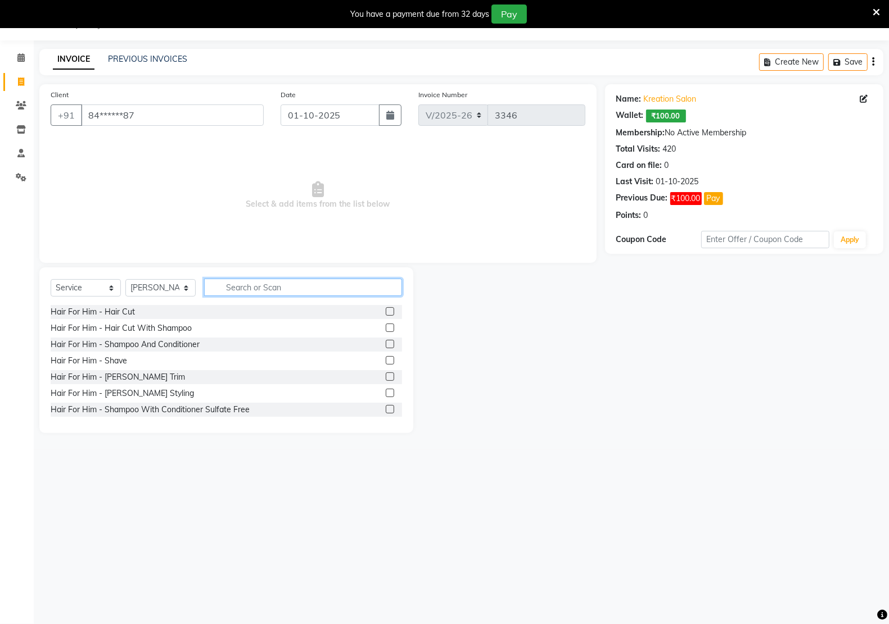
click at [310, 291] on input "text" at bounding box center [303, 287] width 198 height 17
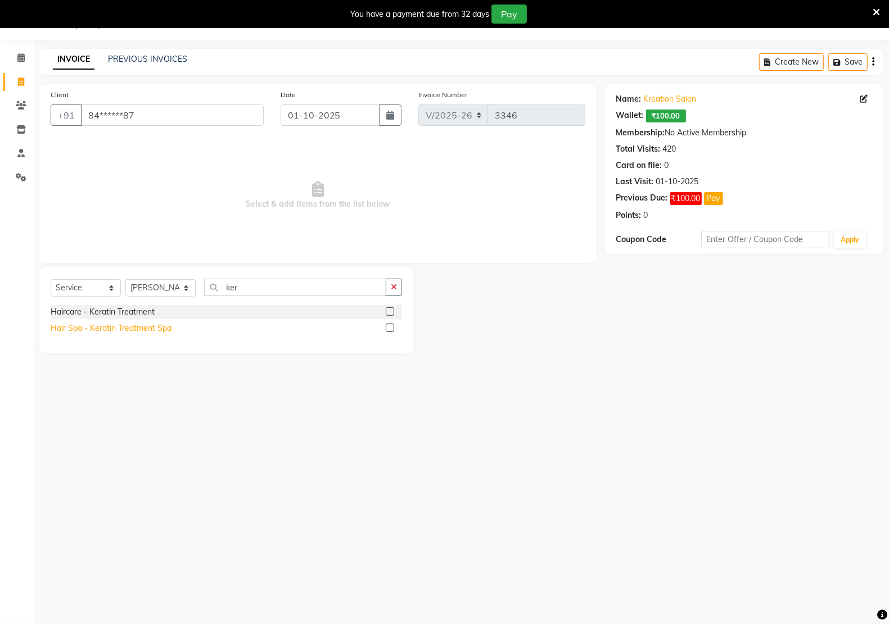
click at [147, 326] on div "Hair Spa - Keratin Treatment Spa" at bounding box center [111, 329] width 121 height 12
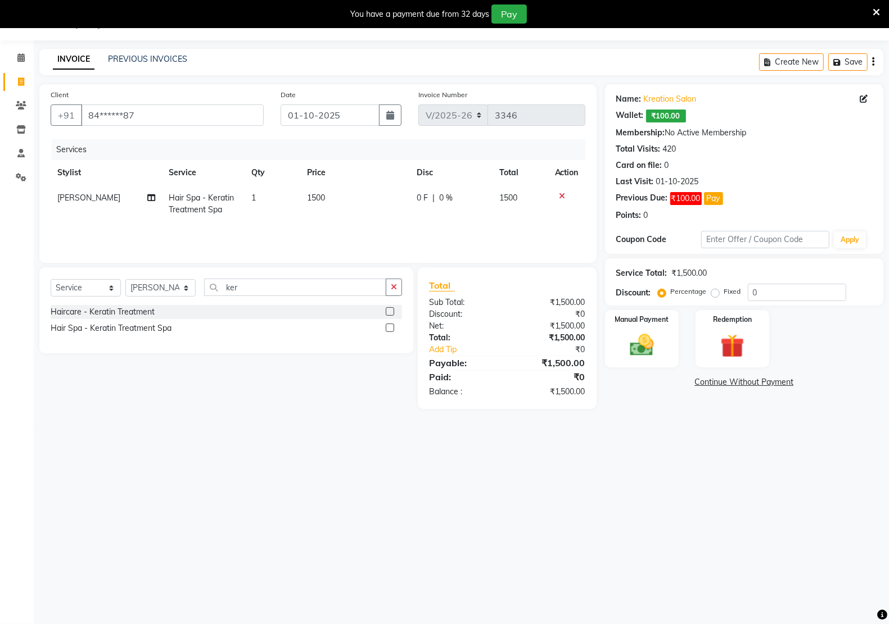
click at [347, 193] on td "1500" at bounding box center [355, 203] width 110 height 37
click at [347, 197] on input "1500" at bounding box center [357, 200] width 70 height 17
click at [646, 357] on img at bounding box center [642, 345] width 40 height 28
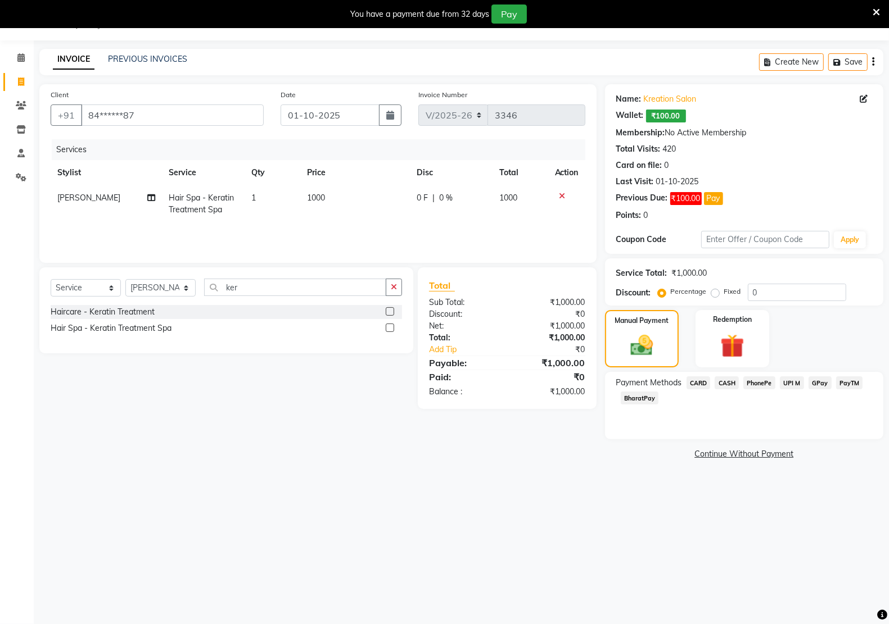
click at [788, 386] on span "UPI M" at bounding box center [792, 383] width 24 height 13
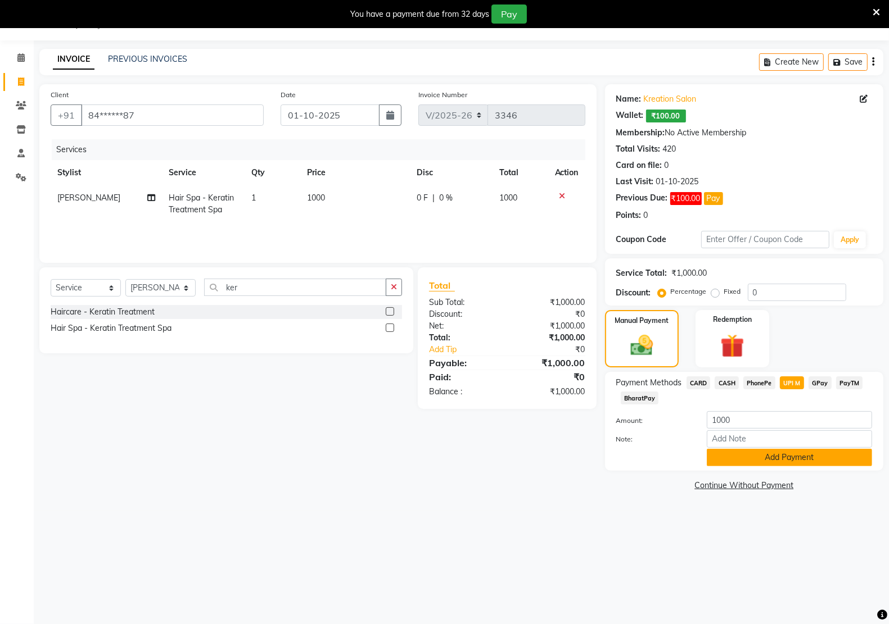
click at [777, 452] on button "Add Payment" at bounding box center [789, 457] width 165 height 17
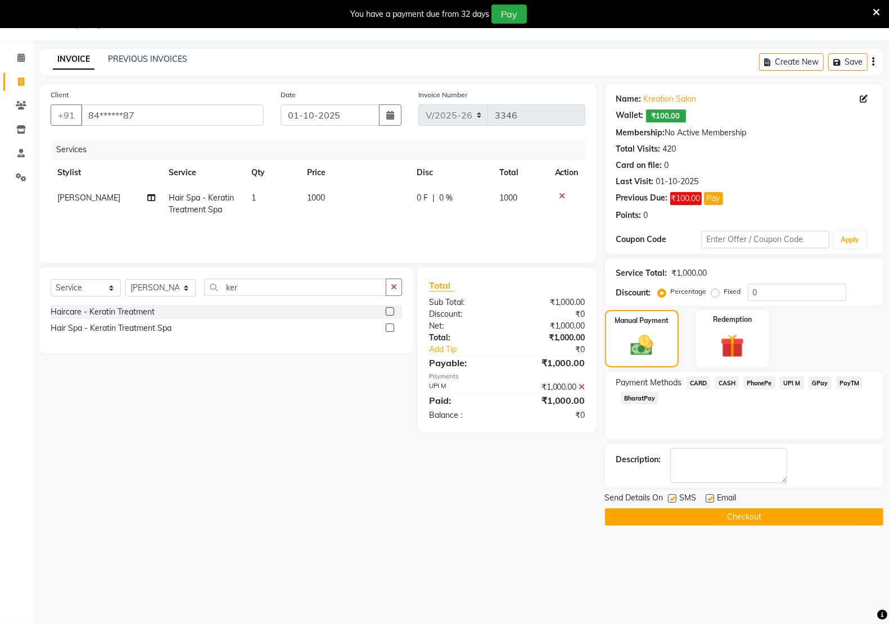
click at [709, 500] on label at bounding box center [709, 499] width 8 height 8
click at [709, 500] on input "checkbox" at bounding box center [708, 499] width 7 height 7
click at [672, 499] on label at bounding box center [672, 499] width 8 height 8
click at [672, 499] on input "checkbox" at bounding box center [671, 499] width 7 height 7
click at [669, 523] on button "Checkout" at bounding box center [744, 517] width 278 height 17
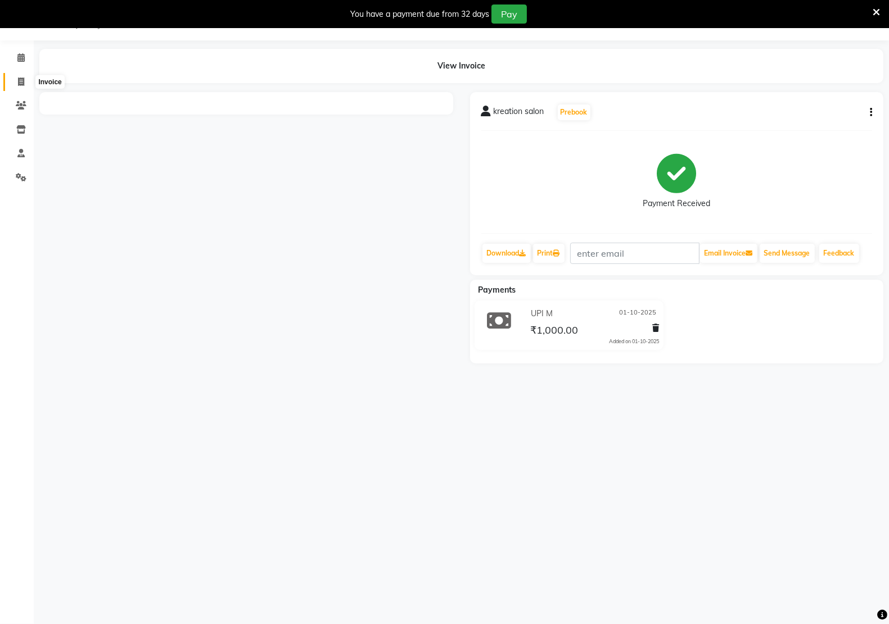
click at [15, 78] on span at bounding box center [21, 82] width 20 height 13
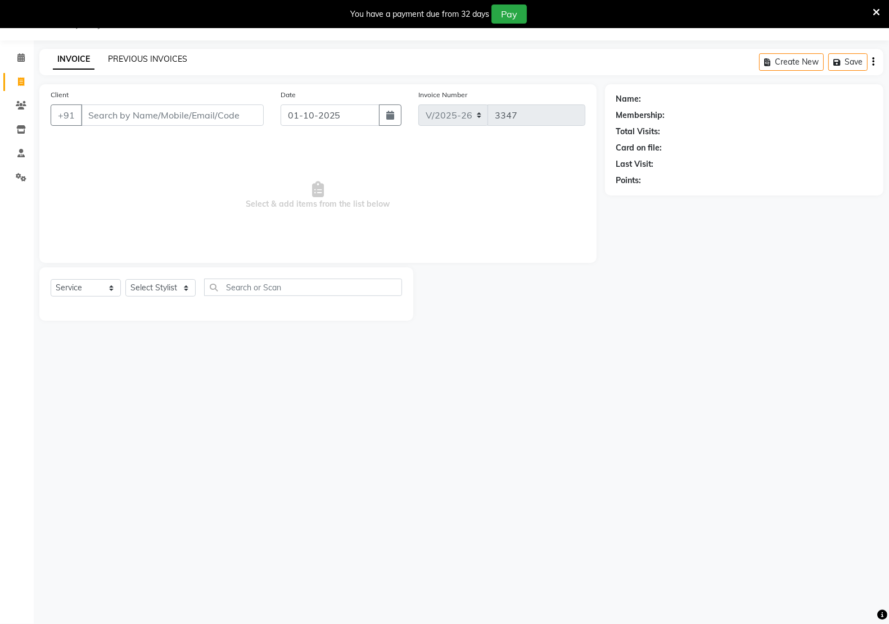
click at [150, 54] on link "PREVIOUS INVOICES" at bounding box center [147, 59] width 79 height 10
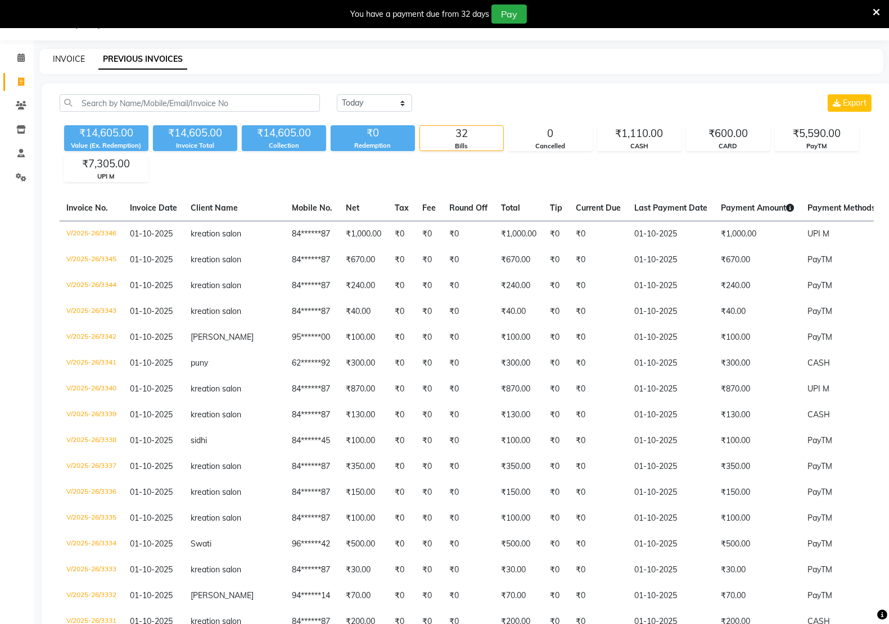
click at [77, 54] on link "INVOICE" at bounding box center [69, 59] width 32 height 10
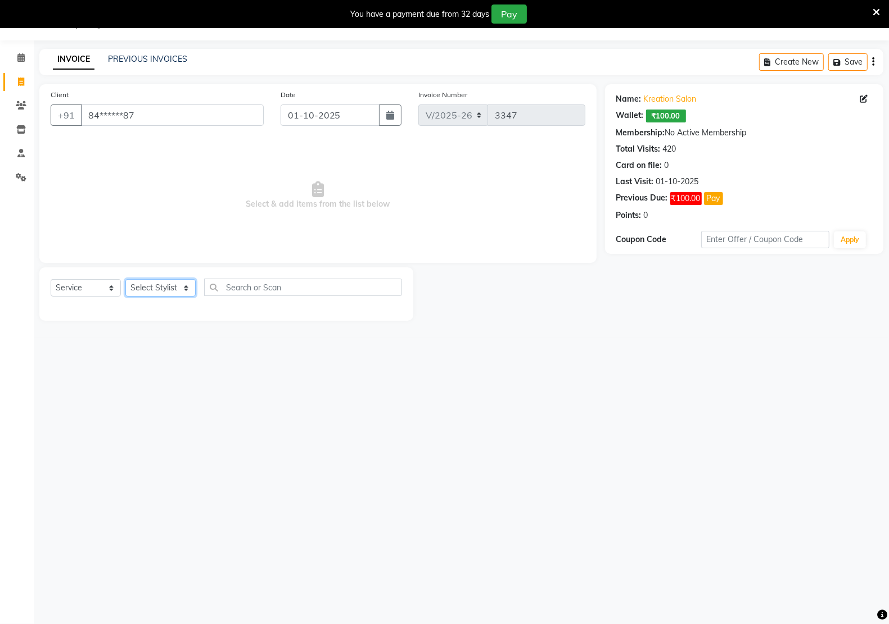
drag, startPoint x: 184, startPoint y: 289, endPoint x: 179, endPoint y: 295, distance: 7.6
click at [182, 291] on select "Select Stylist [PERSON_NAME] Hidayat [PERSON_NAME] Manager [PERSON_NAME] [PERSO…" at bounding box center [160, 287] width 70 height 17
click at [125, 279] on select "Select Stylist [PERSON_NAME] Hidayat [PERSON_NAME] Manager [PERSON_NAME] [PERSO…" at bounding box center [160, 287] width 70 height 17
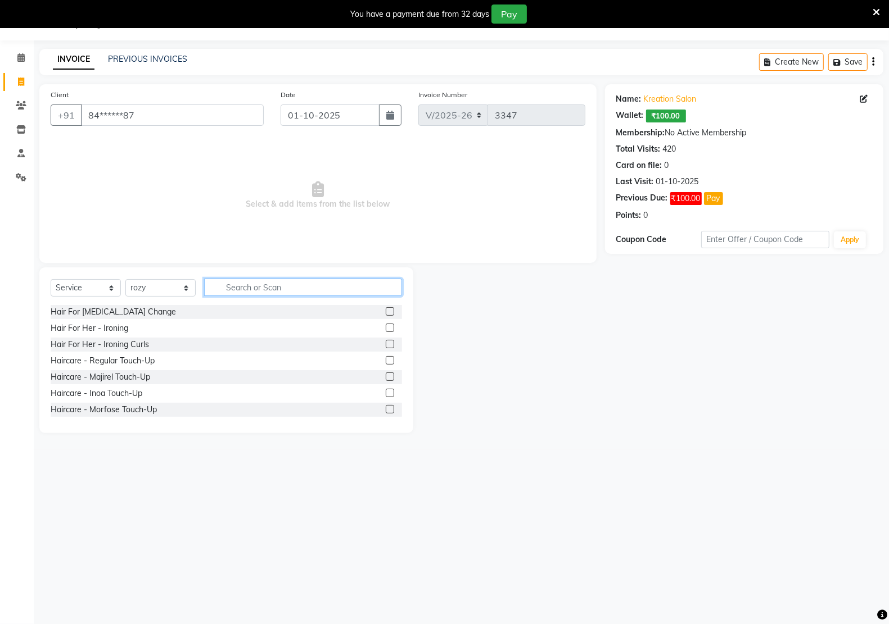
click at [293, 283] on input "text" at bounding box center [303, 287] width 198 height 17
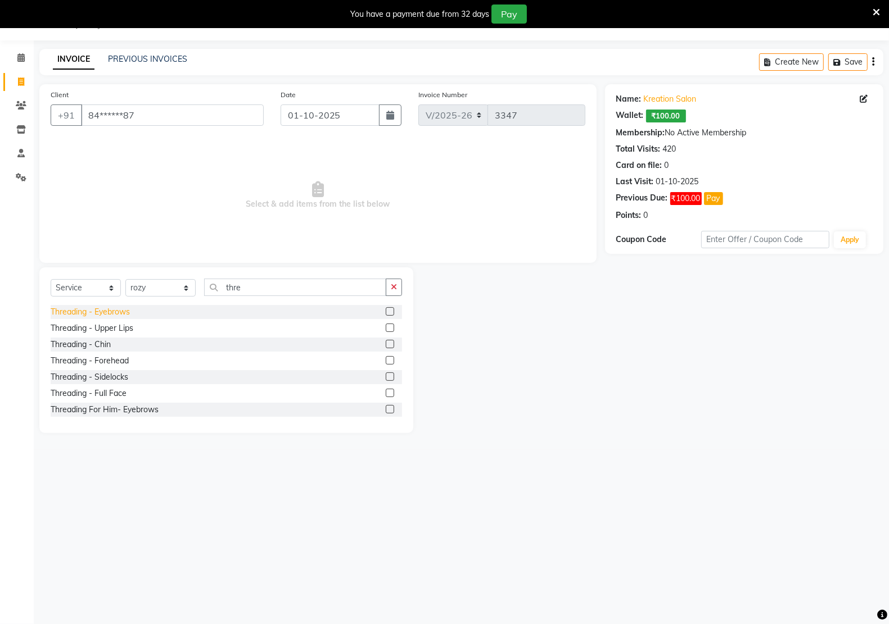
click at [110, 316] on div "Threading - Eyebrows" at bounding box center [90, 312] width 79 height 12
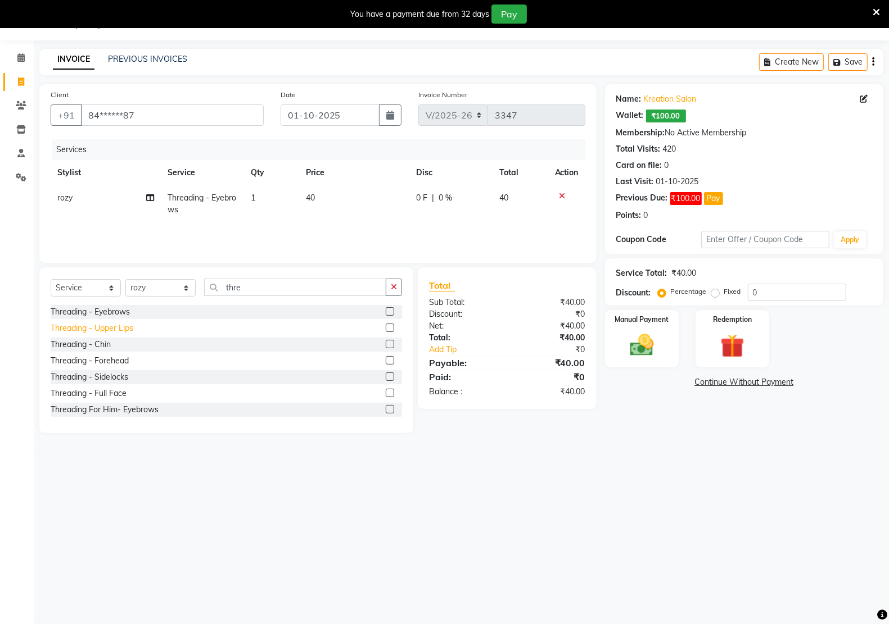
click at [110, 328] on div "Threading - Upper Lips" at bounding box center [92, 329] width 83 height 12
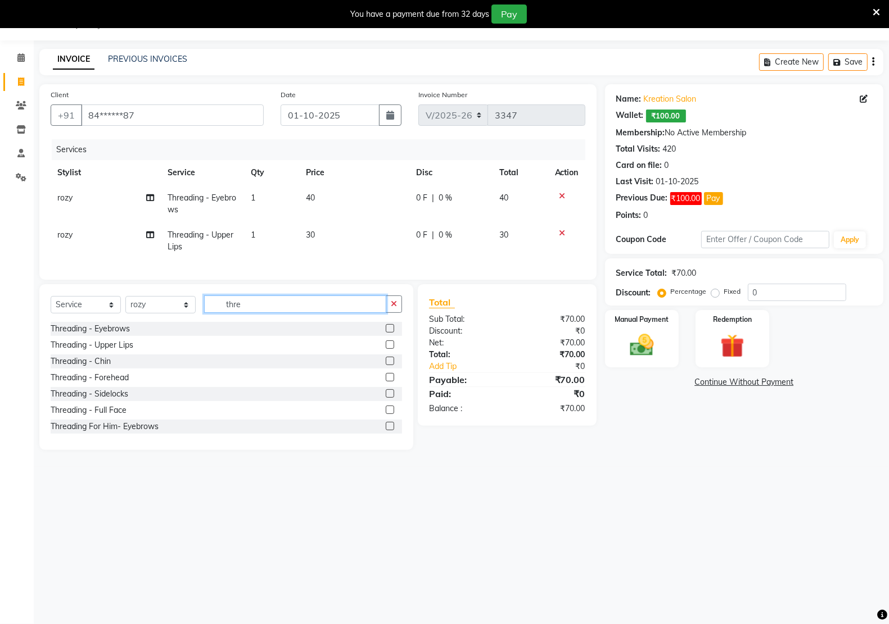
click at [345, 310] on input "thre" at bounding box center [295, 304] width 182 height 17
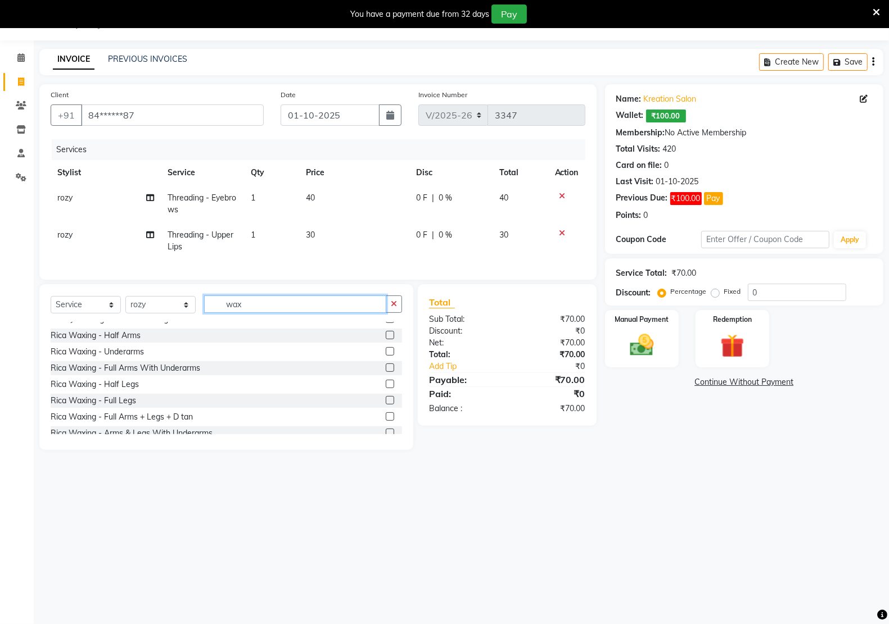
scroll to position [351, 0]
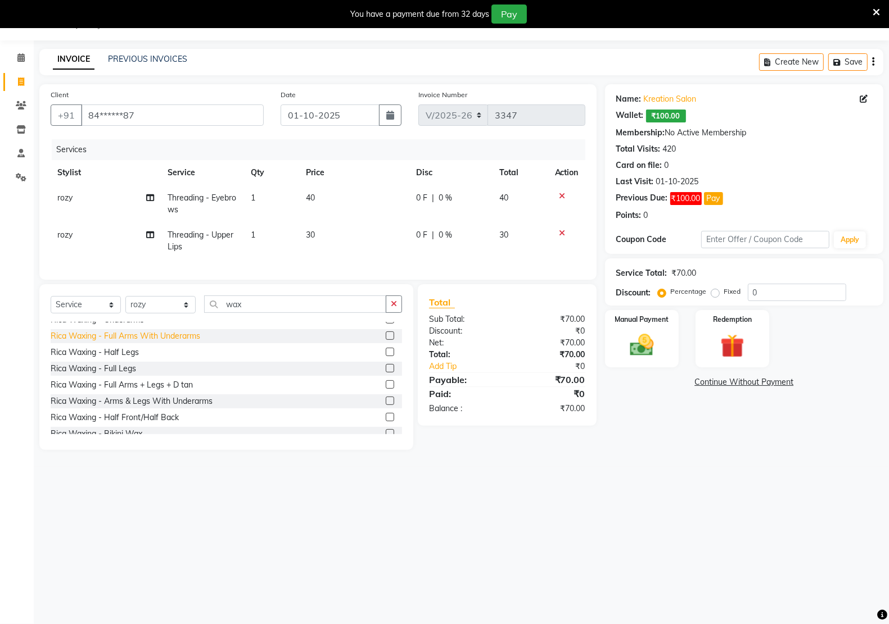
click at [158, 342] on div "Rica Waxing - Full Arms With Underarms" at bounding box center [126, 337] width 150 height 12
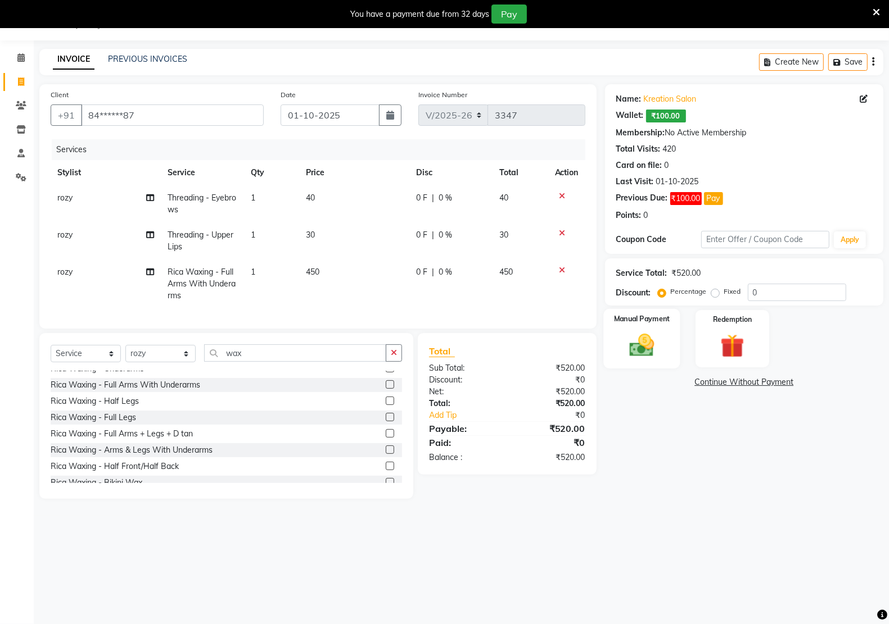
click at [628, 346] on img at bounding box center [642, 345] width 40 height 28
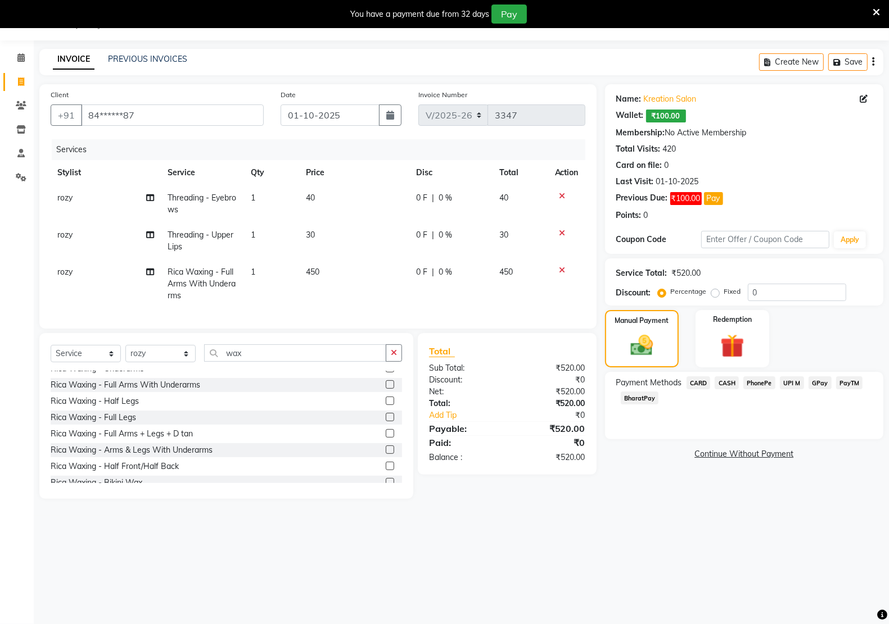
click at [852, 383] on span "PayTM" at bounding box center [849, 383] width 27 height 13
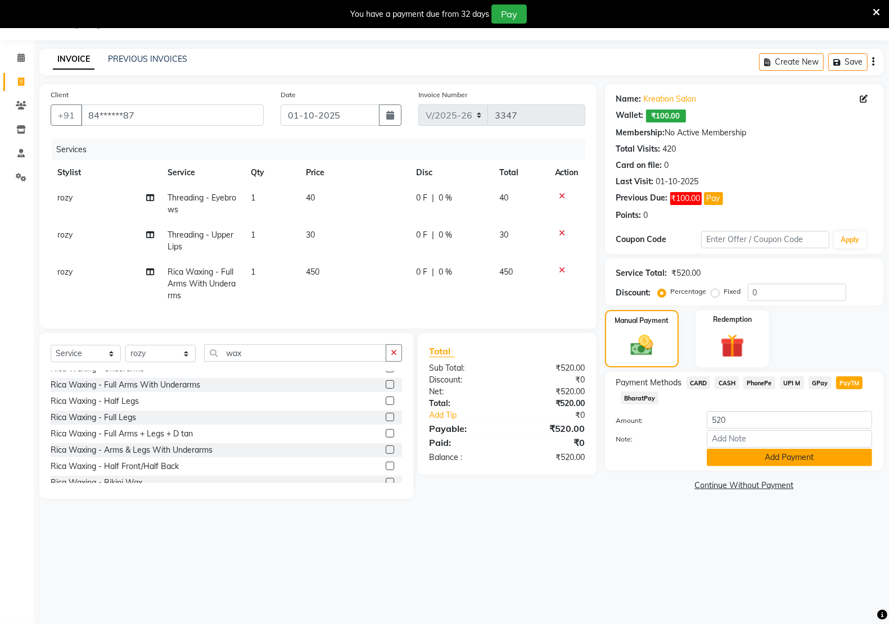
click at [803, 461] on button "Add Payment" at bounding box center [789, 457] width 165 height 17
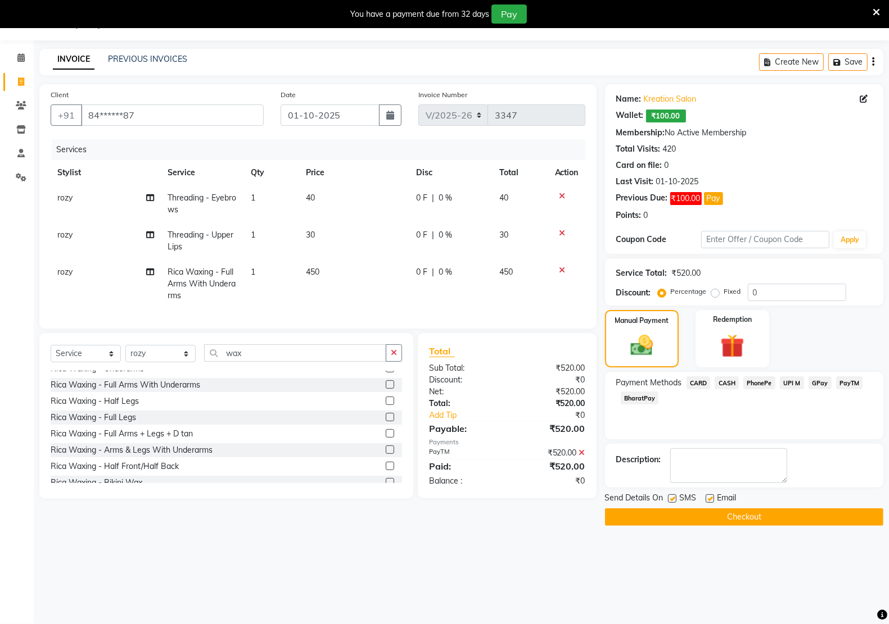
click at [709, 500] on label at bounding box center [709, 499] width 8 height 8
click at [709, 500] on input "checkbox" at bounding box center [708, 499] width 7 height 7
click at [669, 497] on label at bounding box center [672, 499] width 8 height 8
click at [669, 497] on input "checkbox" at bounding box center [671, 499] width 7 height 7
click at [671, 515] on button "Checkout" at bounding box center [744, 517] width 278 height 17
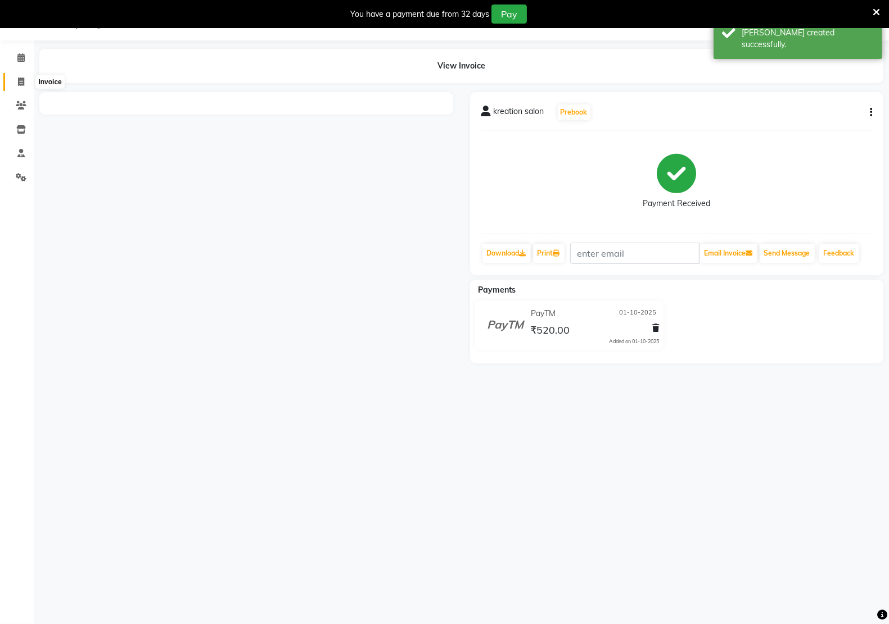
drag, startPoint x: 16, startPoint y: 80, endPoint x: 28, endPoint y: 86, distance: 13.8
click at [16, 80] on span at bounding box center [21, 82] width 20 height 13
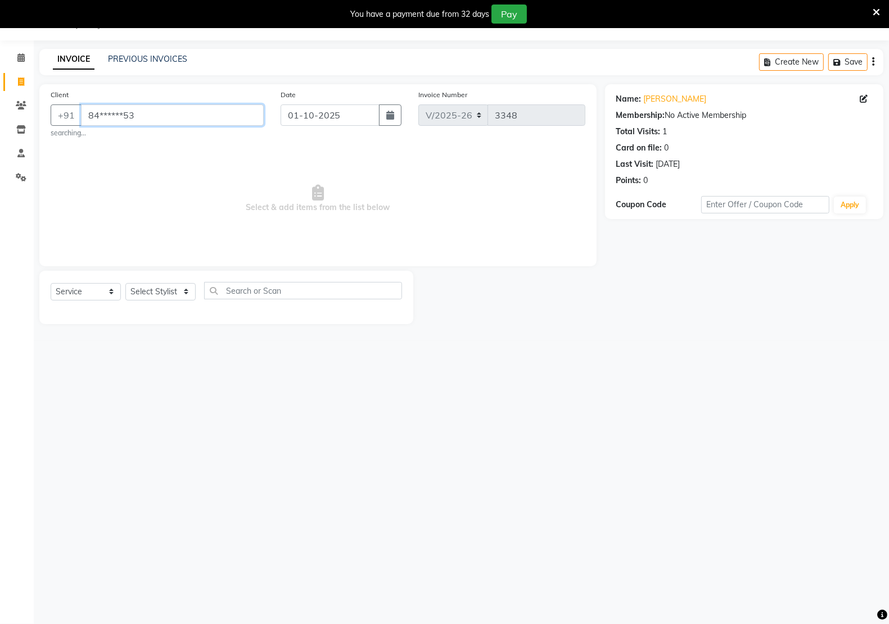
click at [145, 114] on input "84******53" at bounding box center [172, 115] width 183 height 21
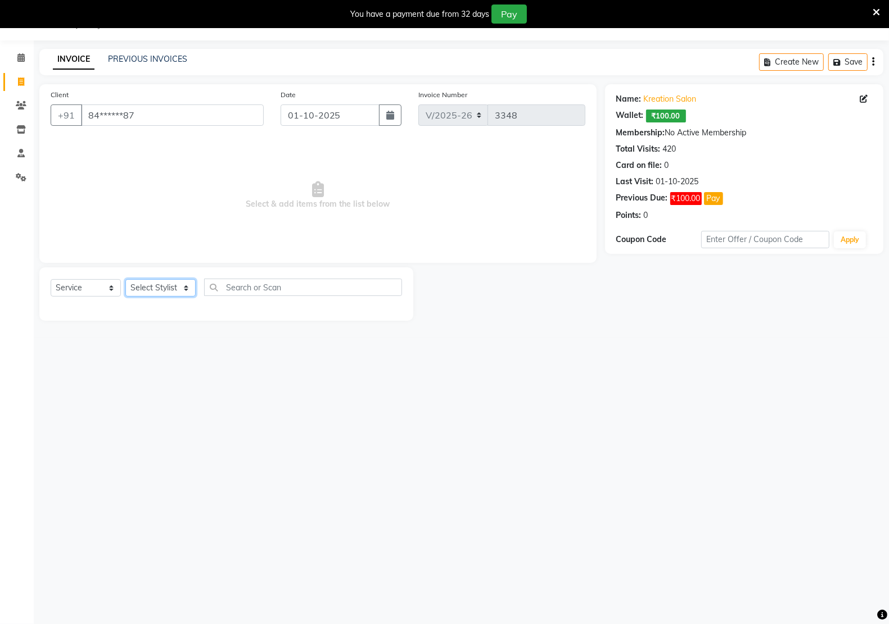
click at [184, 288] on select "Select Stylist [PERSON_NAME] Hidayat [PERSON_NAME] Manager [PERSON_NAME] [PERSO…" at bounding box center [160, 287] width 70 height 17
click at [125, 279] on select "Select Stylist [PERSON_NAME] Hidayat [PERSON_NAME] Manager [PERSON_NAME] [PERSO…" at bounding box center [160, 287] width 70 height 17
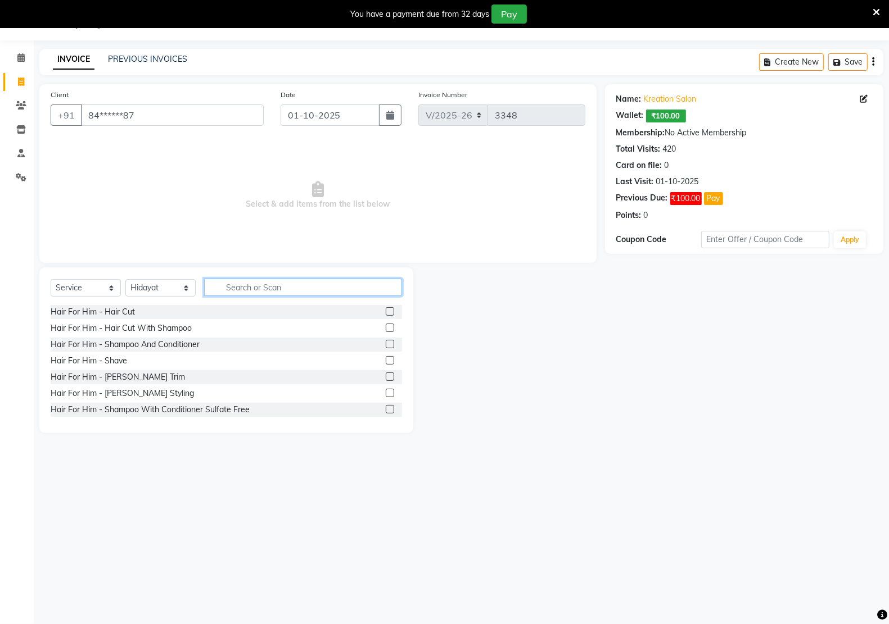
click at [301, 285] on input "text" at bounding box center [303, 287] width 198 height 17
click at [115, 307] on div "Hair For Him - Hair Cut" at bounding box center [93, 312] width 84 height 12
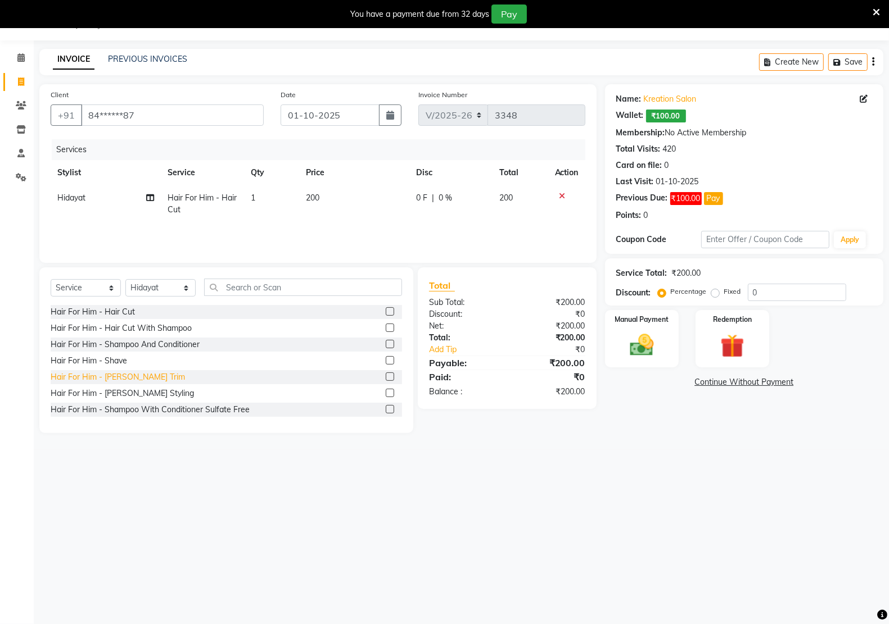
click at [102, 378] on div "Hair For Him - [PERSON_NAME] Trim" at bounding box center [118, 378] width 134 height 12
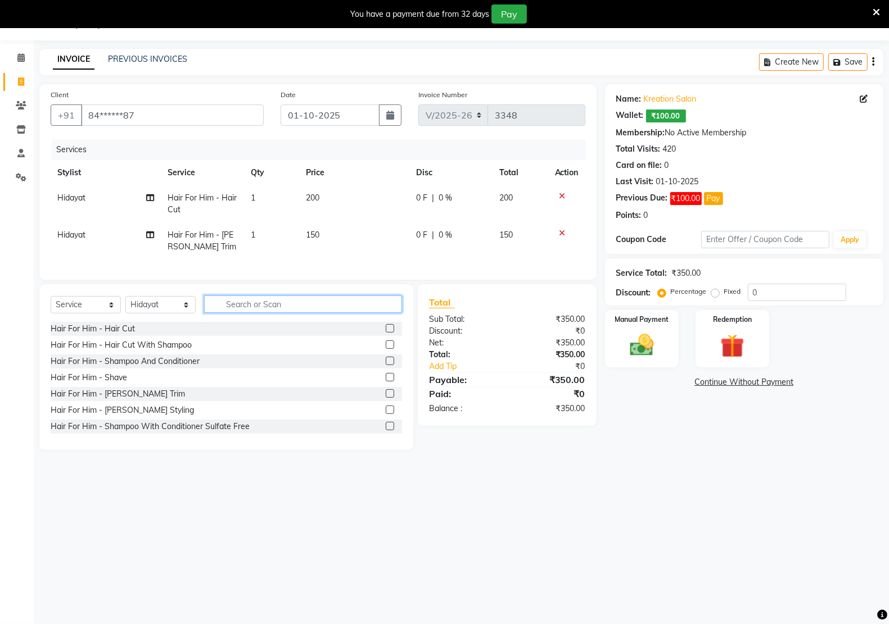
click at [313, 313] on input "text" at bounding box center [303, 304] width 198 height 17
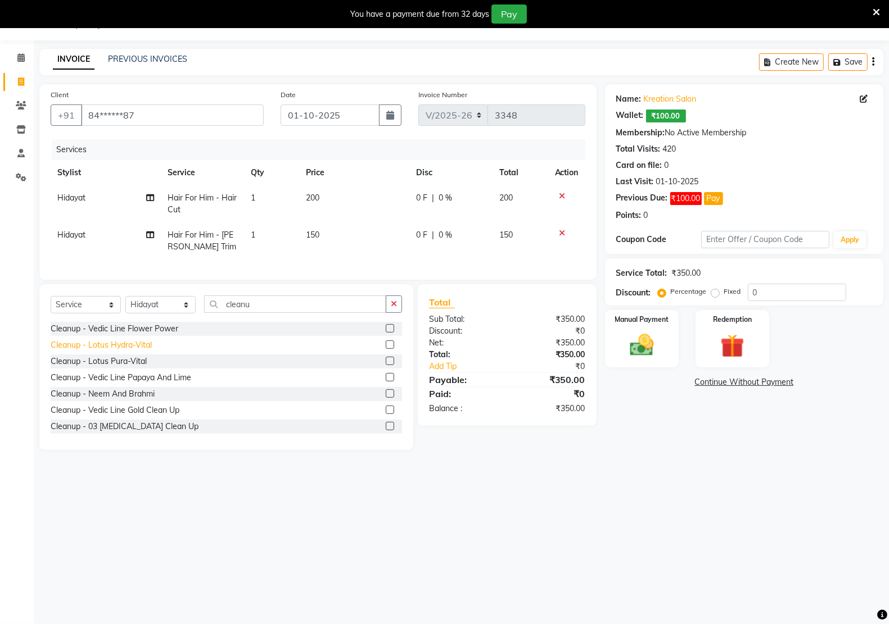
click at [144, 351] on div "Cleanup - Lotus Hydra-Vital" at bounding box center [101, 345] width 101 height 12
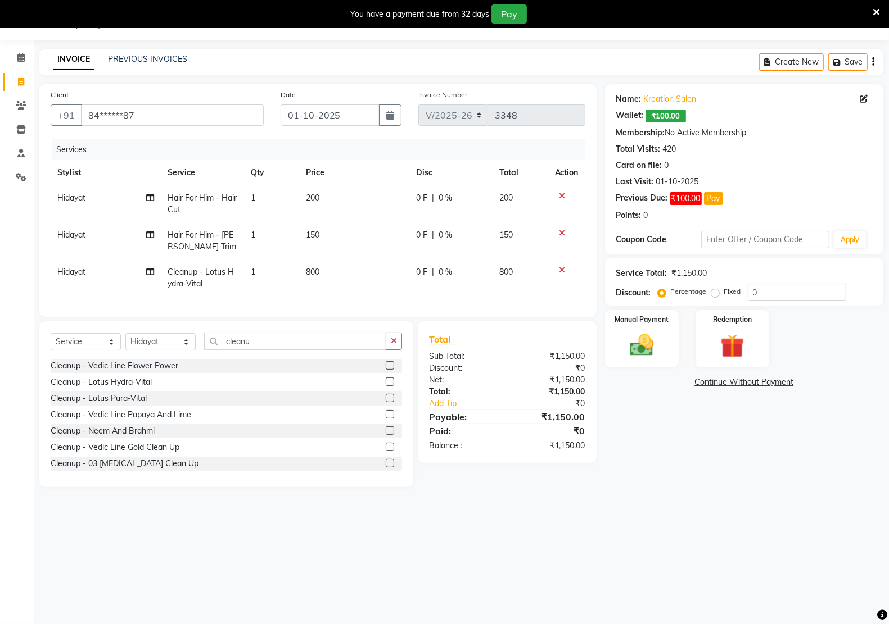
click at [341, 265] on td "800" at bounding box center [355, 278] width 110 height 37
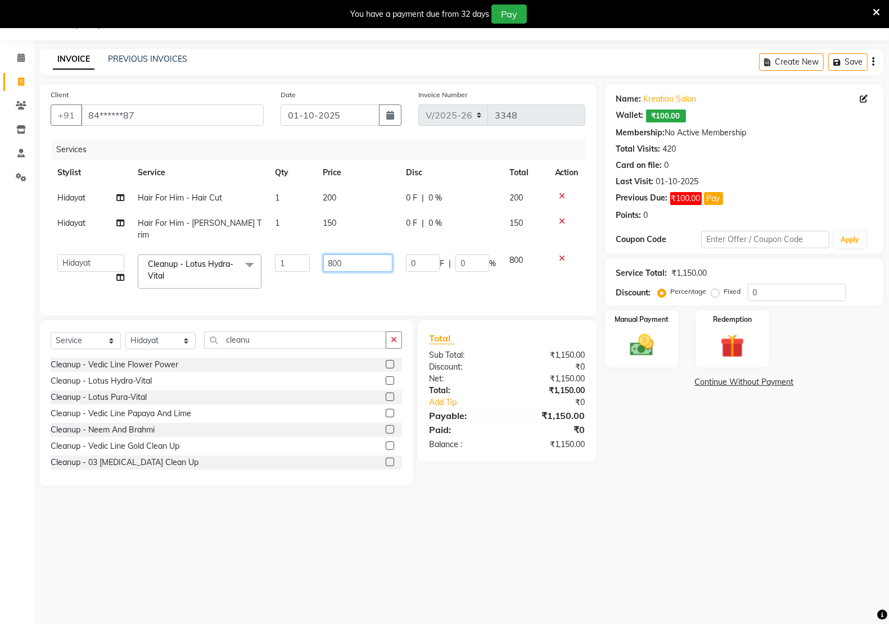
click at [353, 256] on input "800" at bounding box center [357, 263] width 69 height 17
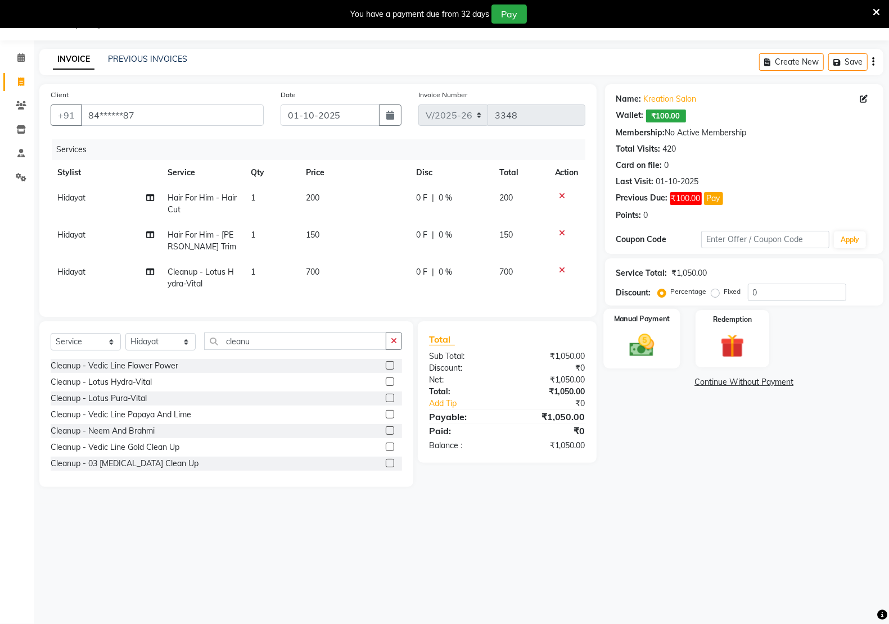
click at [640, 343] on img at bounding box center [642, 345] width 40 height 28
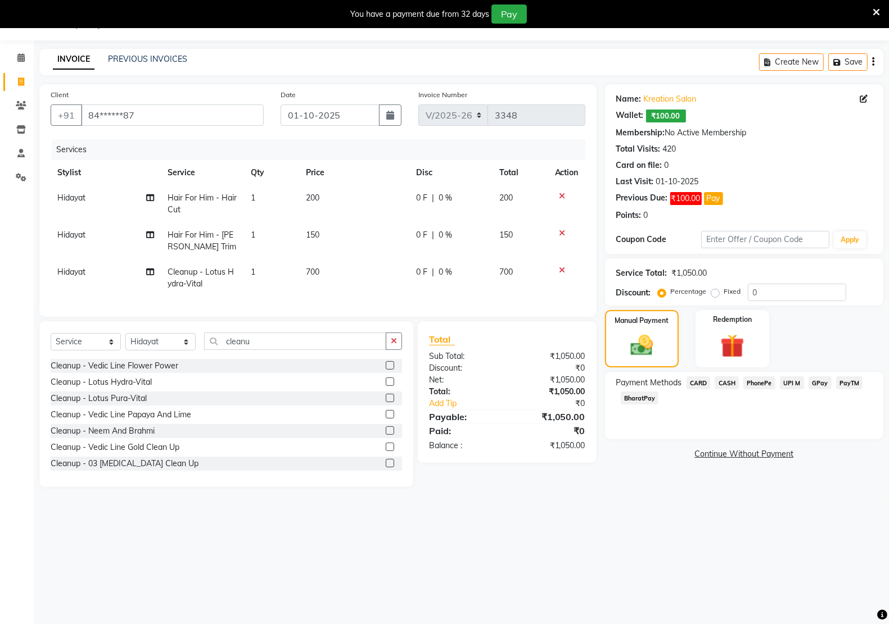
click at [796, 384] on span "UPI M" at bounding box center [792, 383] width 24 height 13
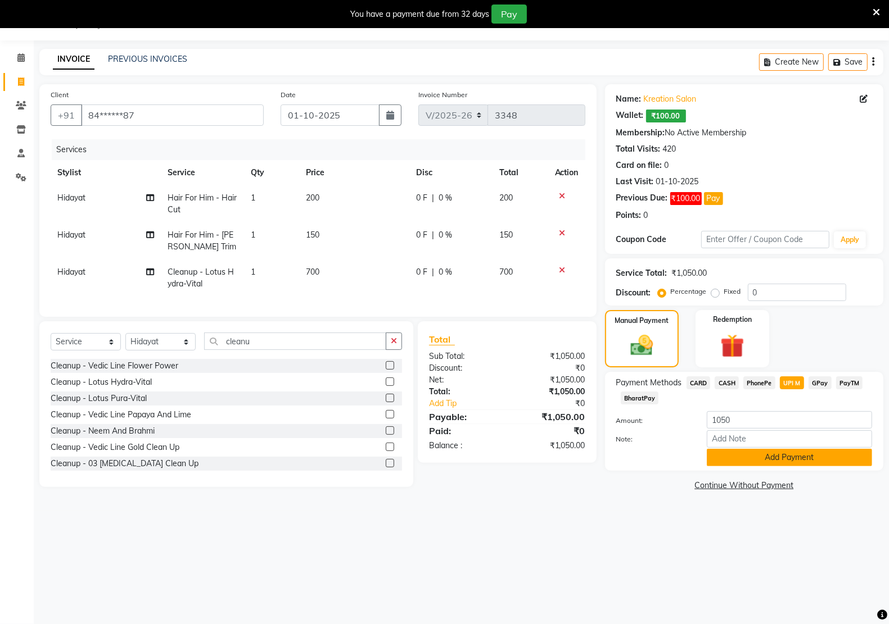
click at [794, 464] on button "Add Payment" at bounding box center [789, 457] width 165 height 17
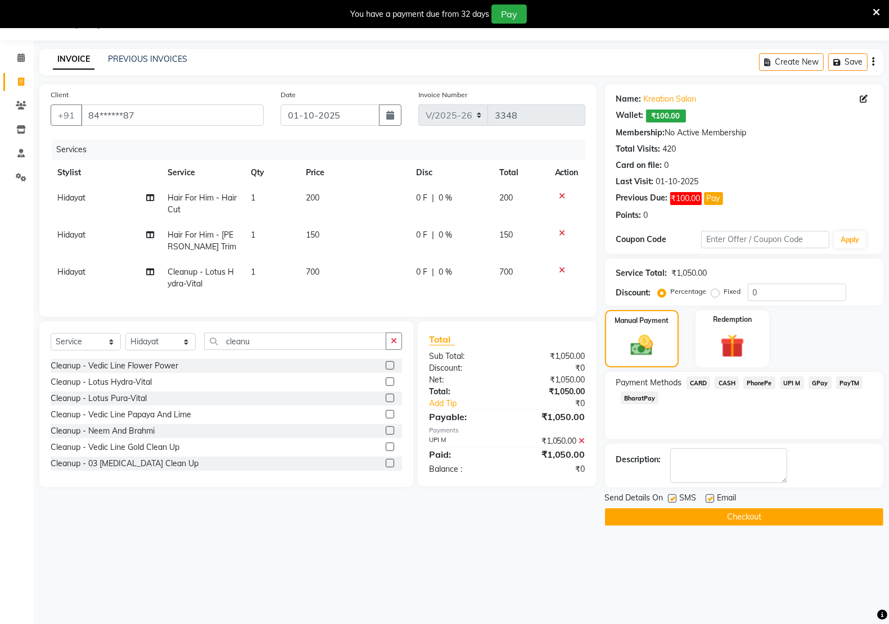
click at [712, 501] on label at bounding box center [709, 499] width 8 height 8
click at [712, 501] on input "checkbox" at bounding box center [708, 499] width 7 height 7
click at [671, 495] on label at bounding box center [672, 499] width 8 height 8
click at [671, 496] on input "checkbox" at bounding box center [671, 499] width 7 height 7
click at [690, 518] on button "Checkout" at bounding box center [744, 517] width 278 height 17
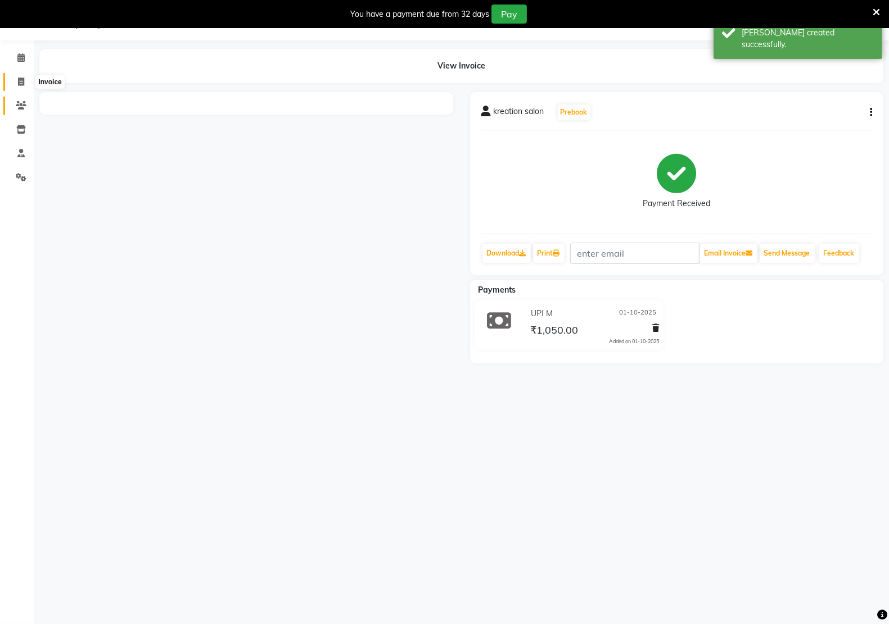
drag, startPoint x: 17, startPoint y: 82, endPoint x: 24, endPoint y: 97, distance: 16.4
click at [18, 82] on icon at bounding box center [21, 82] width 6 height 8
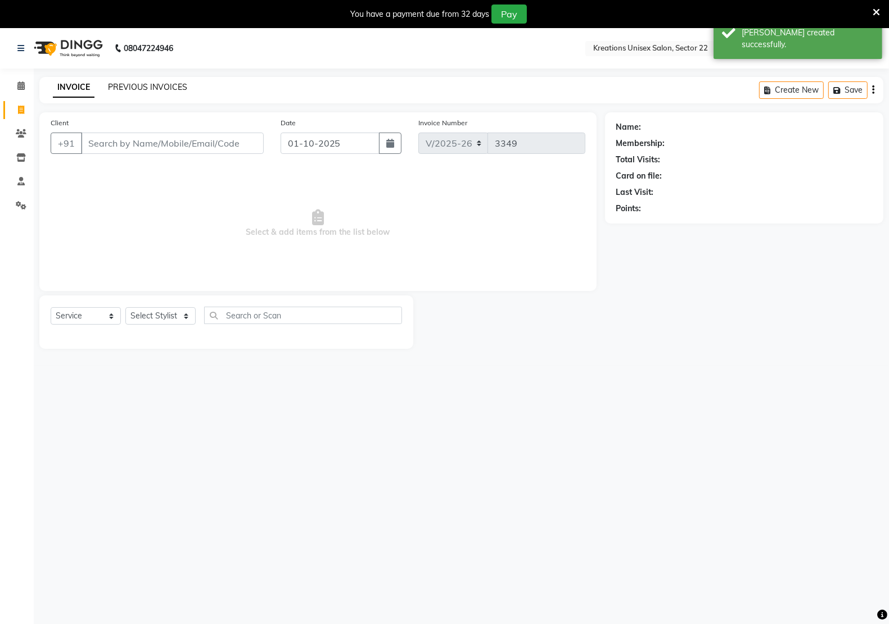
click at [142, 90] on link "PREVIOUS INVOICES" at bounding box center [147, 87] width 79 height 10
